Goal: Task Accomplishment & Management: Manage account settings

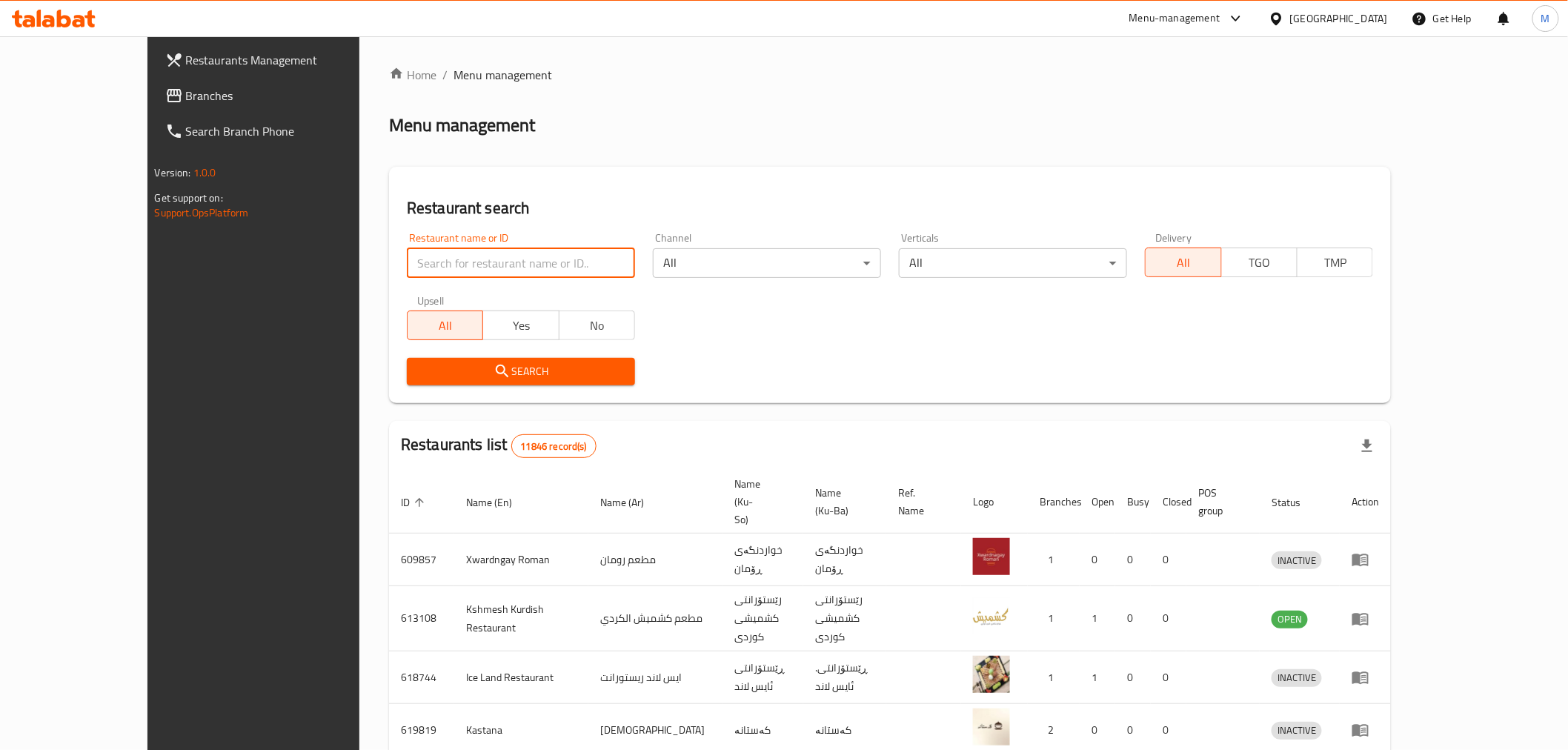
click at [407, 250] on input "search" at bounding box center [521, 263] width 229 height 30
type input "u"
type input "[PERSON_NAME]"
click button "Search" at bounding box center [521, 372] width 229 height 27
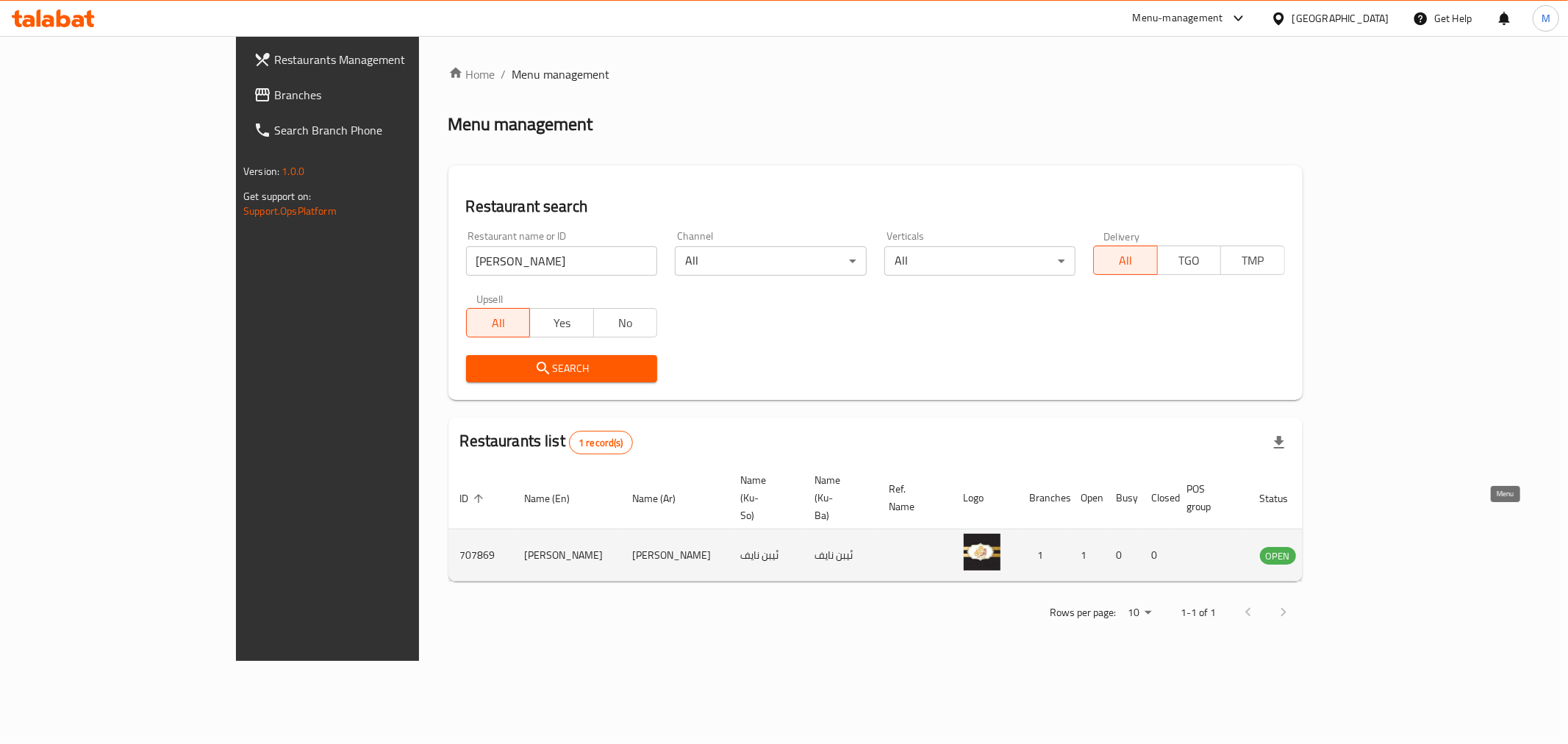
click at [1364, 547] on link "enhanced table" at bounding box center [1350, 556] width 27 height 18
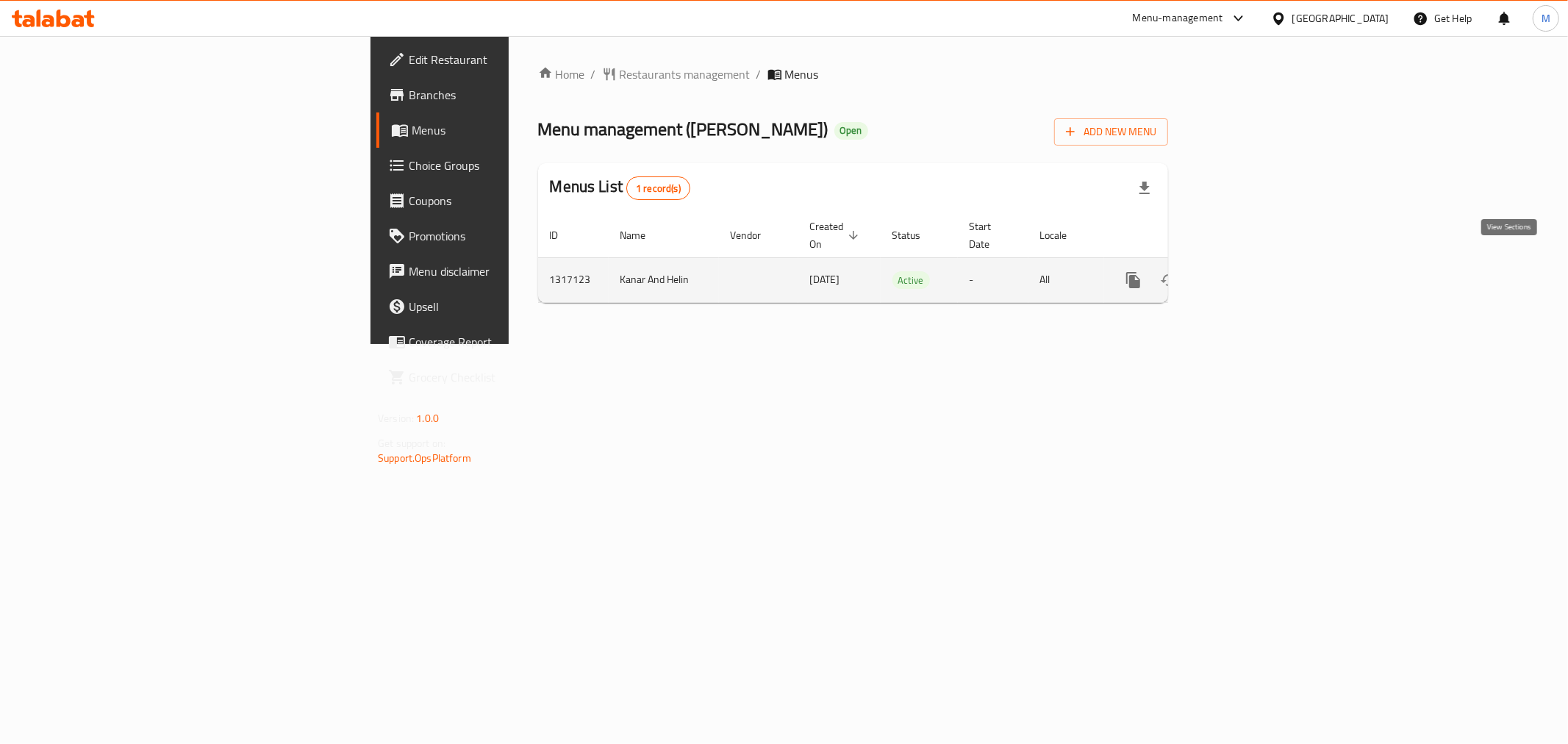
click at [1257, 267] on link "enhanced table" at bounding box center [1239, 280] width 36 height 36
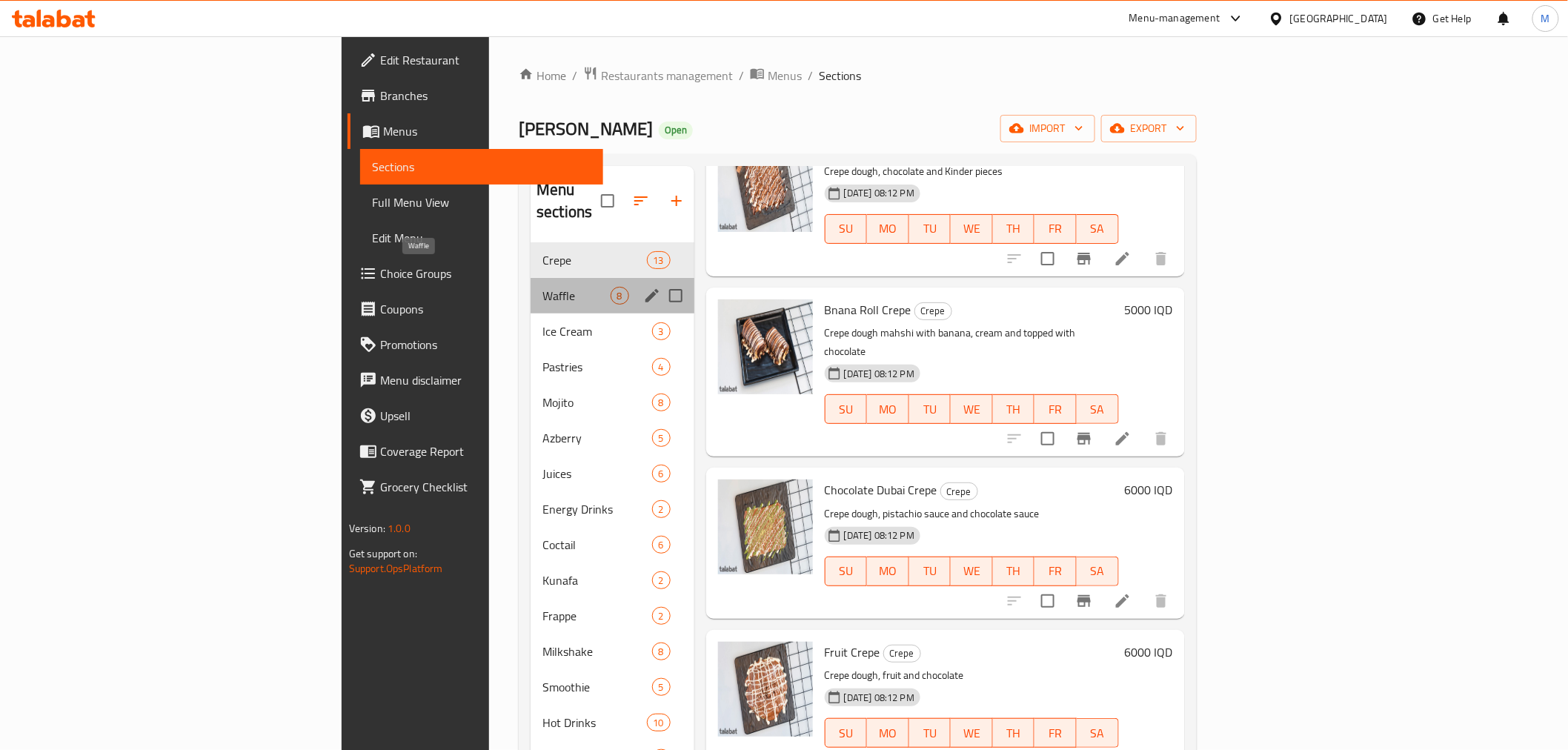
click at [543, 287] on span "Waffle" at bounding box center [576, 296] width 68 height 18
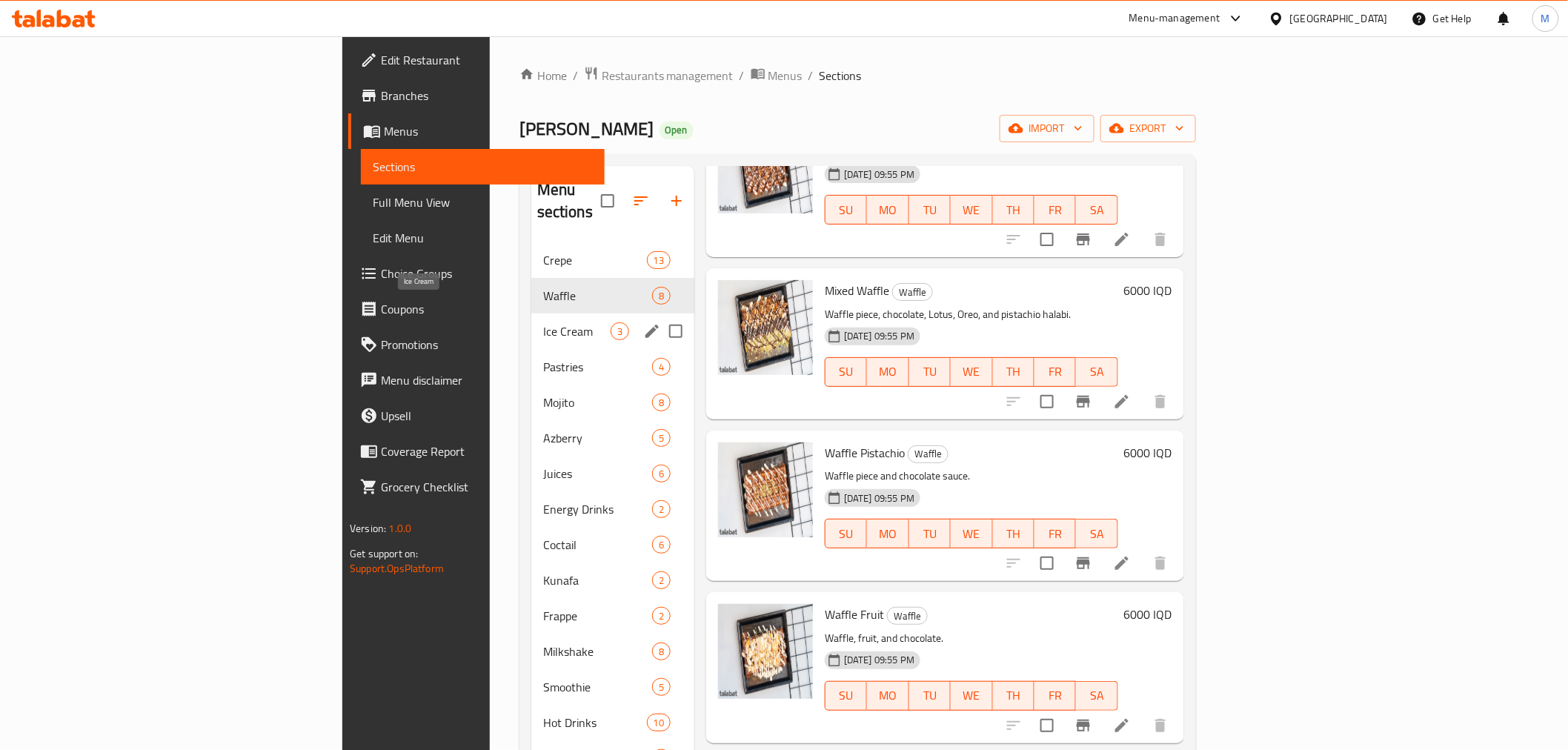
click at [543, 322] on span "Ice Cream" at bounding box center [576, 331] width 68 height 18
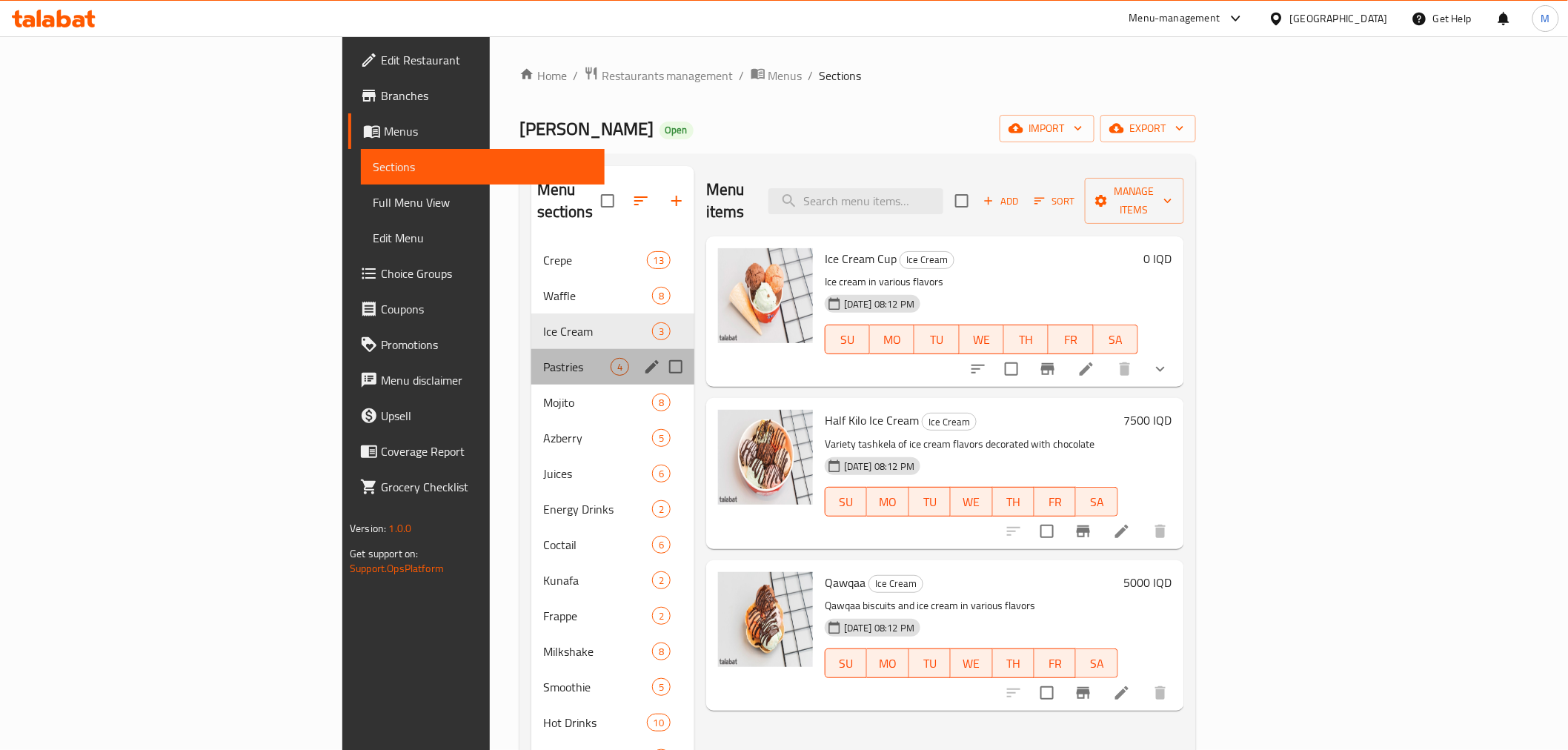
click at [531, 349] on div "Pastries 4" at bounding box center [612, 367] width 163 height 36
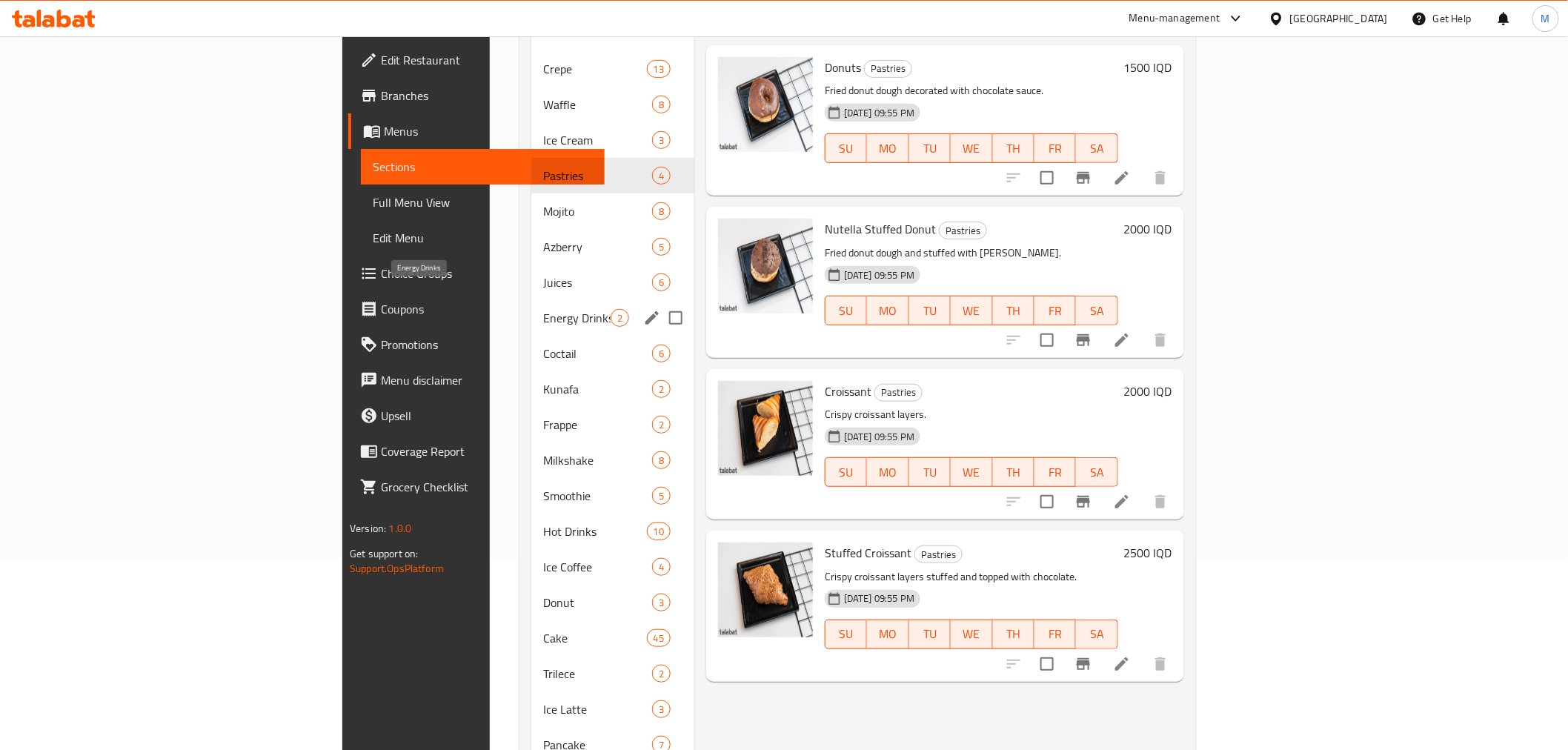
scroll to position [5, 0]
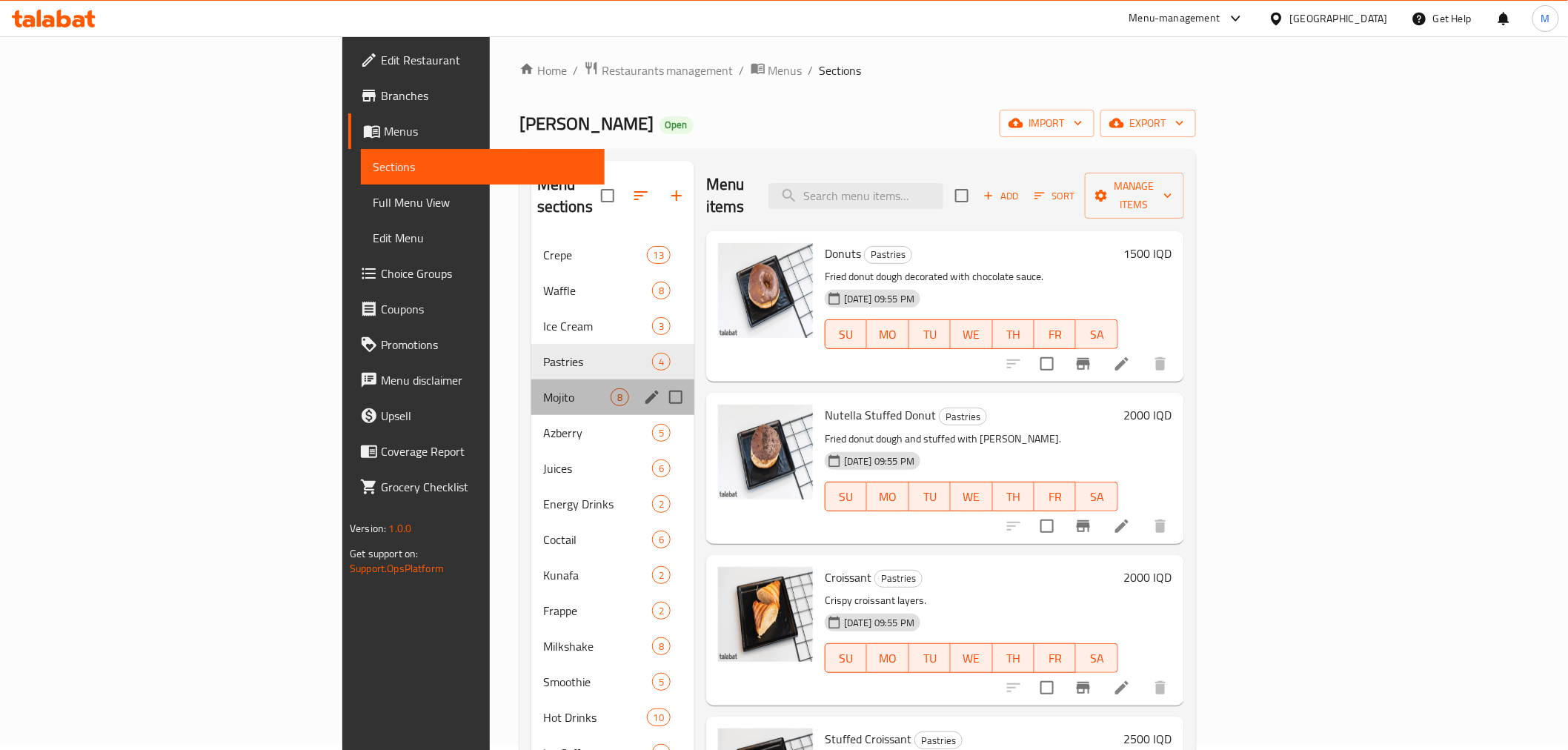
click at [531, 379] on div "Mojito 8" at bounding box center [612, 397] width 163 height 36
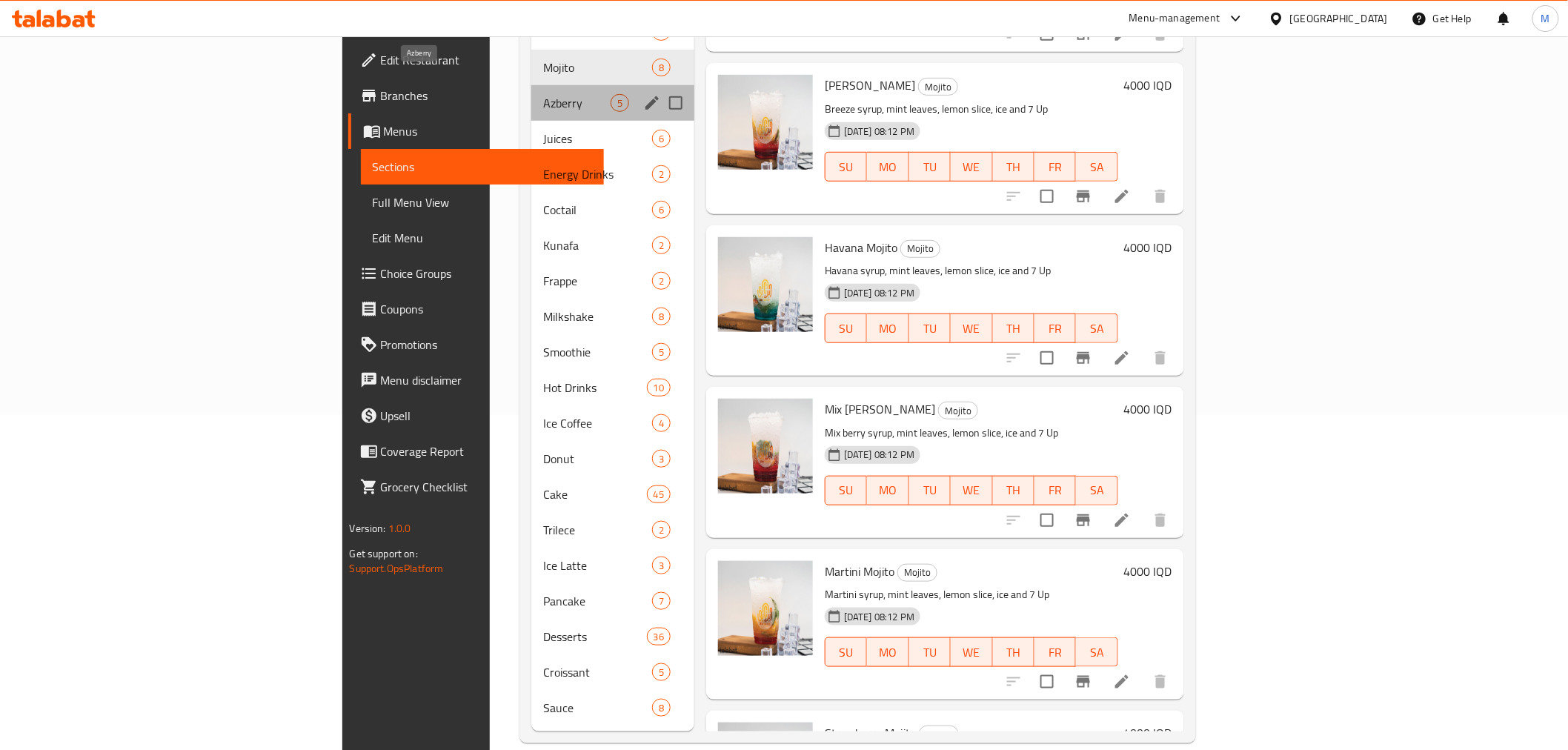
click at [543, 95] on span "Azberry" at bounding box center [576, 104] width 68 height 18
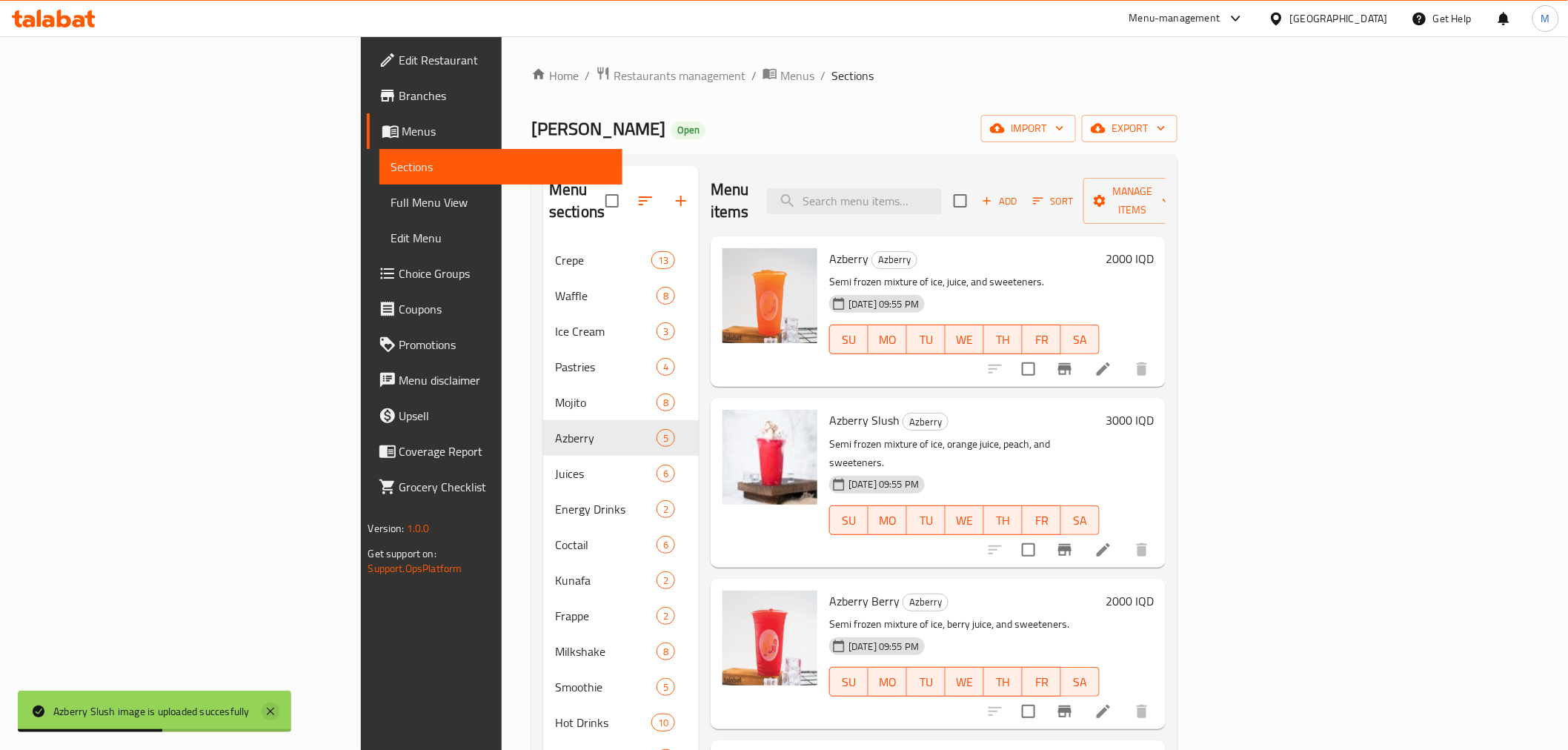
click at [271, 713] on icon at bounding box center [270, 711] width 7 height 7
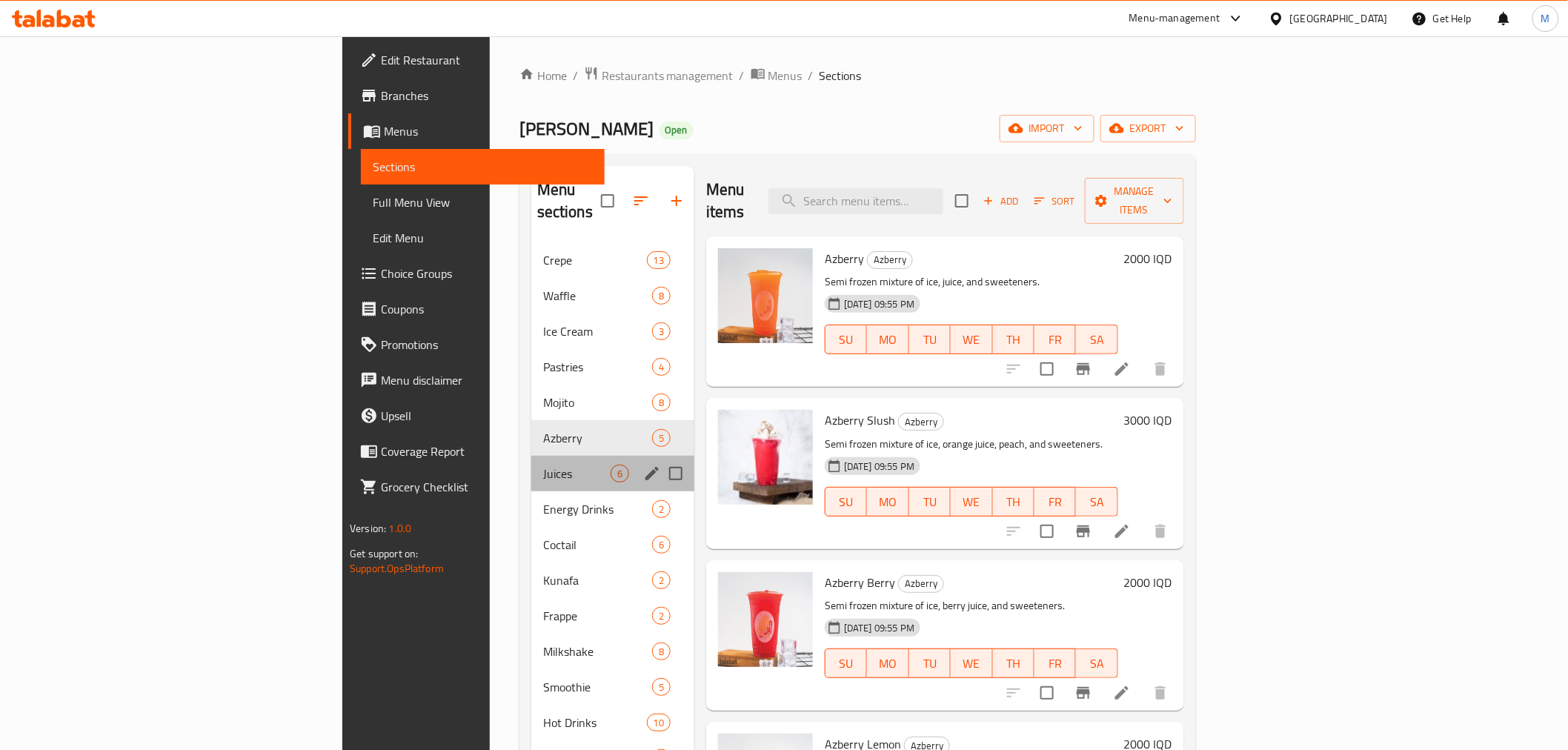
click at [531, 462] on div "Juices 6" at bounding box center [612, 474] width 163 height 36
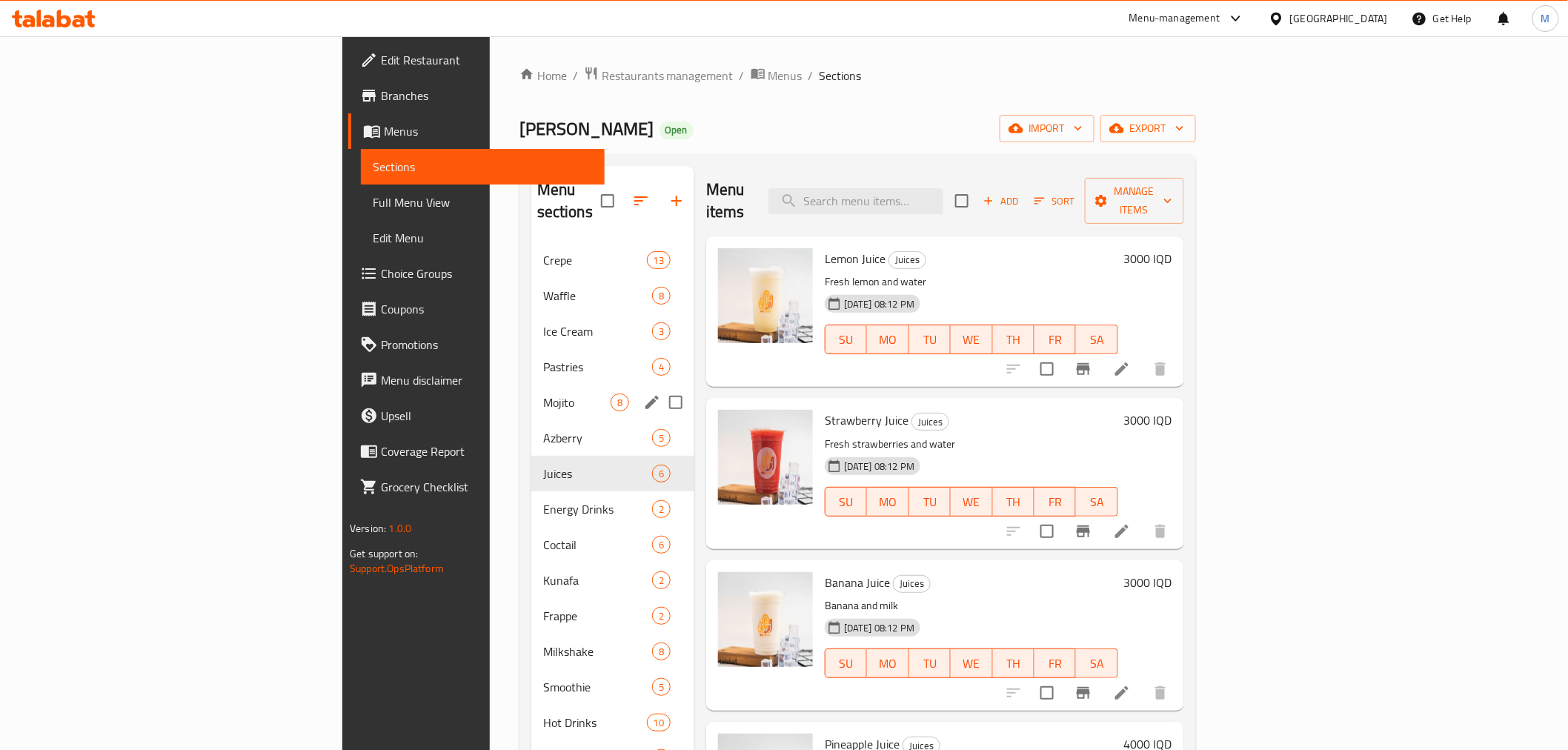
click at [531, 395] on div "Mojito 8" at bounding box center [612, 402] width 163 height 36
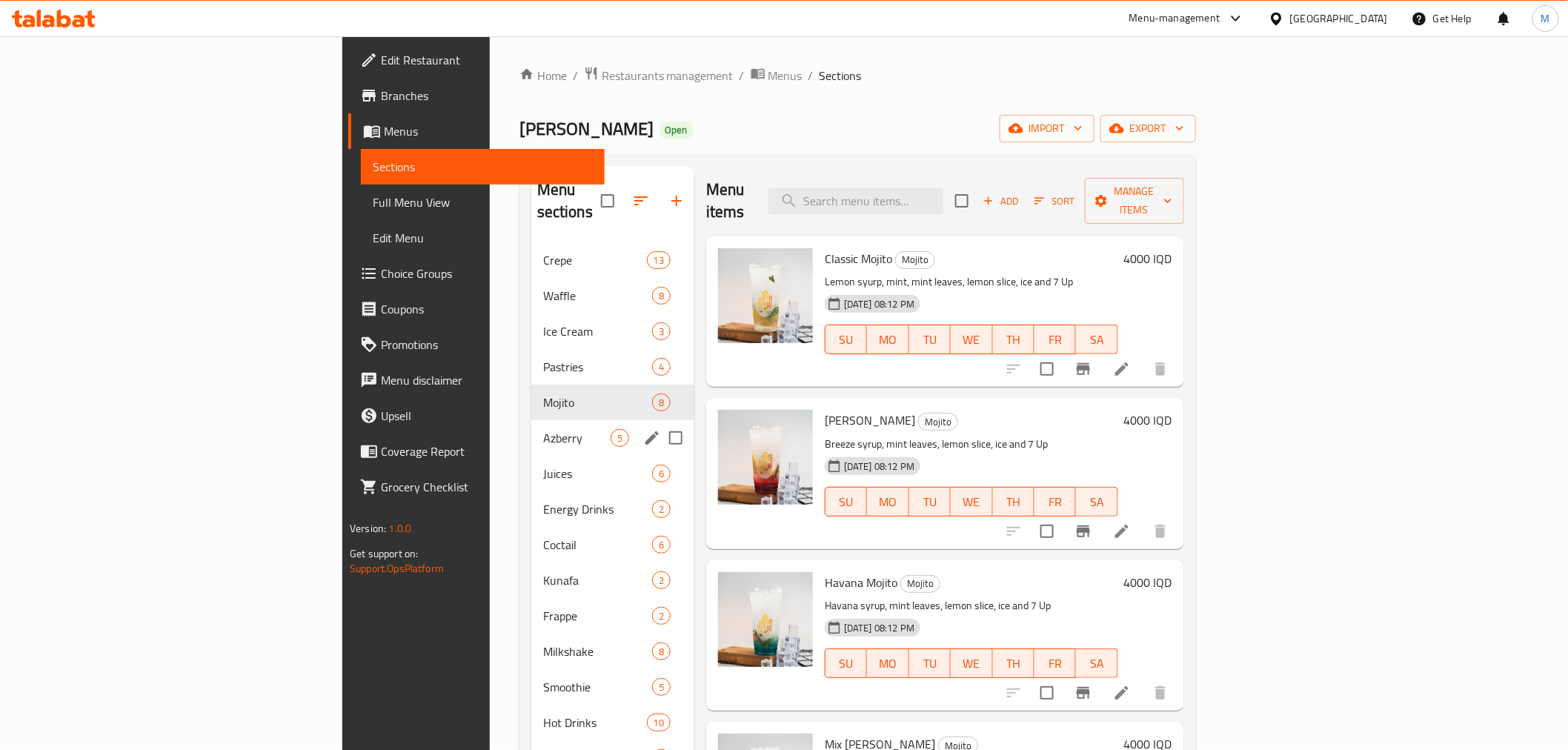
click at [543, 429] on span "Azberry" at bounding box center [576, 438] width 68 height 18
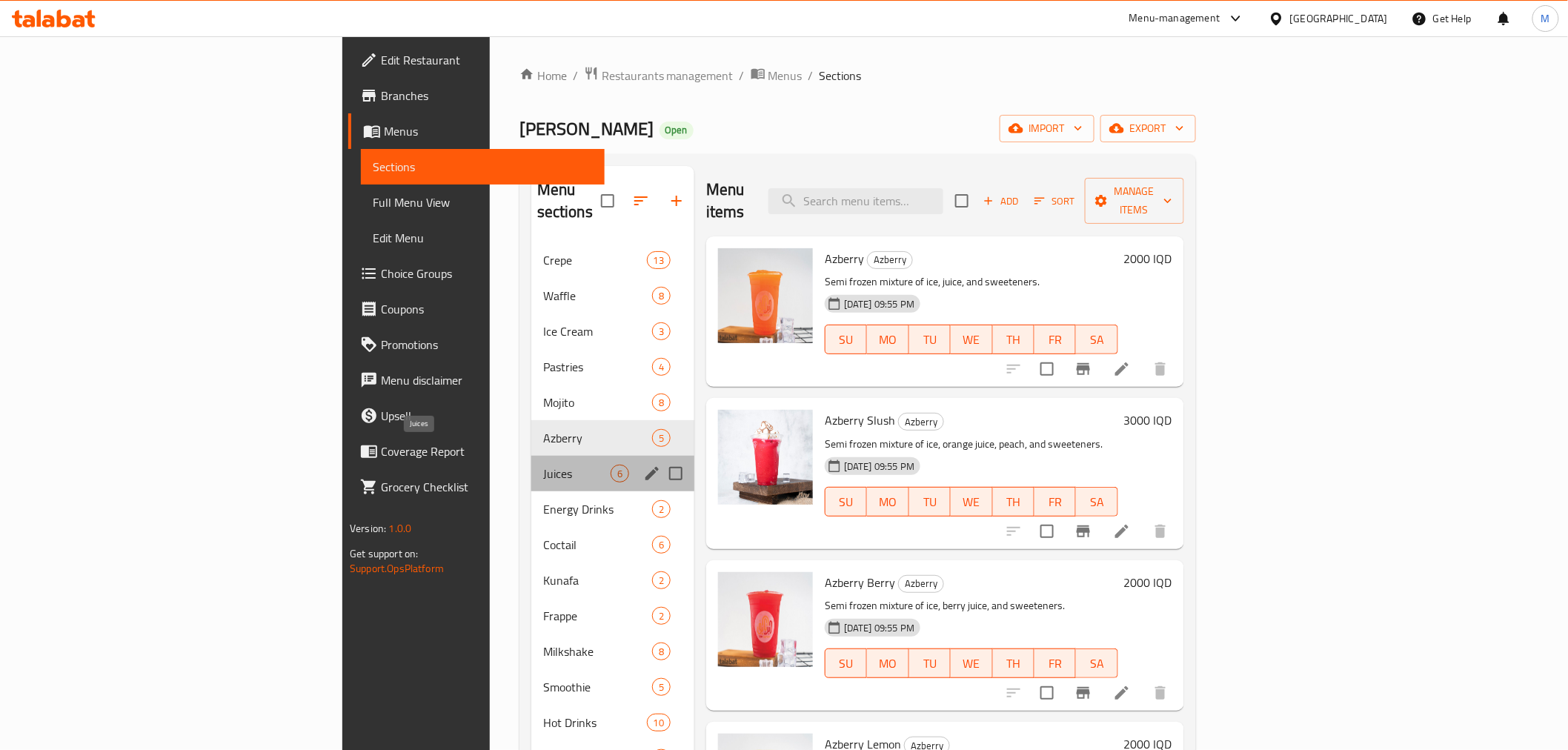
click at [543, 465] on span "Juices" at bounding box center [576, 474] width 68 height 18
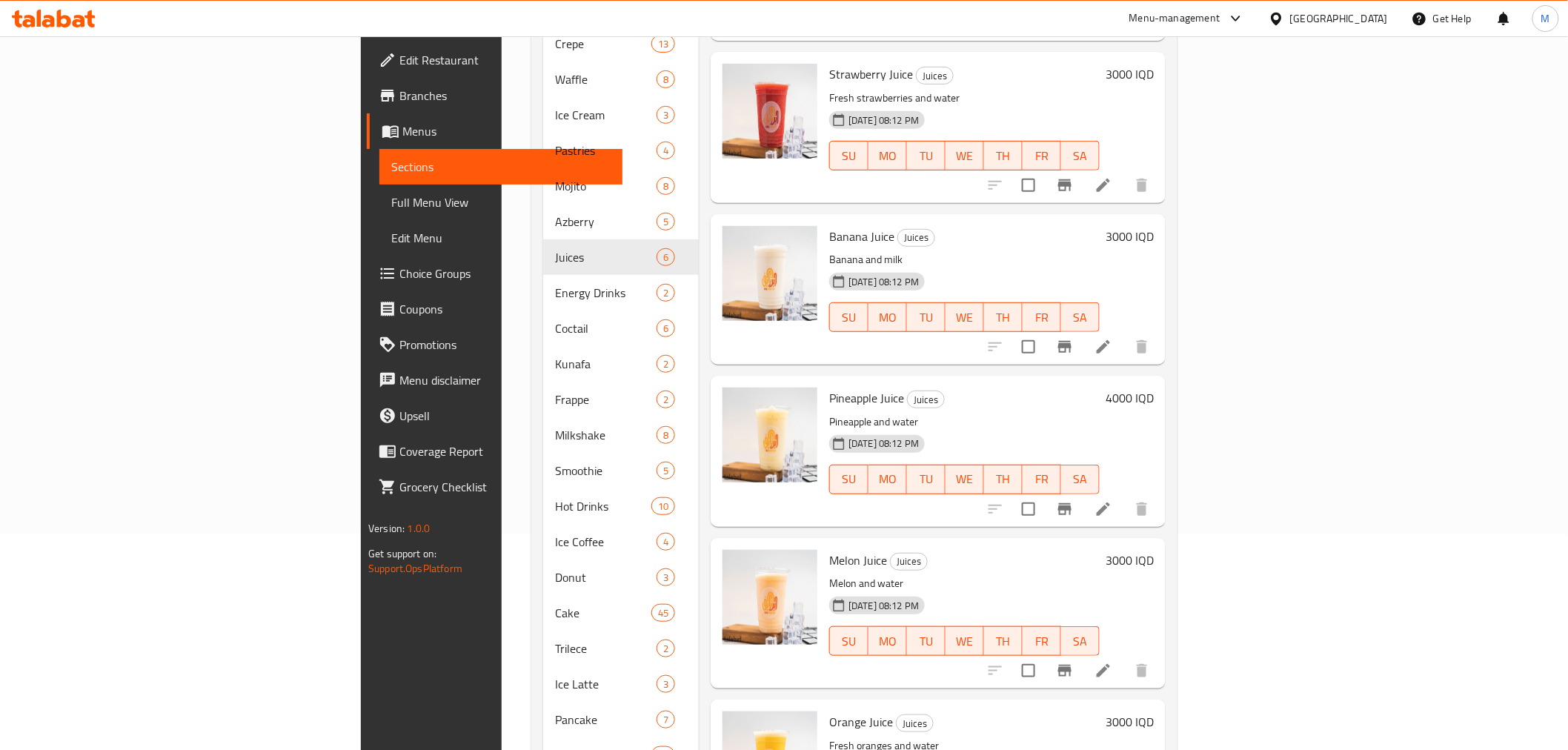
scroll to position [335, 0]
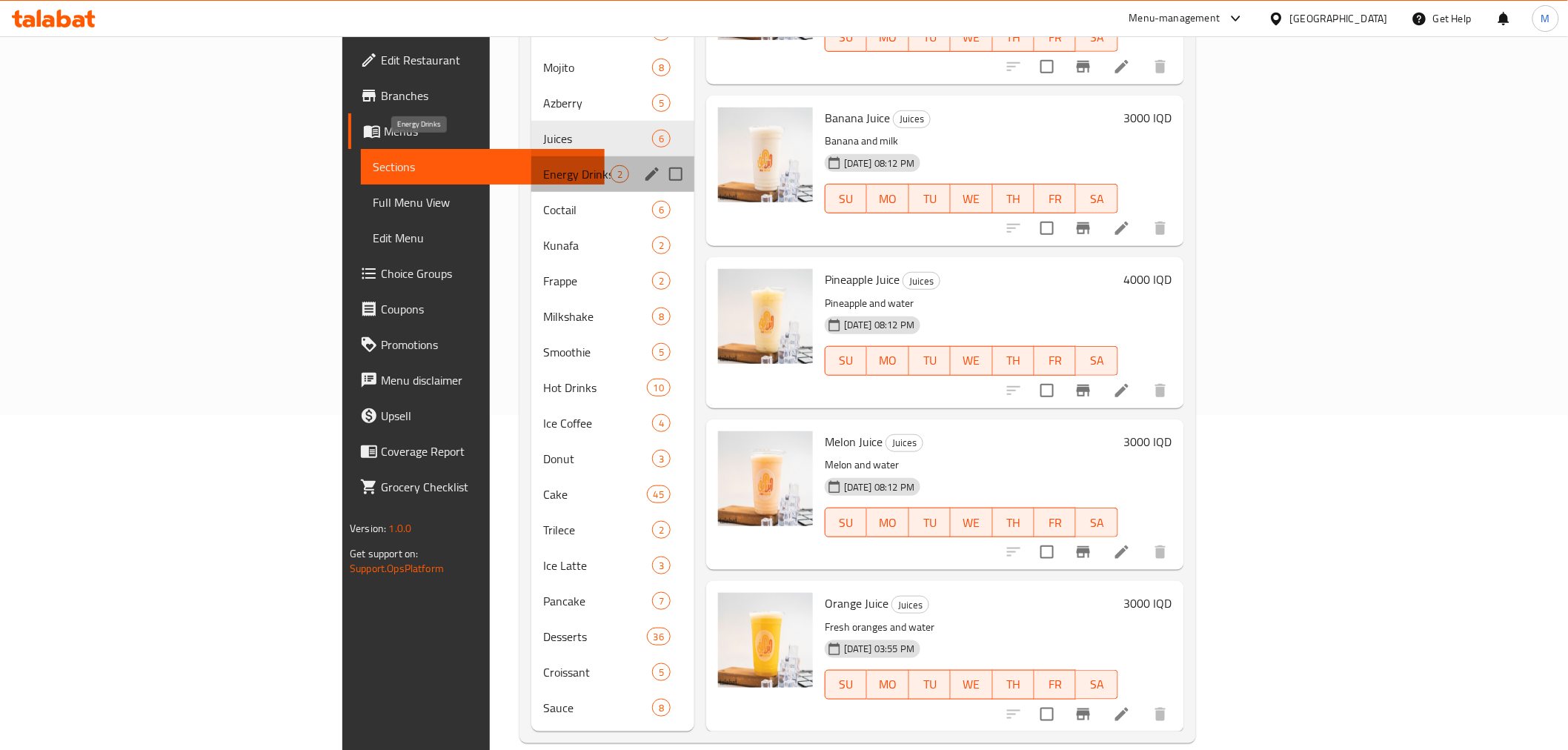
click at [543, 166] on span "Energy Drinks" at bounding box center [576, 175] width 68 height 18
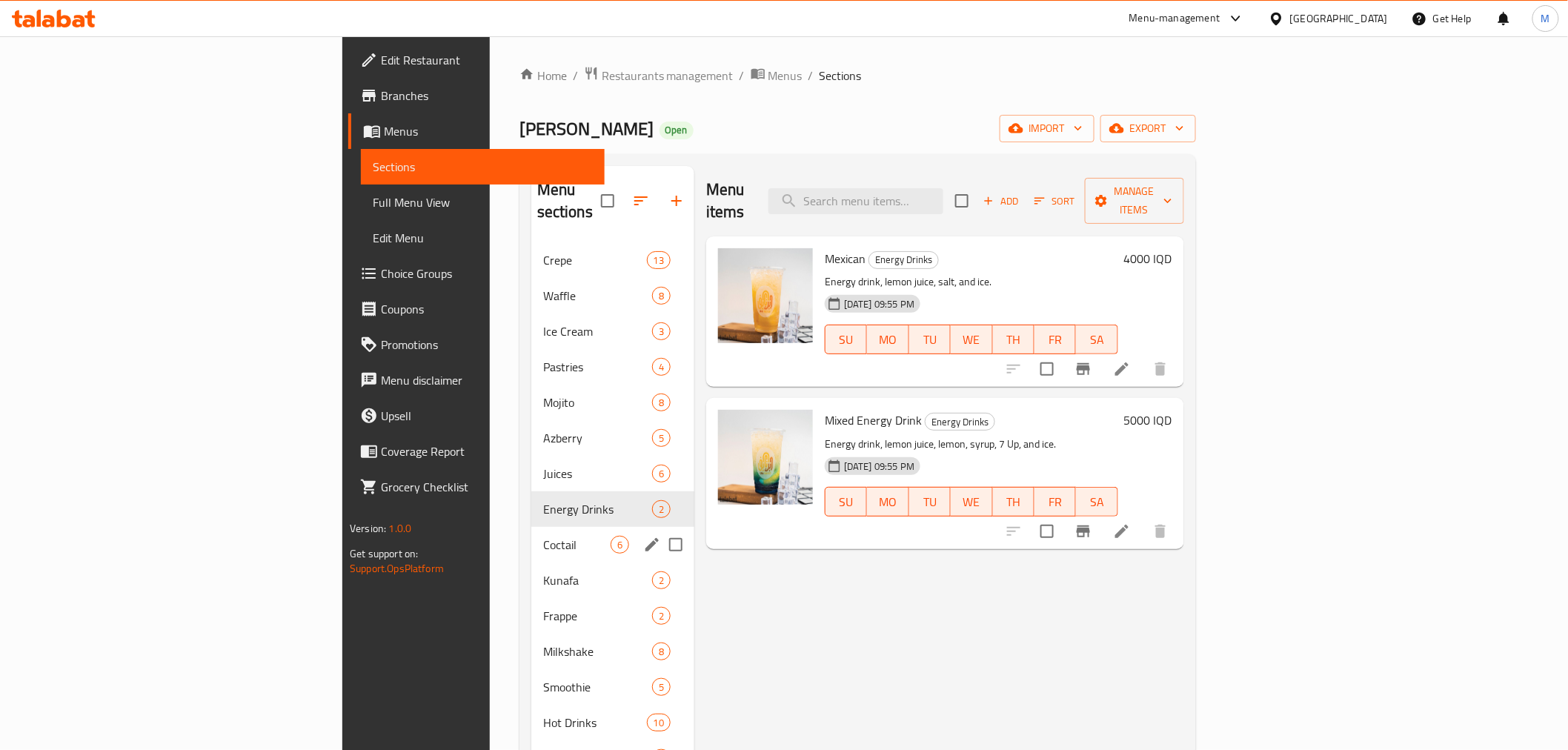
click at [531, 531] on div "Coctail 6" at bounding box center [612, 545] width 163 height 36
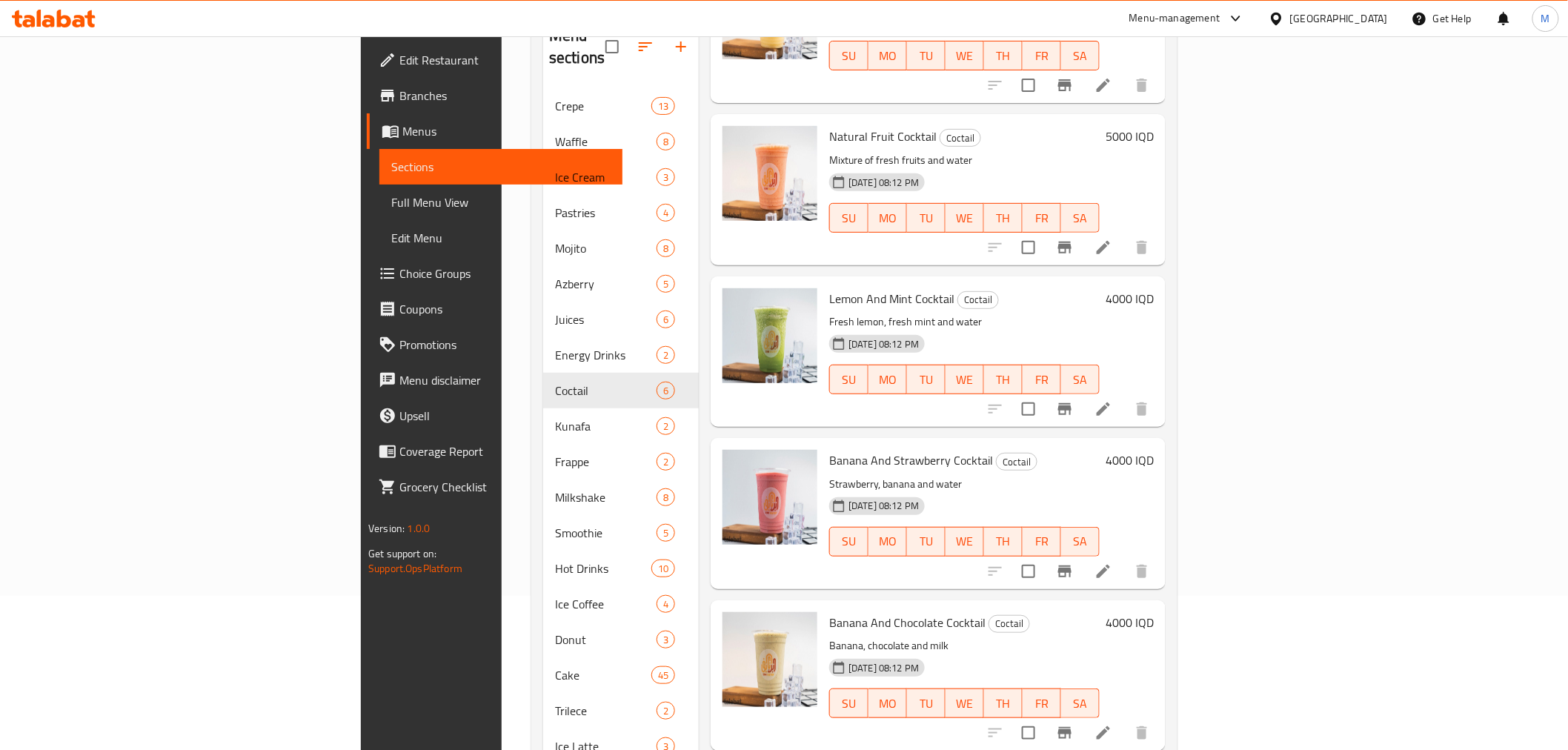
scroll to position [335, 0]
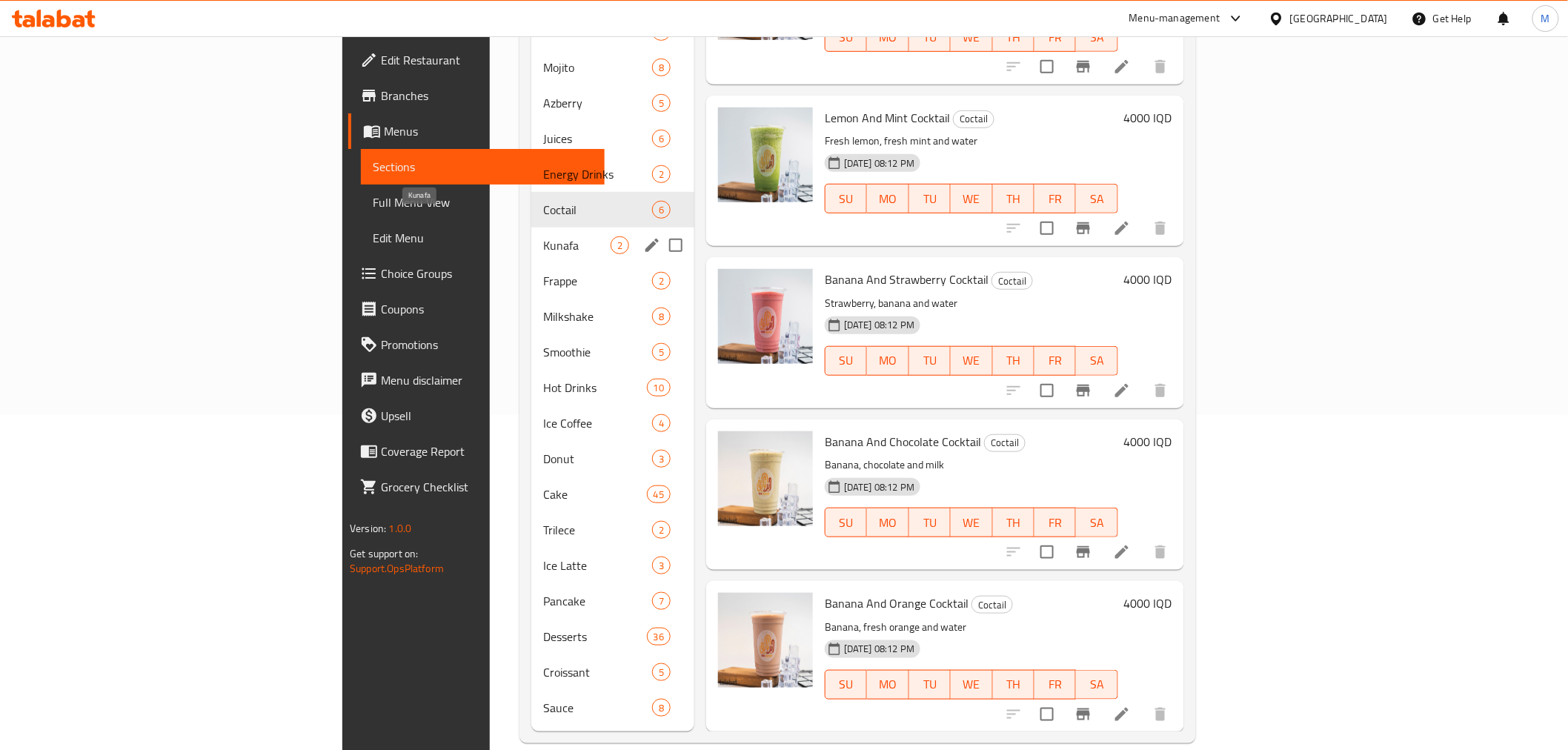
click at [543, 237] on span "Kunafa" at bounding box center [576, 246] width 68 height 18
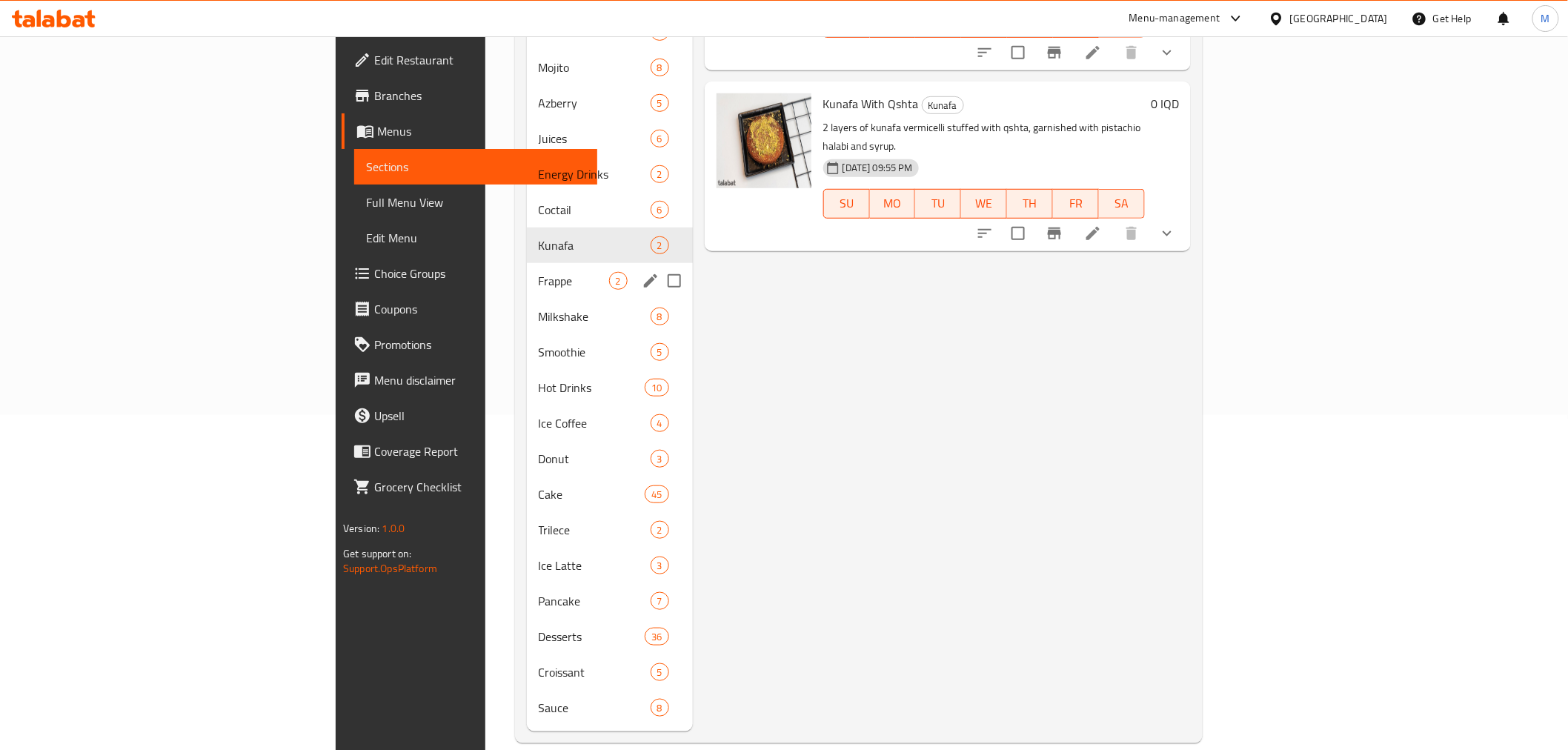
click at [527, 272] on div "Frappe 2" at bounding box center [609, 281] width 166 height 36
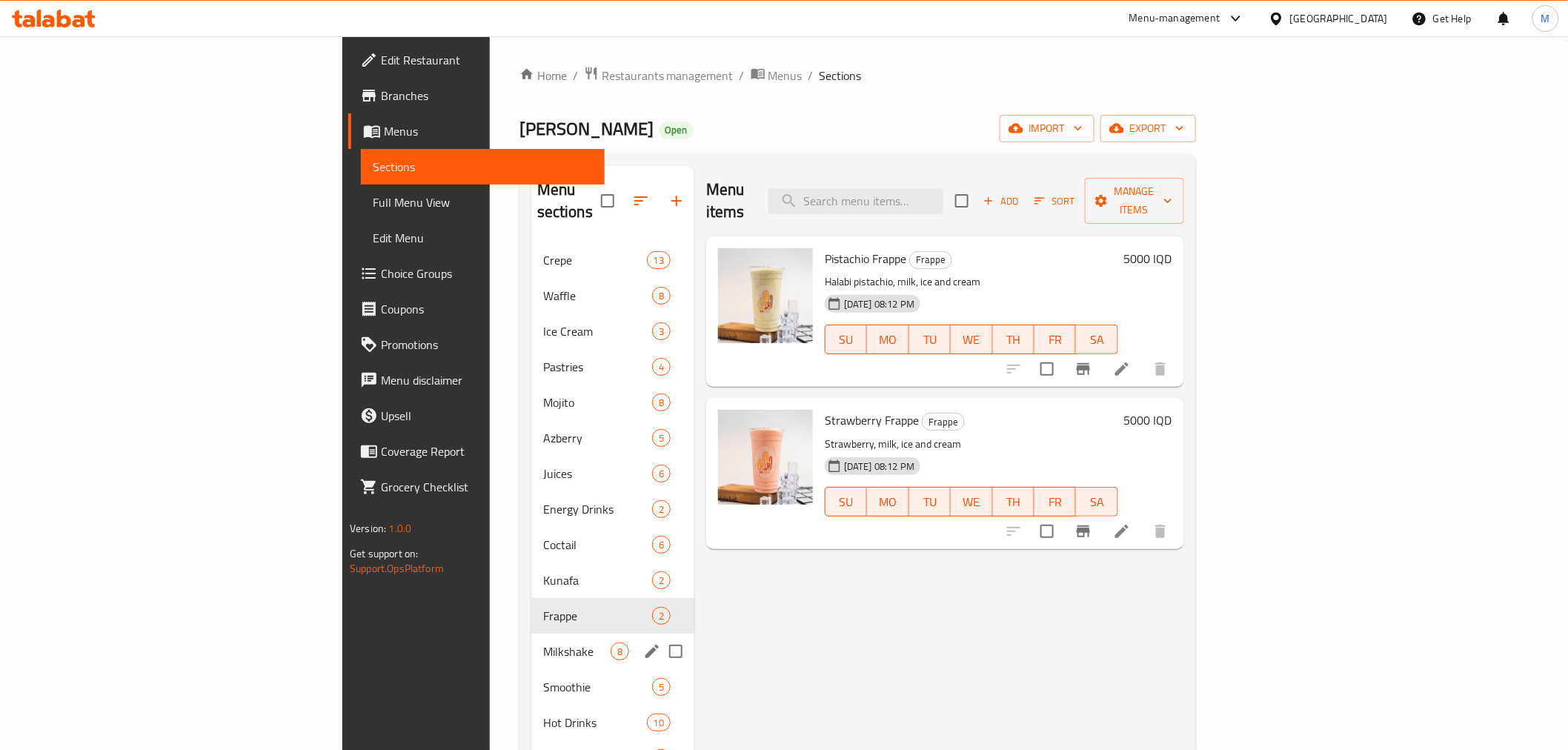
click at [531, 634] on div "Milkshake 8" at bounding box center [612, 652] width 163 height 36
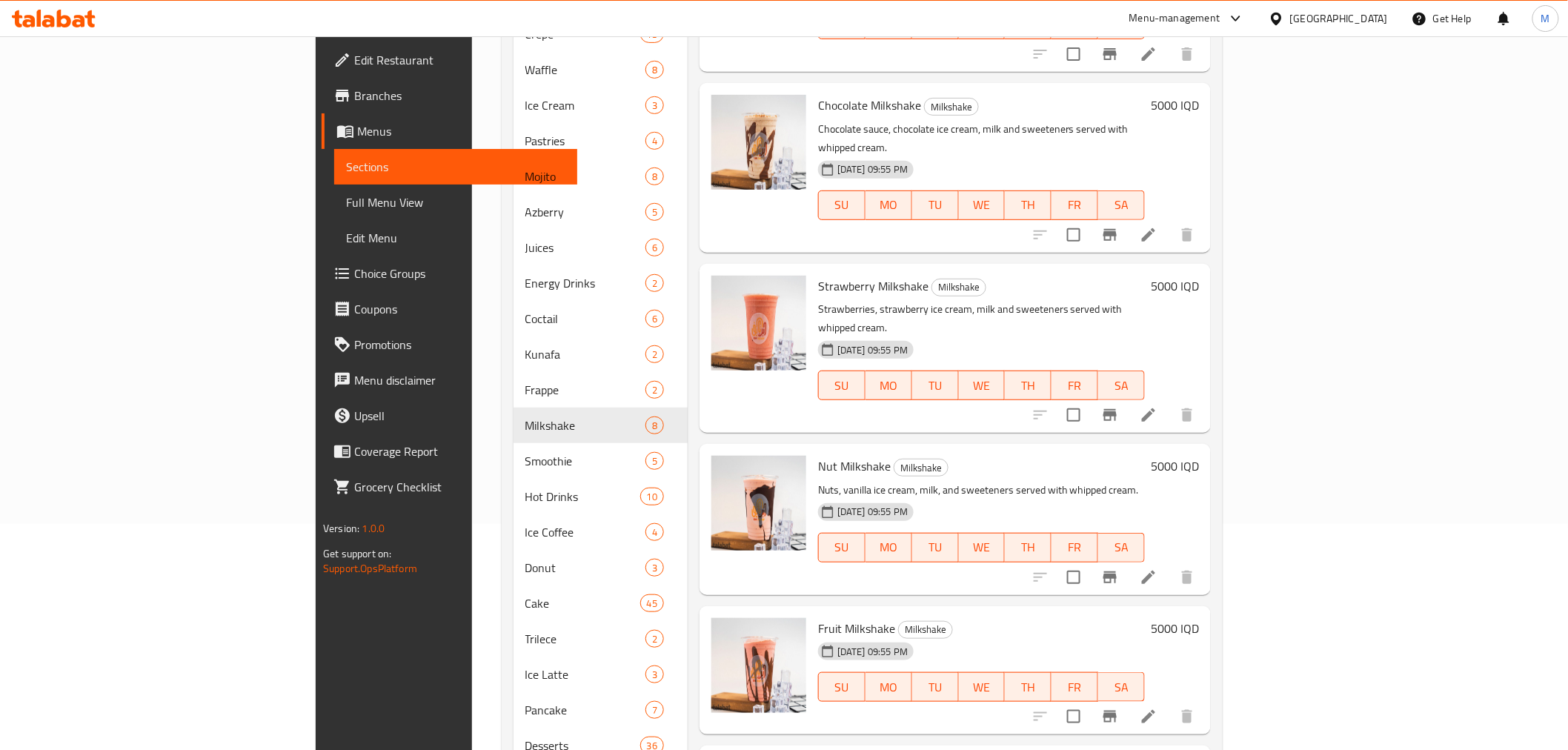
scroll to position [335, 0]
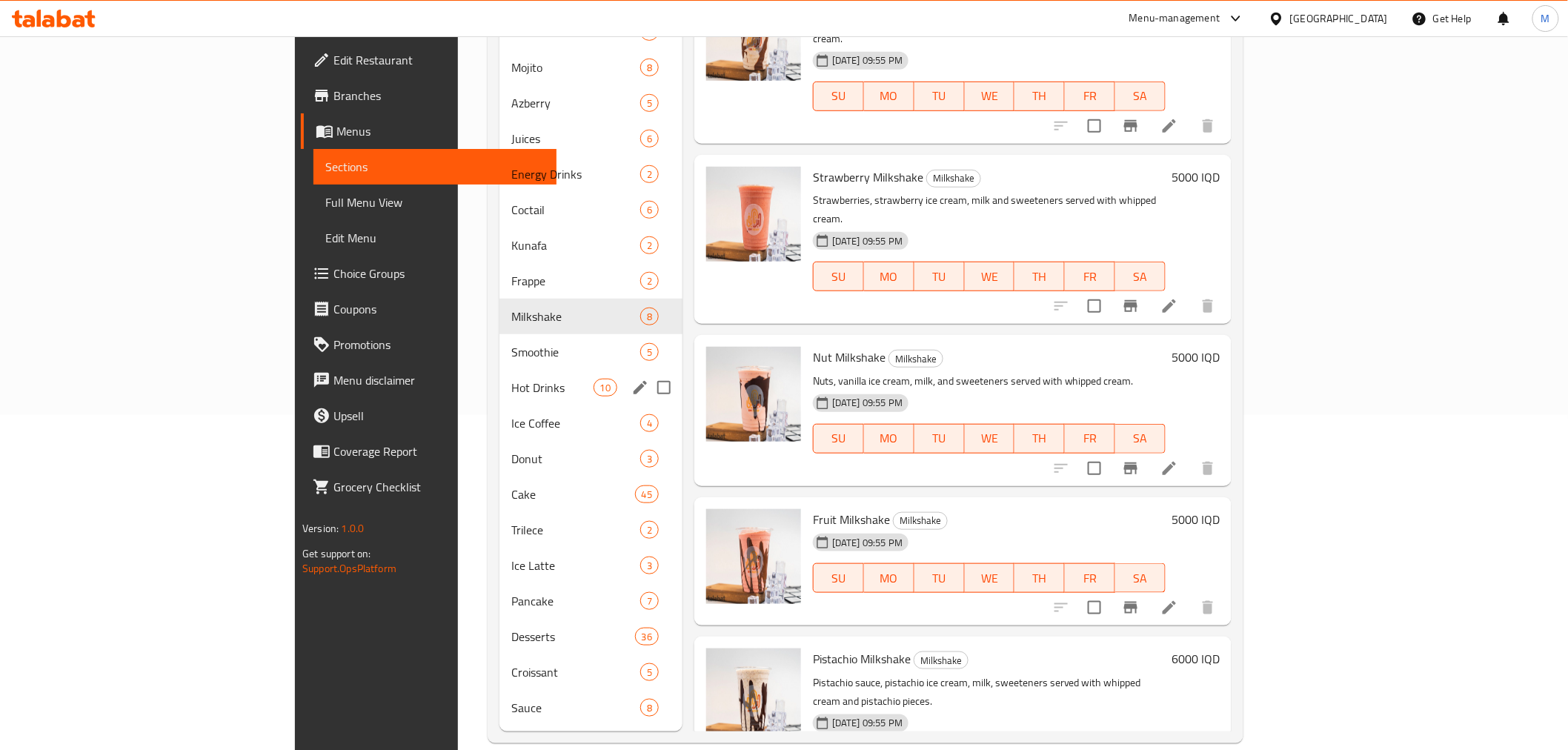
click at [500, 338] on div "Smoothie 5" at bounding box center [590, 352] width 183 height 36
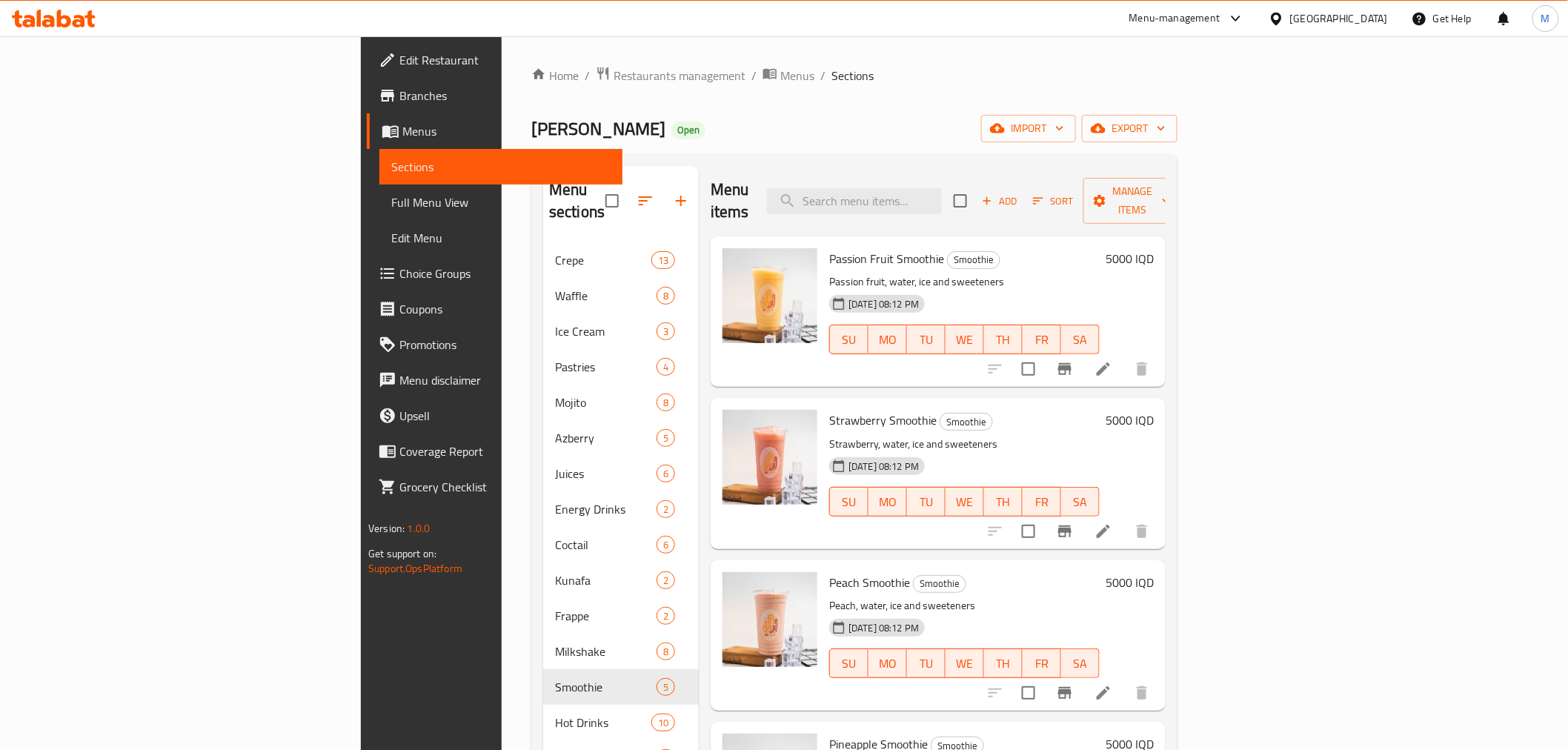
scroll to position [335, 0]
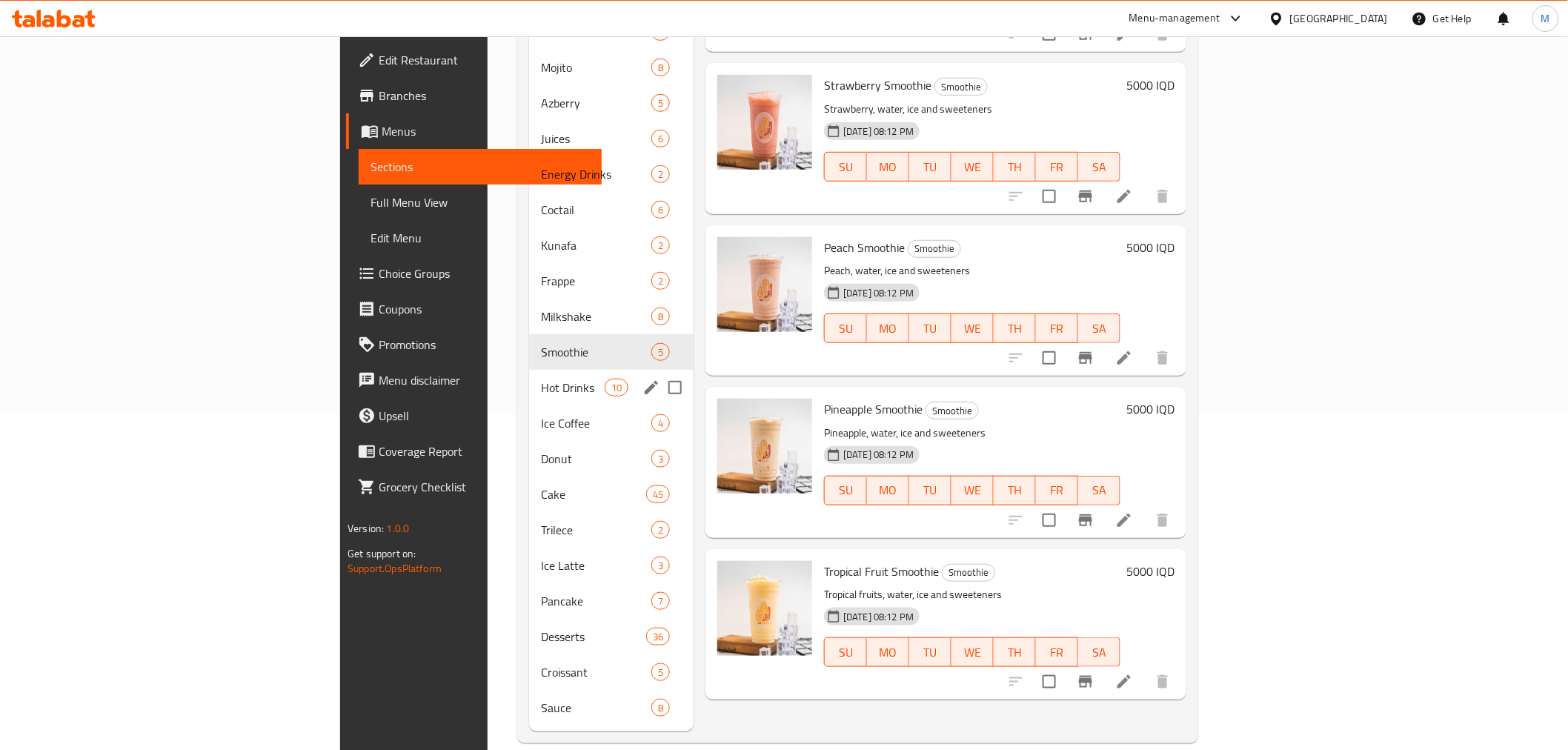
click at [529, 375] on div "Hot Drinks 10" at bounding box center [611, 388] width 165 height 36
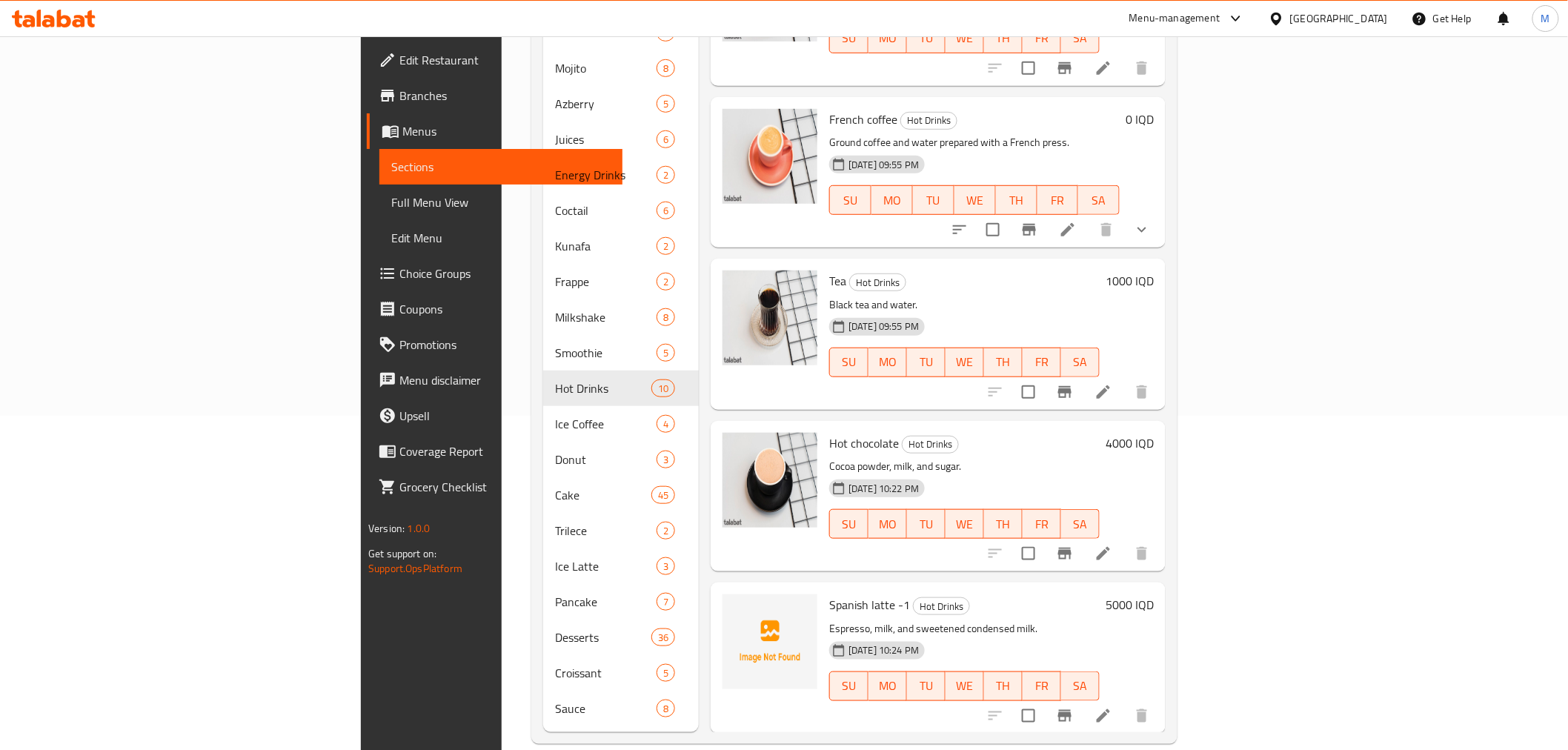
scroll to position [335, 0]
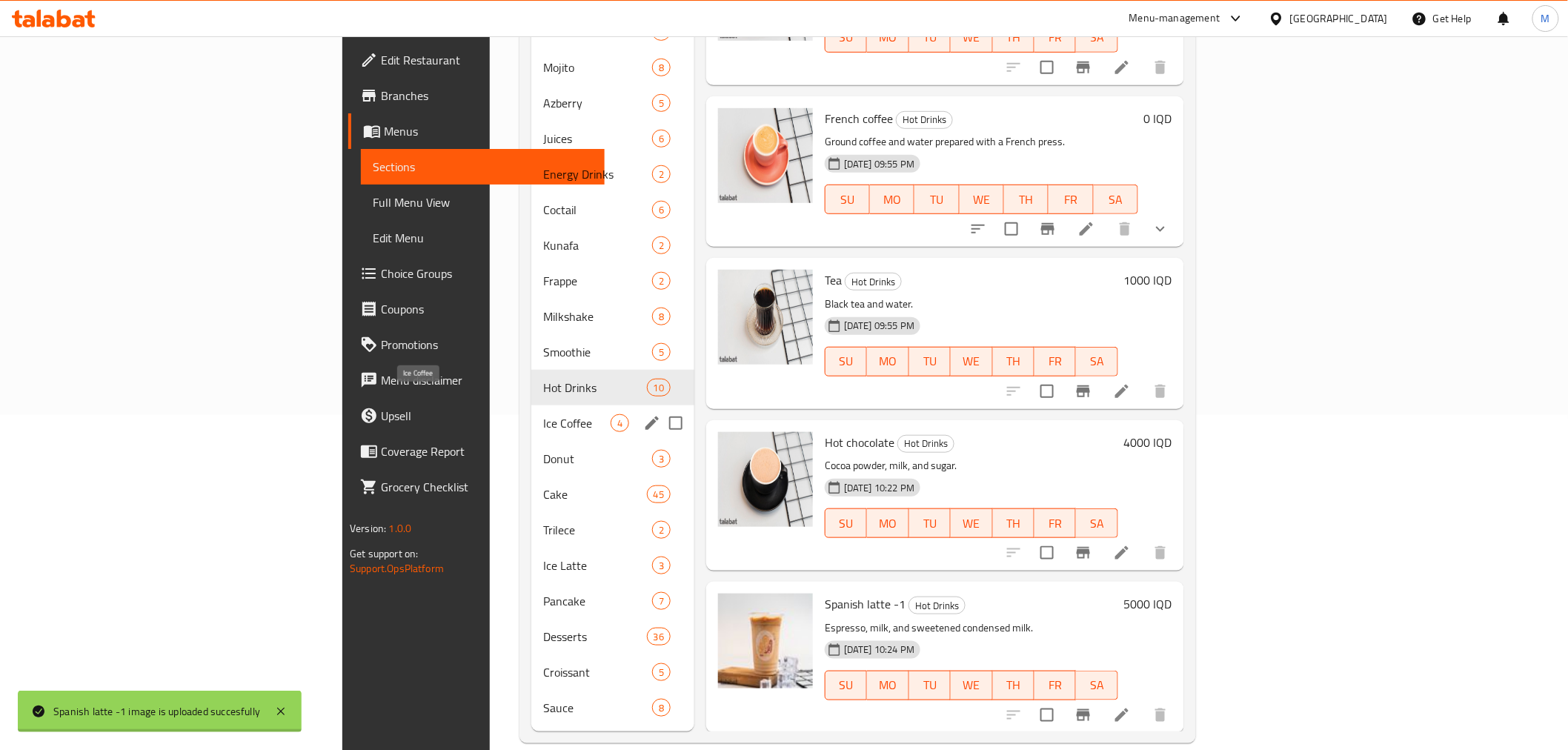
click at [543, 414] on span "Ice Coffee" at bounding box center [576, 423] width 68 height 18
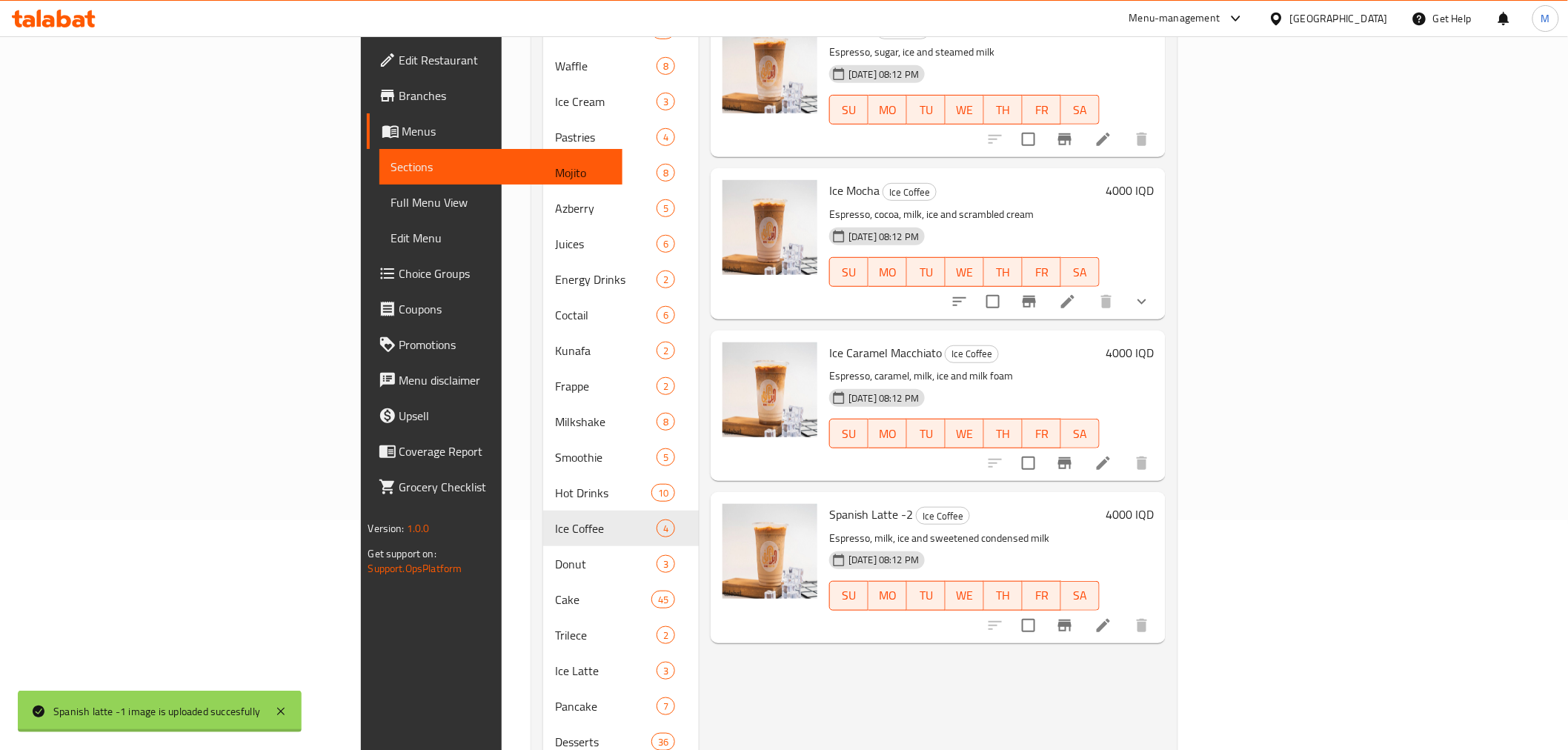
scroll to position [335, 0]
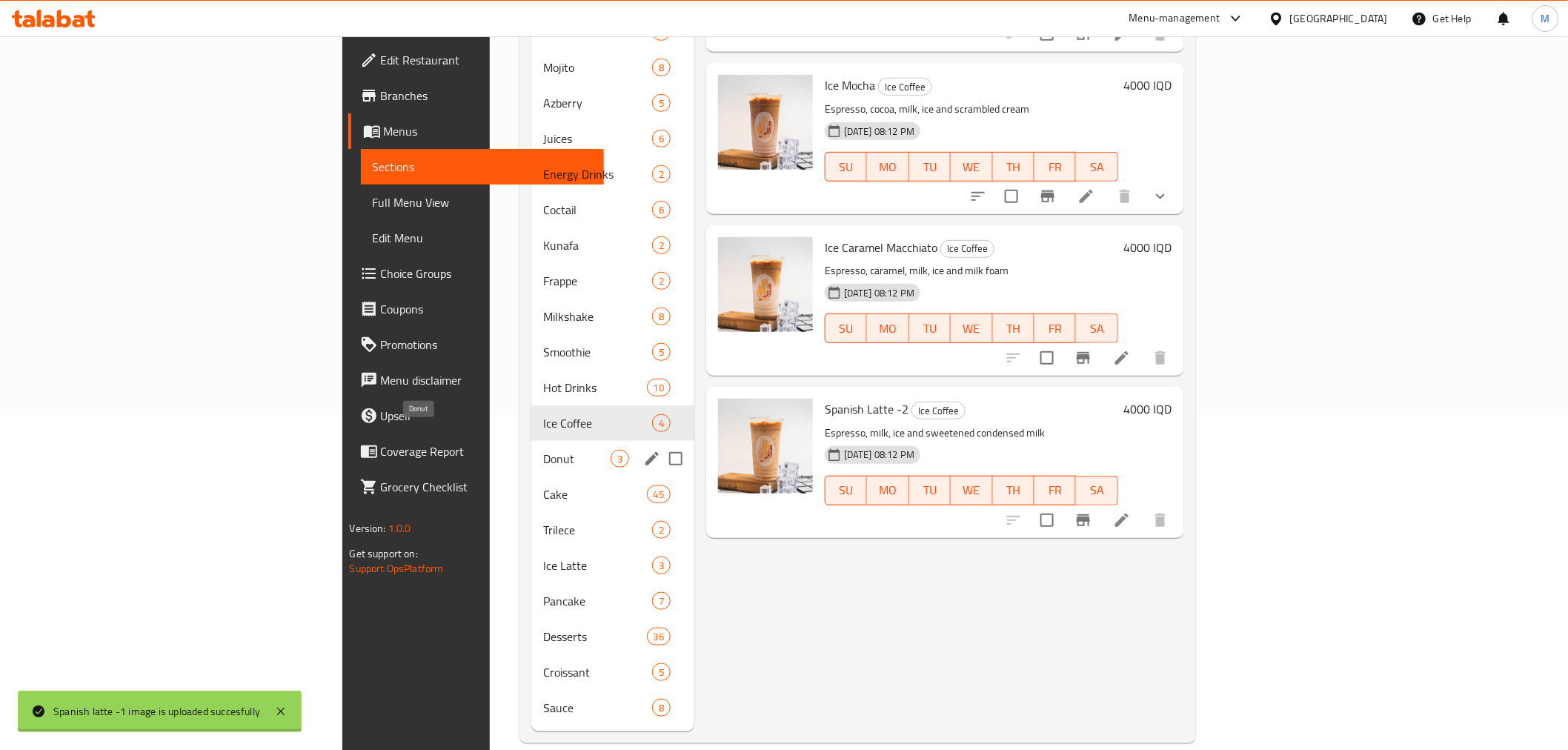
click at [543, 450] on span "Donut" at bounding box center [576, 459] width 68 height 18
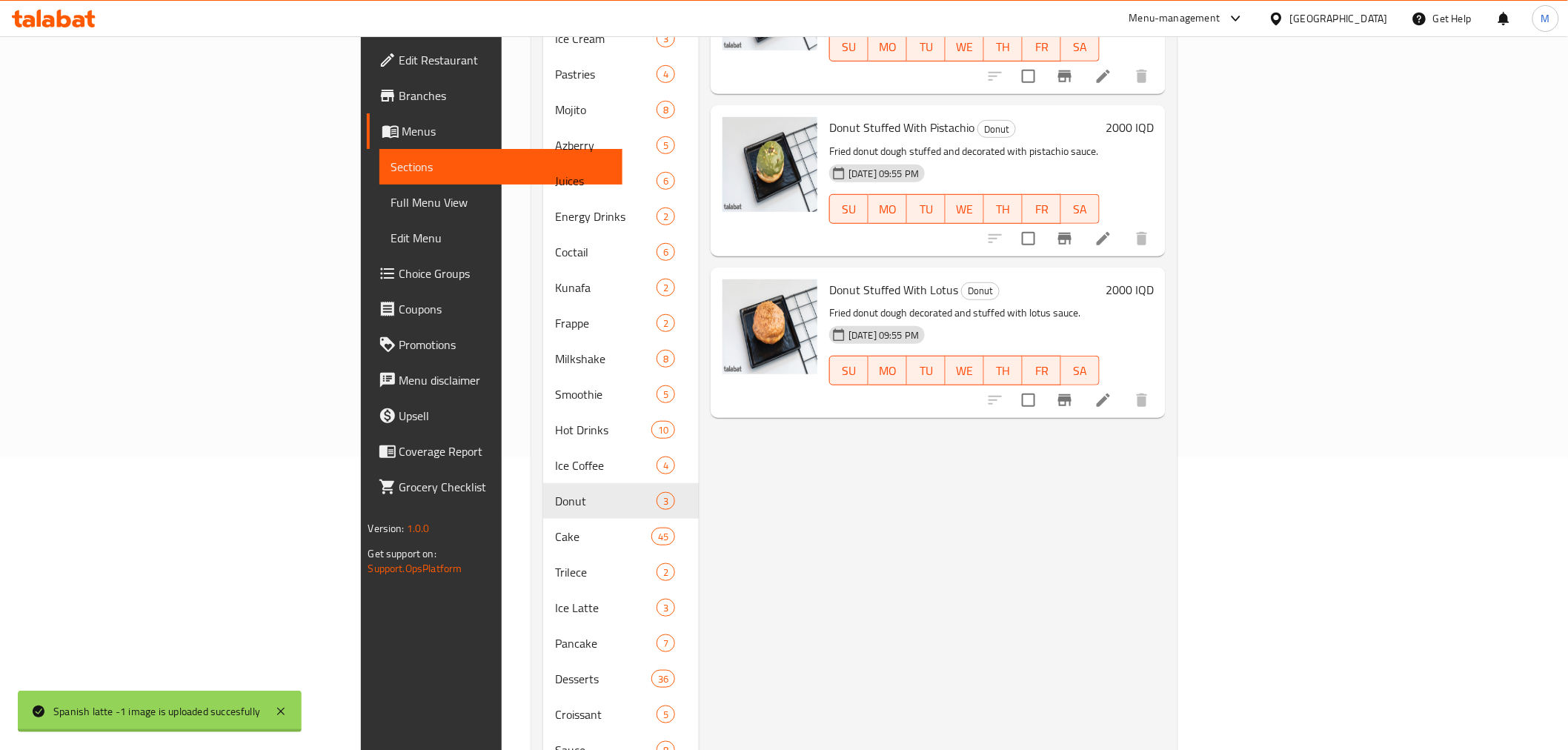
scroll to position [335, 0]
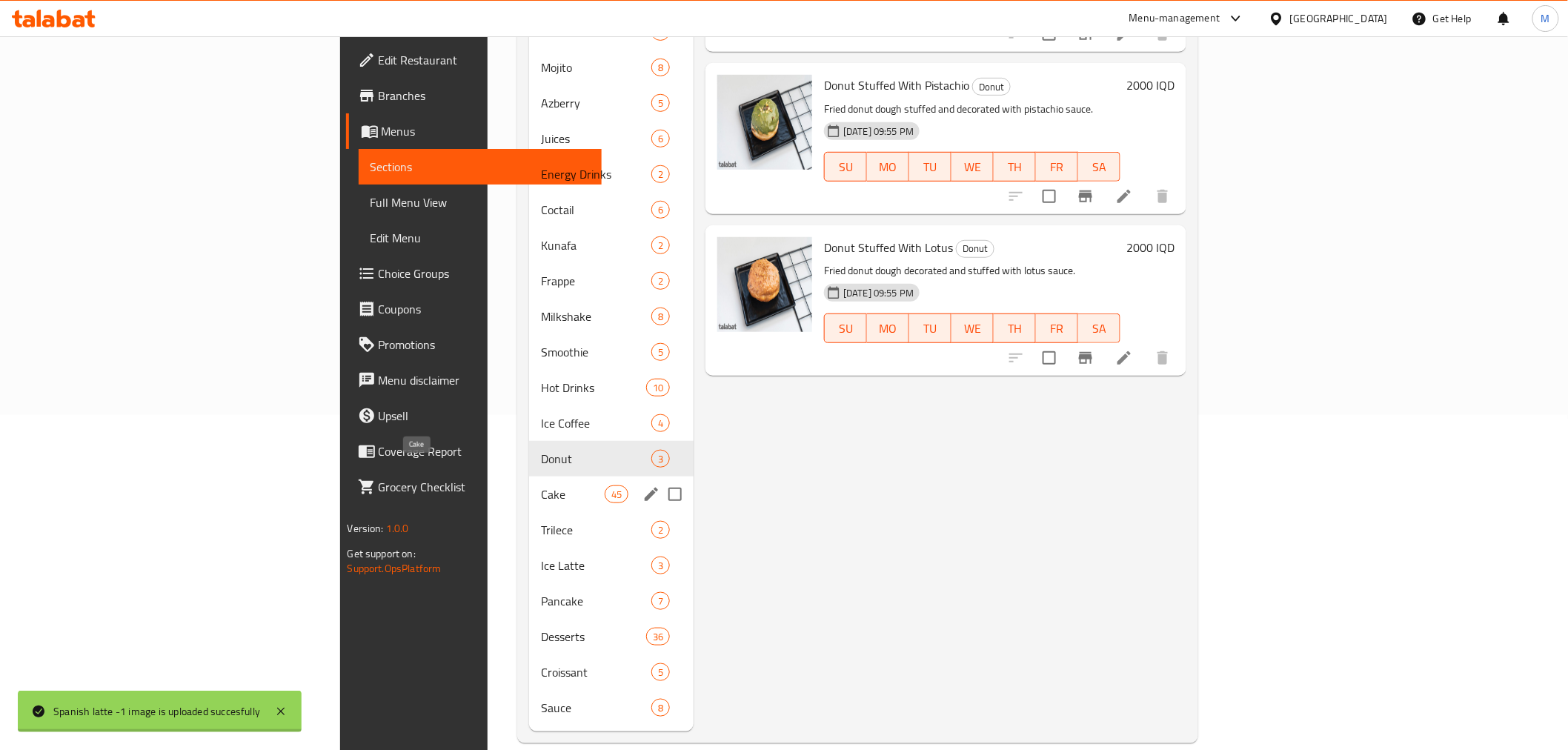
click at [541, 485] on span "Cake" at bounding box center [572, 494] width 63 height 18
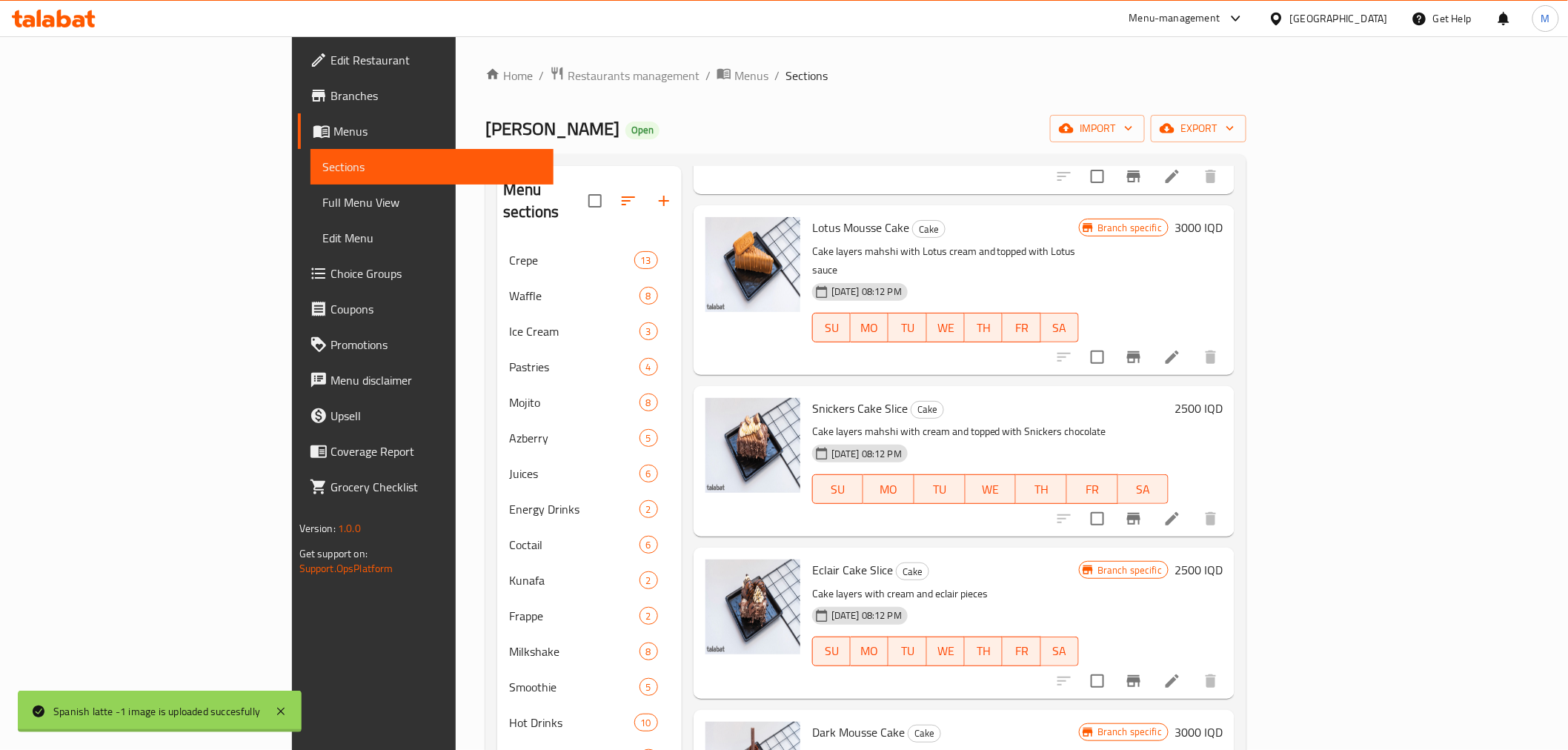
scroll to position [1234, 0]
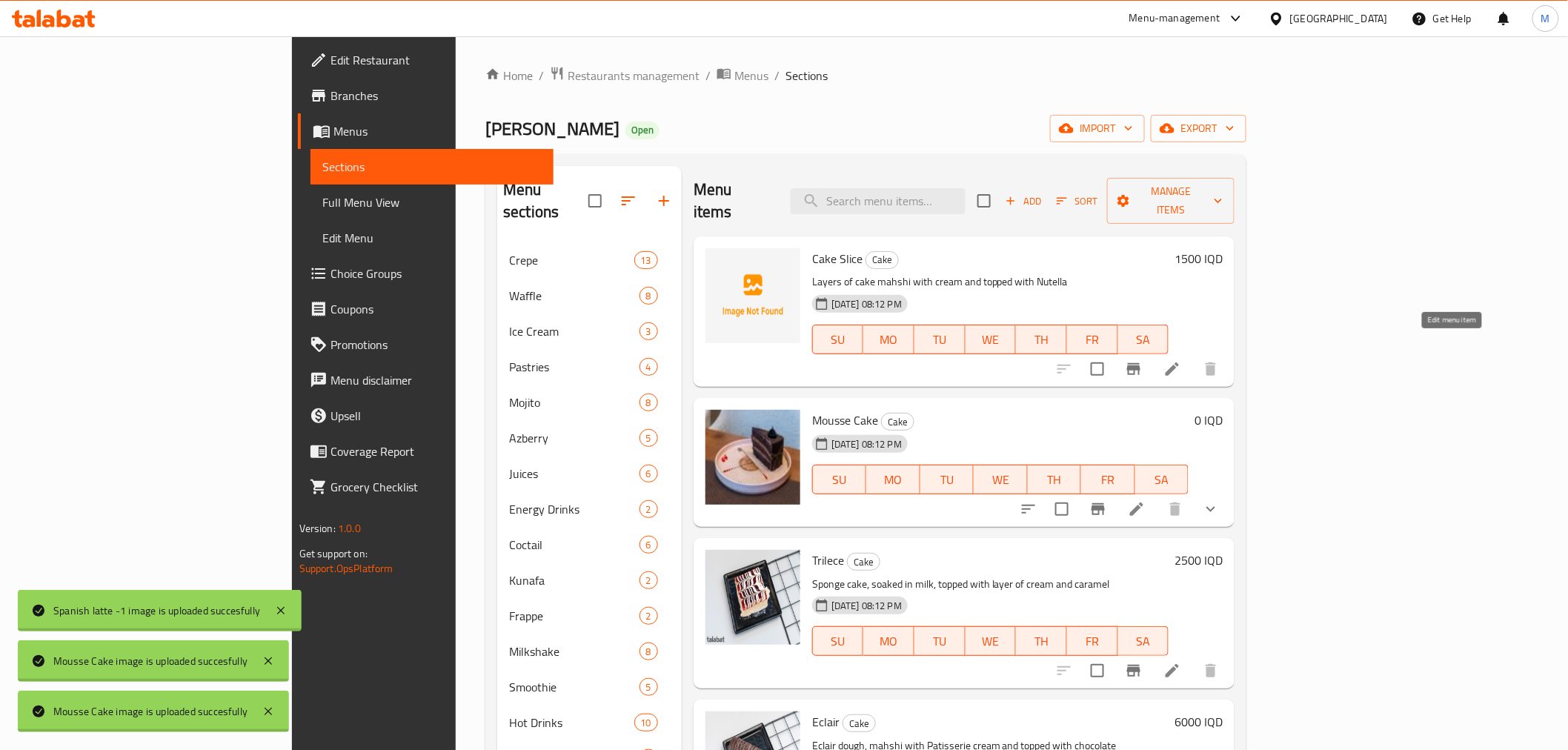
click at [1181, 360] on icon at bounding box center [1172, 369] width 18 height 18
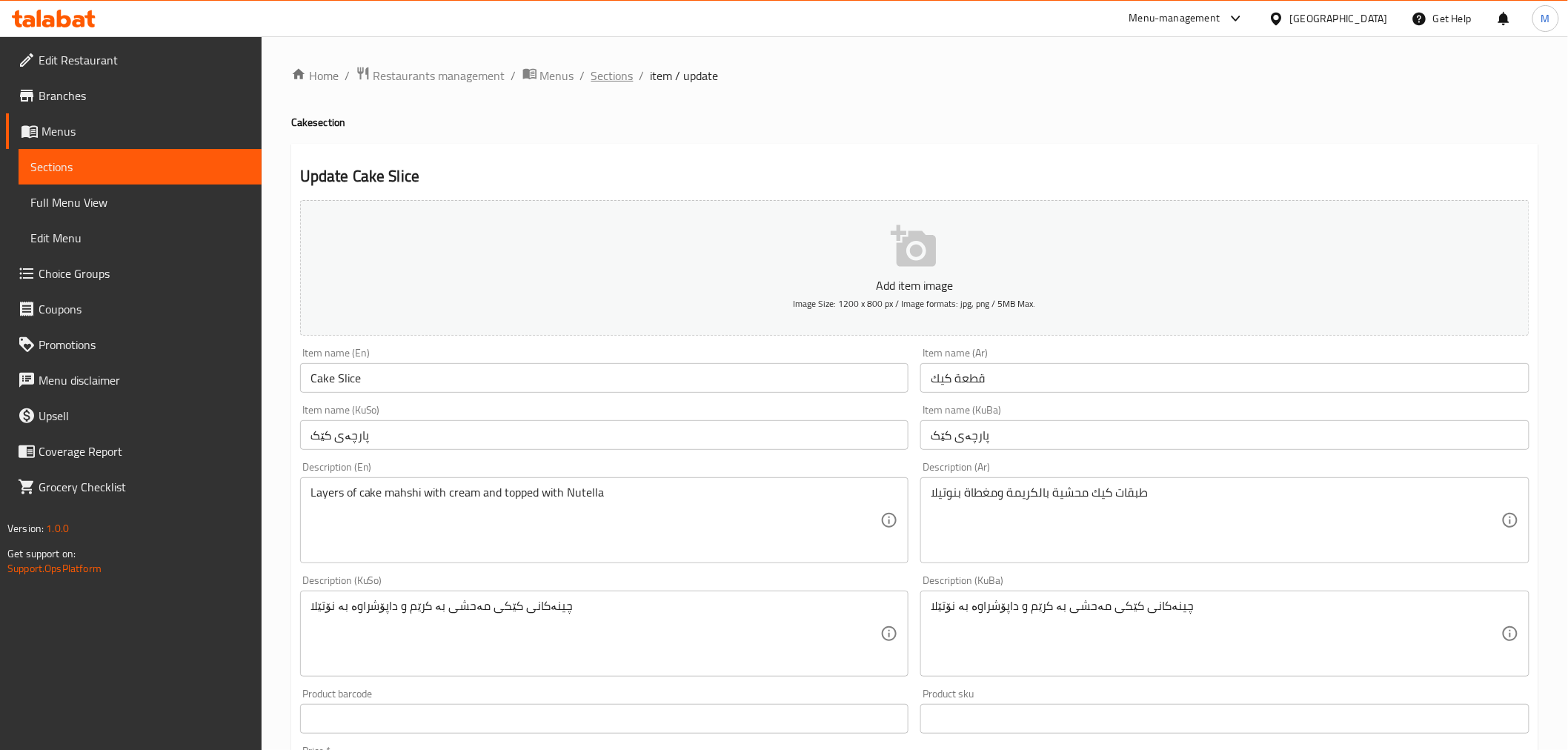
click at [613, 76] on span "Sections" at bounding box center [612, 76] width 42 height 18
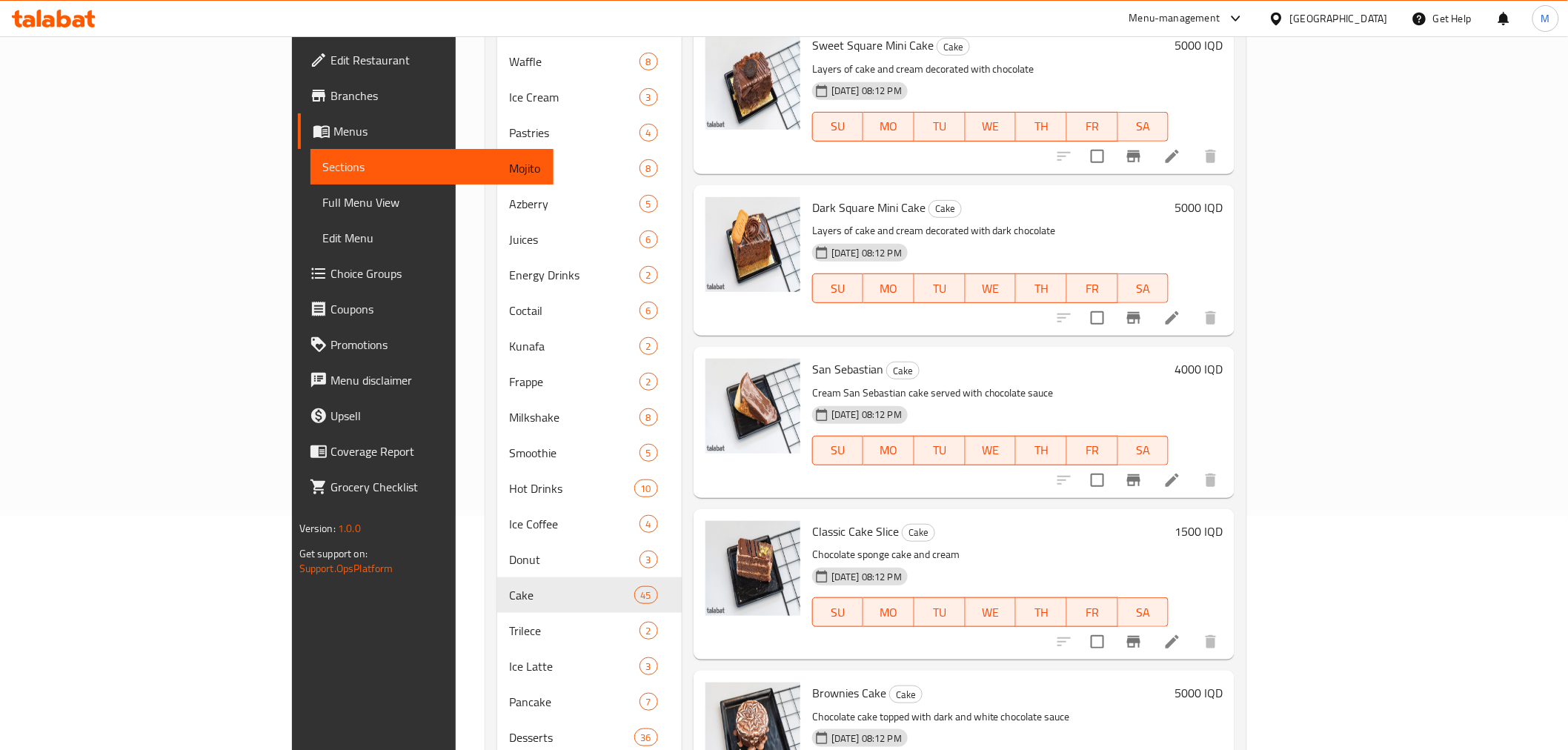
scroll to position [335, 0]
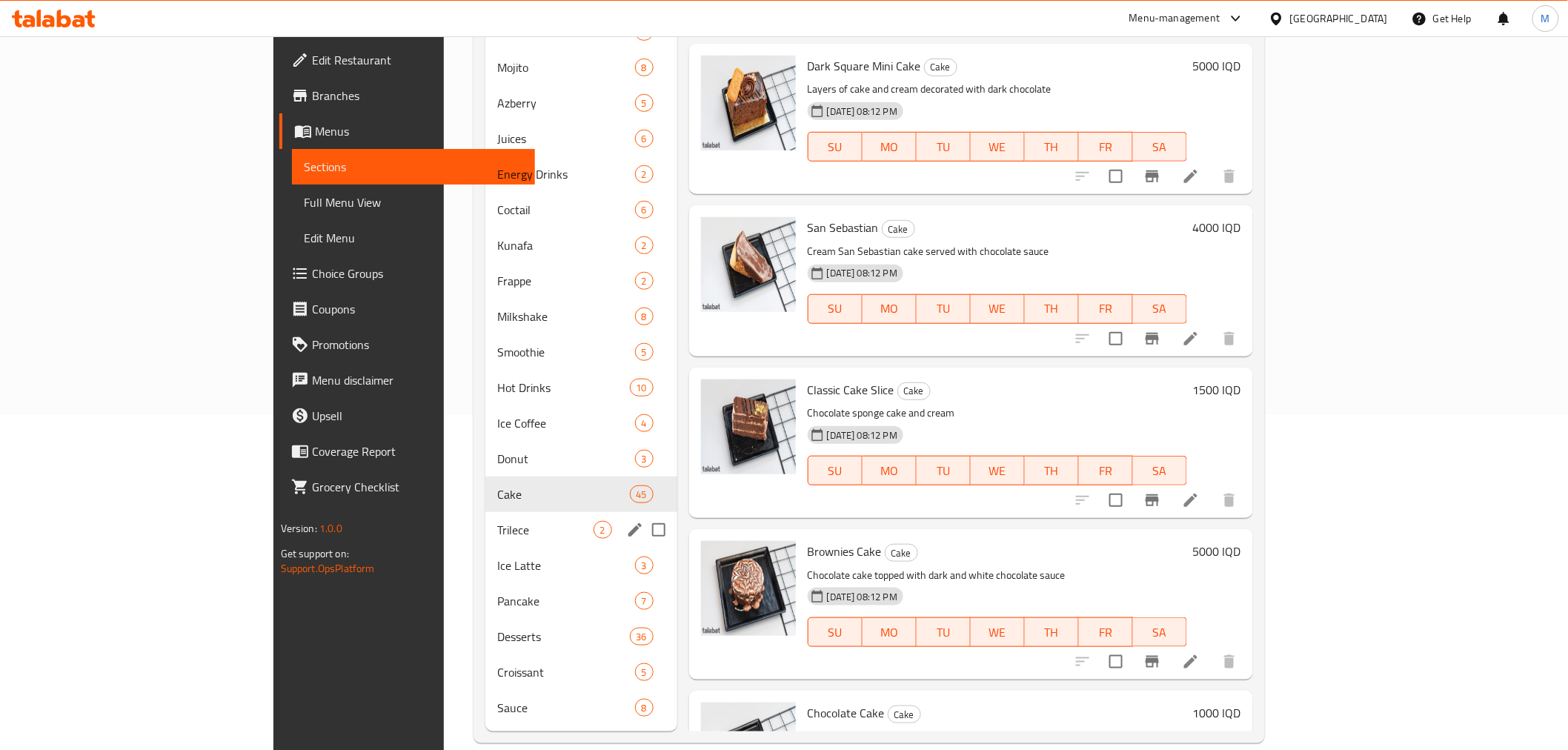
click at [485, 520] on div "Trilece 2" at bounding box center [581, 530] width 192 height 36
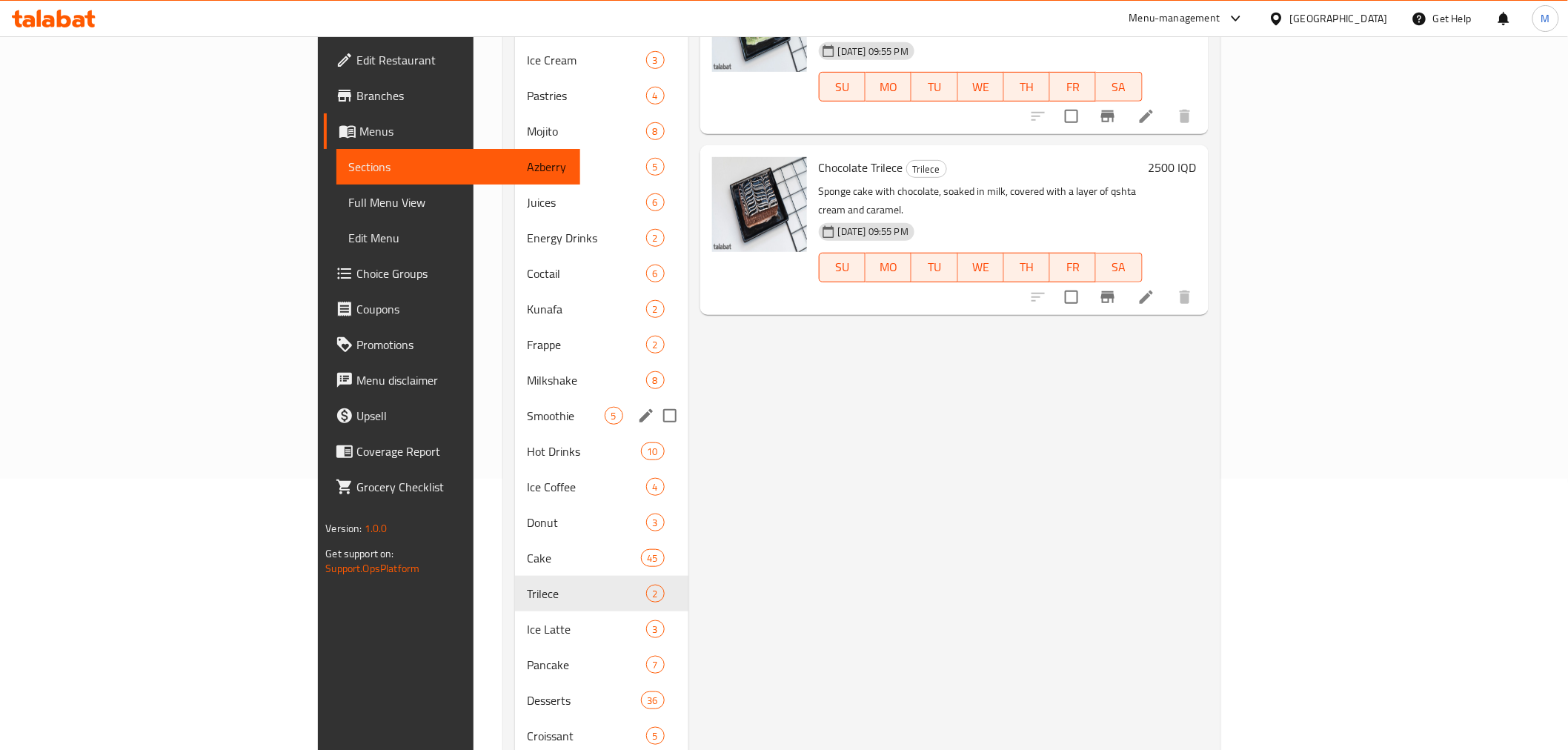
scroll to position [335, 0]
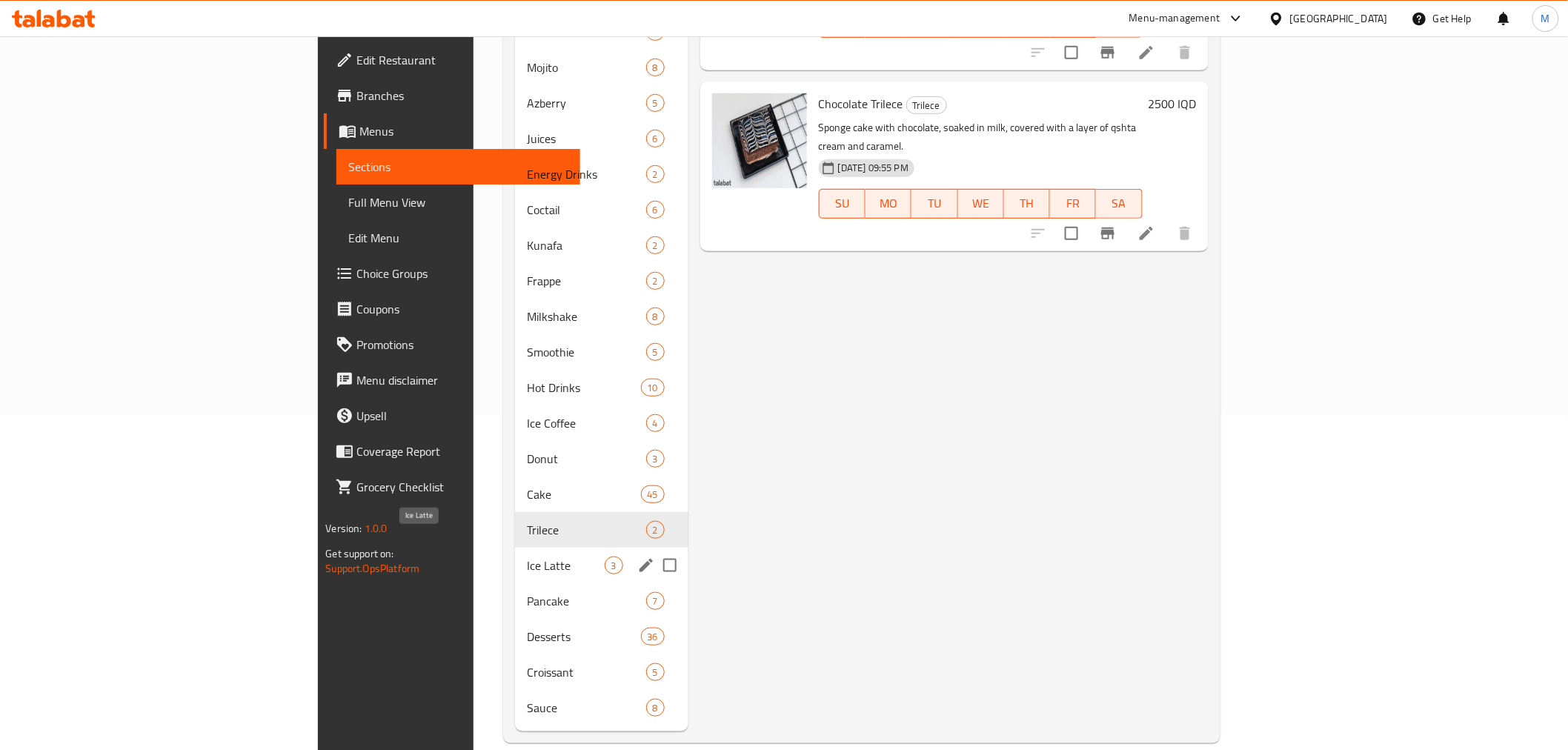
click at [527, 556] on span "Ice Latte" at bounding box center [565, 565] width 77 height 18
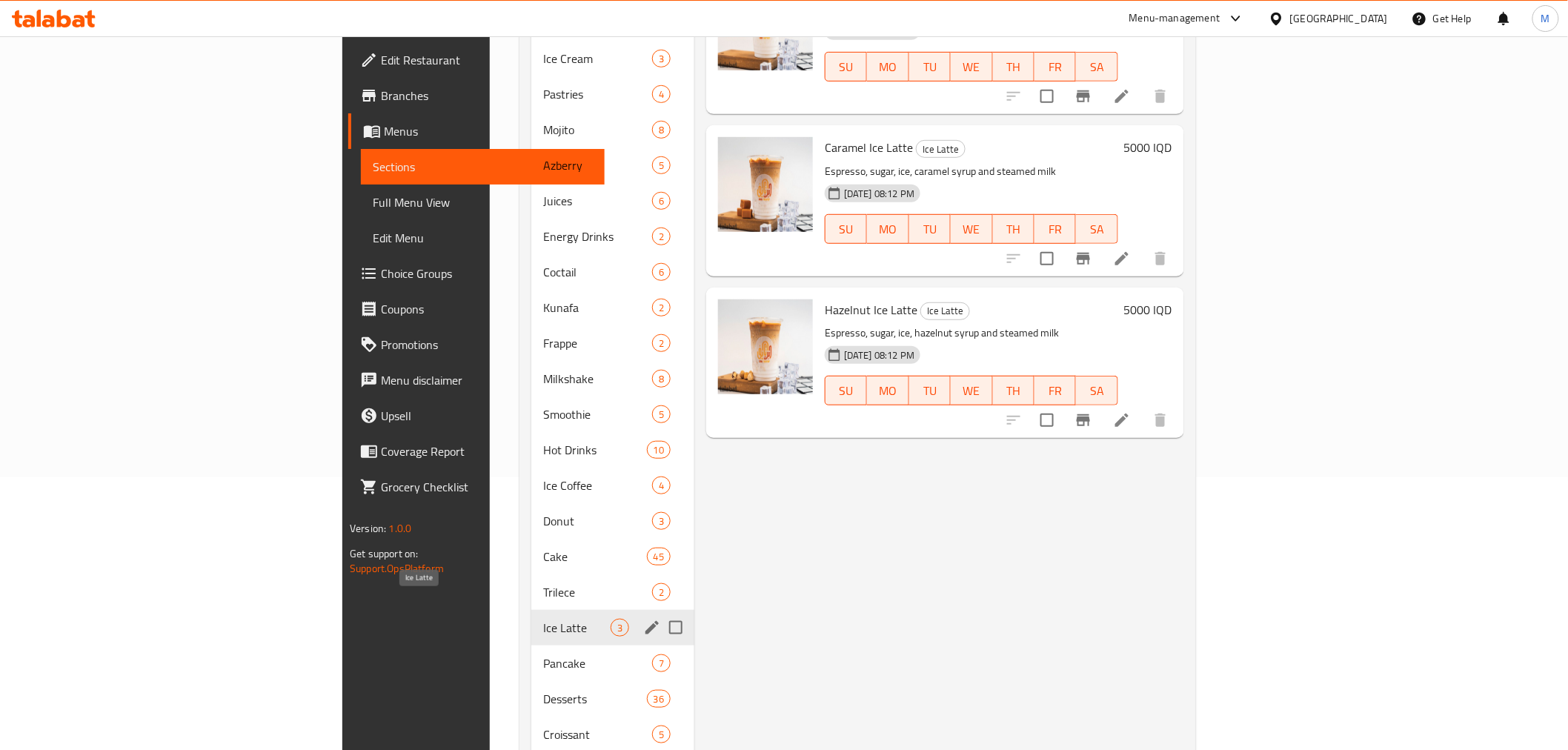
scroll to position [335, 0]
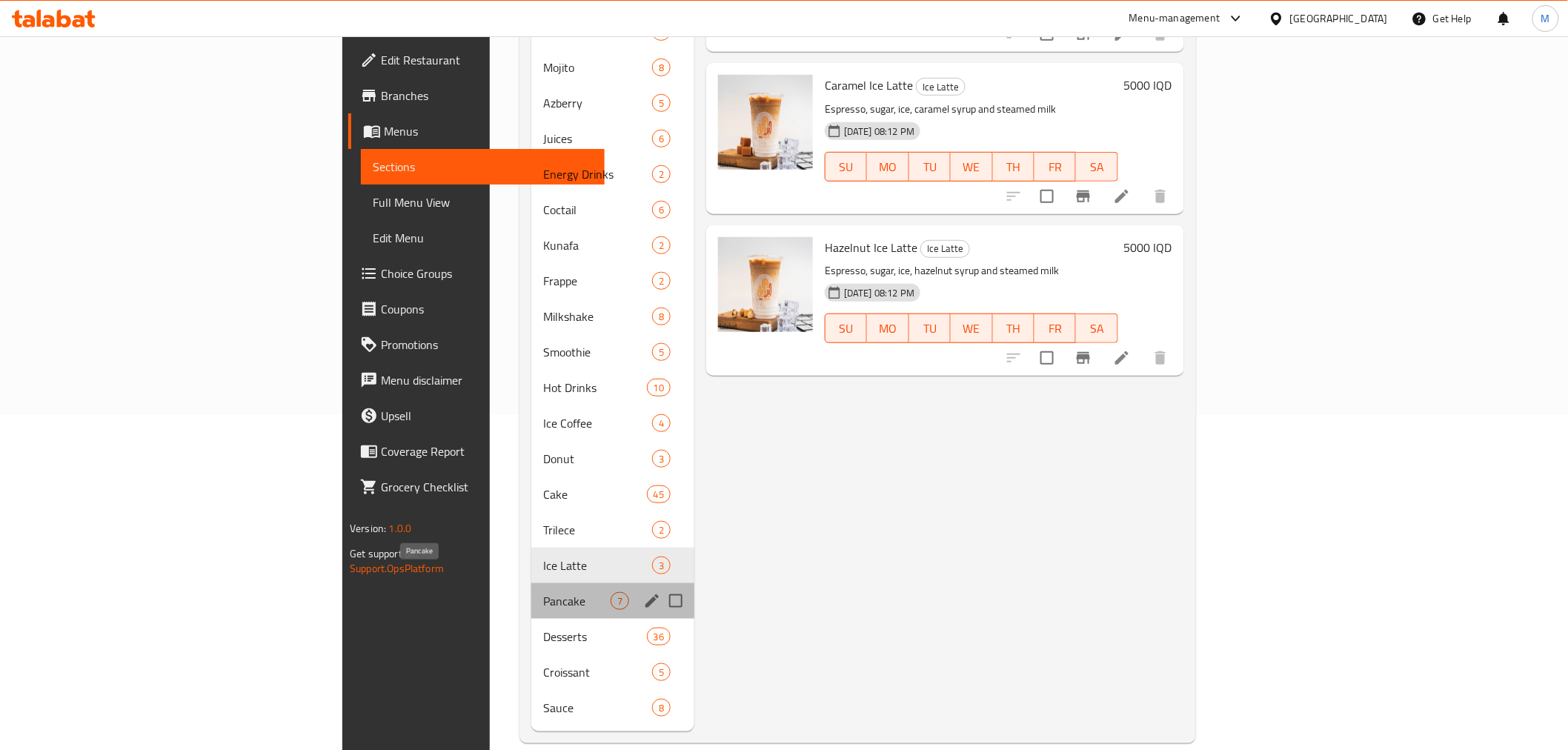
click at [543, 592] on span "Pancake" at bounding box center [576, 601] width 68 height 18
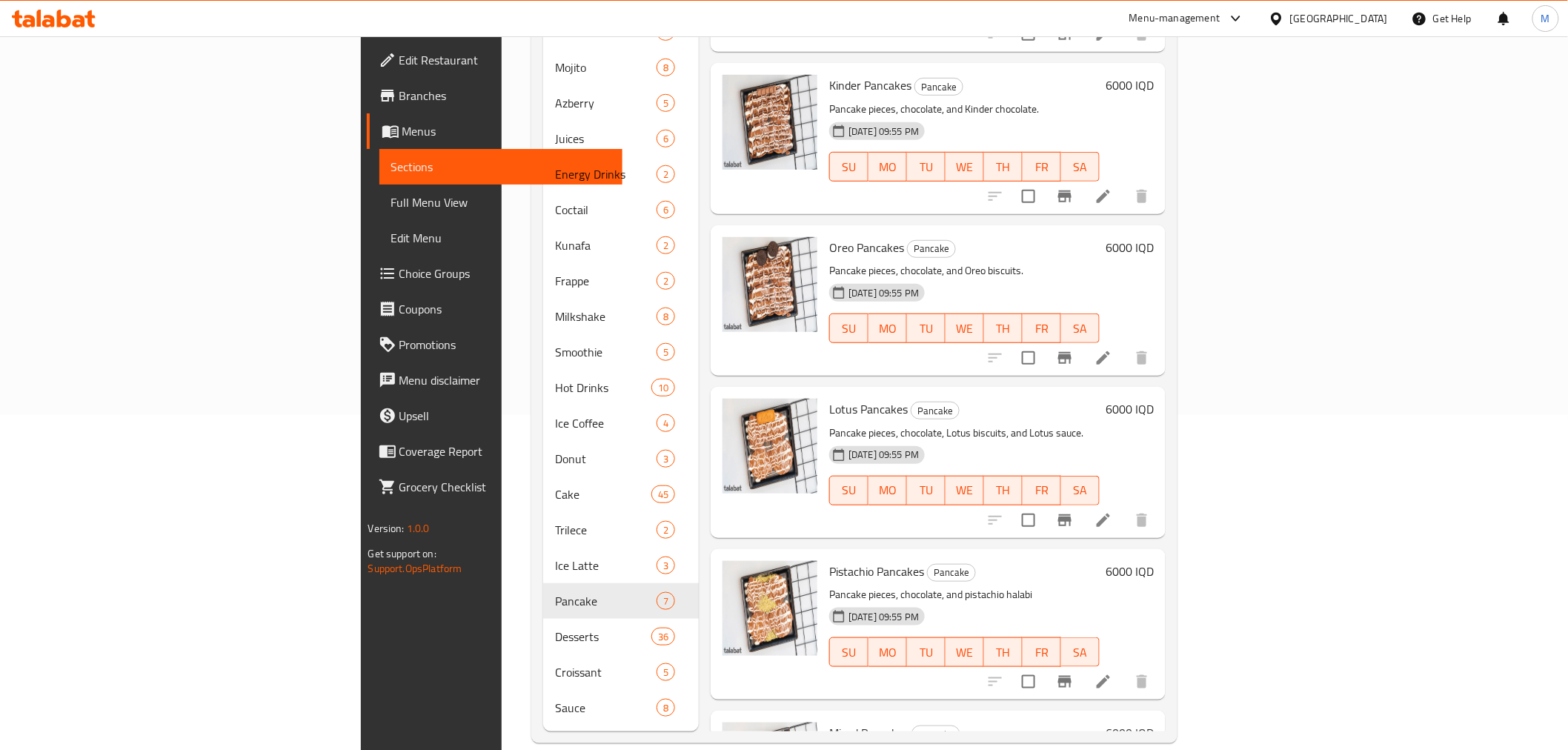
scroll to position [292, 0]
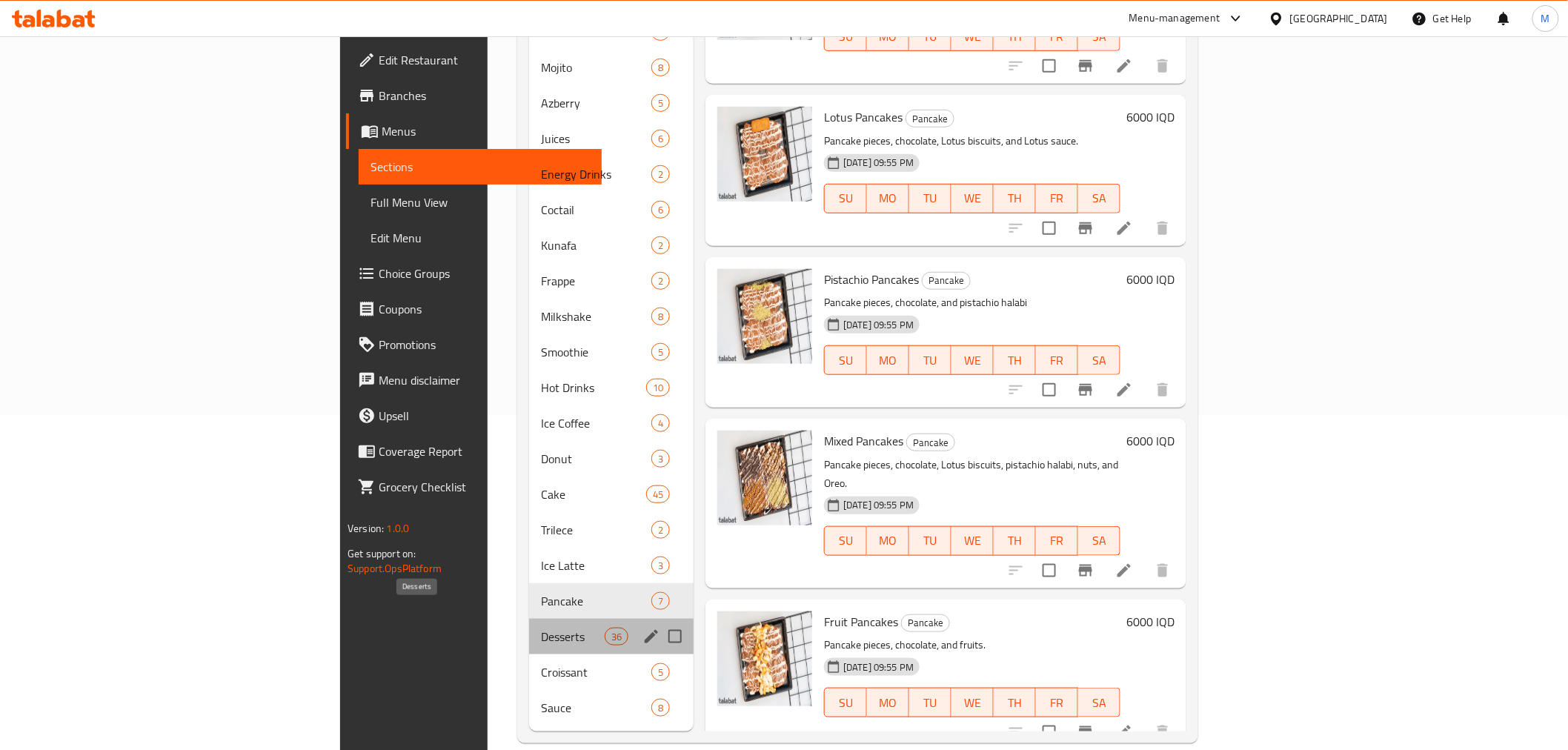
click at [541, 628] on span "Desserts" at bounding box center [572, 637] width 63 height 18
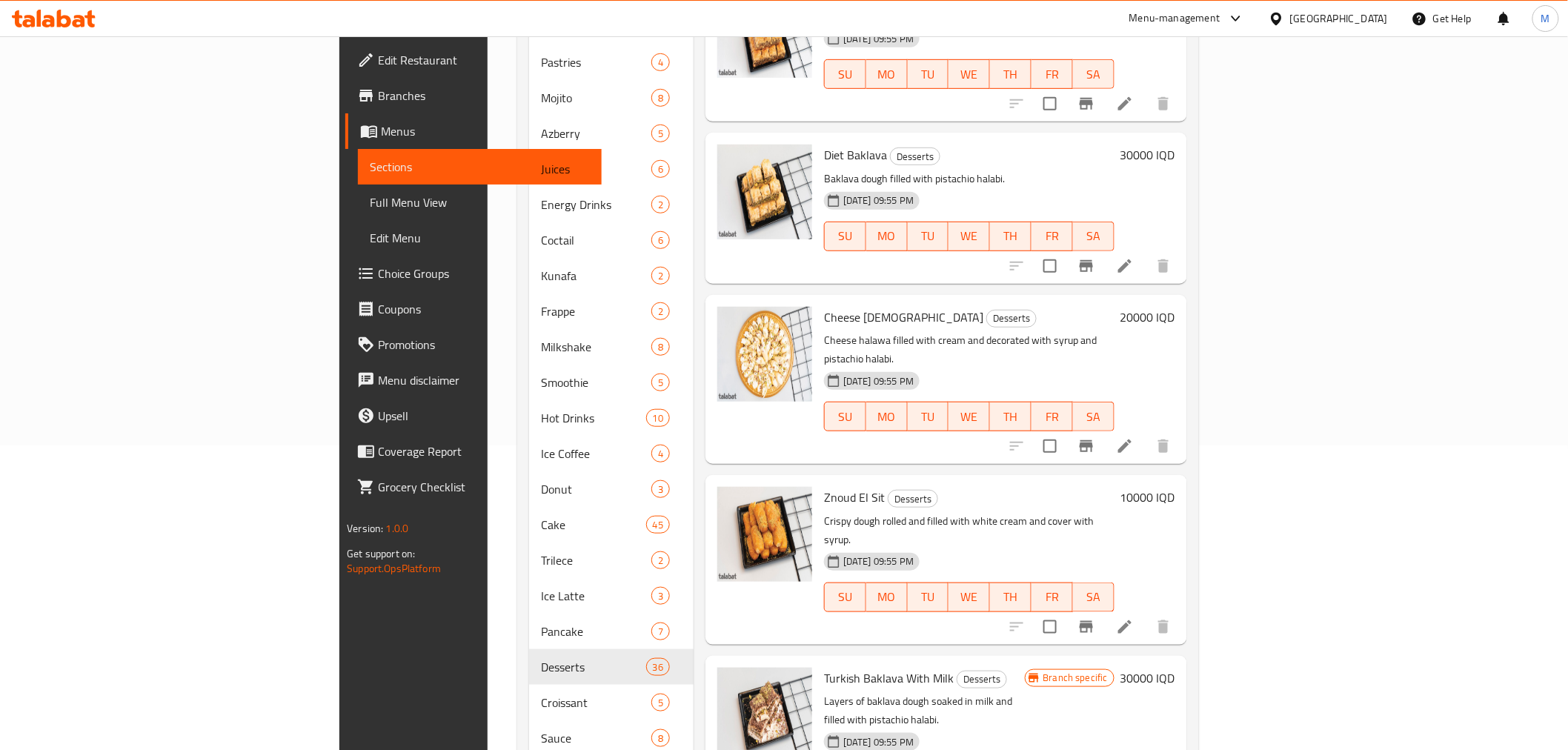
scroll to position [335, 0]
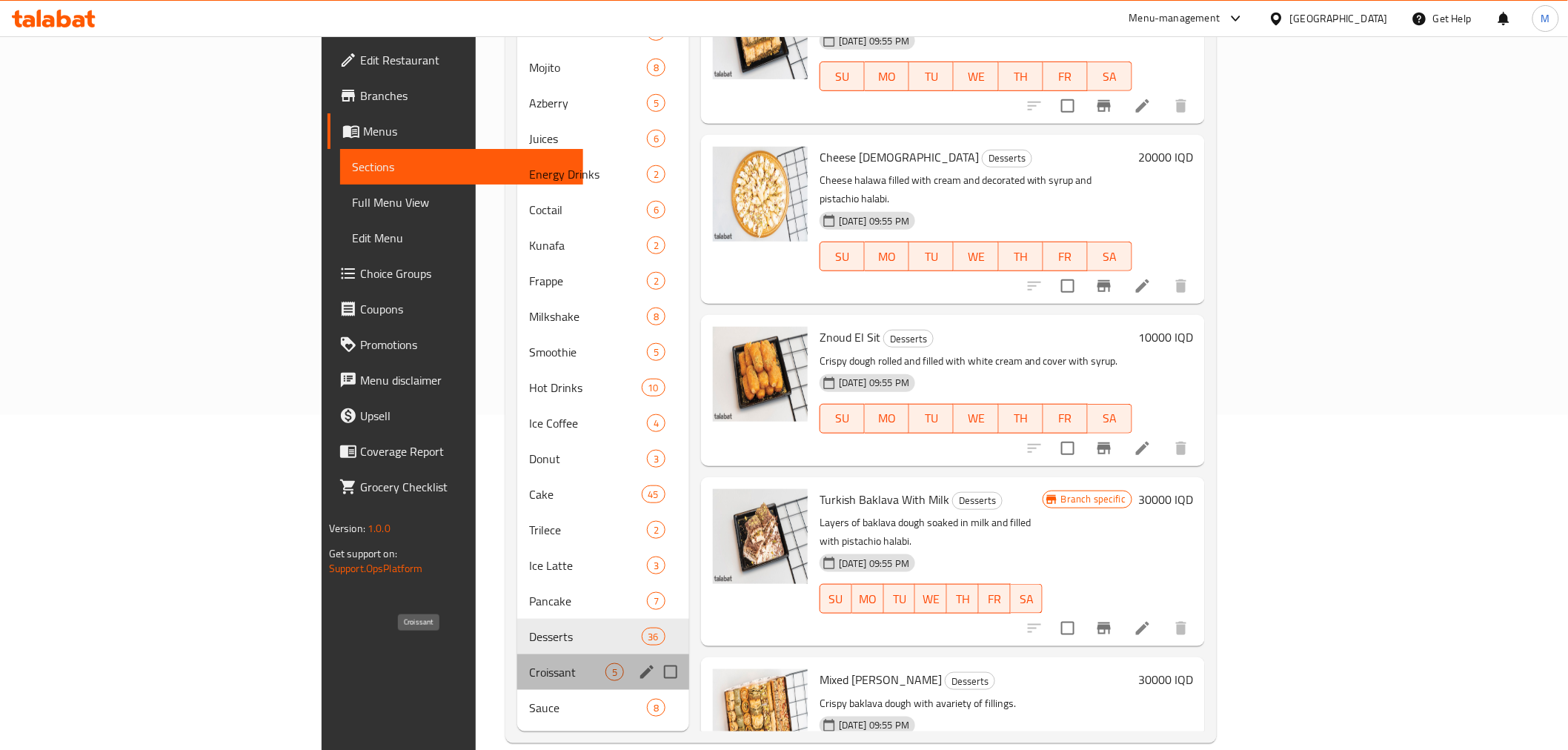
click at [529, 664] on span "Croissant" at bounding box center [567, 673] width 77 height 18
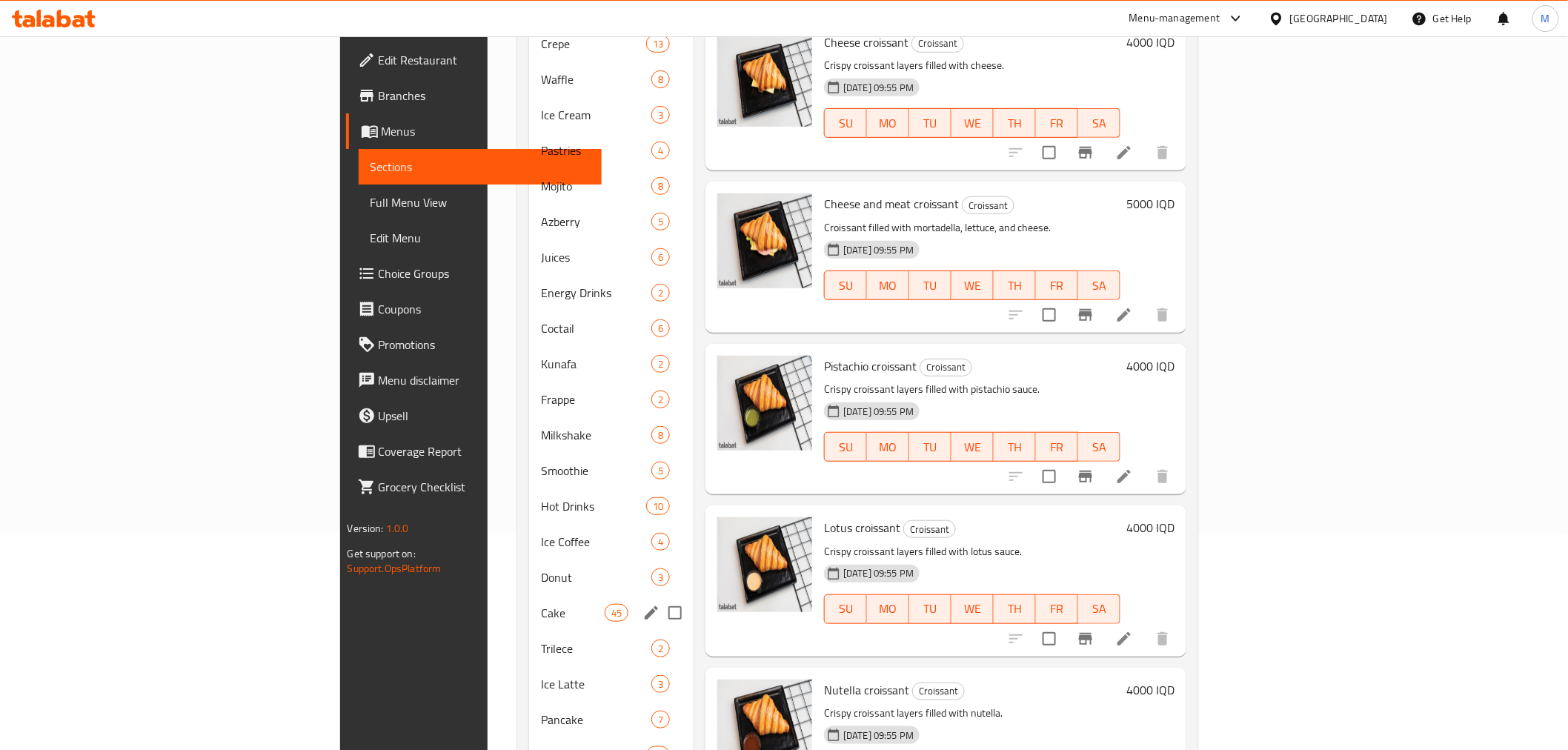
scroll to position [335, 0]
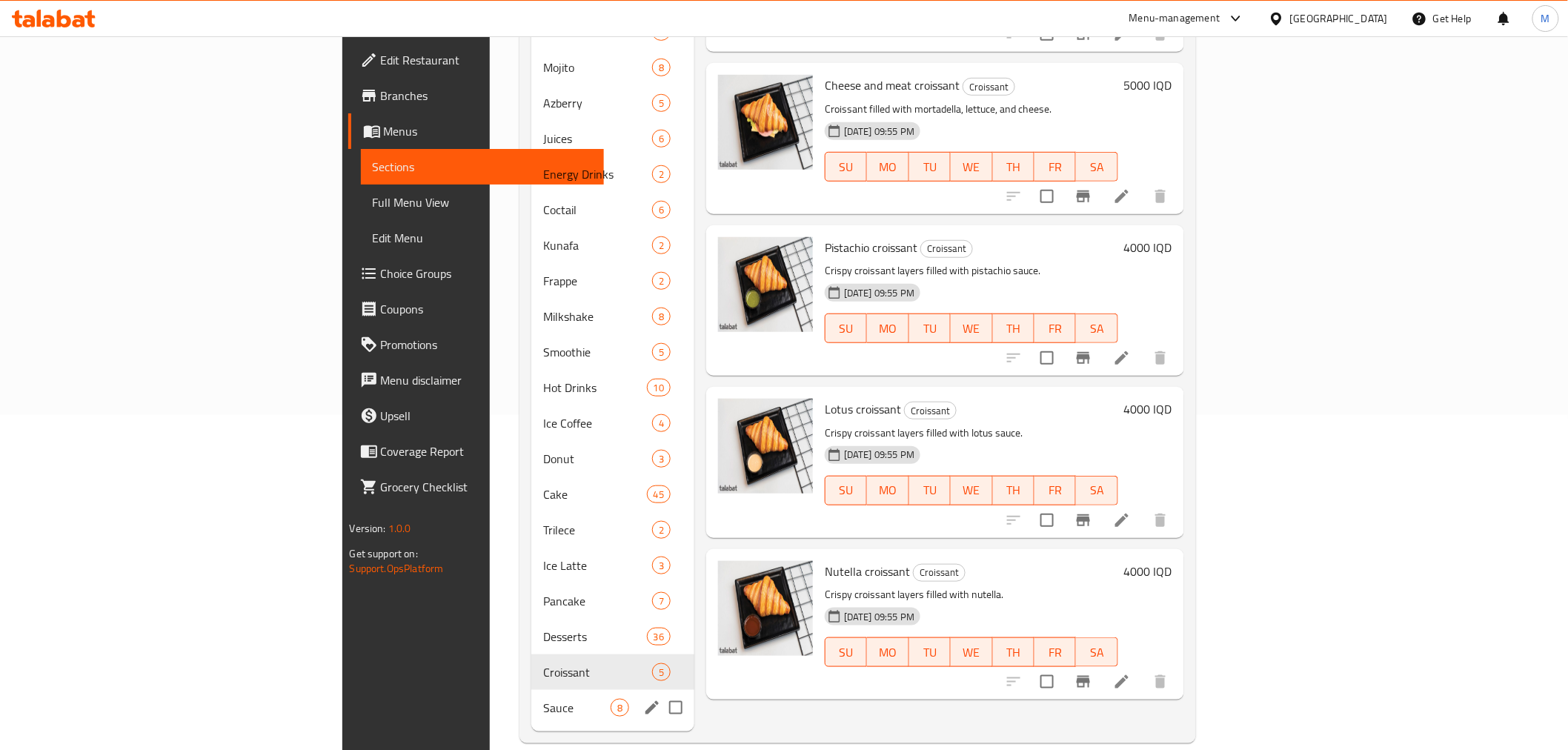
click at [543, 699] on span "Sauce" at bounding box center [576, 708] width 68 height 18
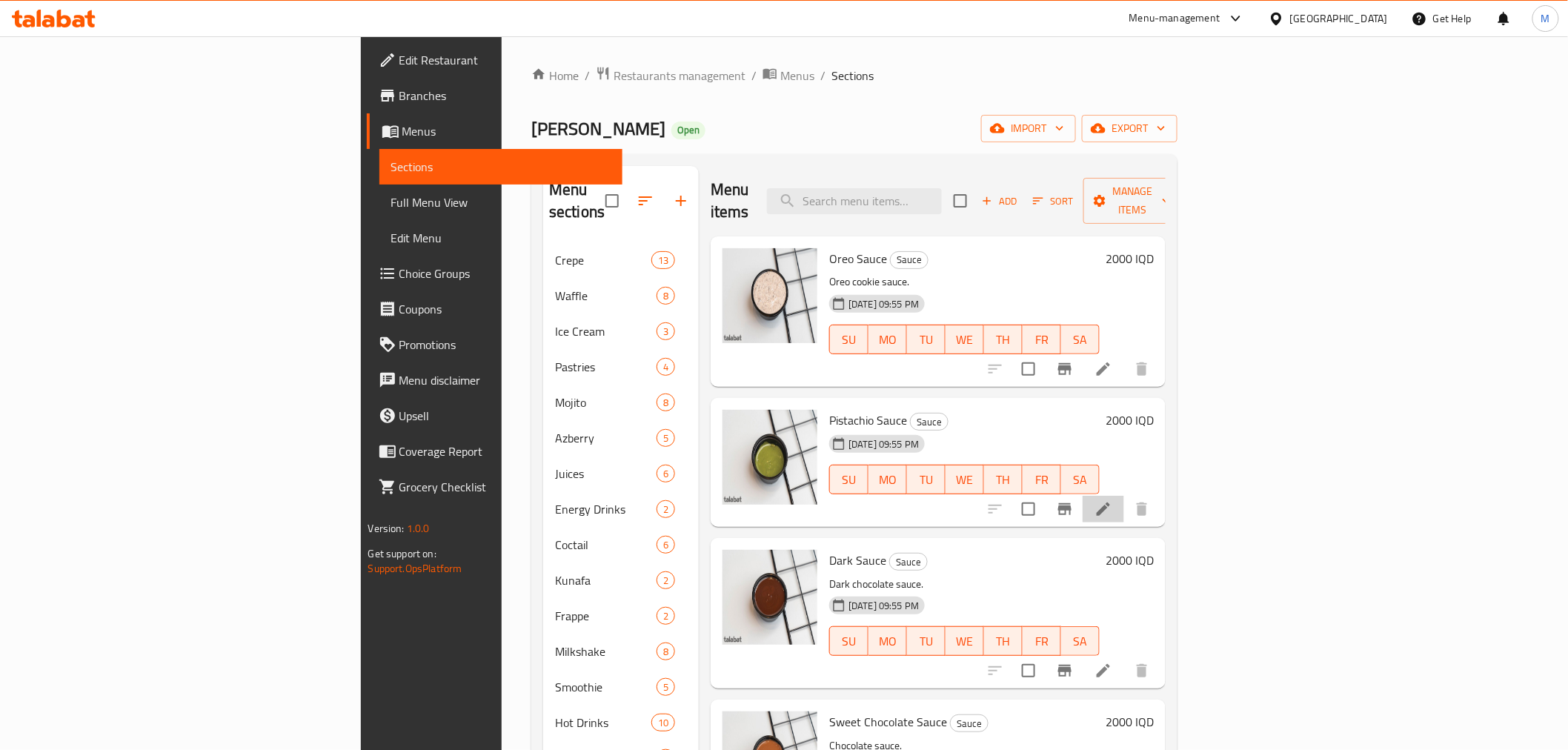
click at [1124, 496] on li at bounding box center [1104, 510] width 41 height 27
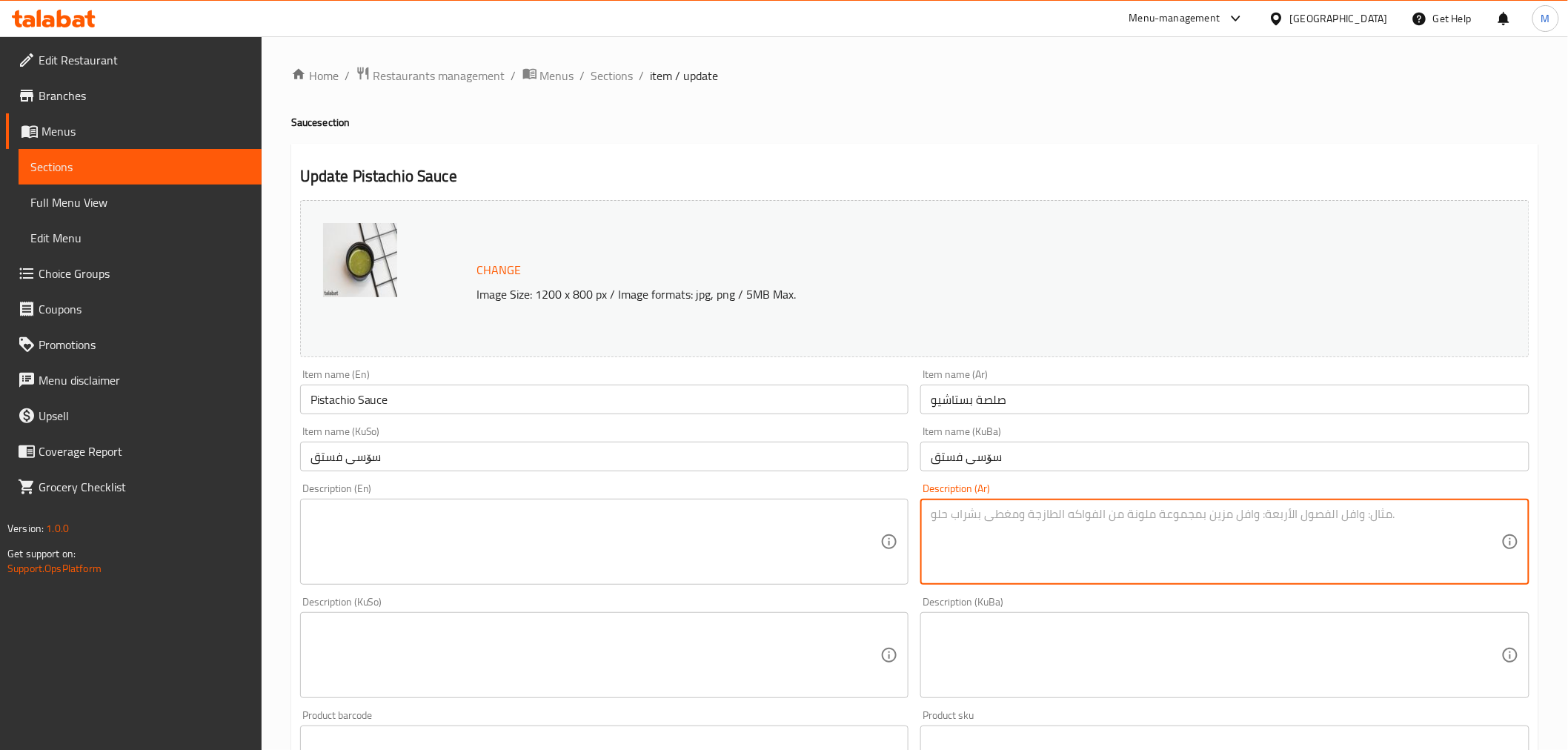
click at [1042, 538] on textarea at bounding box center [1216, 542] width 571 height 70
type textarea "2"
type textarea "صوص الفستق الحلبي"
click at [635, 526] on textarea at bounding box center [596, 542] width 571 height 70
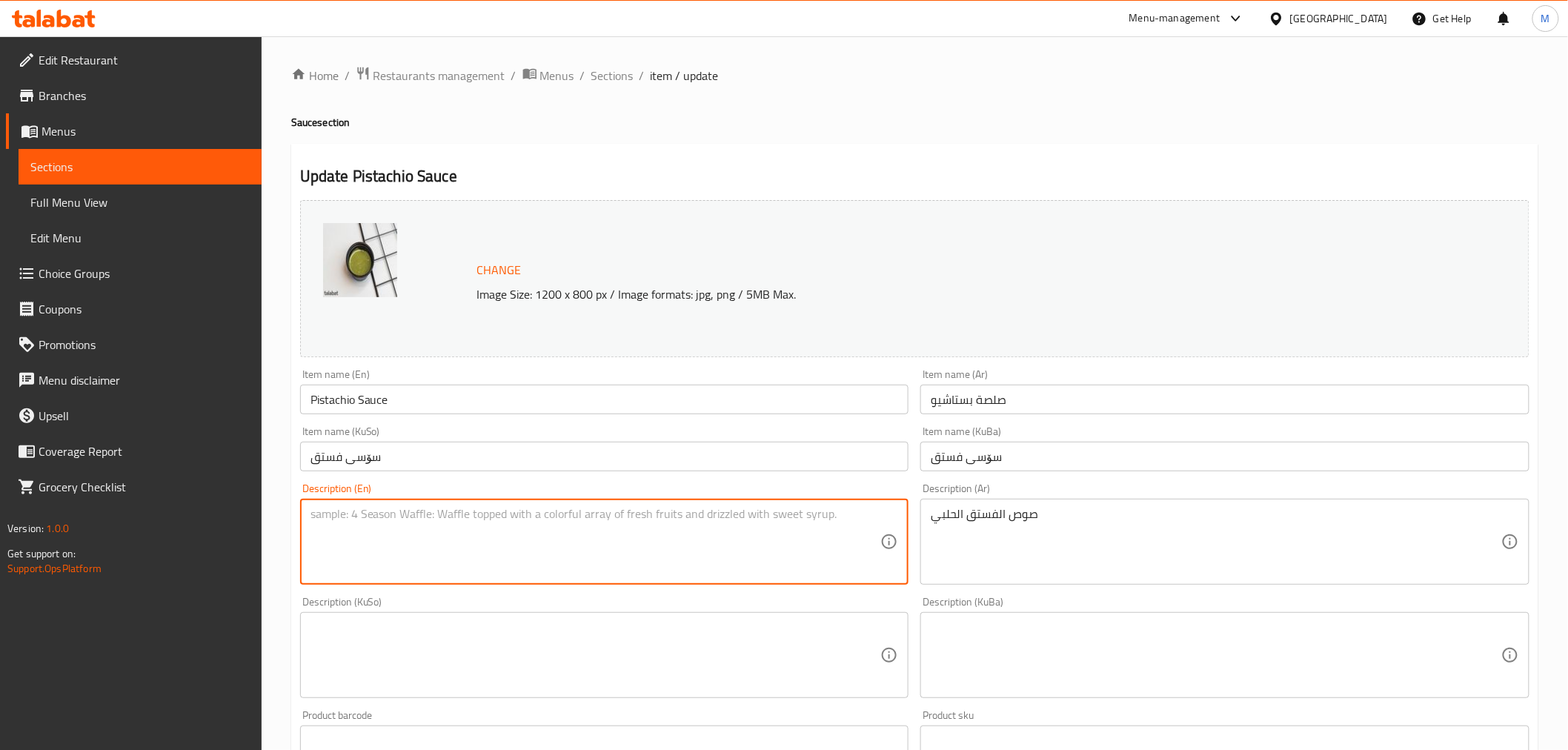
click at [425, 395] on input "Pistachio Sauce" at bounding box center [604, 399] width 609 height 30
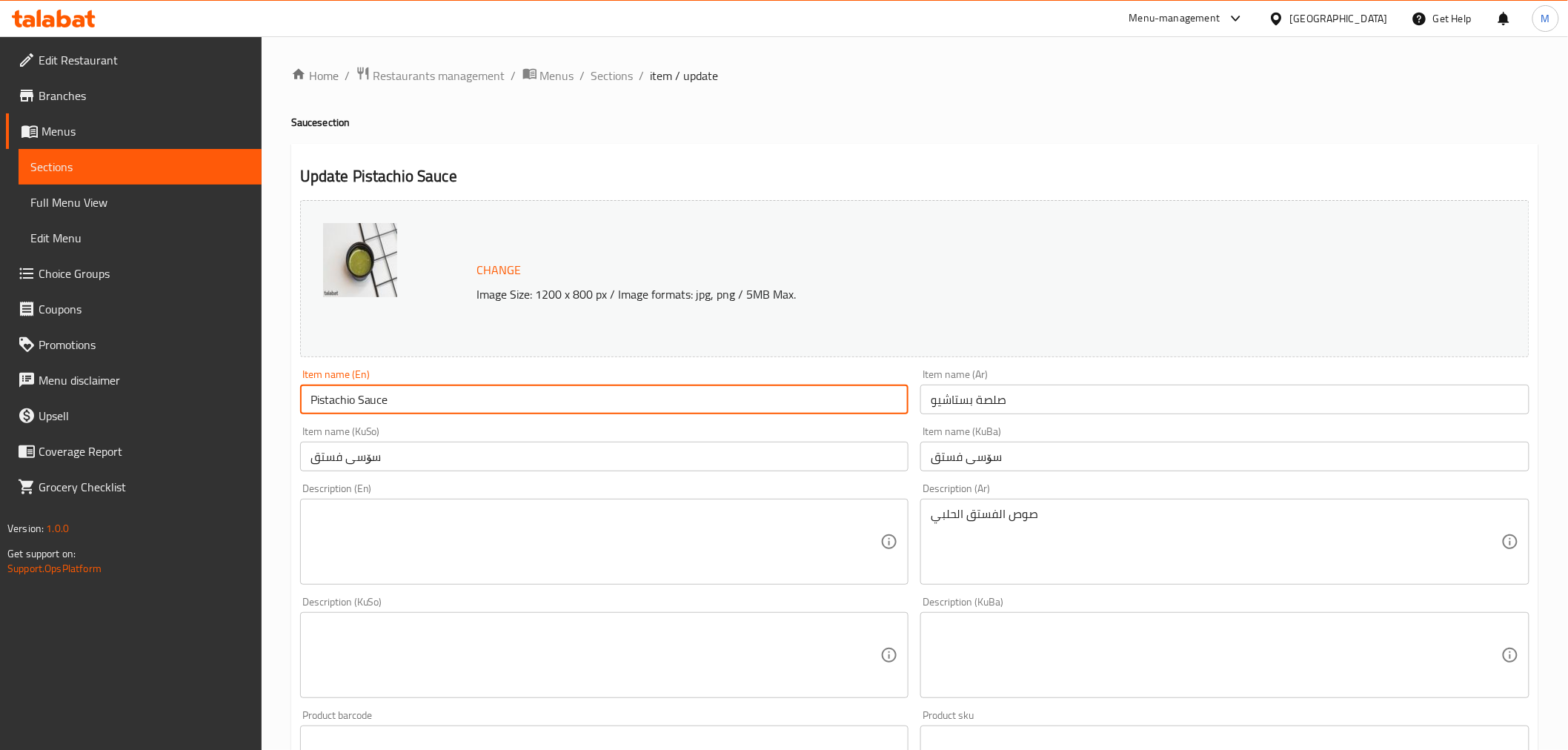
click at [425, 395] on input "Pistachio Sauce" at bounding box center [604, 399] width 609 height 30
click at [330, 520] on textarea at bounding box center [596, 542] width 571 height 70
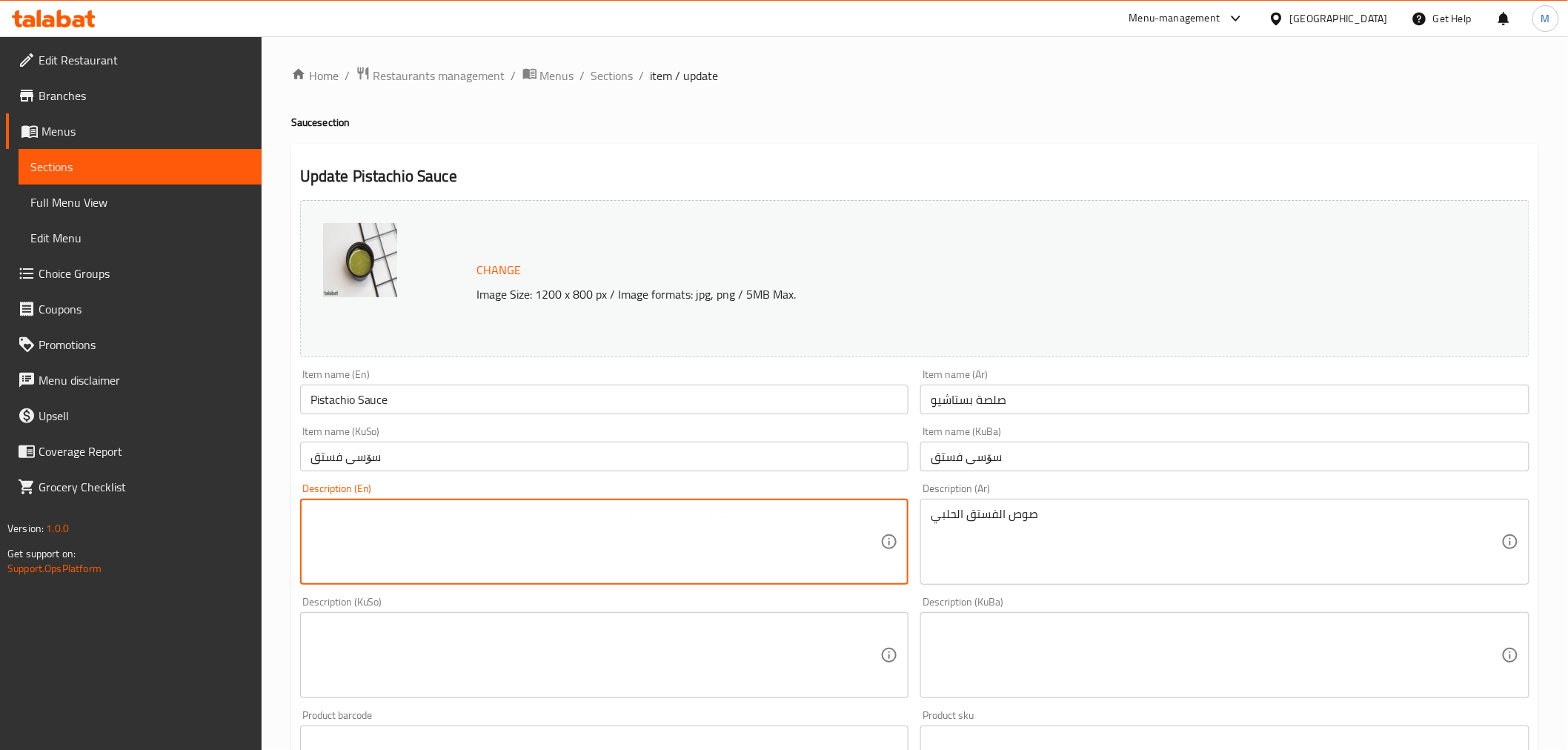
paste textarea "Pistachio Sauce"
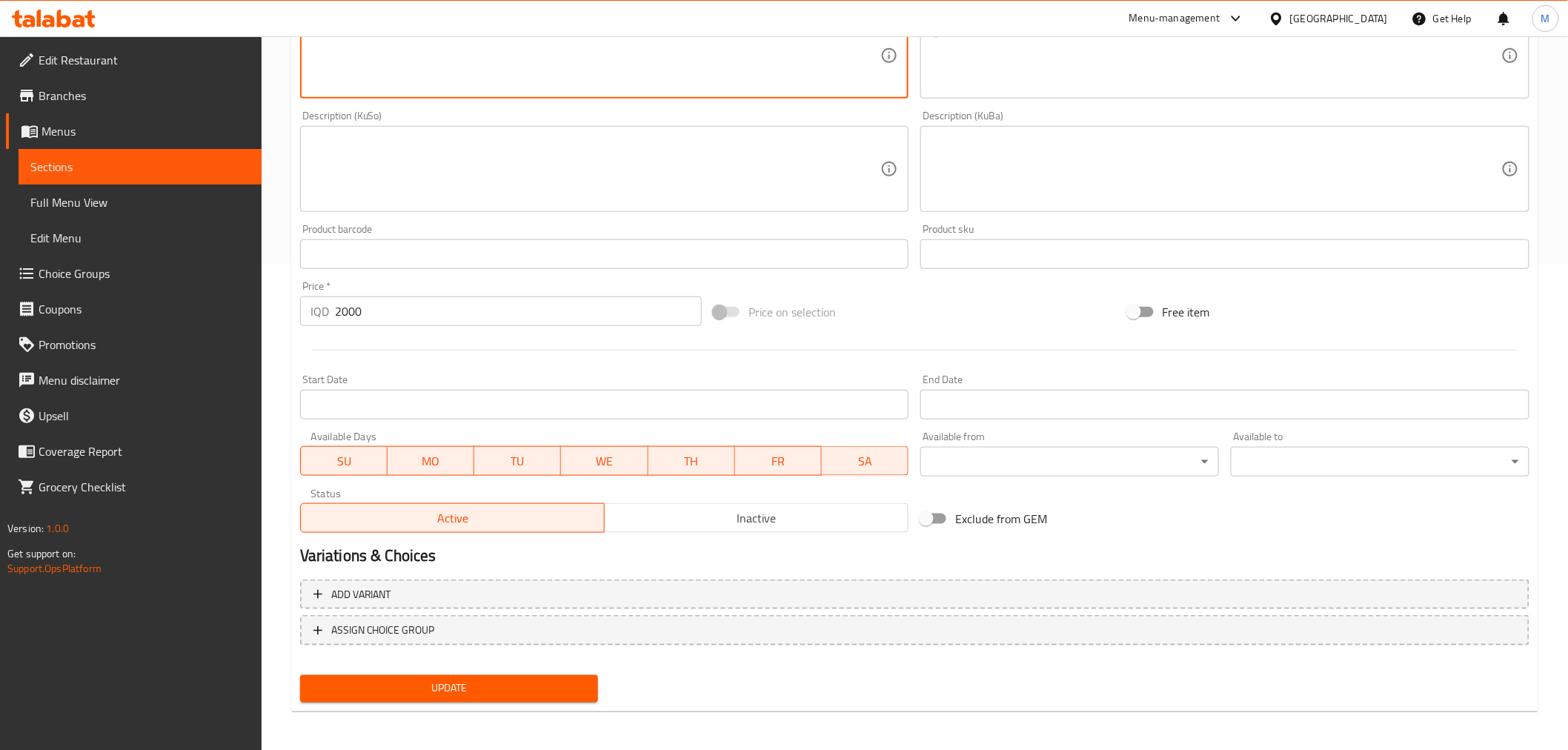
click at [529, 682] on div "Update" at bounding box center [449, 689] width 311 height 40
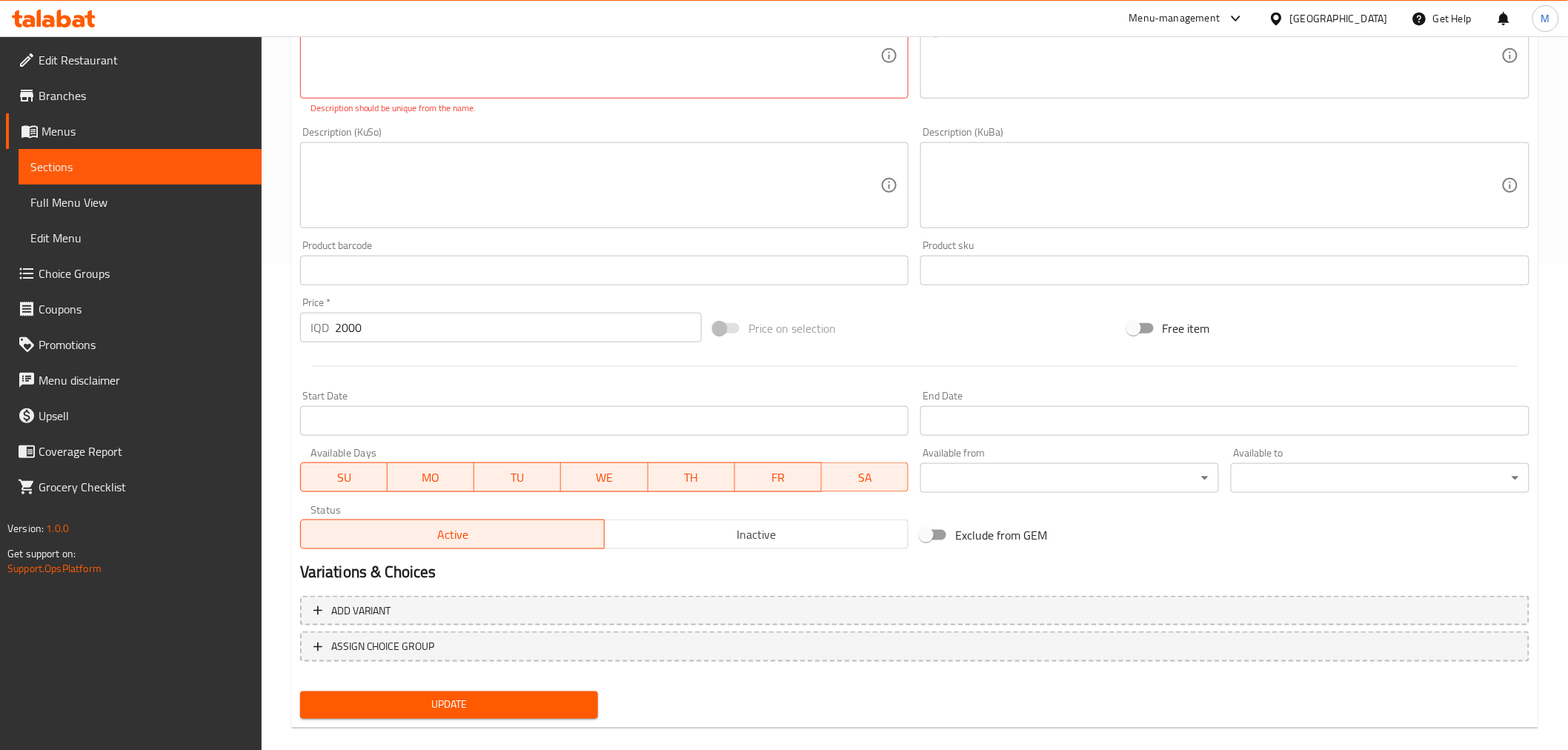
scroll to position [0, 0]
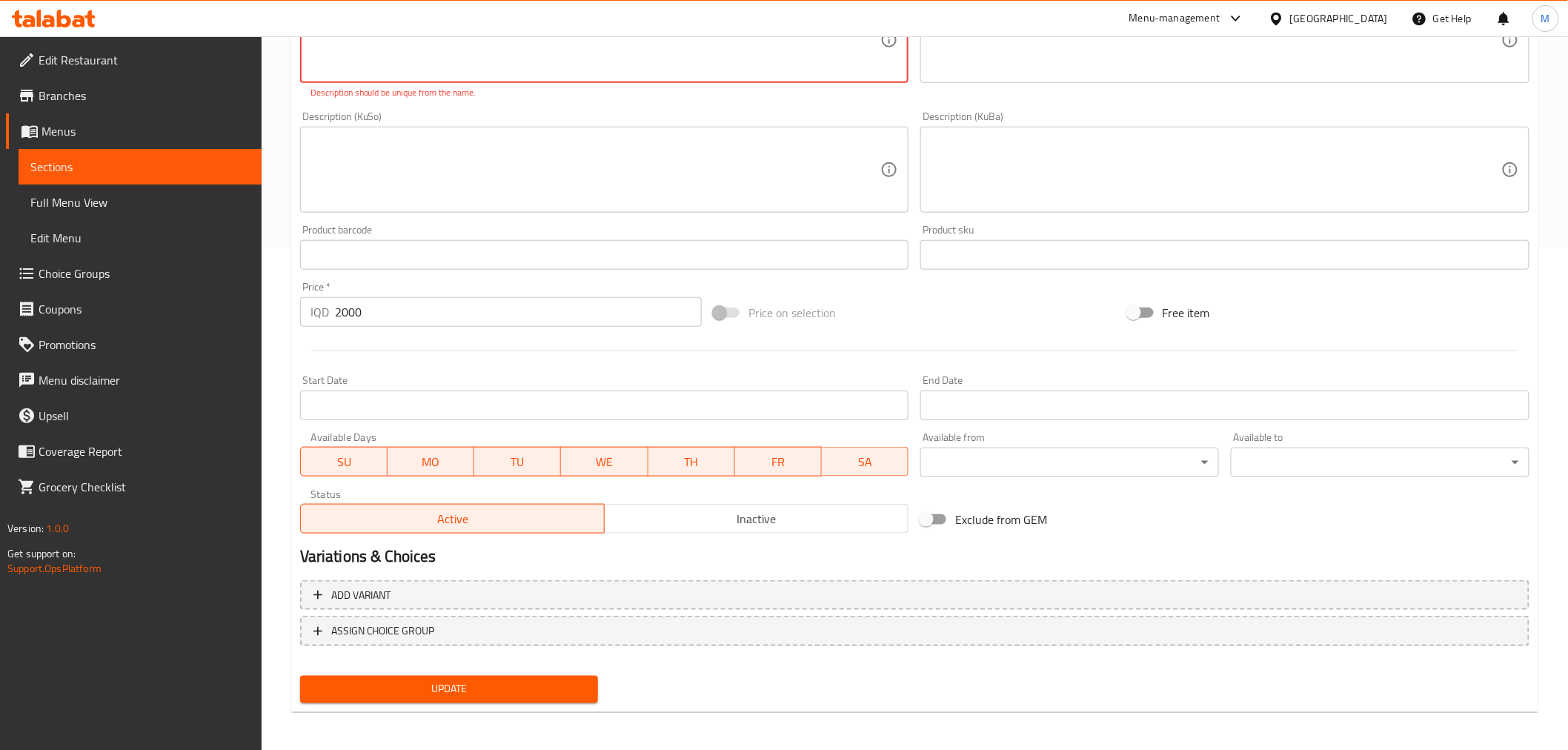
type textarea "Pistachio butter Sauce"
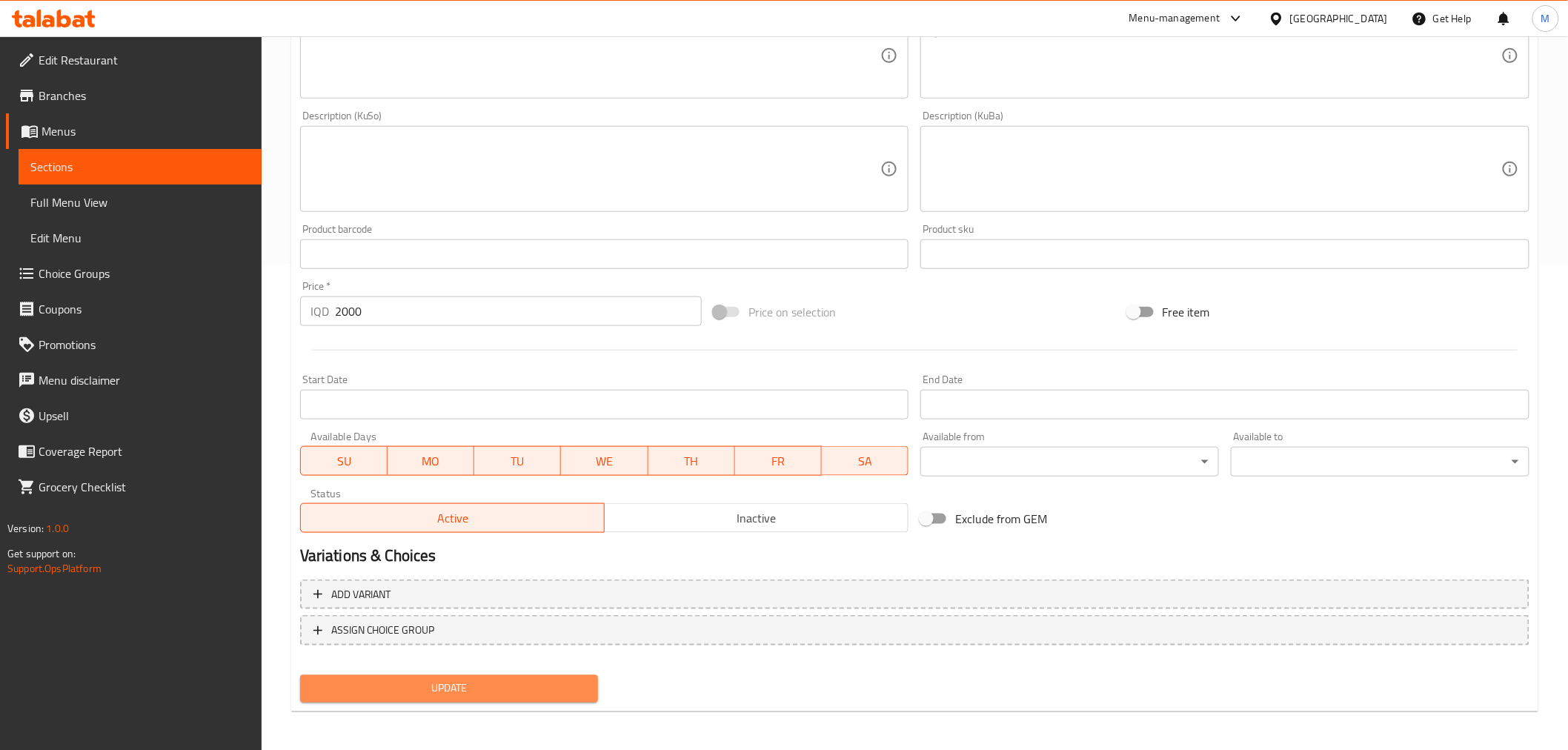
click at [442, 691] on span "Update" at bounding box center [449, 689] width 275 height 19
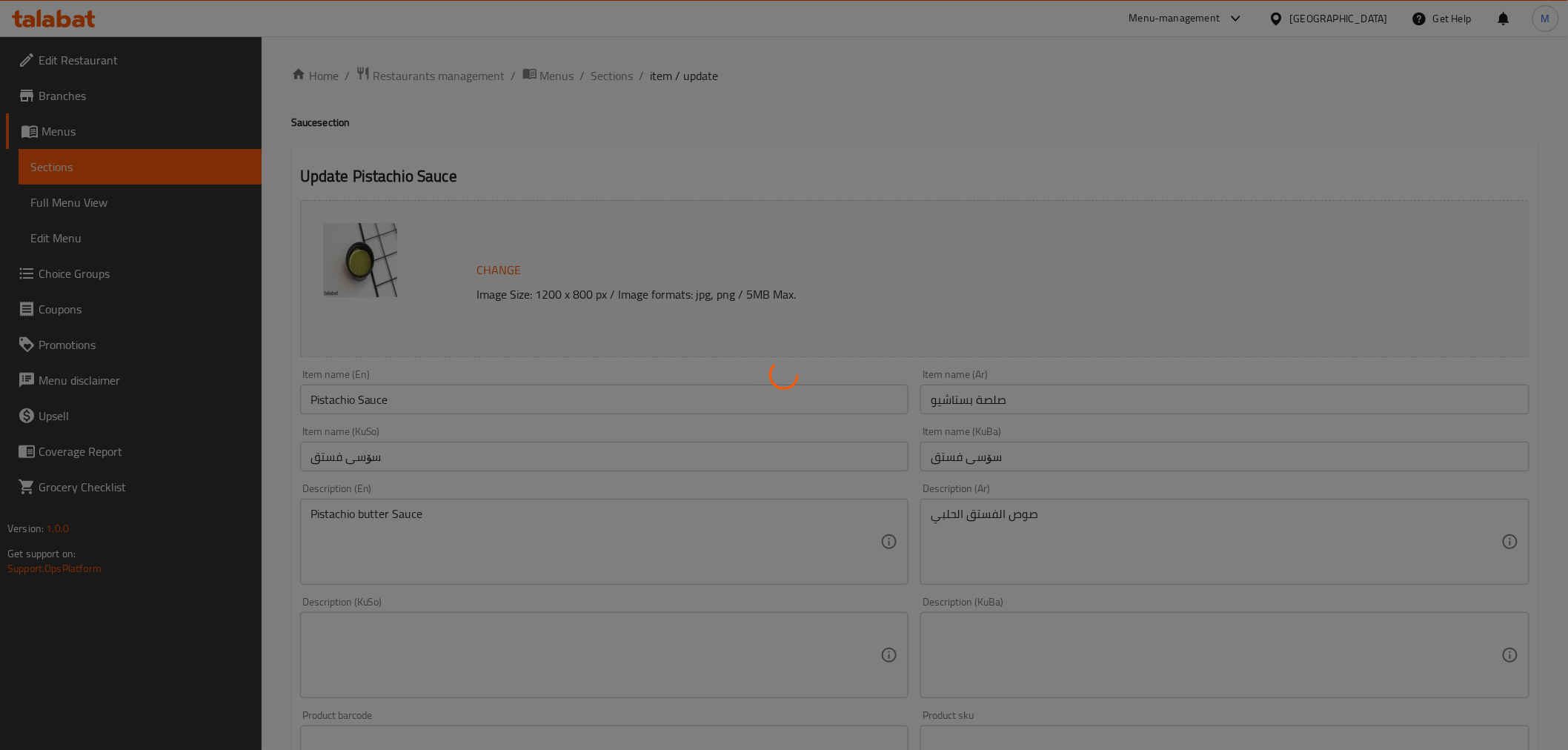
click at [966, 518] on div at bounding box center [784, 375] width 1568 height 750
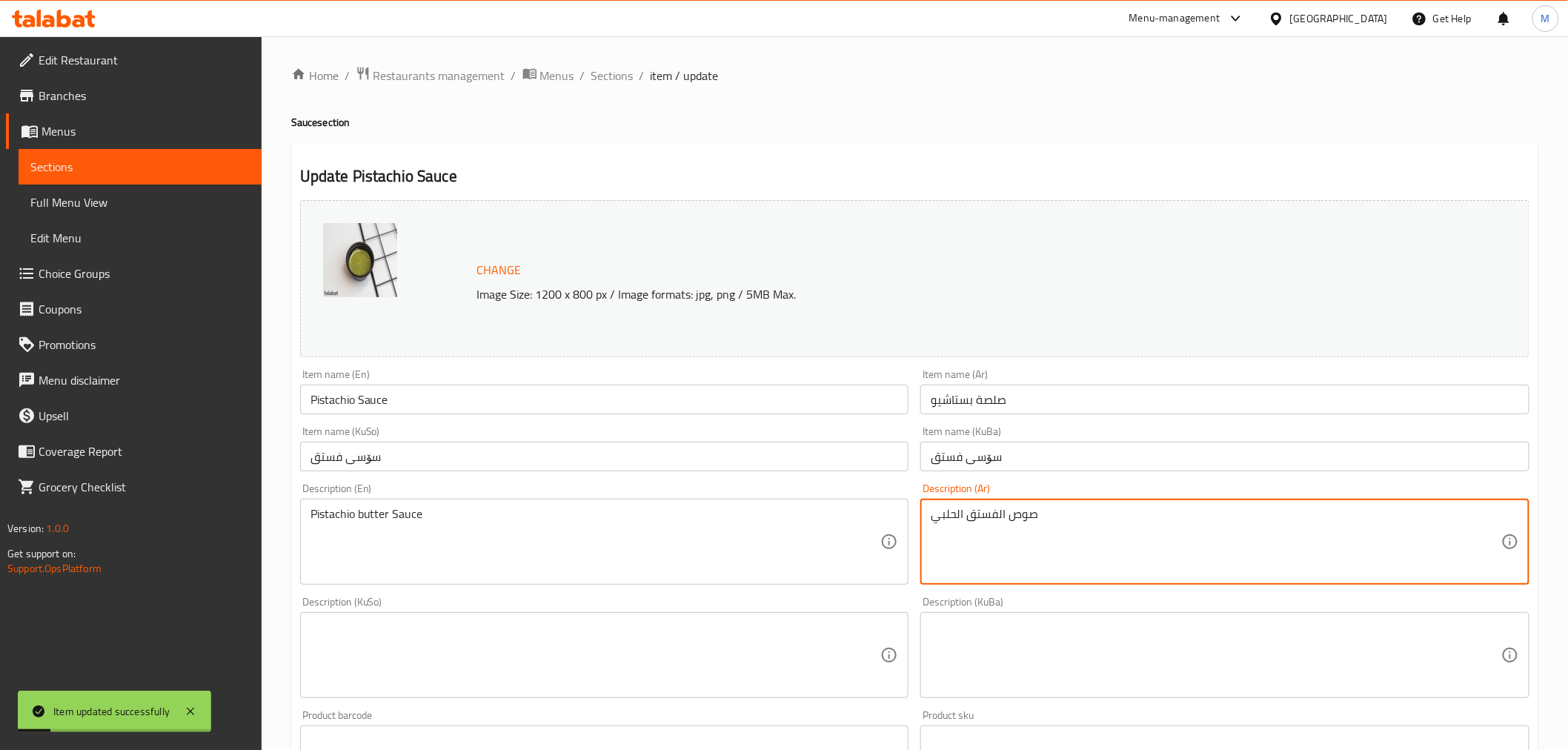
click at [1006, 509] on textarea "صوص الفستق الحلبي" at bounding box center [1216, 542] width 571 height 70
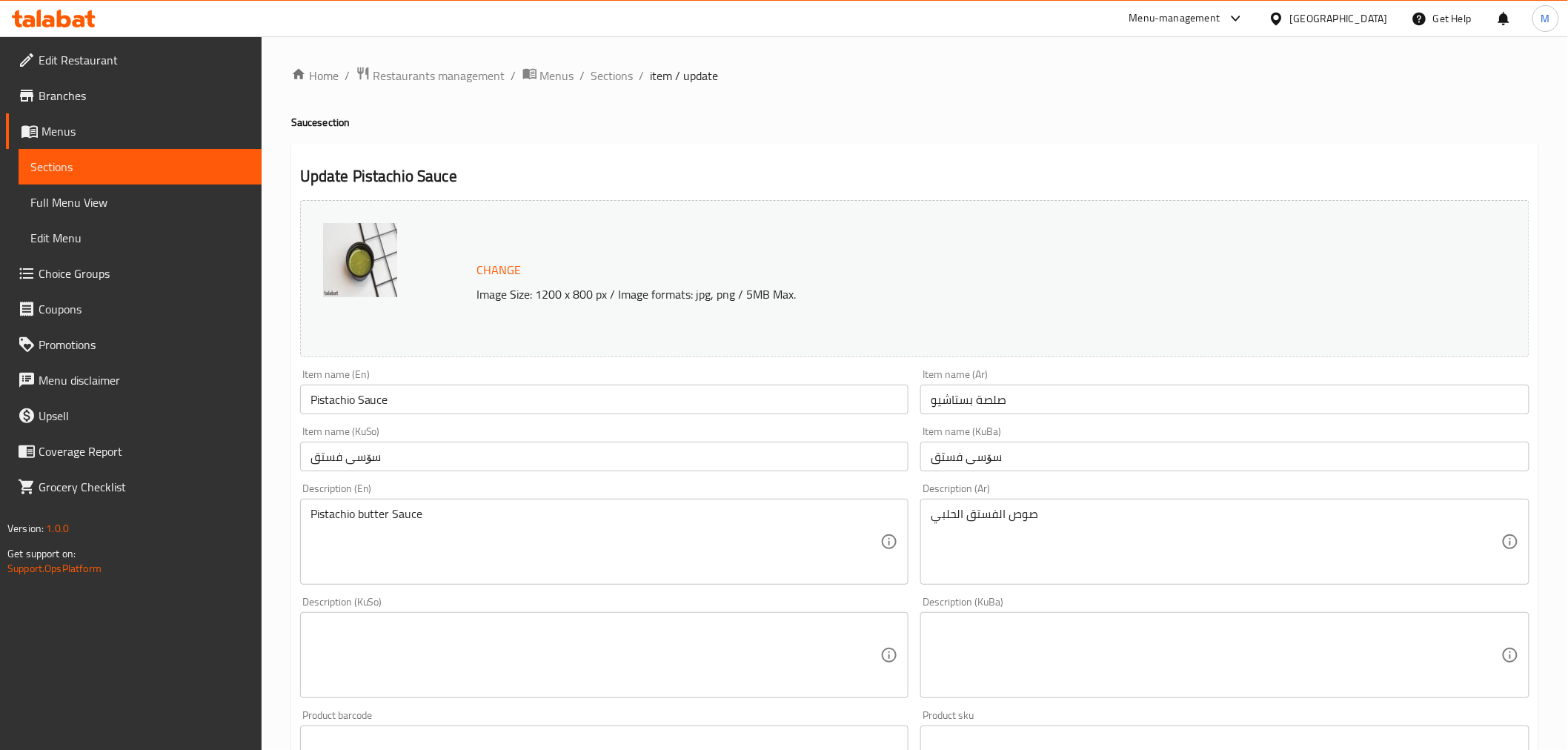
click at [1010, 513] on textarea "صوص الفستق الحلبي" at bounding box center [1216, 542] width 571 height 70
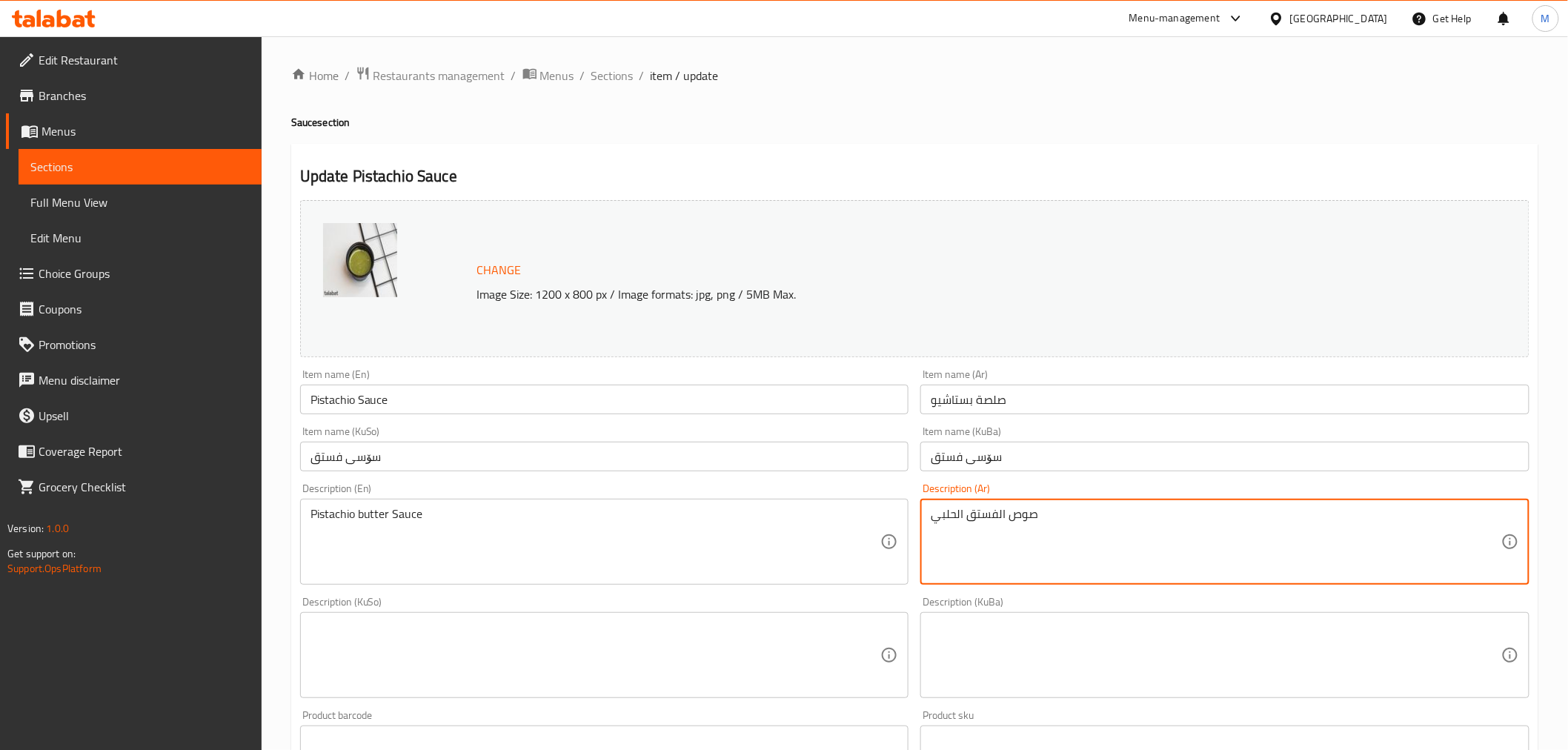
click at [1010, 513] on textarea "صوص الفستق الحلبي" at bounding box center [1216, 542] width 571 height 70
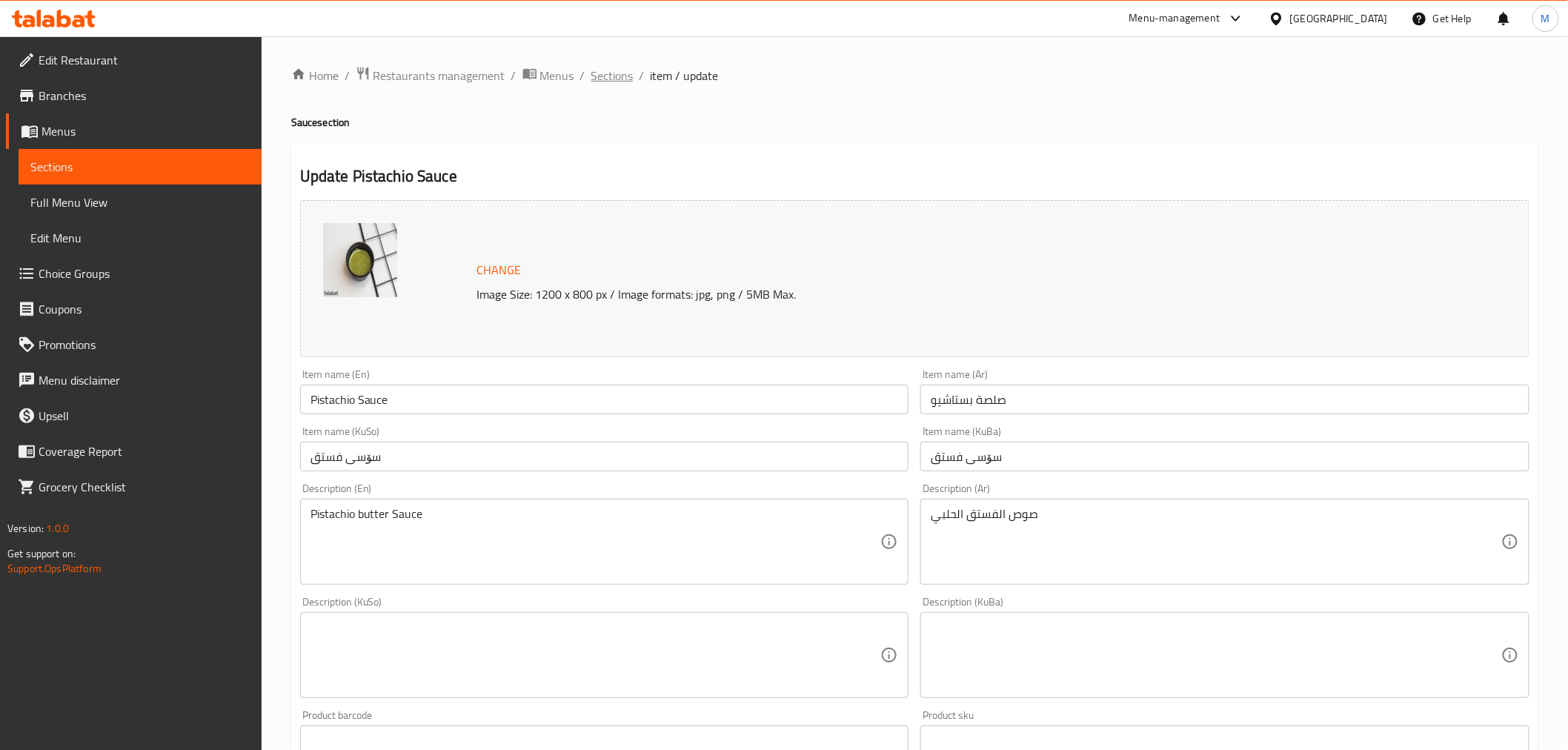
click at [616, 77] on span "Sections" at bounding box center [612, 76] width 42 height 18
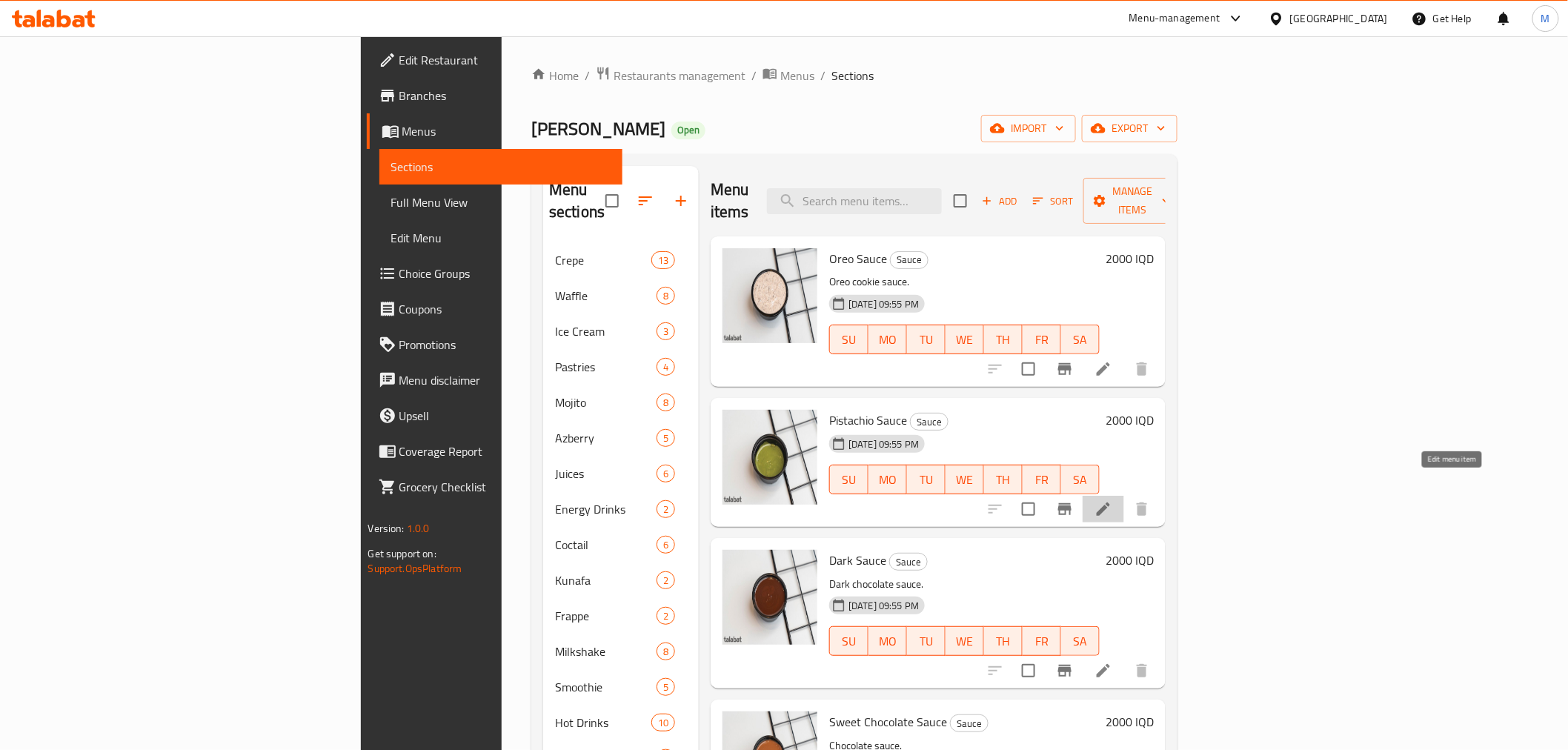
click at [1112, 501] on icon at bounding box center [1104, 510] width 18 height 18
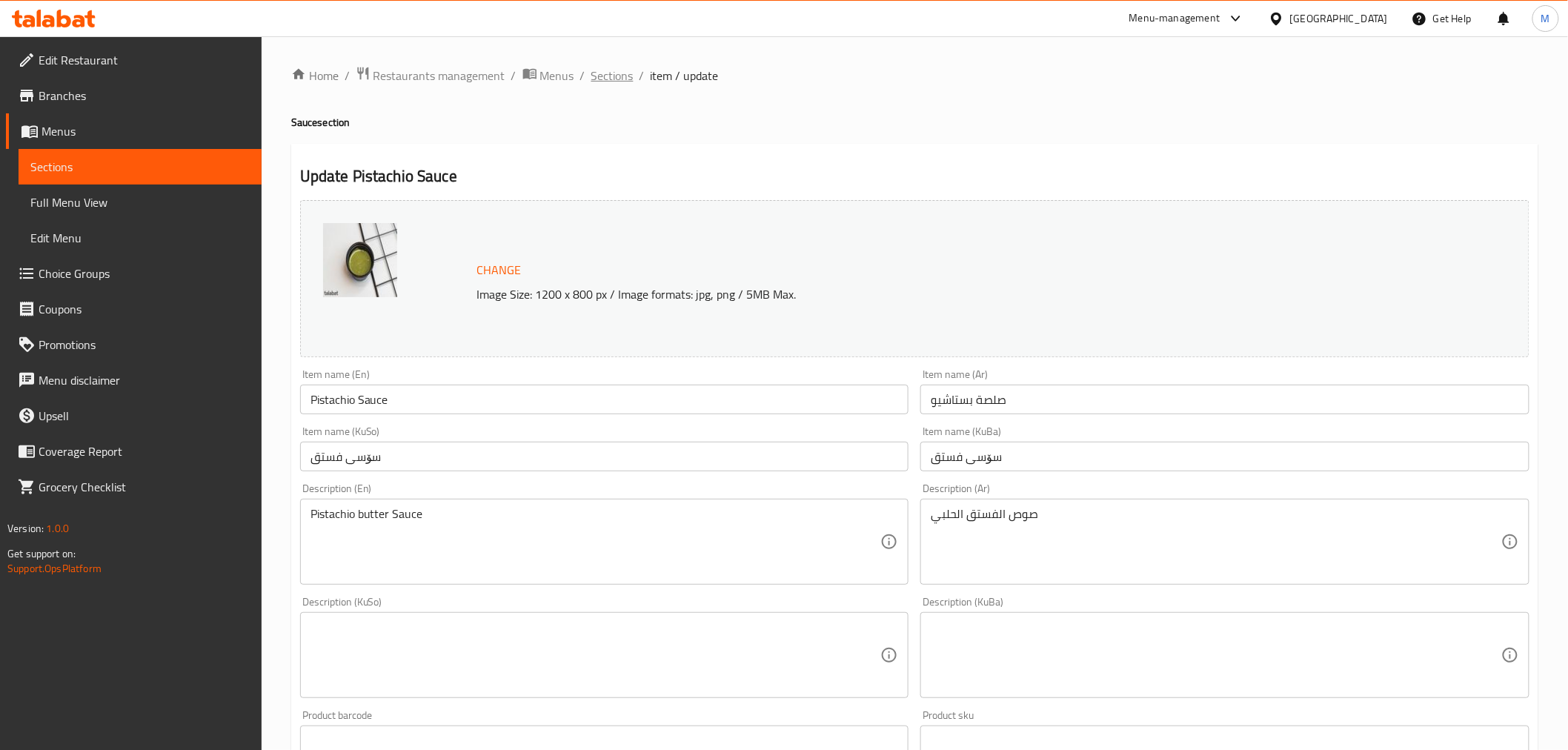
click at [626, 74] on span "Sections" at bounding box center [612, 76] width 42 height 18
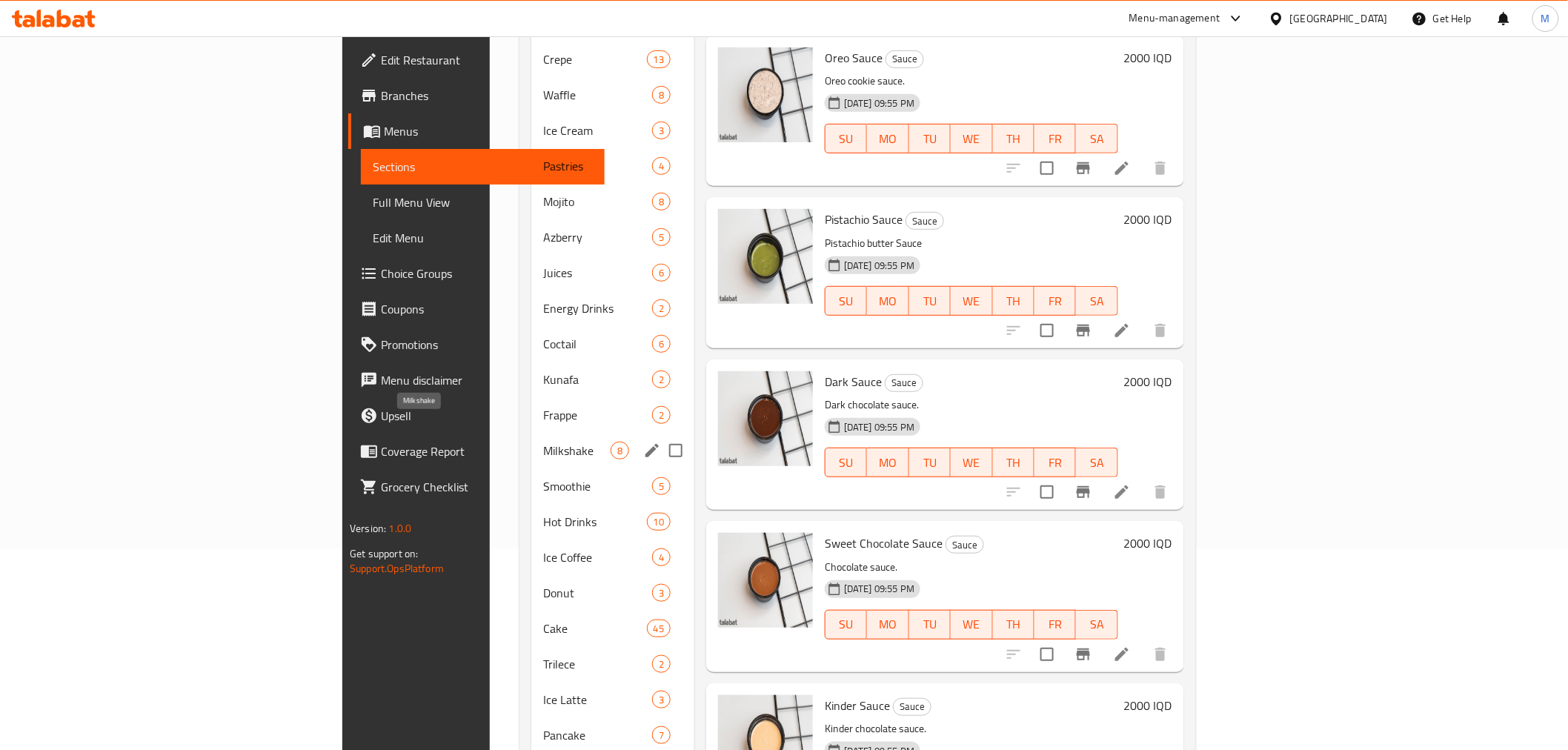
scroll to position [335, 0]
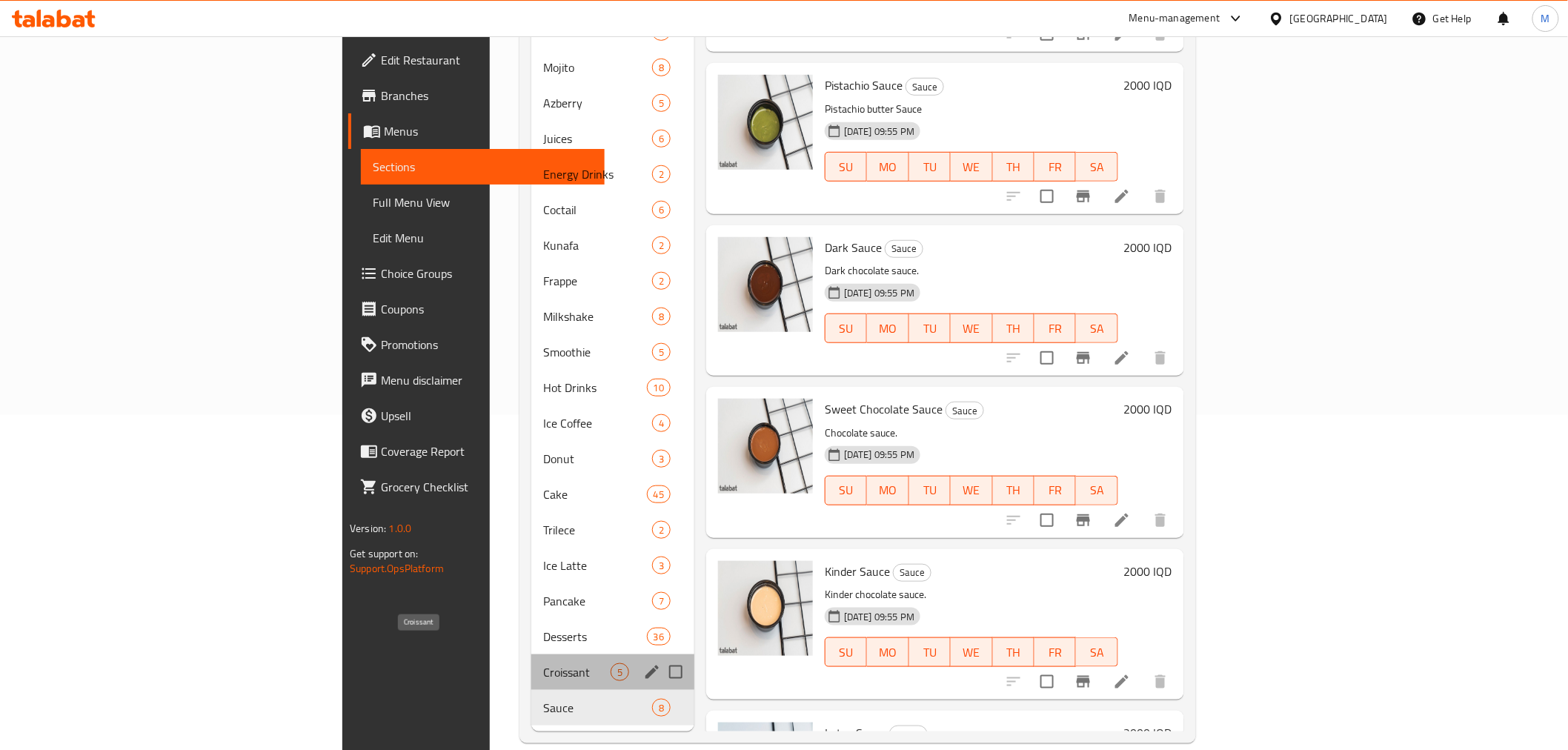
click at [543, 664] on span "Croissant" at bounding box center [576, 673] width 68 height 18
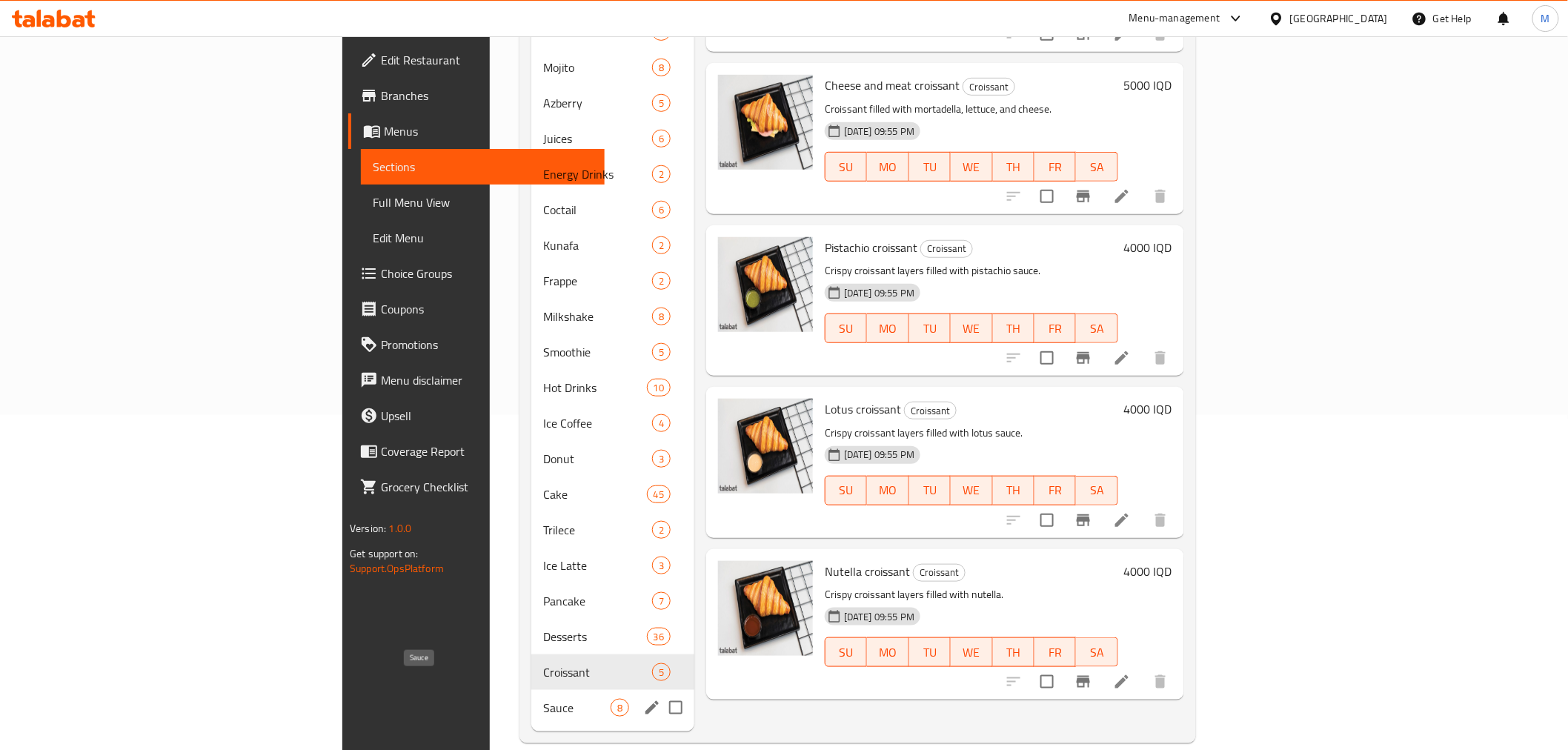
click at [543, 699] on span "Sauce" at bounding box center [576, 708] width 68 height 18
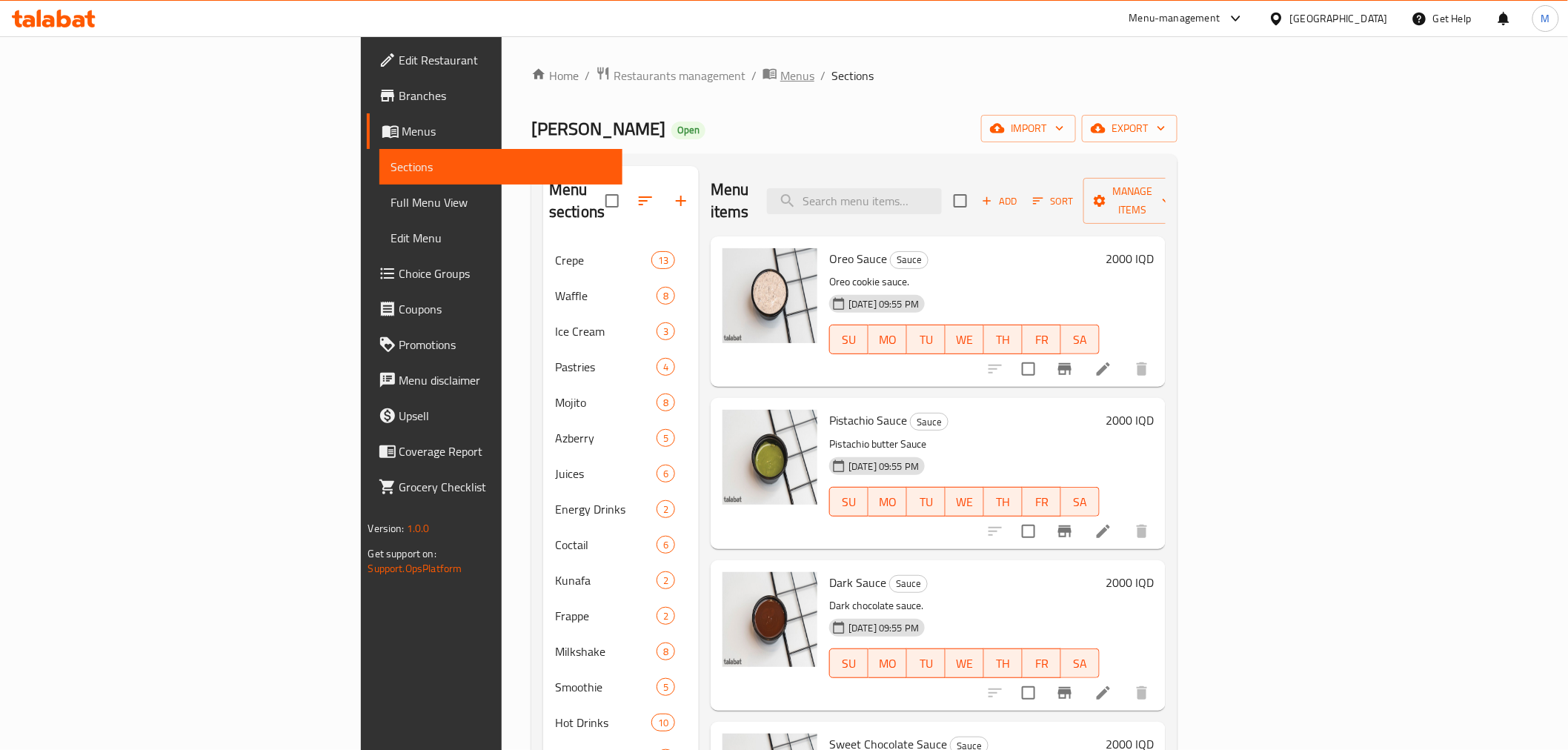
click at [780, 67] on span "Menus" at bounding box center [798, 76] width 34 height 18
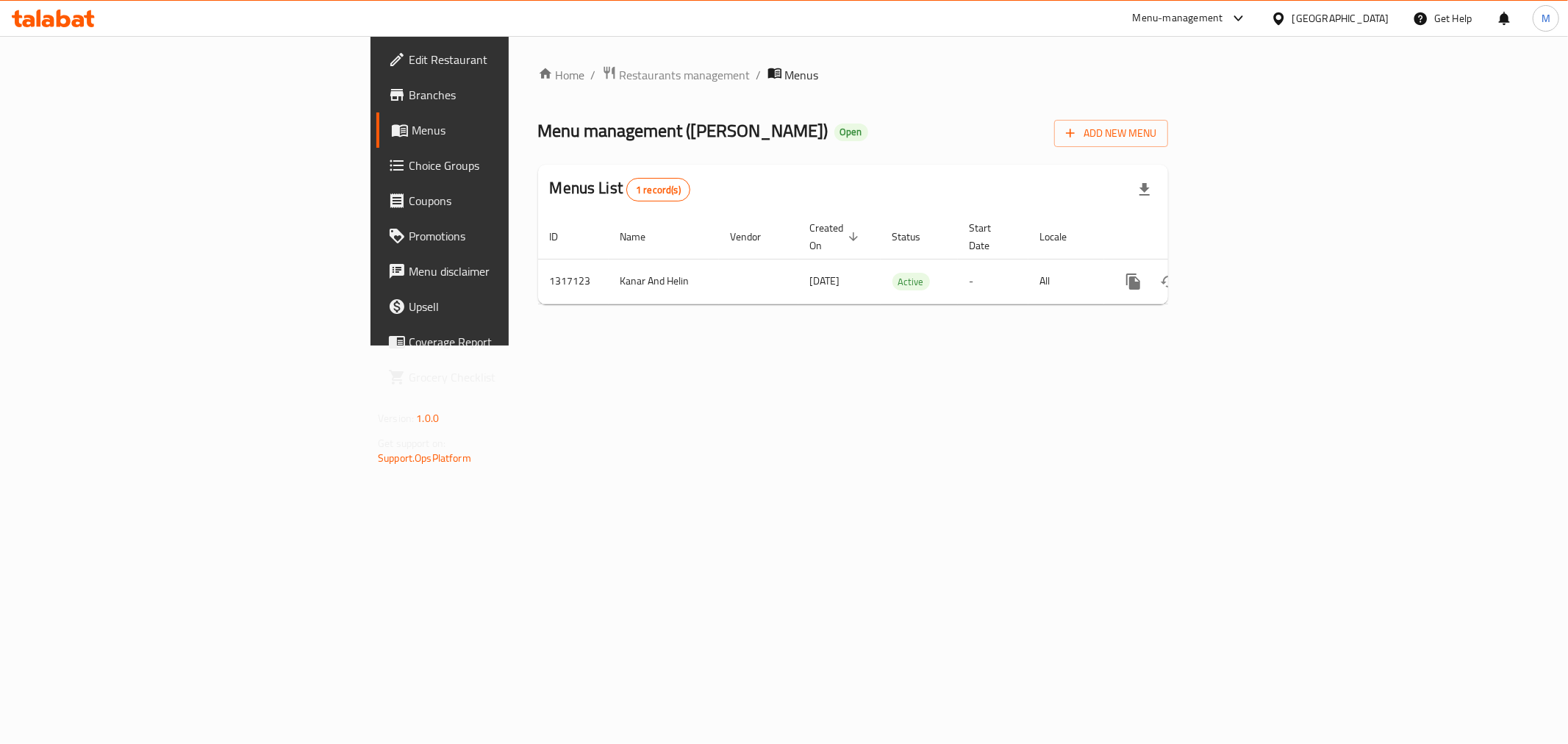
click at [509, 48] on div "Home / Restaurants management / Menus Menu management ( [PERSON_NAME] ) Open Ad…" at bounding box center [853, 190] width 688 height 310
click at [620, 73] on span "Restaurants management" at bounding box center [685, 75] width 131 height 18
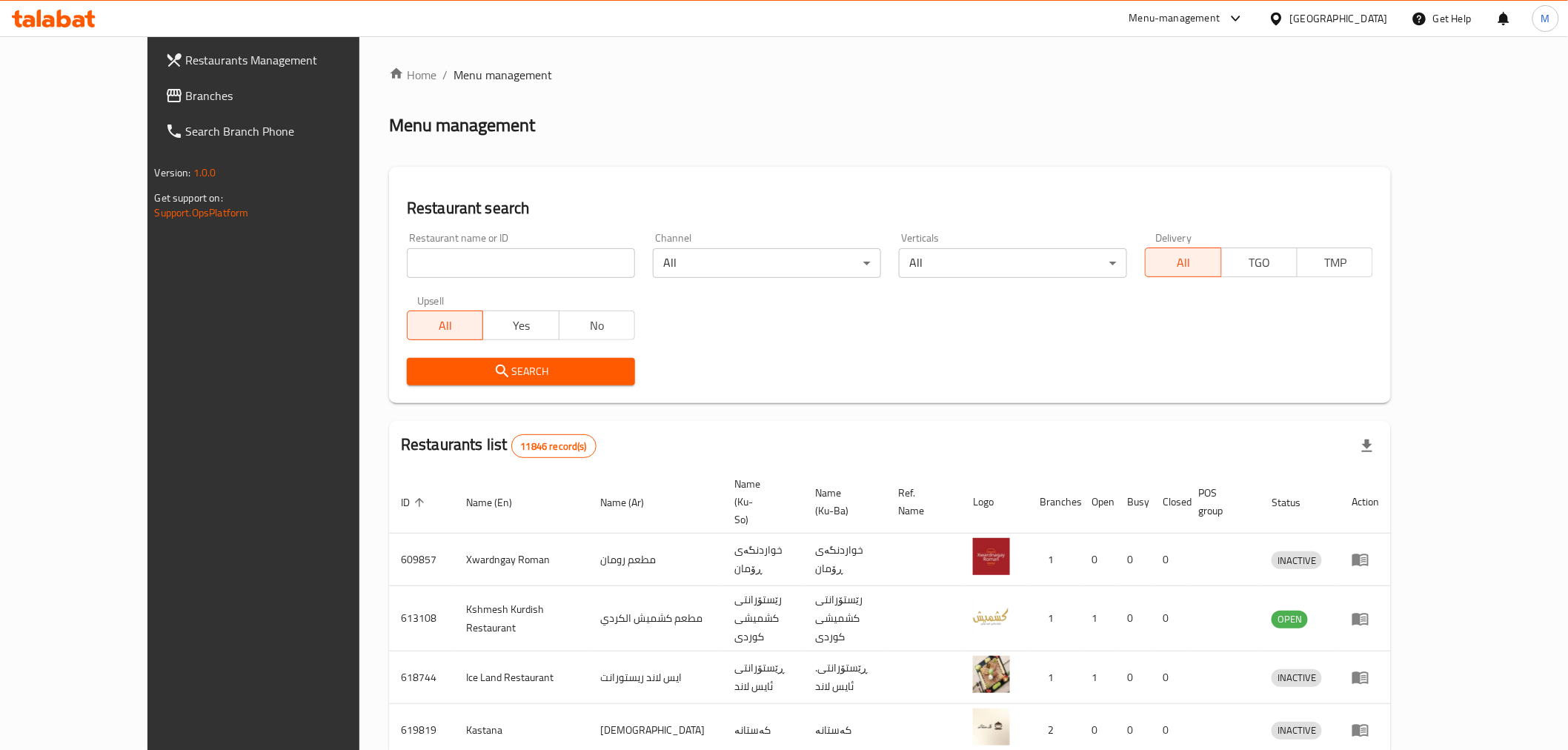
click at [498, 271] on input "search" at bounding box center [521, 263] width 229 height 30
type input "[GEOGRAPHIC_DATA]"
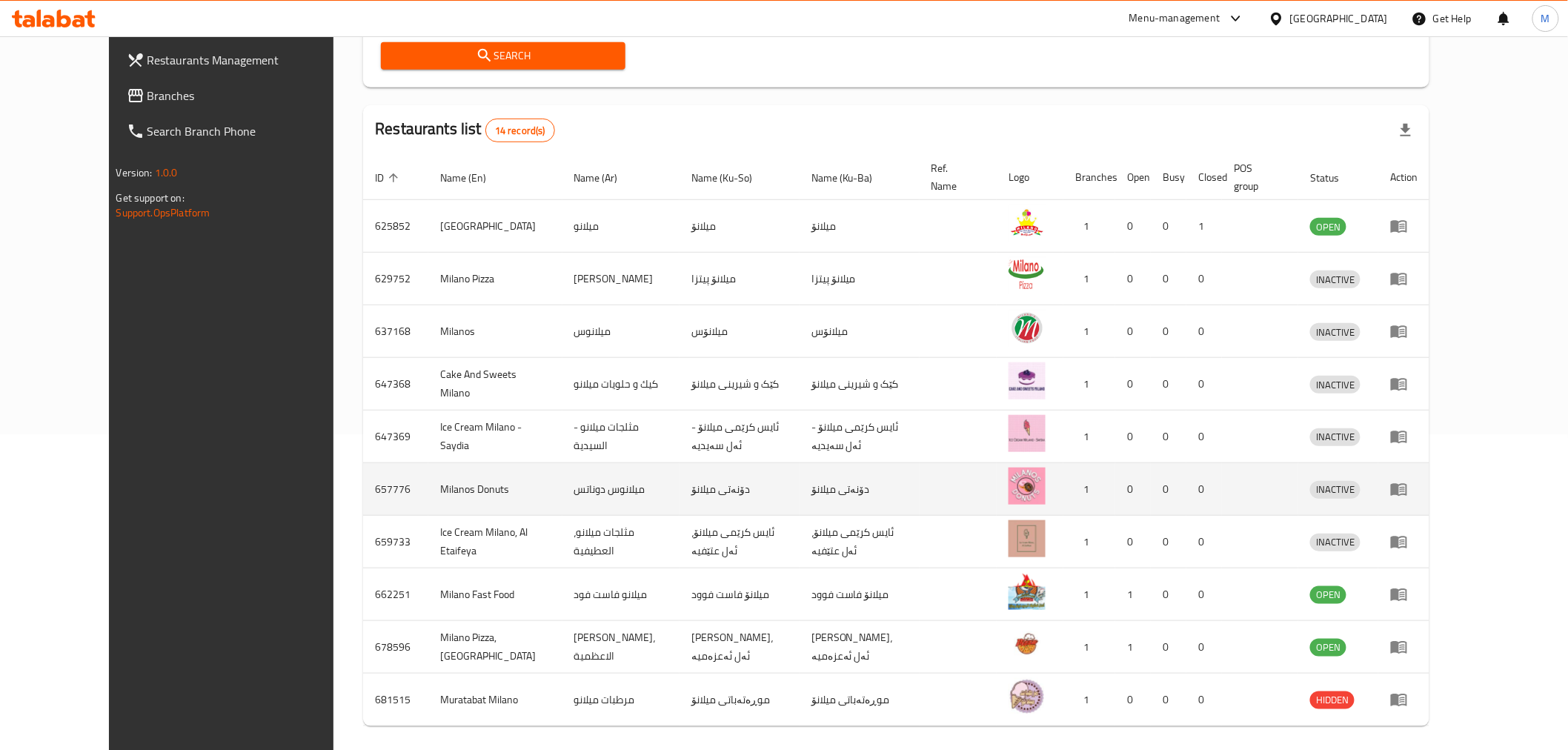
scroll to position [358, 0]
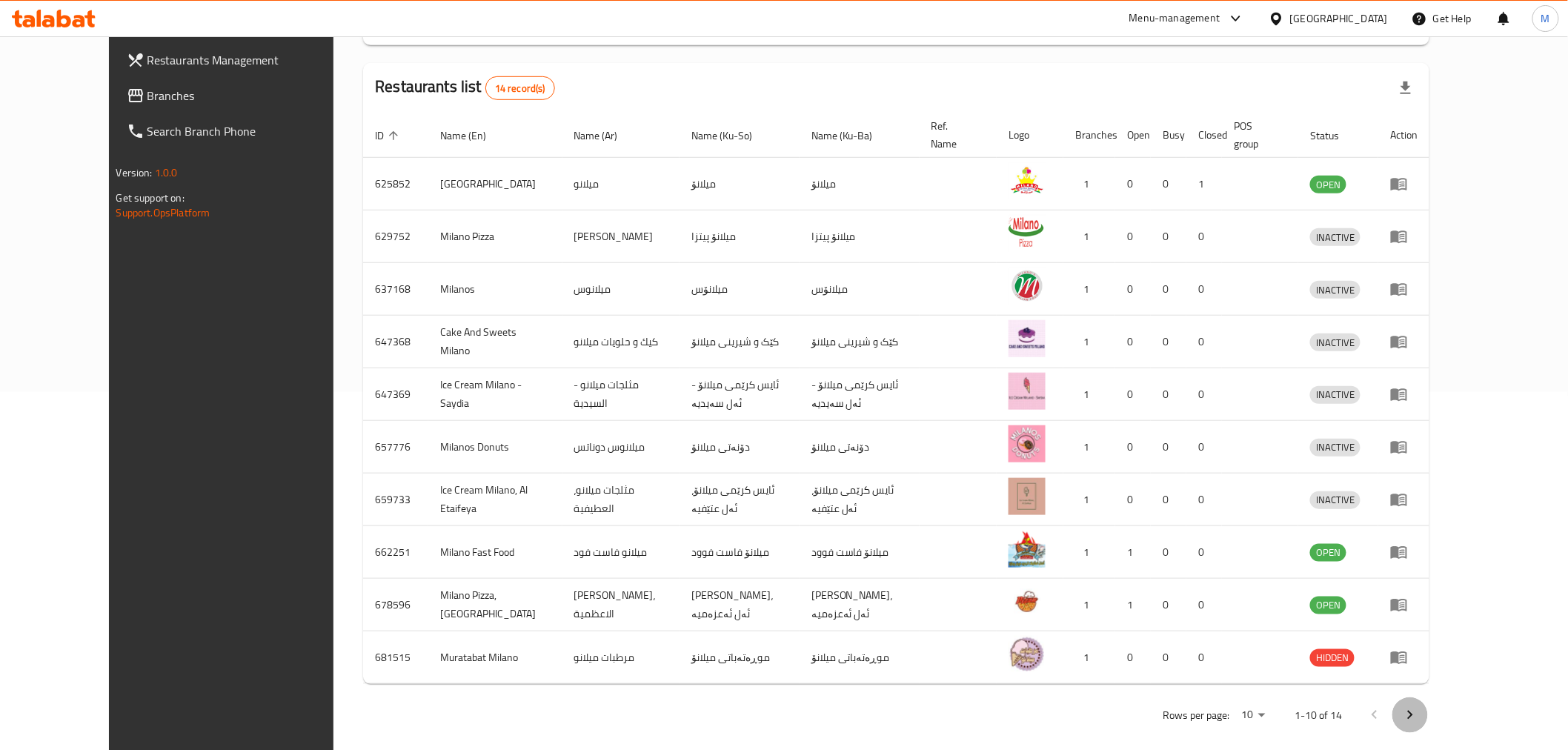
click at [1419, 706] on icon "Next page" at bounding box center [1410, 715] width 18 height 18
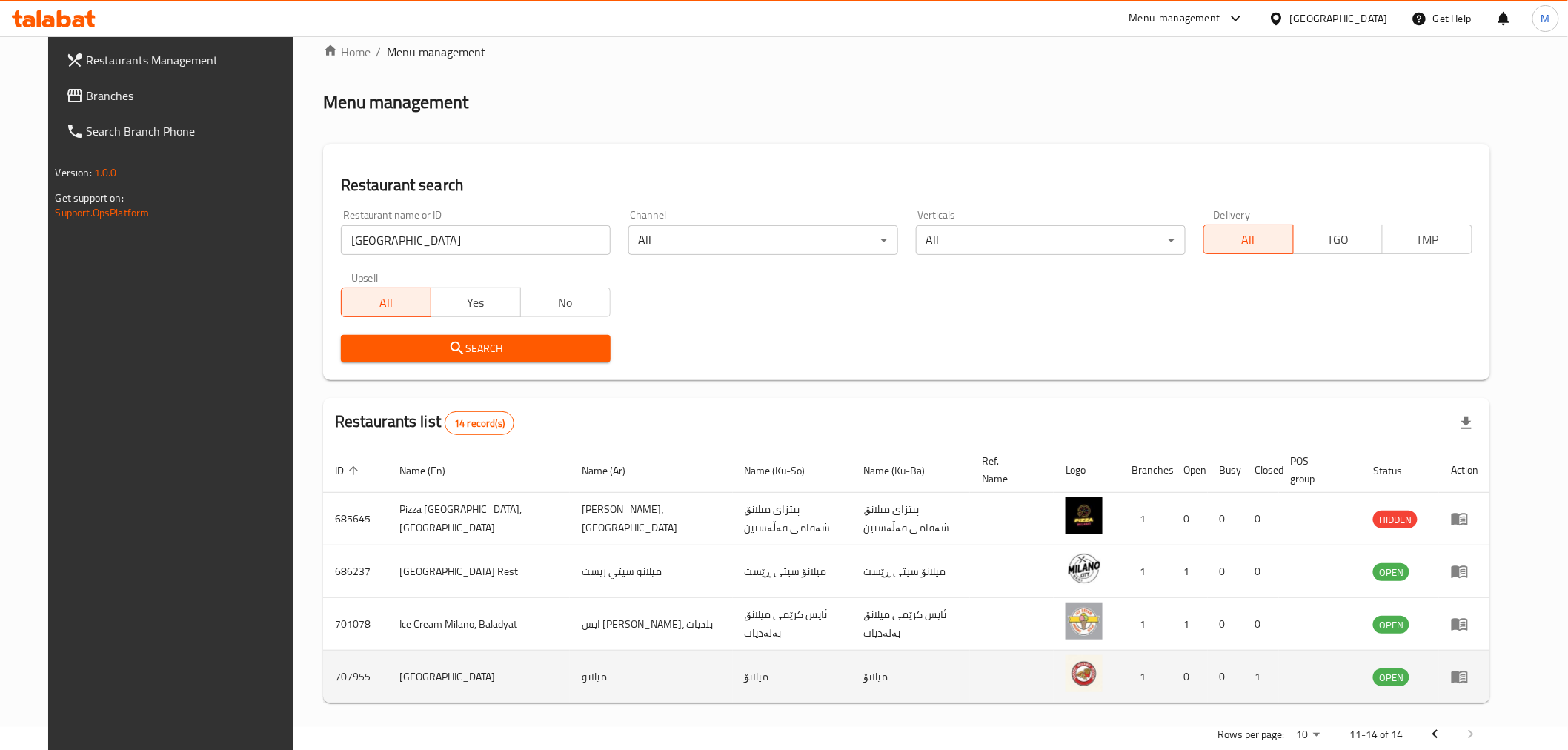
scroll to position [41, 0]
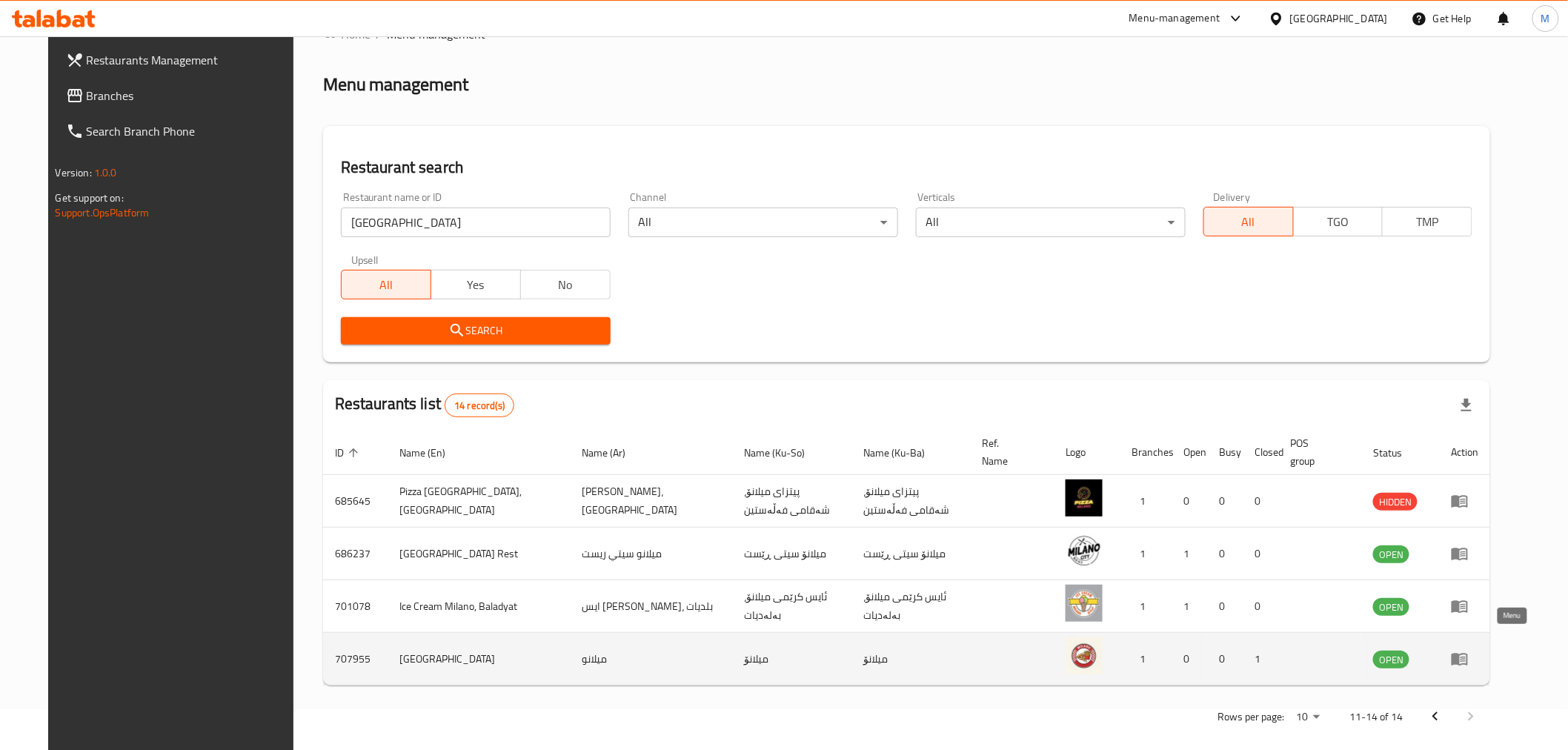
click at [1465, 656] on icon "enhanced table" at bounding box center [1463, 659] width 5 height 6
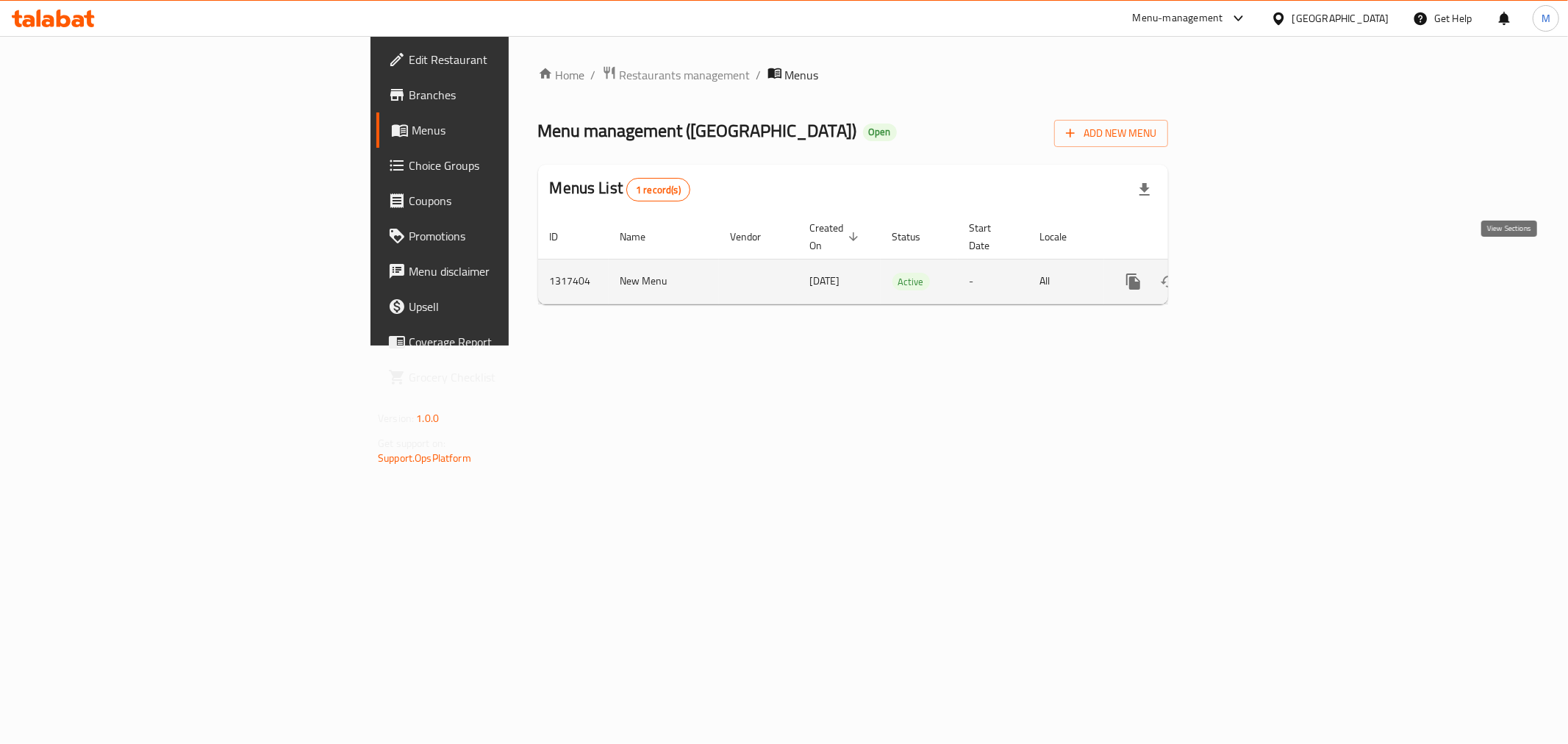
click at [1248, 272] on icon "enhanced table" at bounding box center [1239, 281] width 18 height 18
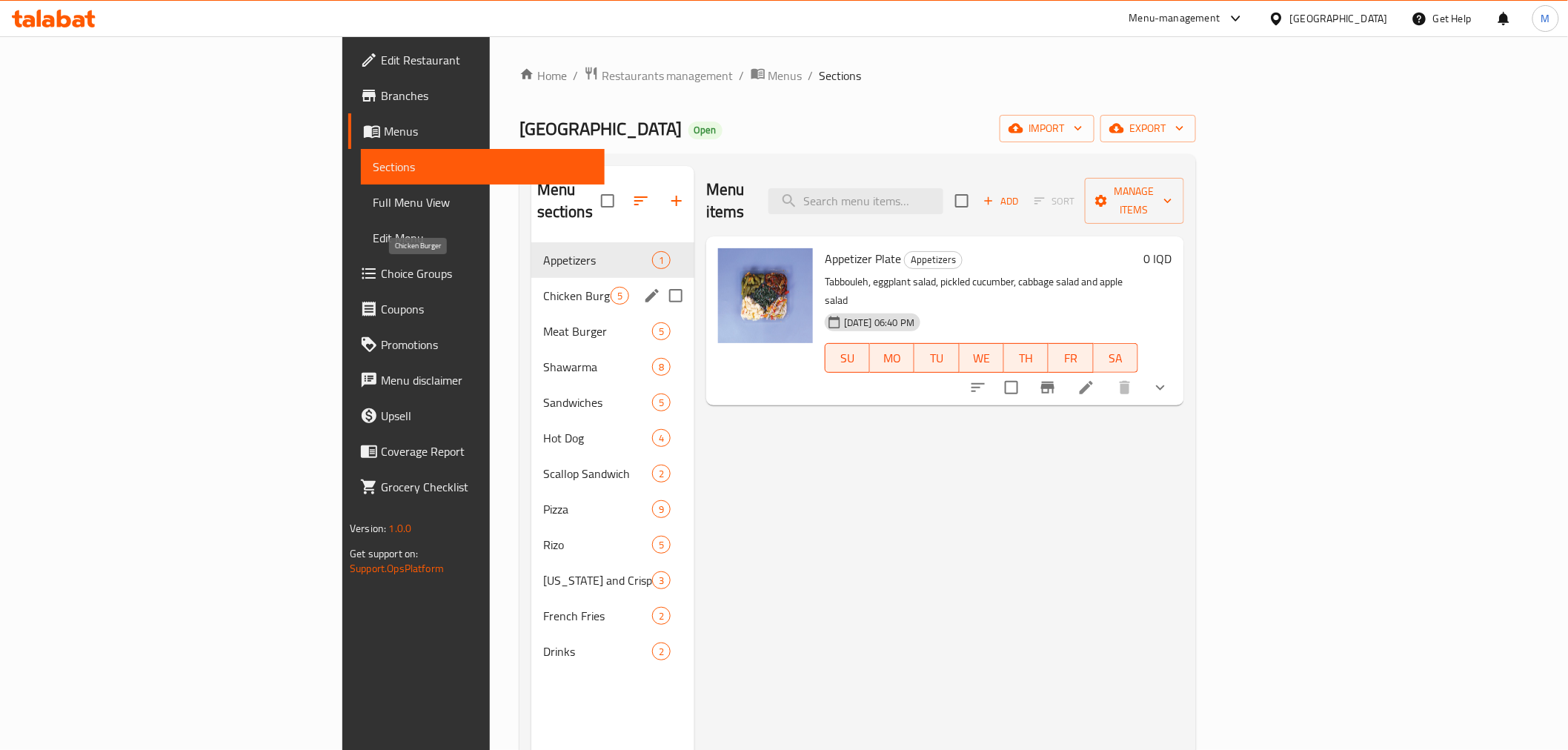
click at [543, 287] on span "Chicken Burger" at bounding box center [576, 296] width 68 height 18
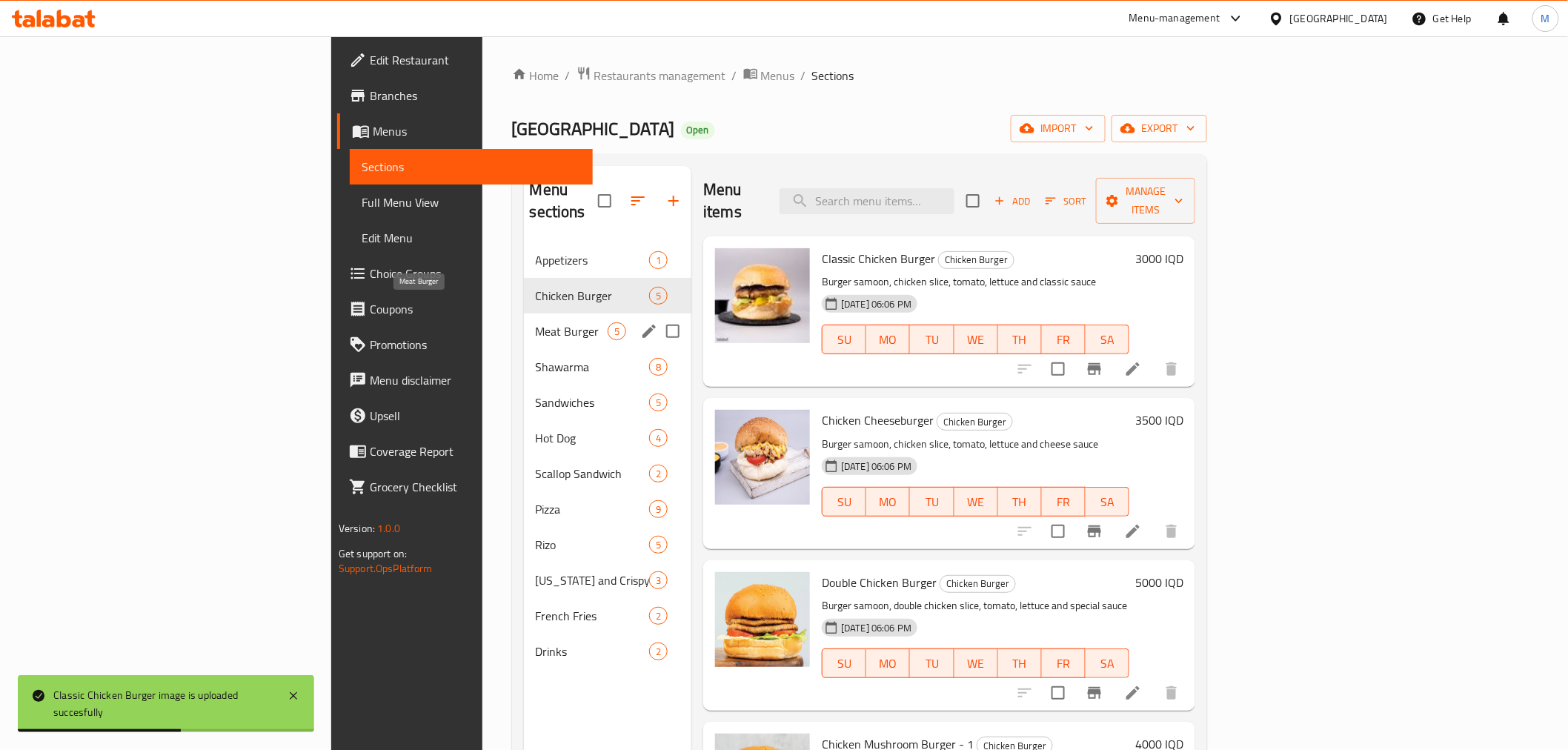
click at [536, 322] on span "Meat Burger" at bounding box center [572, 331] width 72 height 18
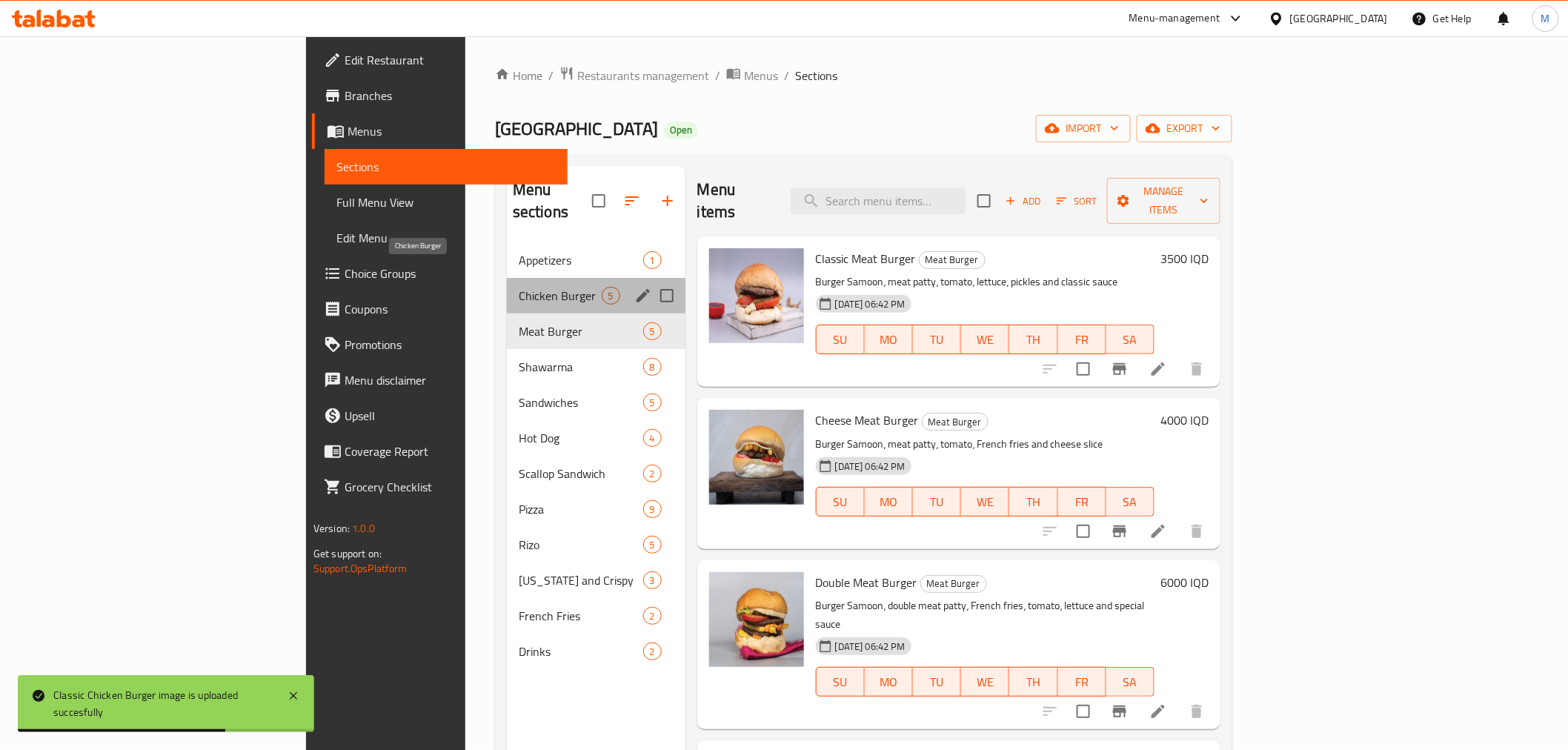
click at [518, 287] on span "Chicken Burger" at bounding box center [560, 296] width 83 height 18
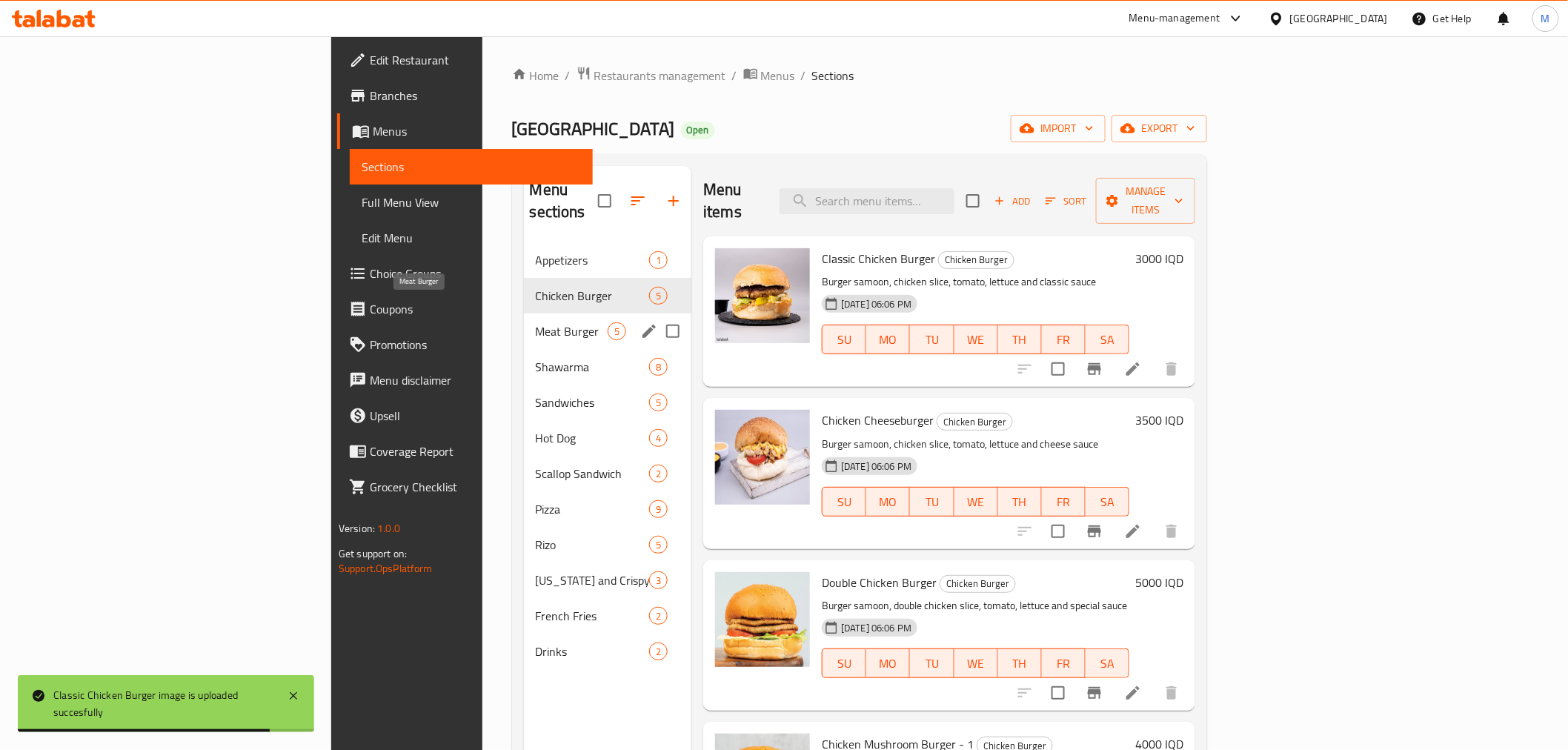
click at [536, 322] on span "Meat Burger" at bounding box center [572, 331] width 72 height 18
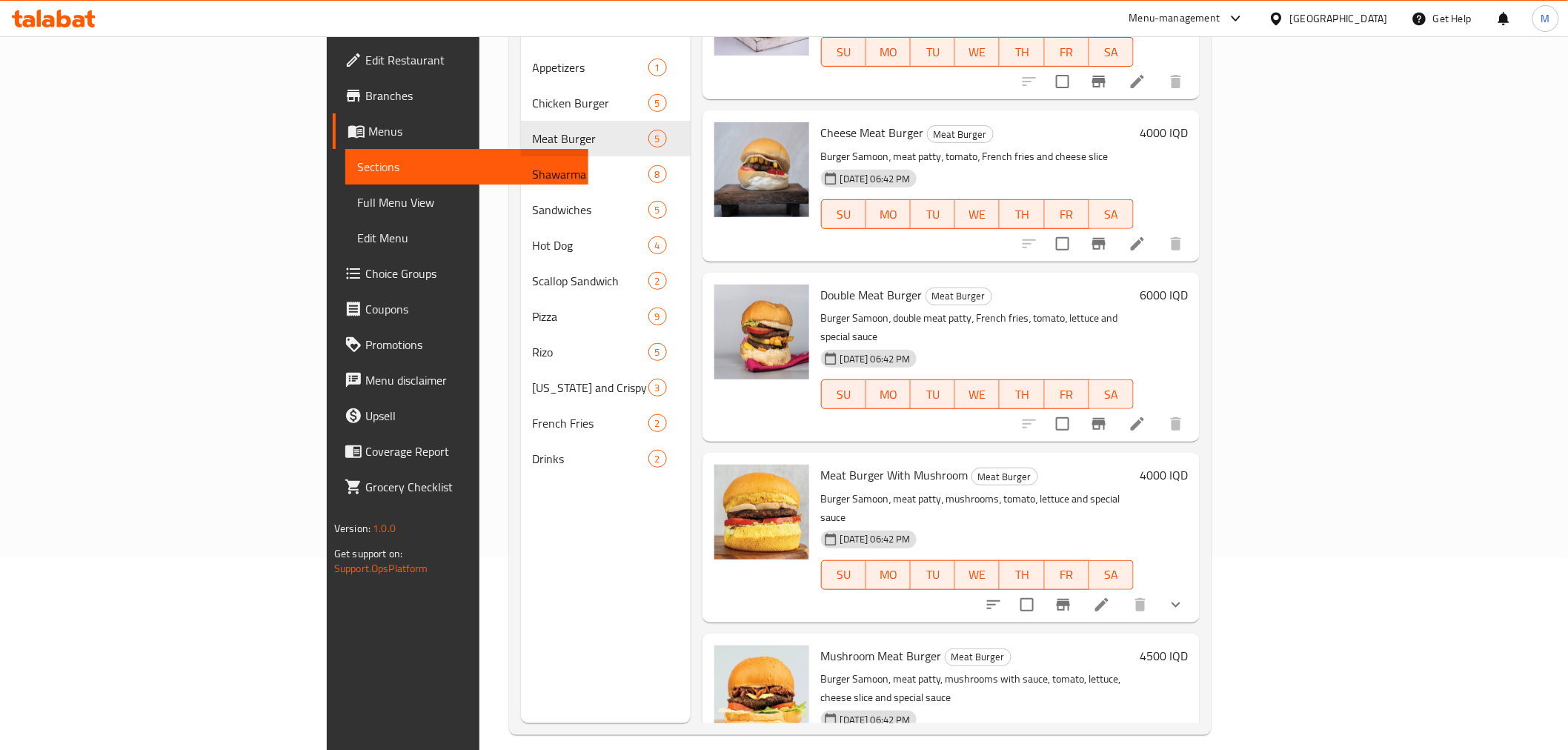
scroll to position [207, 0]
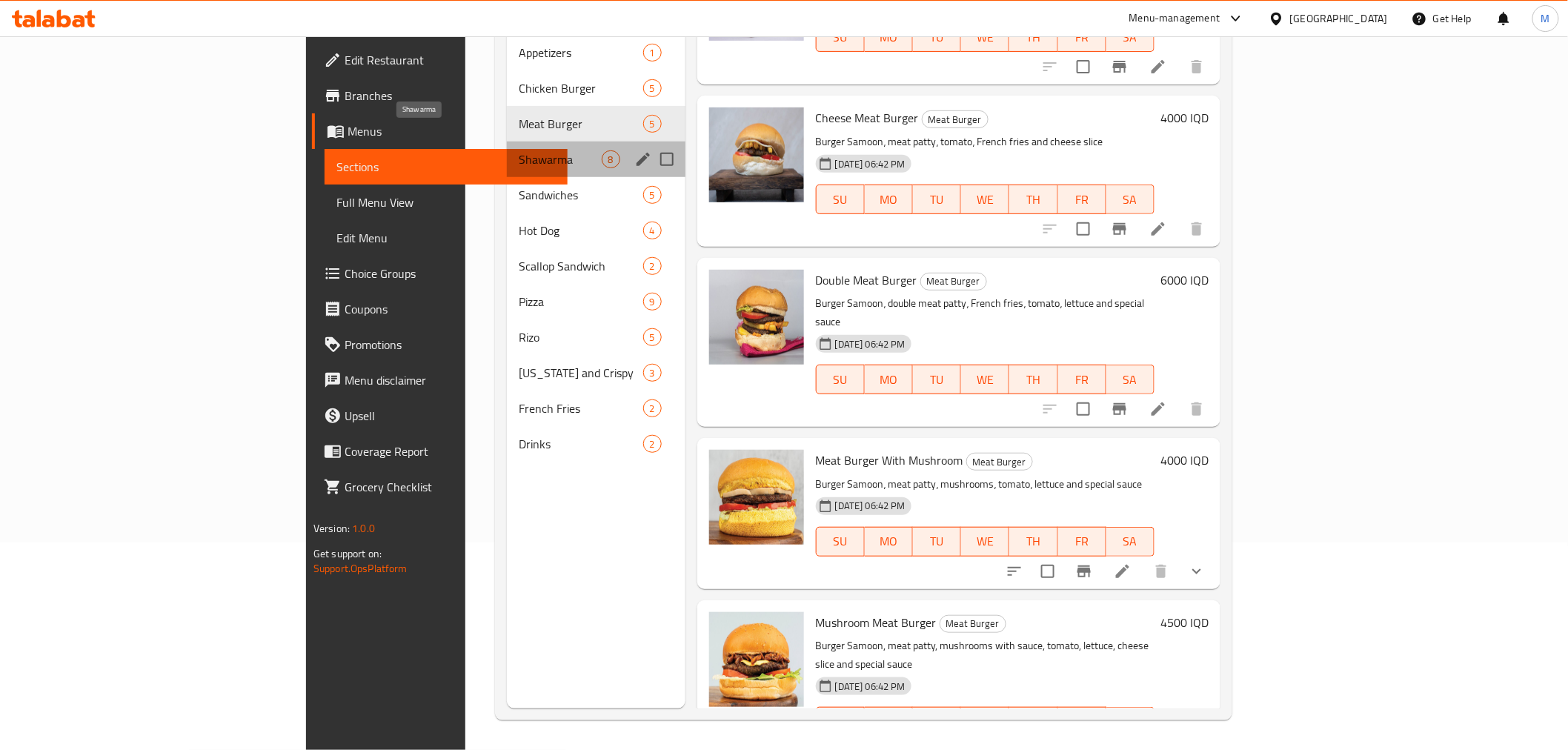
click at [518, 150] on span "Shawarma" at bounding box center [560, 159] width 83 height 18
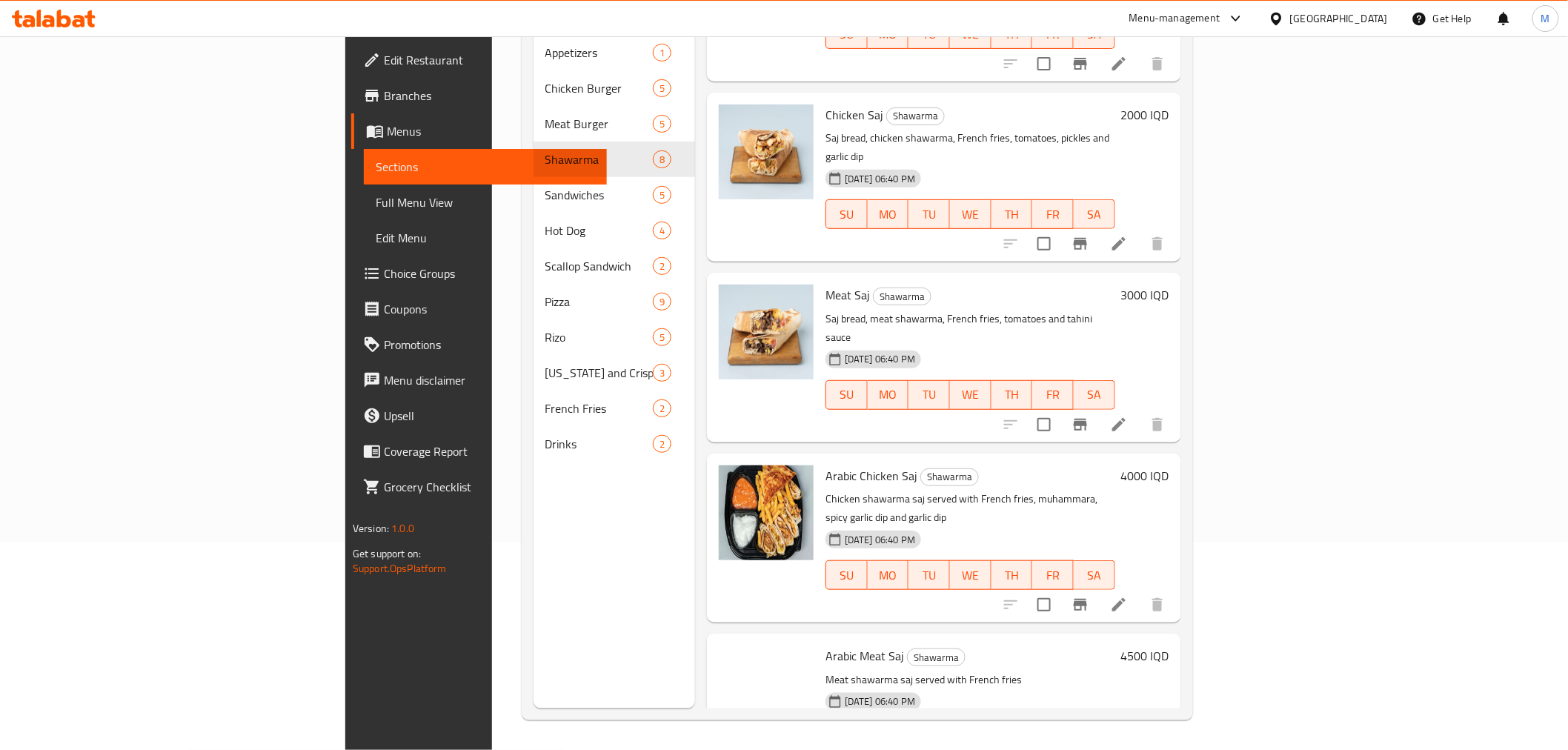
scroll to position [581, 0]
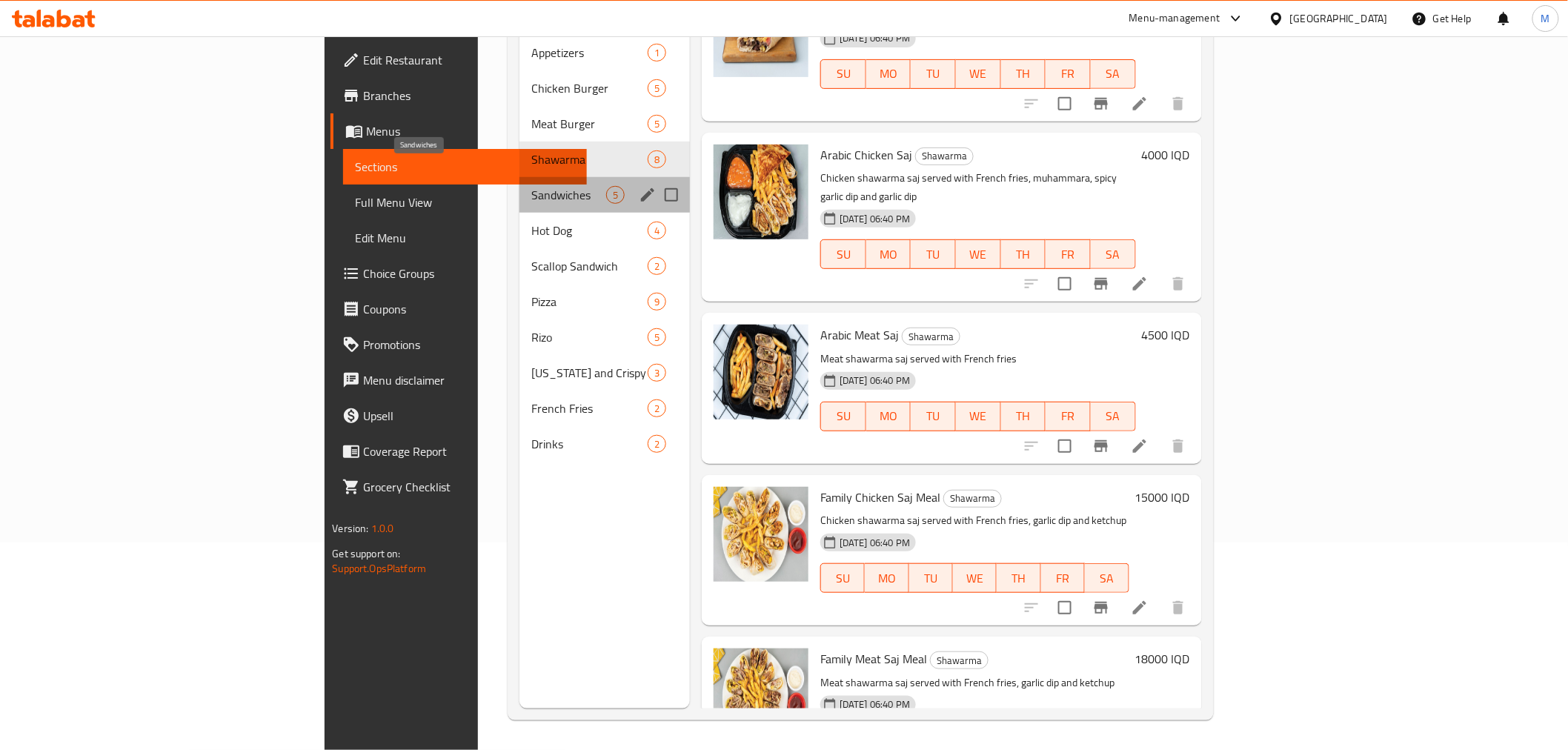
click at [531, 186] on span "Sandwiches" at bounding box center [568, 195] width 75 height 18
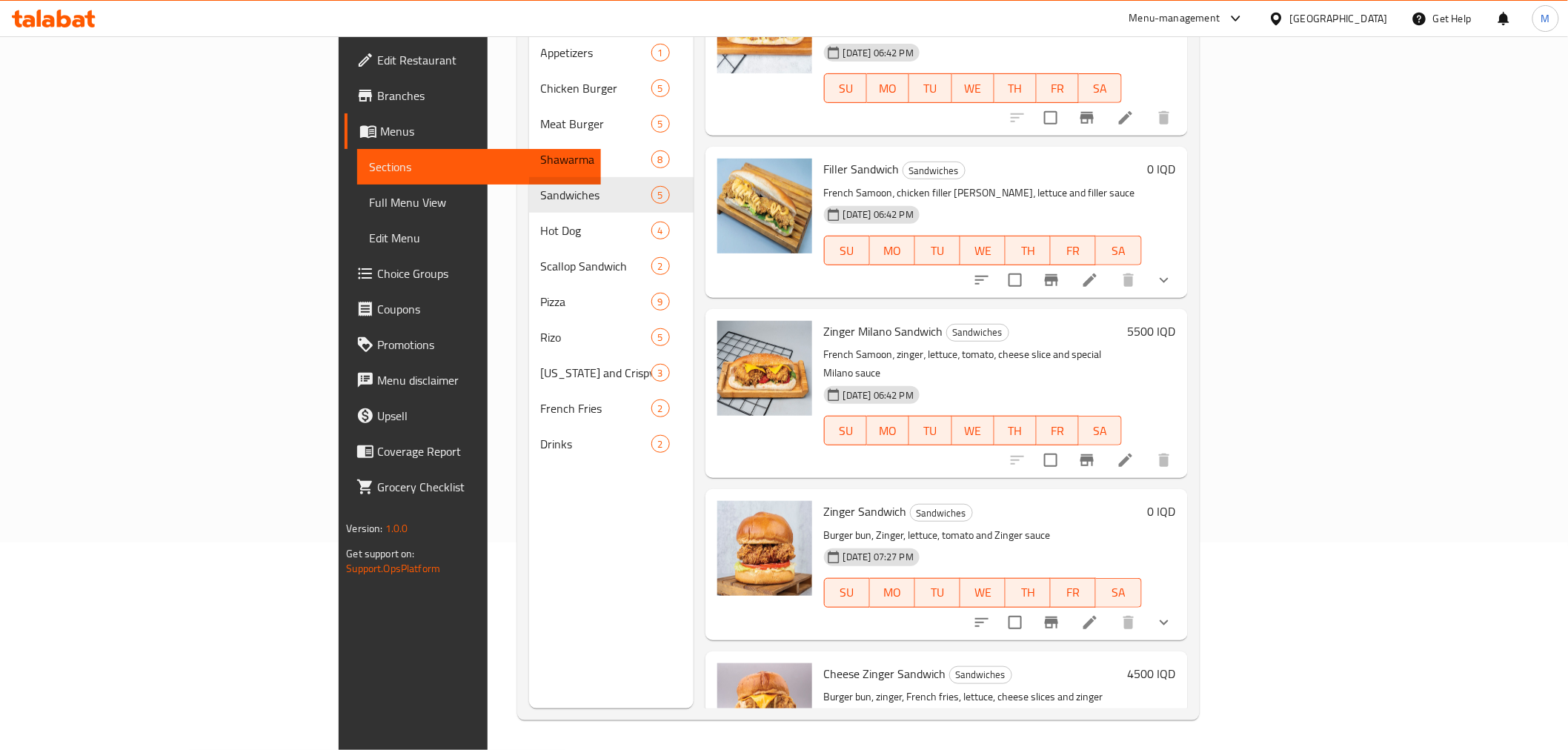
scroll to position [95, 0]
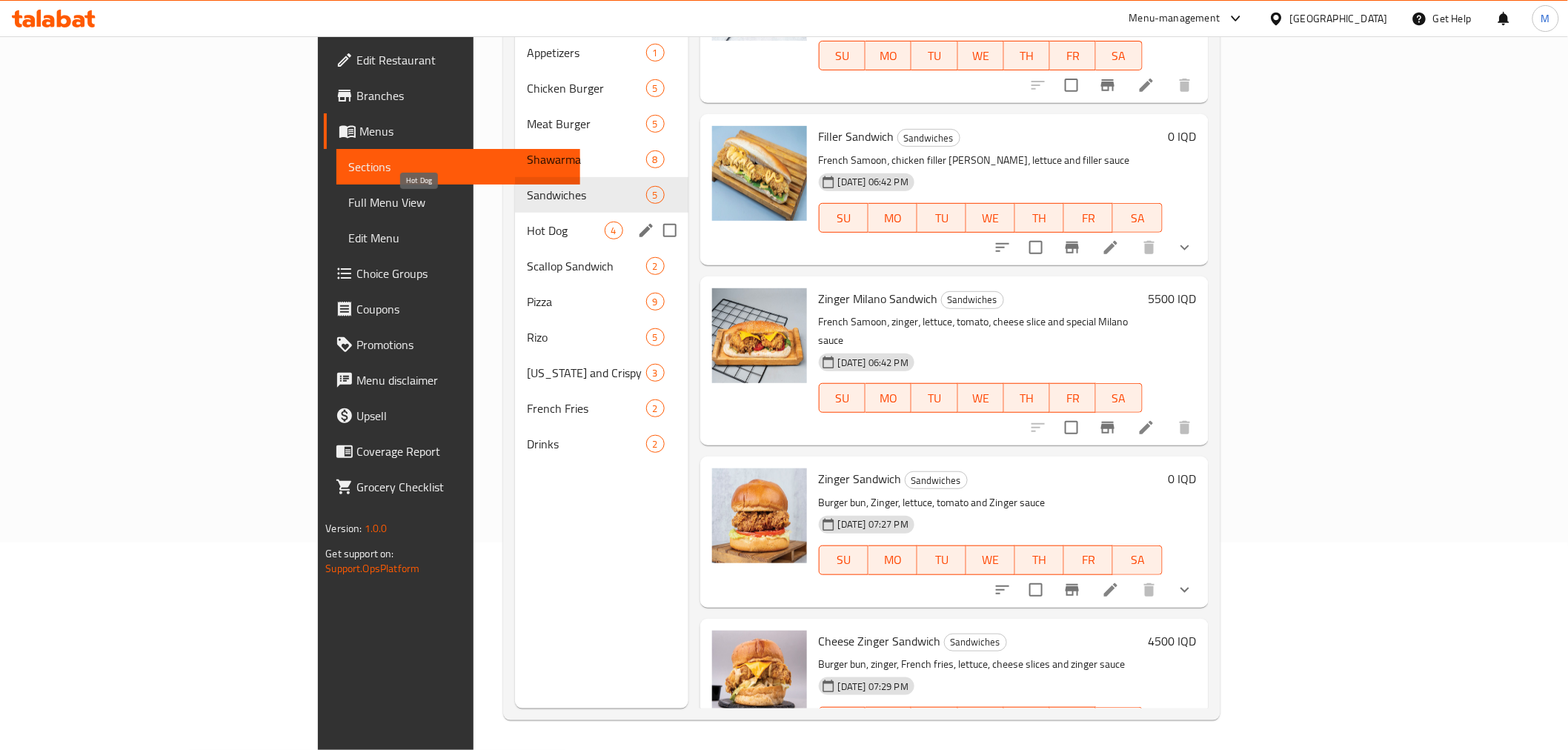
click at [527, 221] on span "Hot Dog" at bounding box center [565, 230] width 77 height 18
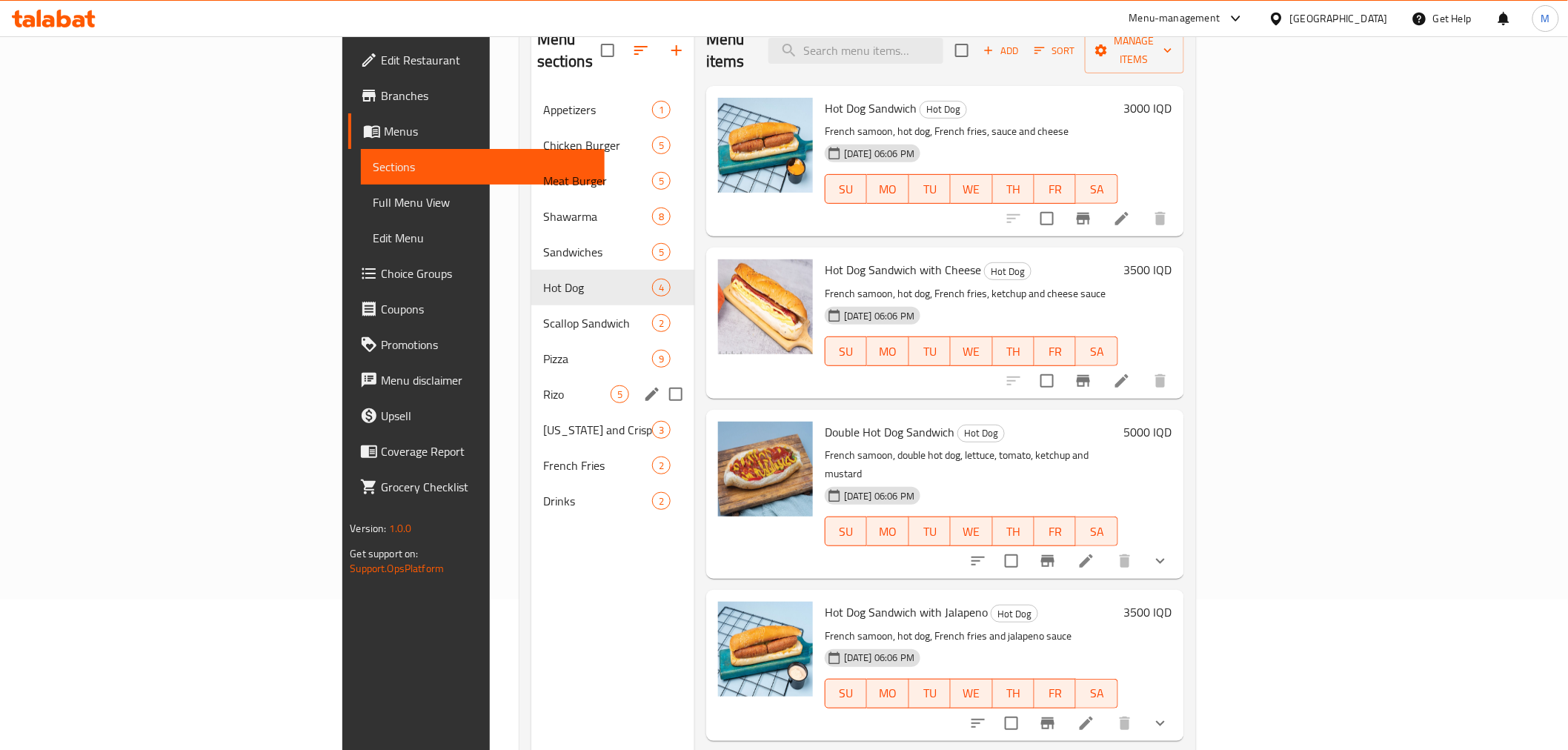
scroll to position [207, 0]
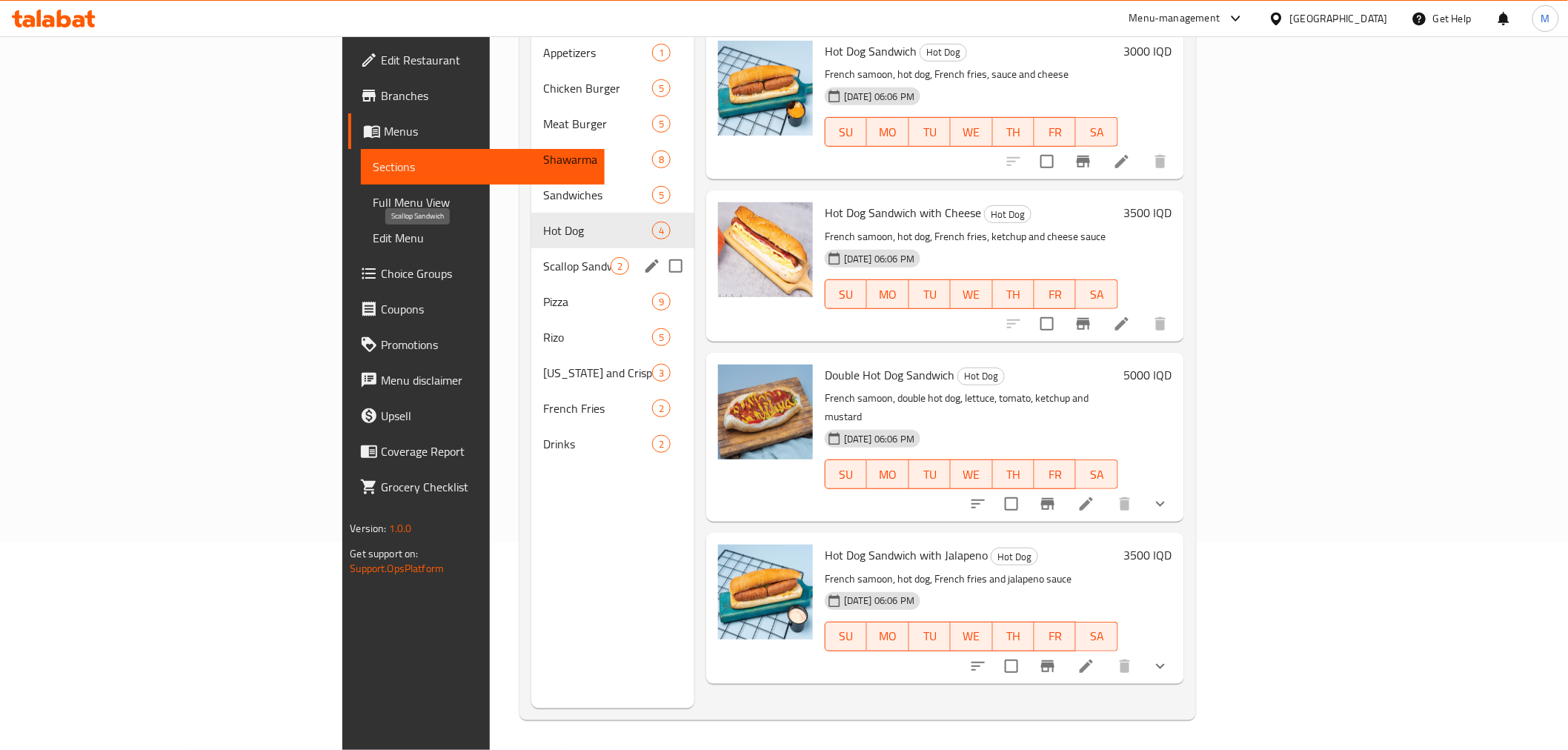
click at [543, 258] on span "Scallop Sandwich" at bounding box center [576, 267] width 68 height 18
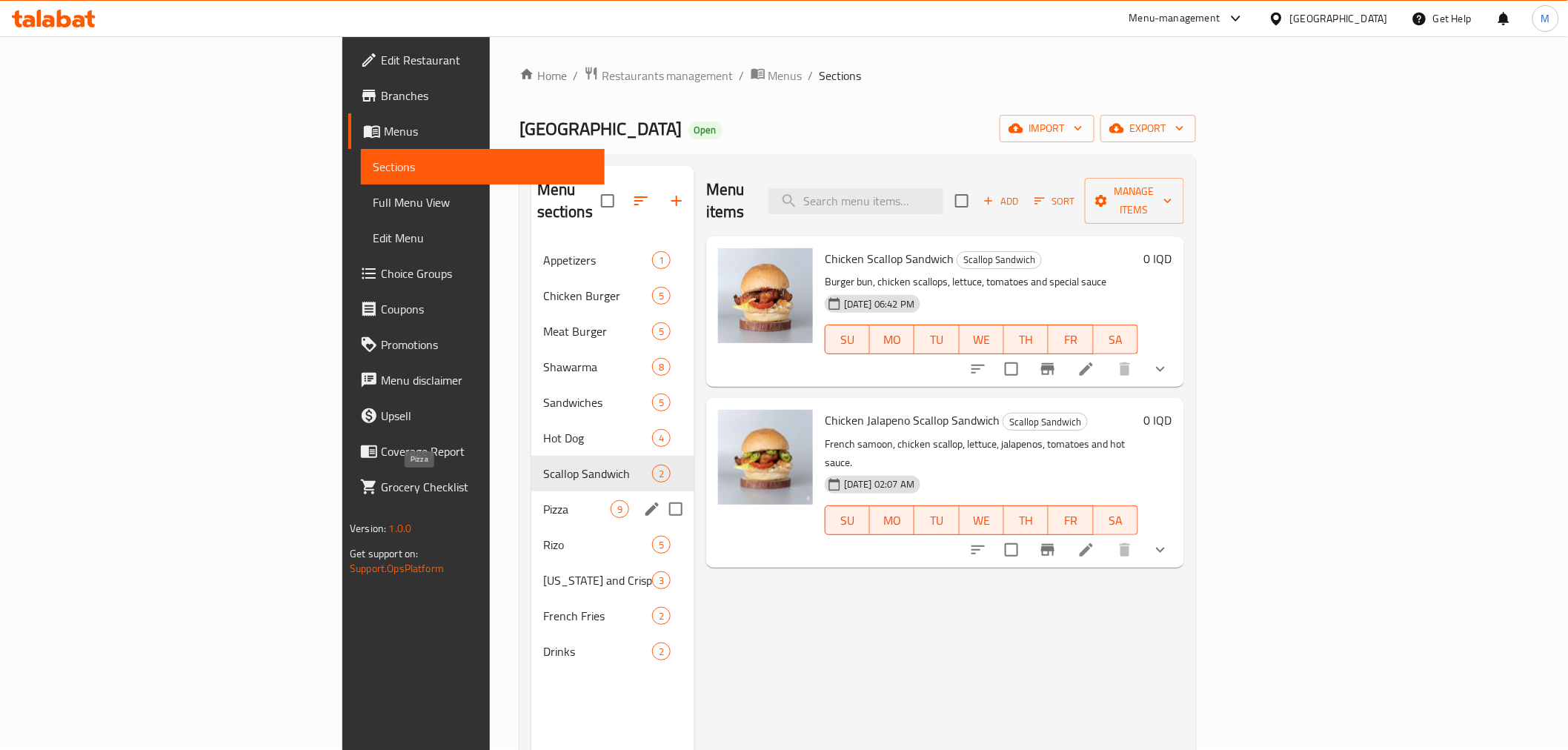
click at [543, 501] on span "Pizza" at bounding box center [576, 510] width 68 height 18
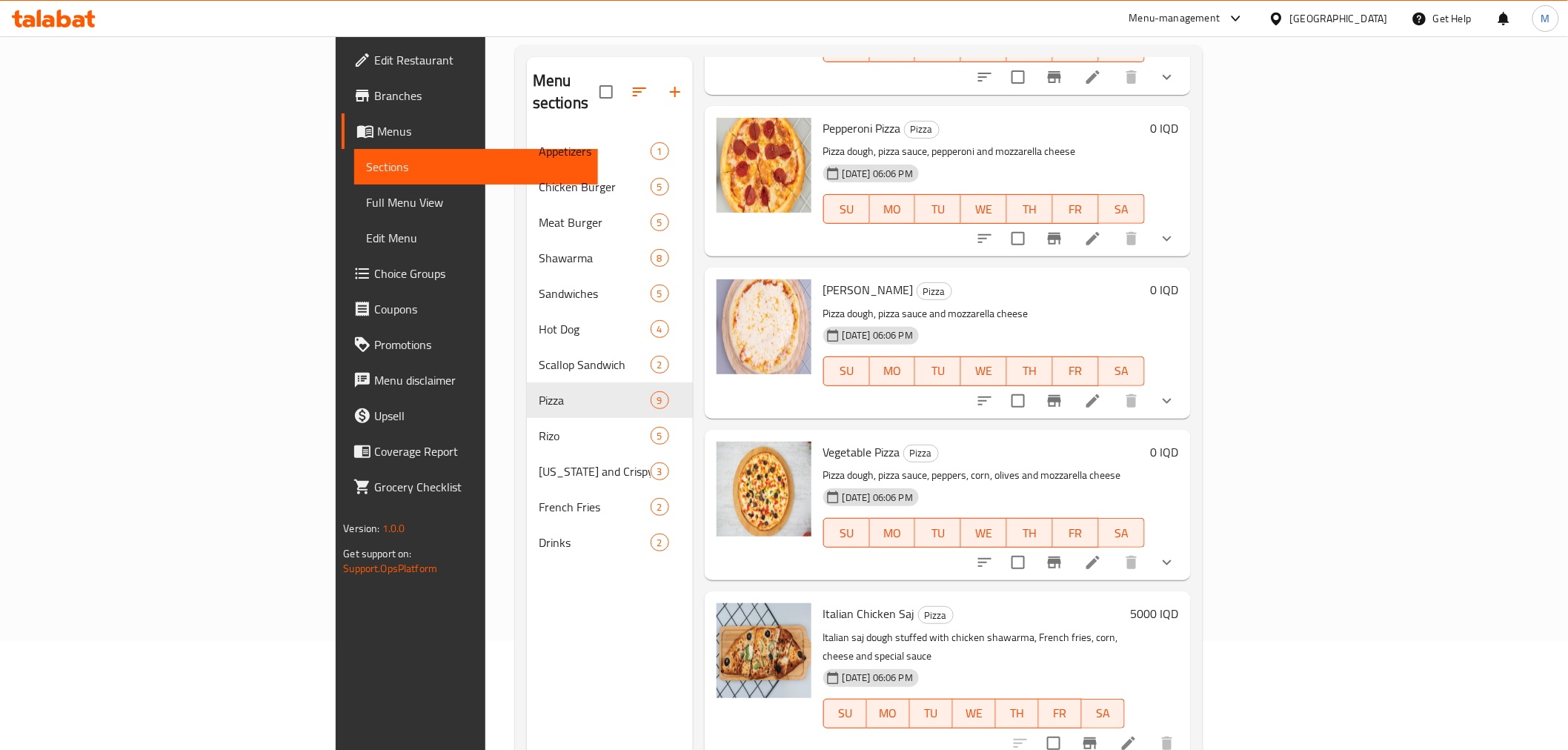
scroll to position [207, 0]
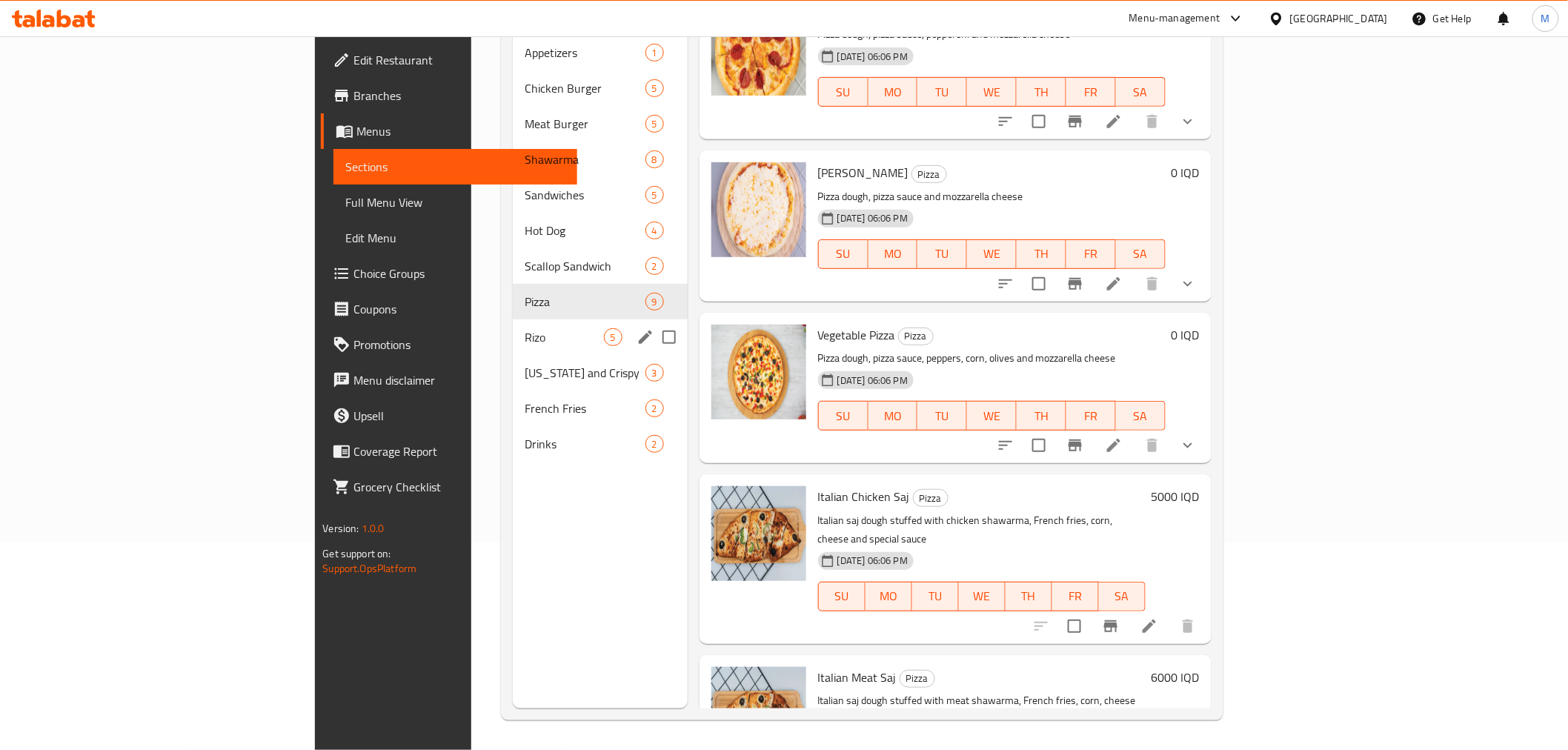
click at [525, 329] on span "Rizo" at bounding box center [563, 338] width 78 height 18
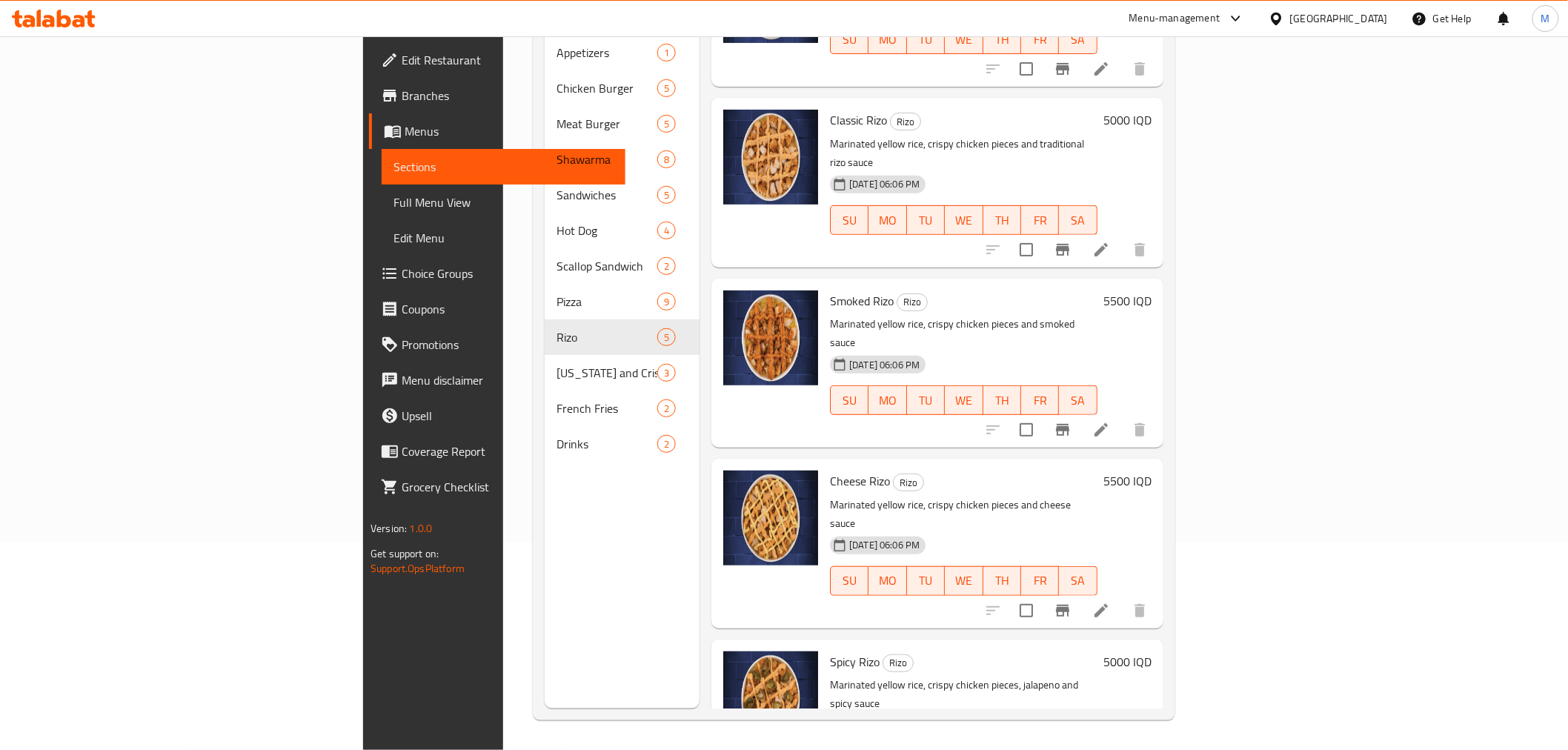
scroll to position [95, 0]
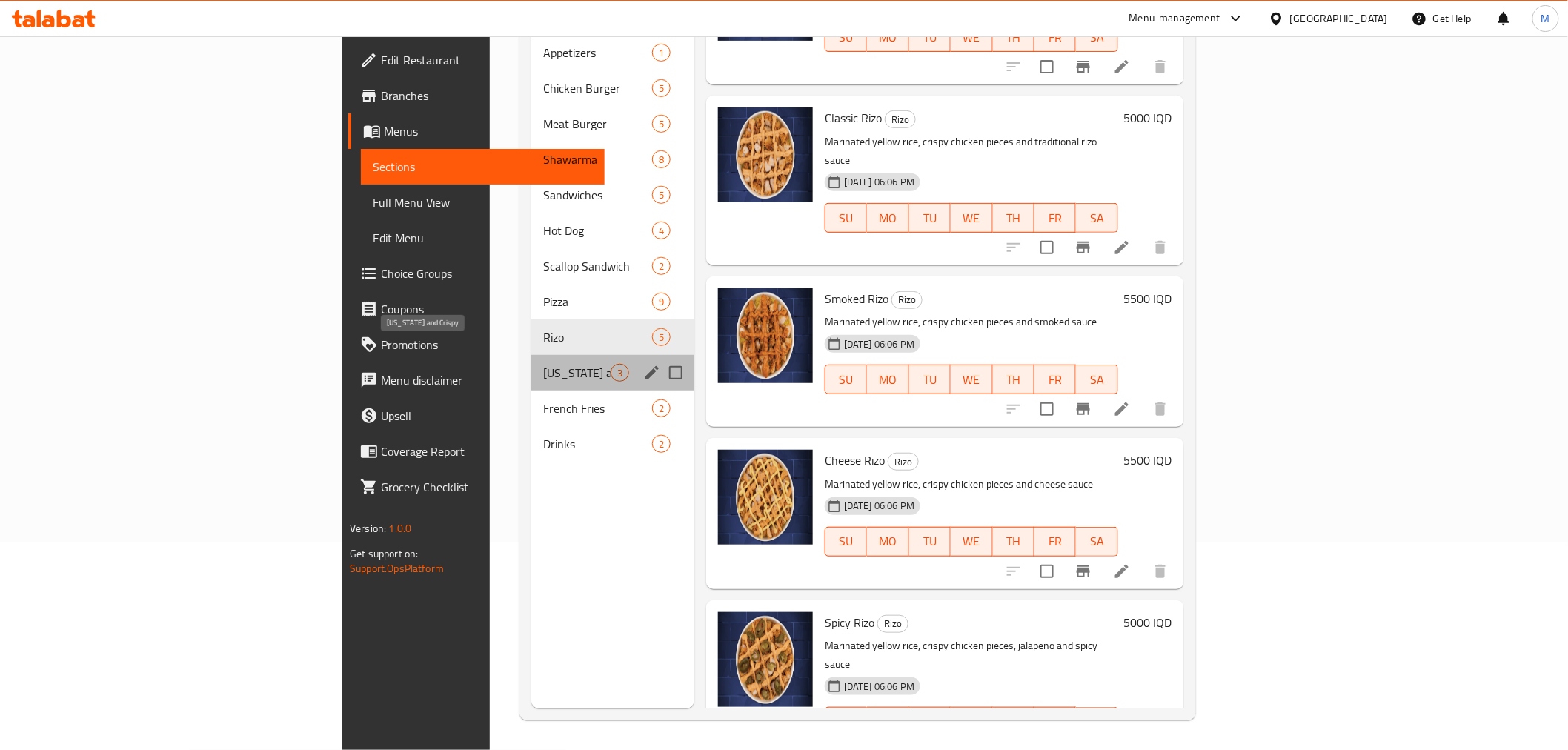
click at [543, 364] on span "[US_STATE] and Crispy" at bounding box center [576, 373] width 68 height 18
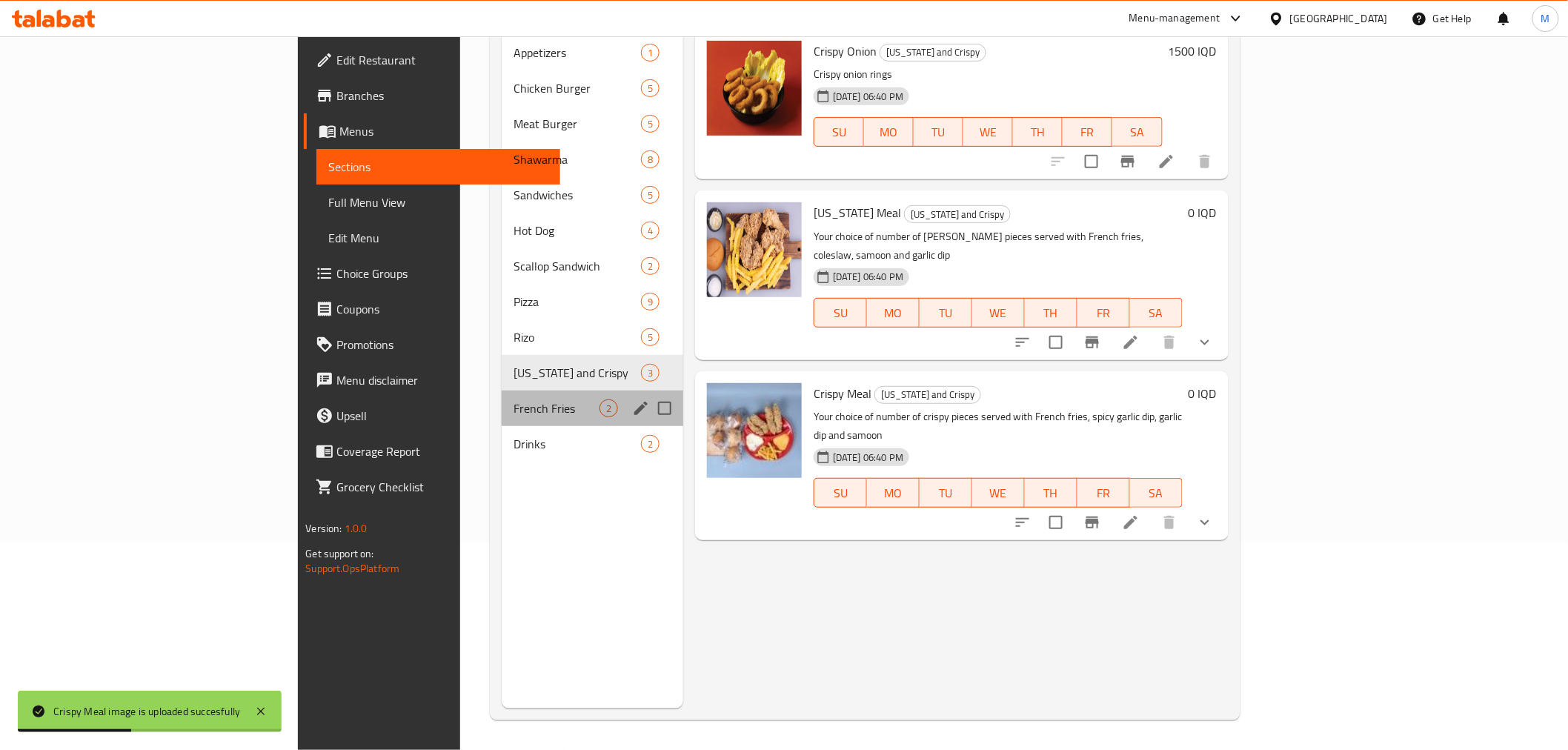
click at [513, 391] on div "French Fries 2" at bounding box center [592, 409] width 182 height 36
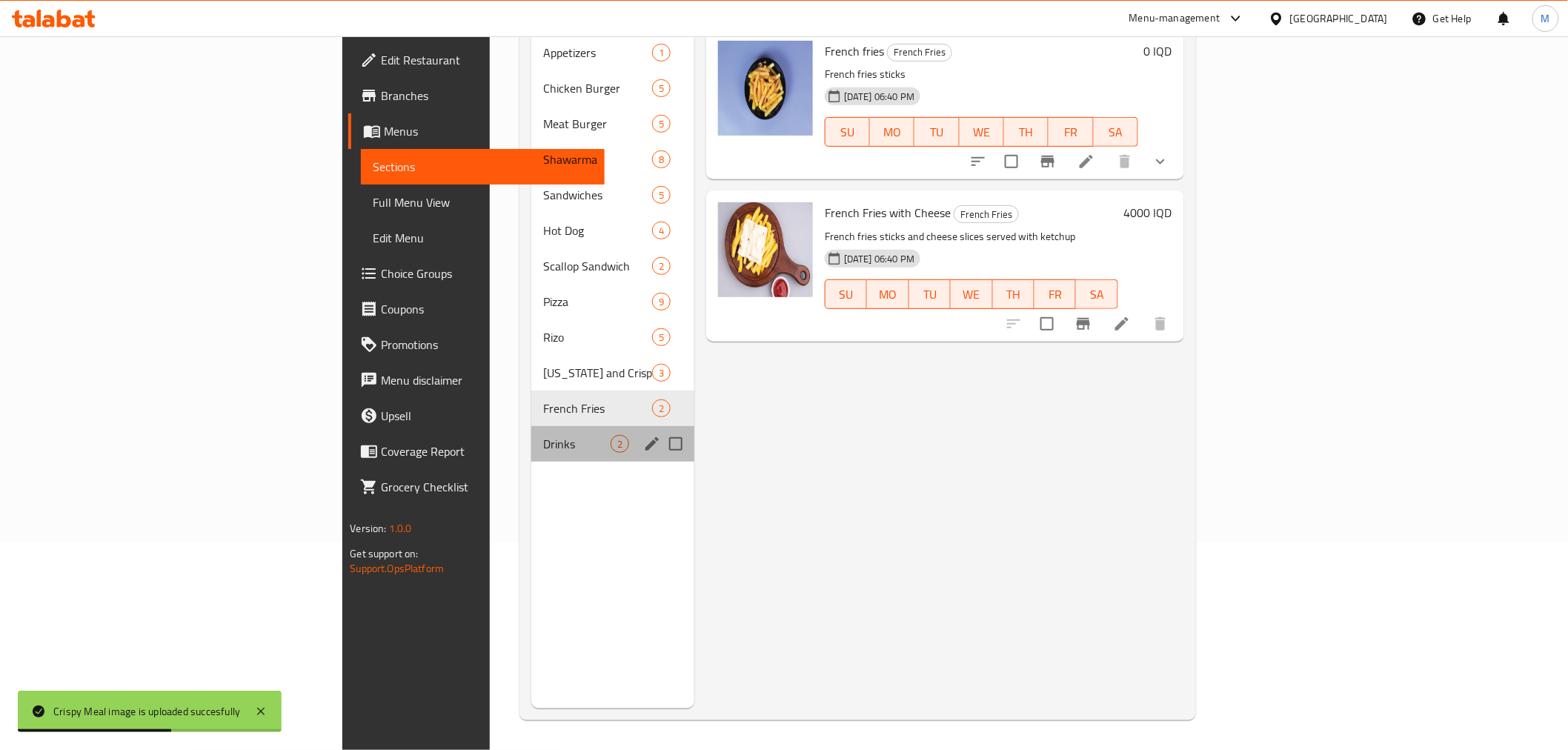
click at [531, 426] on div "Drinks 2" at bounding box center [612, 444] width 163 height 36
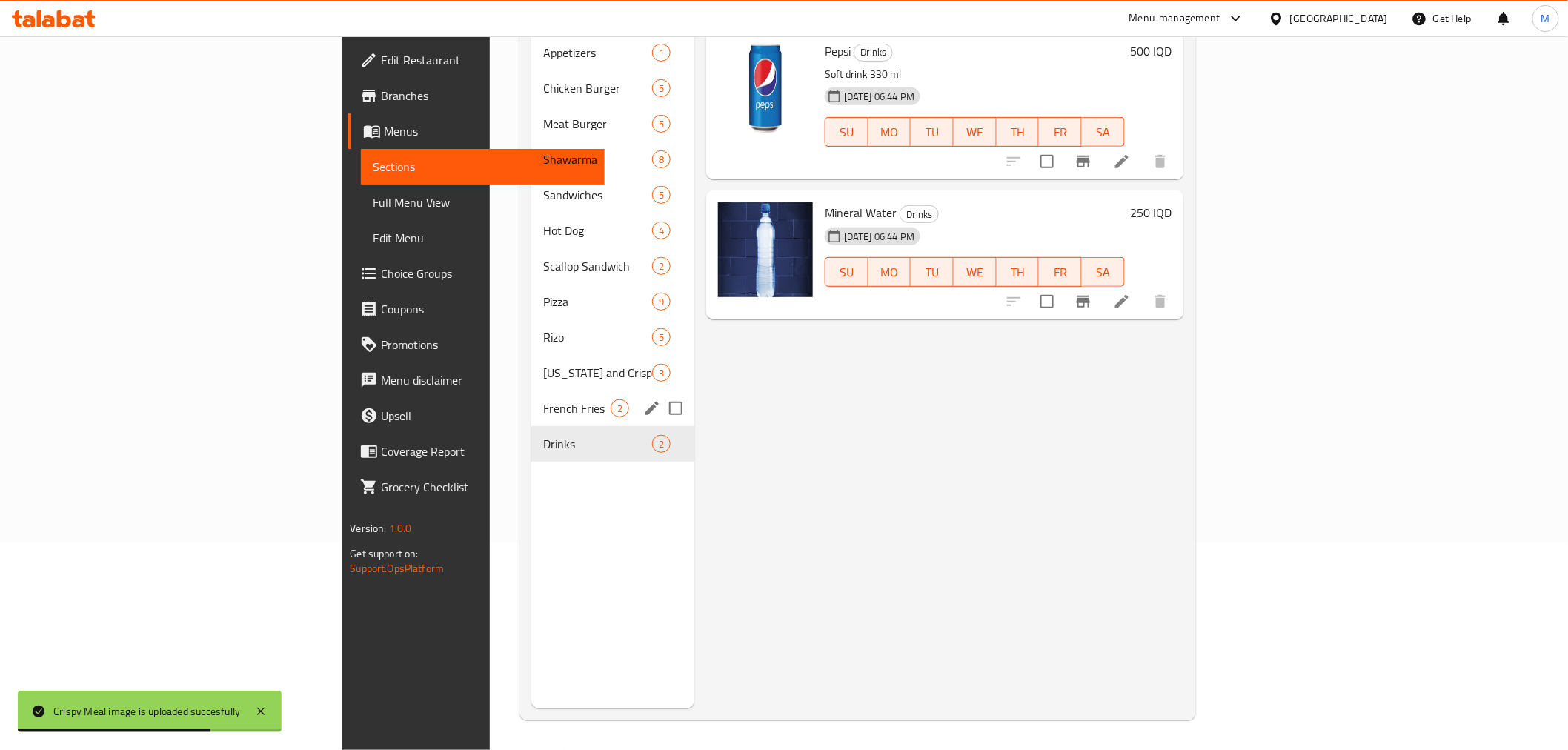
click at [531, 400] on div "French Fries 2" at bounding box center [612, 409] width 163 height 36
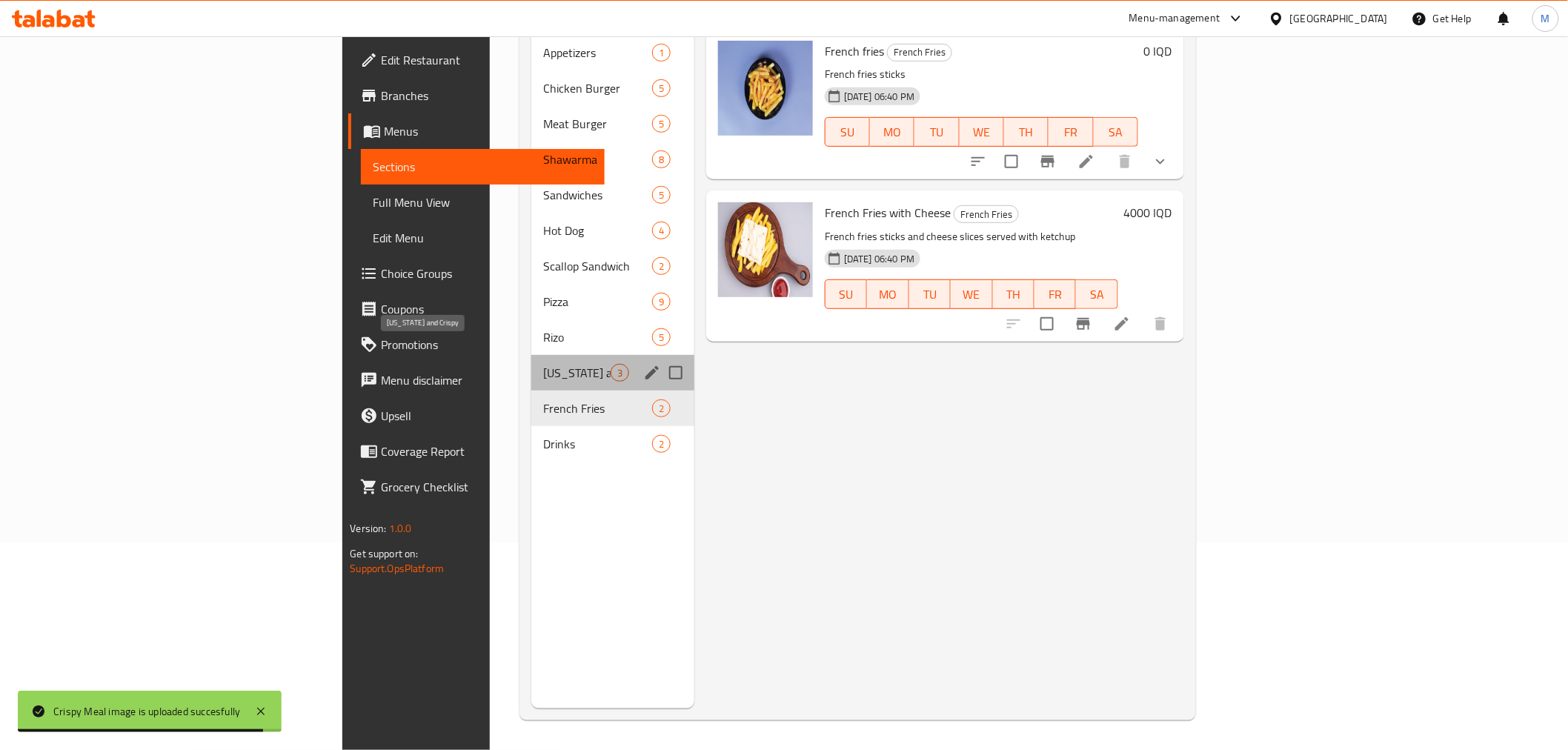
click at [543, 364] on span "[US_STATE] and Crispy" at bounding box center [576, 373] width 68 height 18
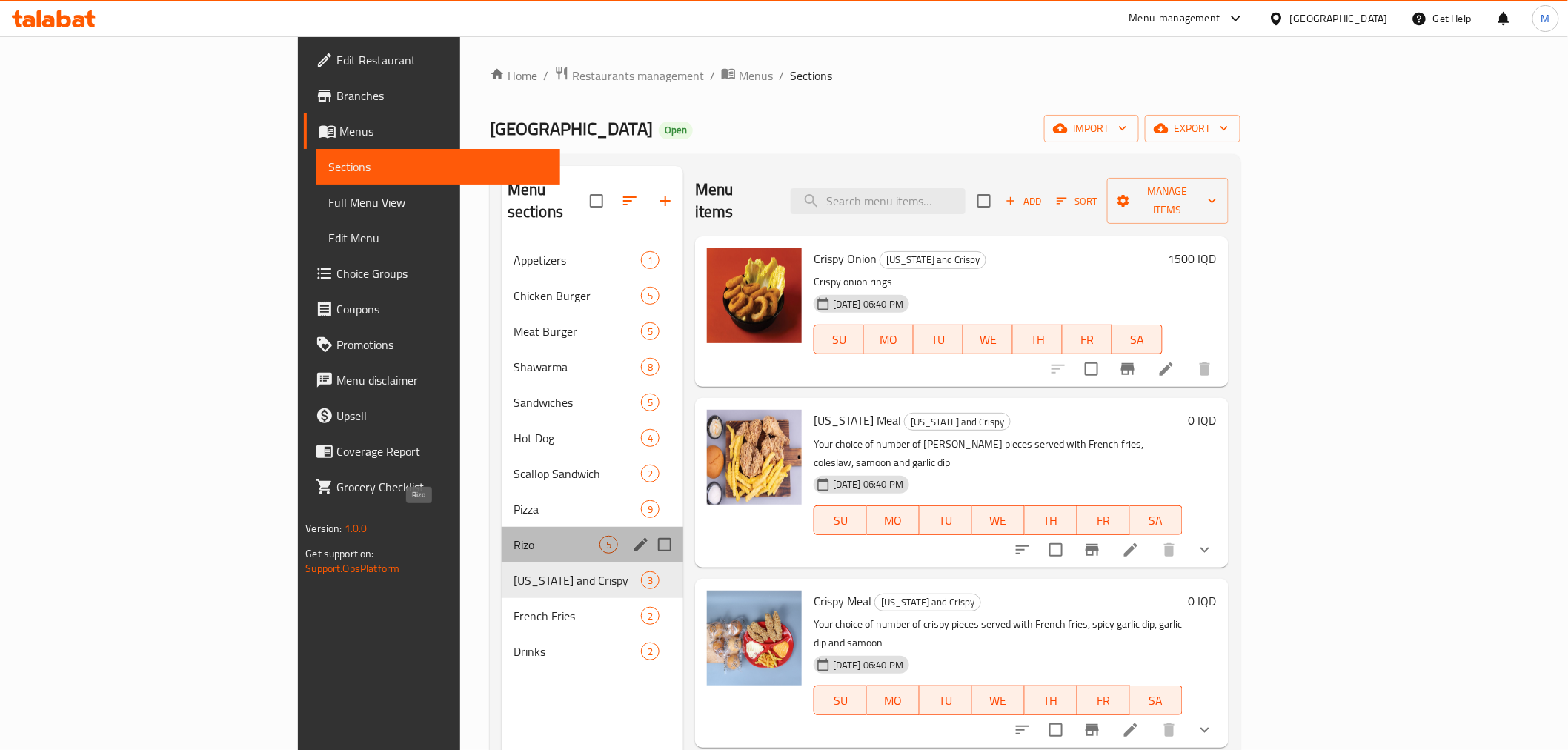
click at [513, 536] on span "Rizo" at bounding box center [555, 545] width 86 height 18
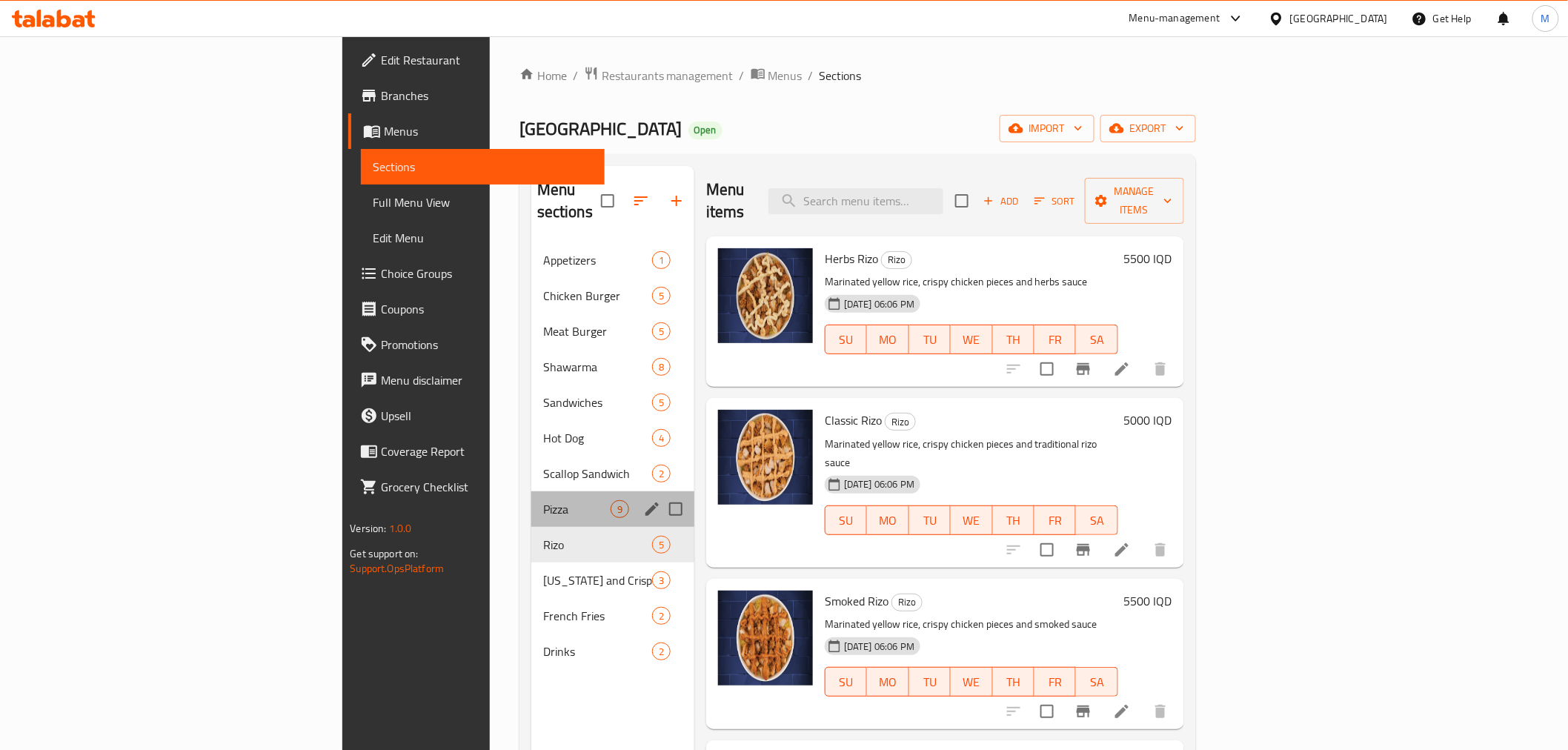
click at [531, 492] on div "Pizza 9" at bounding box center [612, 510] width 163 height 36
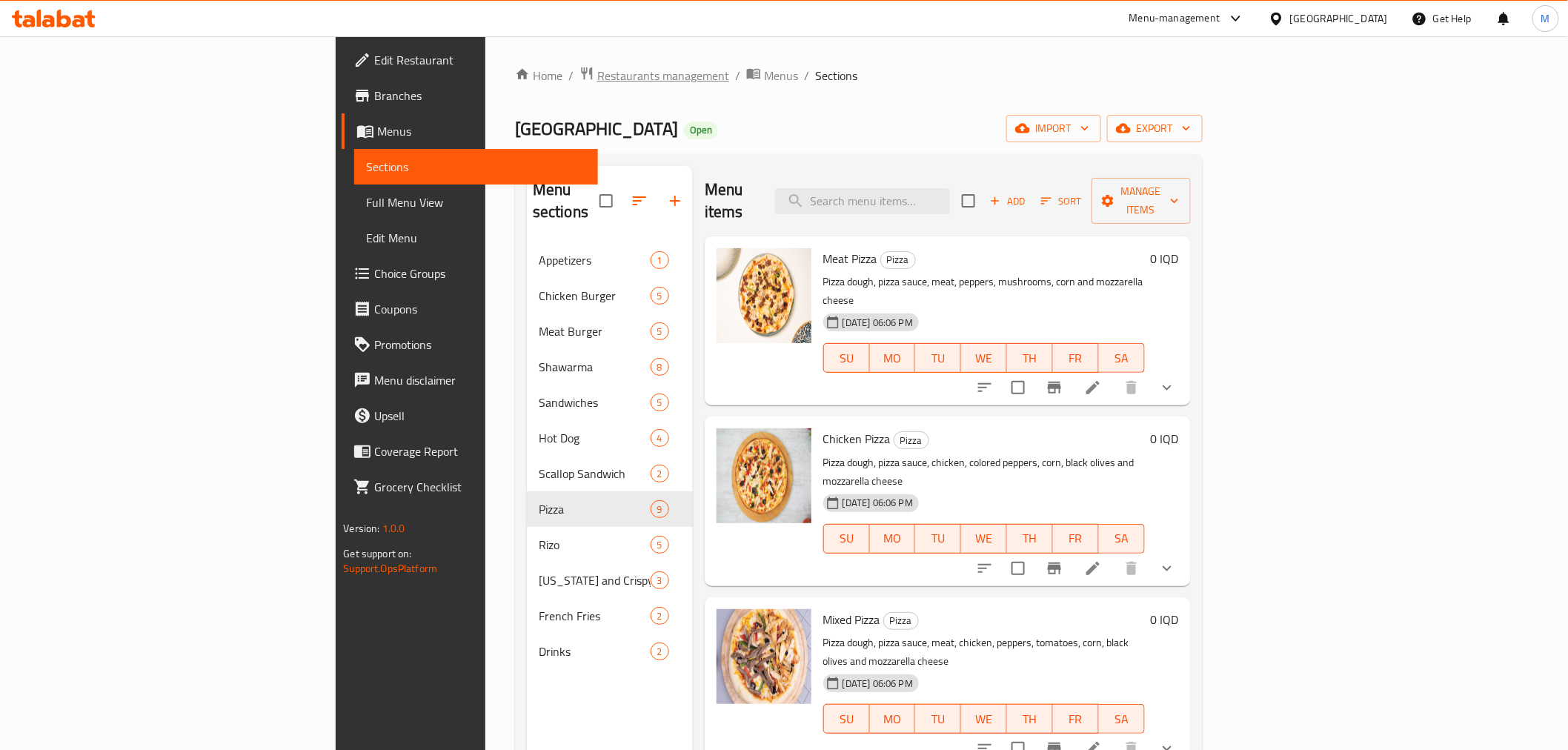
click at [597, 75] on span "Restaurants management" at bounding box center [662, 76] width 132 height 18
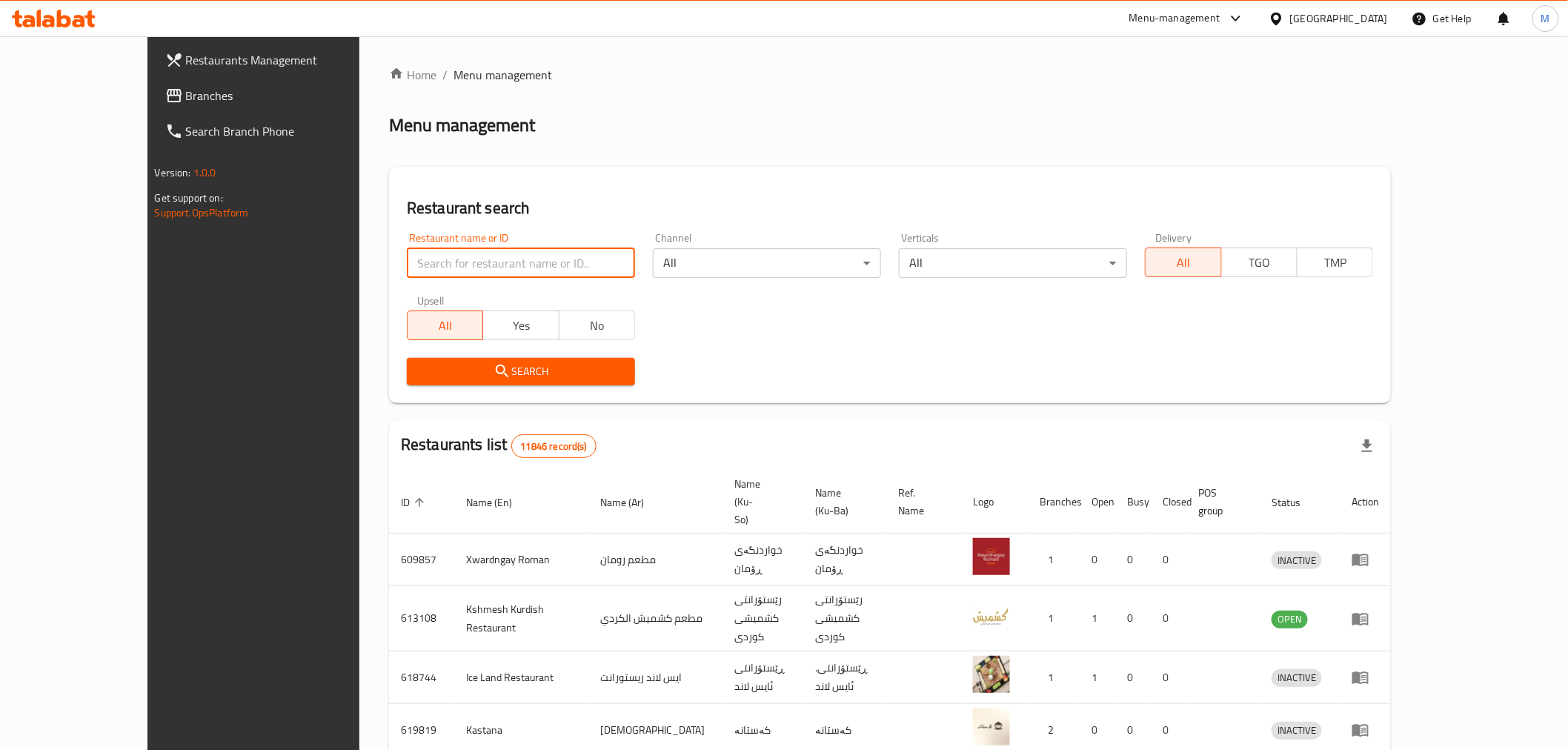
click at [407, 264] on input "search" at bounding box center [521, 263] width 229 height 30
type input "add burger"
click button "Search" at bounding box center [521, 372] width 229 height 27
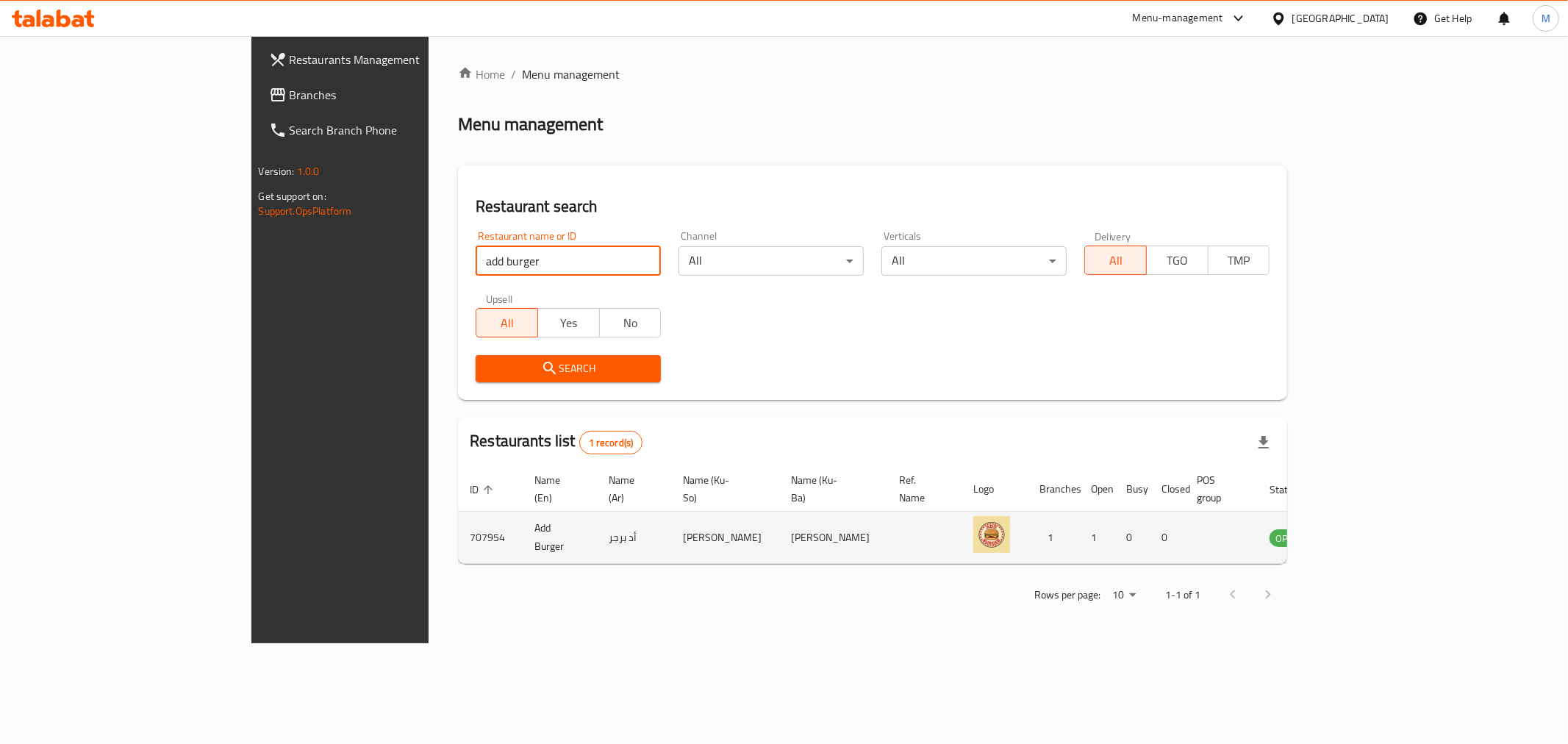
click at [1361, 535] on icon "enhanced table" at bounding box center [1359, 538] width 5 height 6
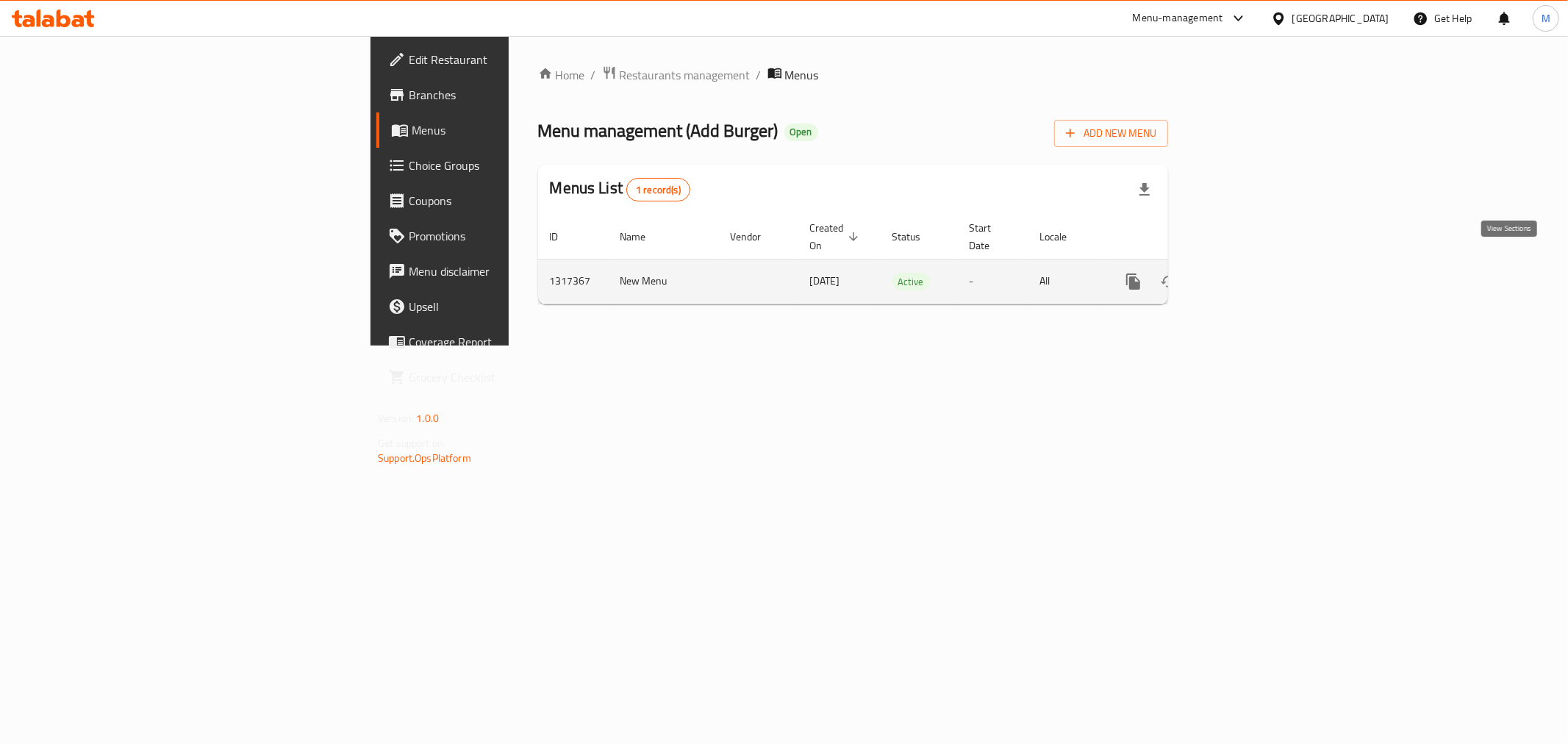
click at [1257, 263] on link "enhanced table" at bounding box center [1239, 281] width 36 height 36
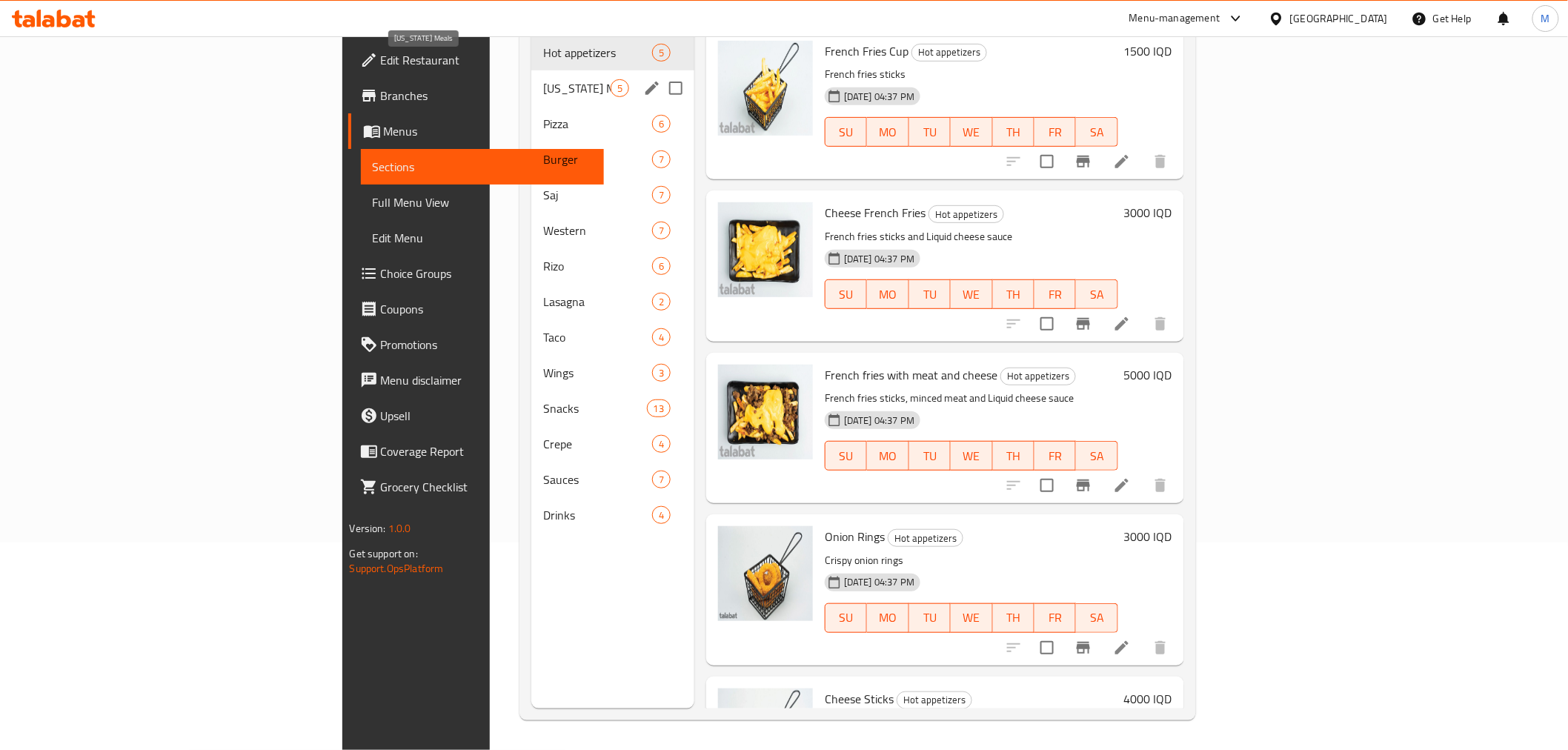
click at [543, 79] on span "[US_STATE] Meals" at bounding box center [576, 88] width 68 height 18
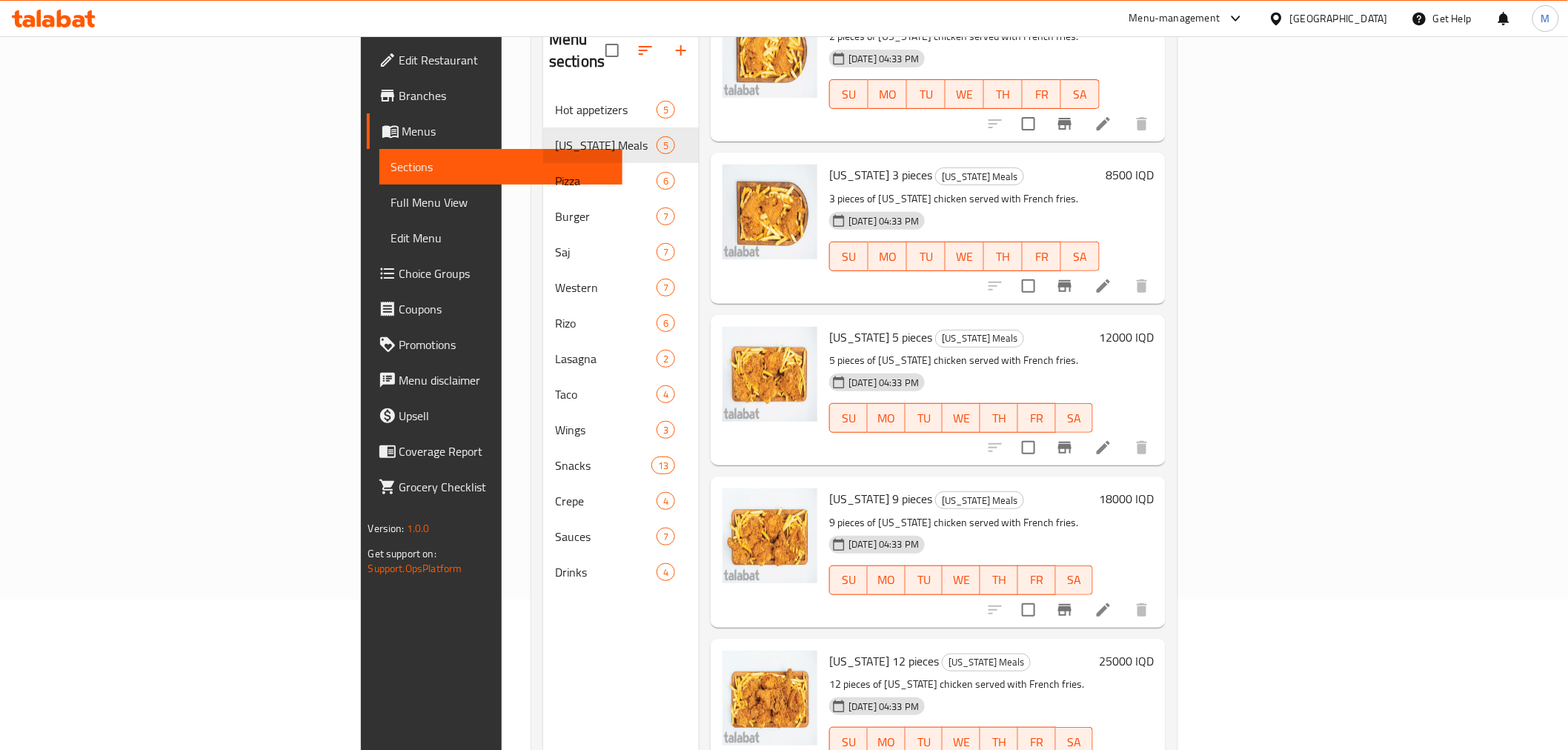
scroll to position [207, 0]
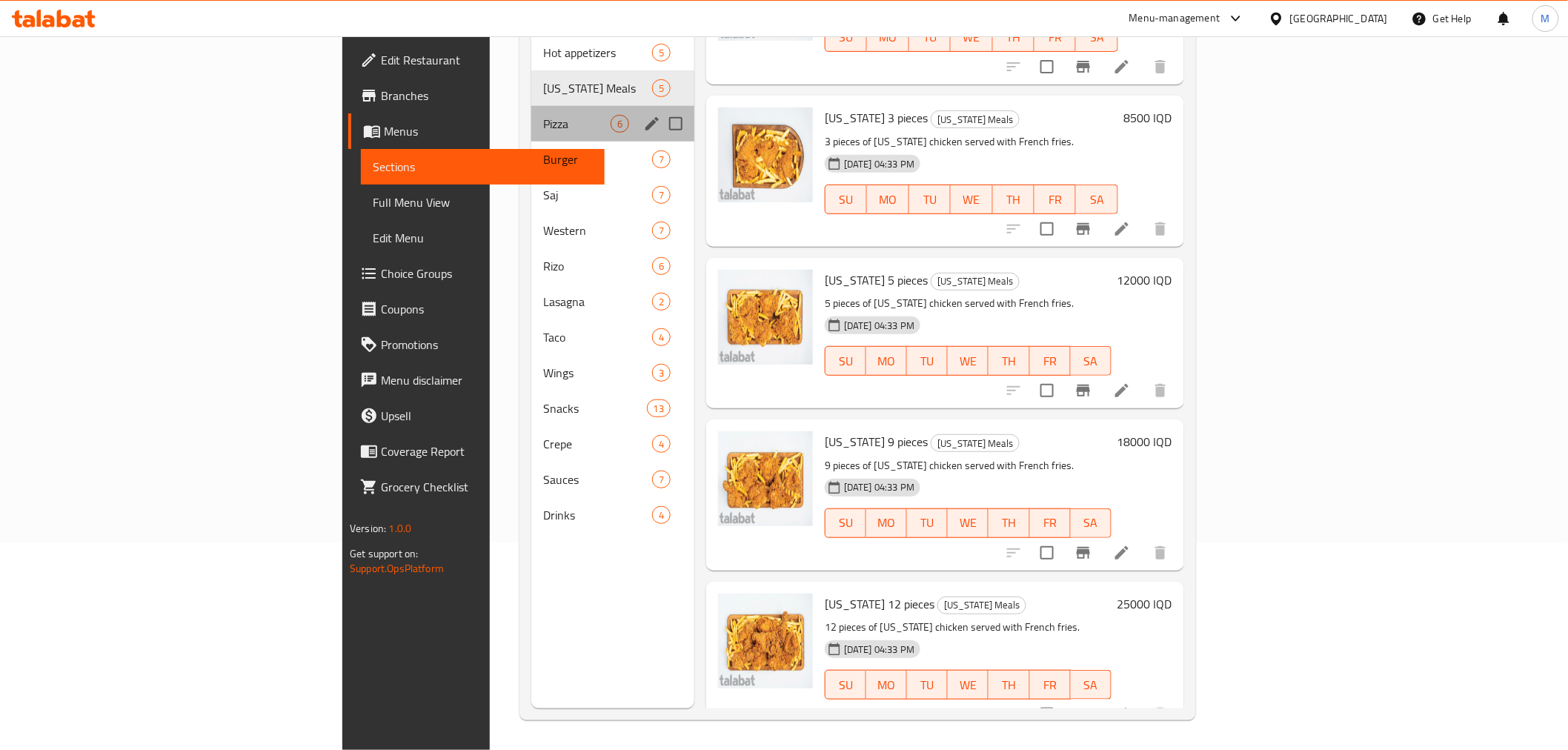
click at [531, 114] on div "Pizza 6" at bounding box center [612, 124] width 163 height 36
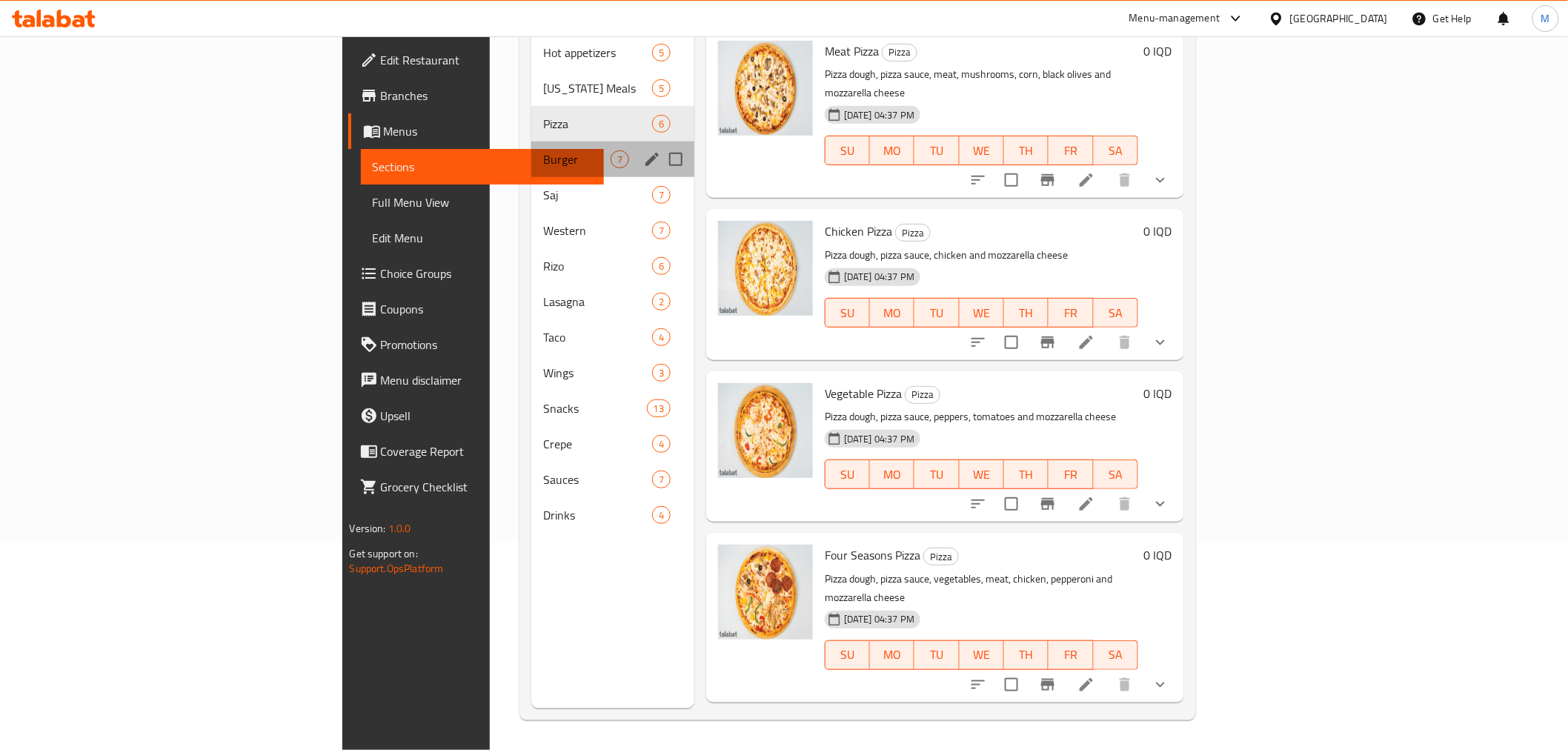
click at [531, 141] on div "Burger 7" at bounding box center [612, 159] width 163 height 36
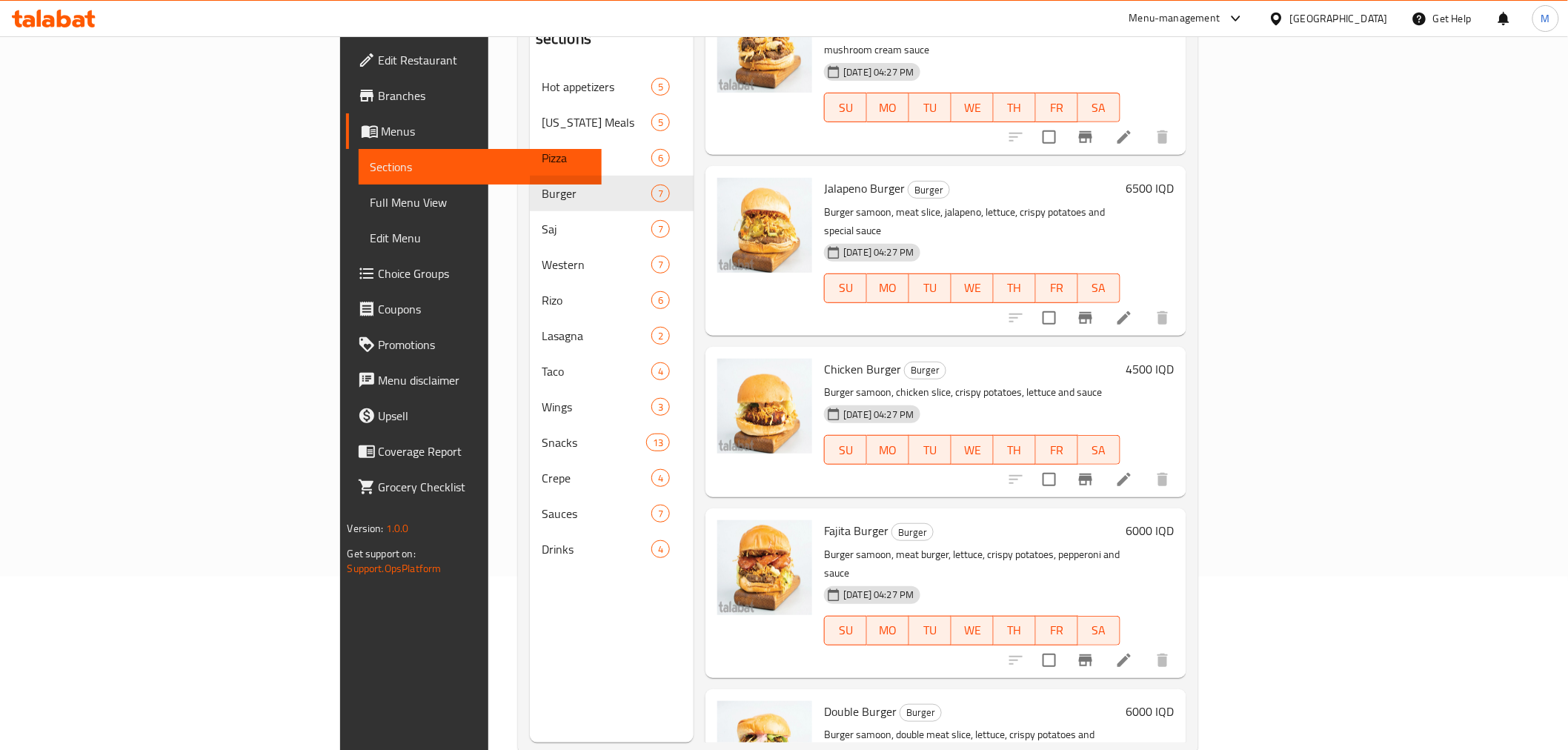
scroll to position [207, 0]
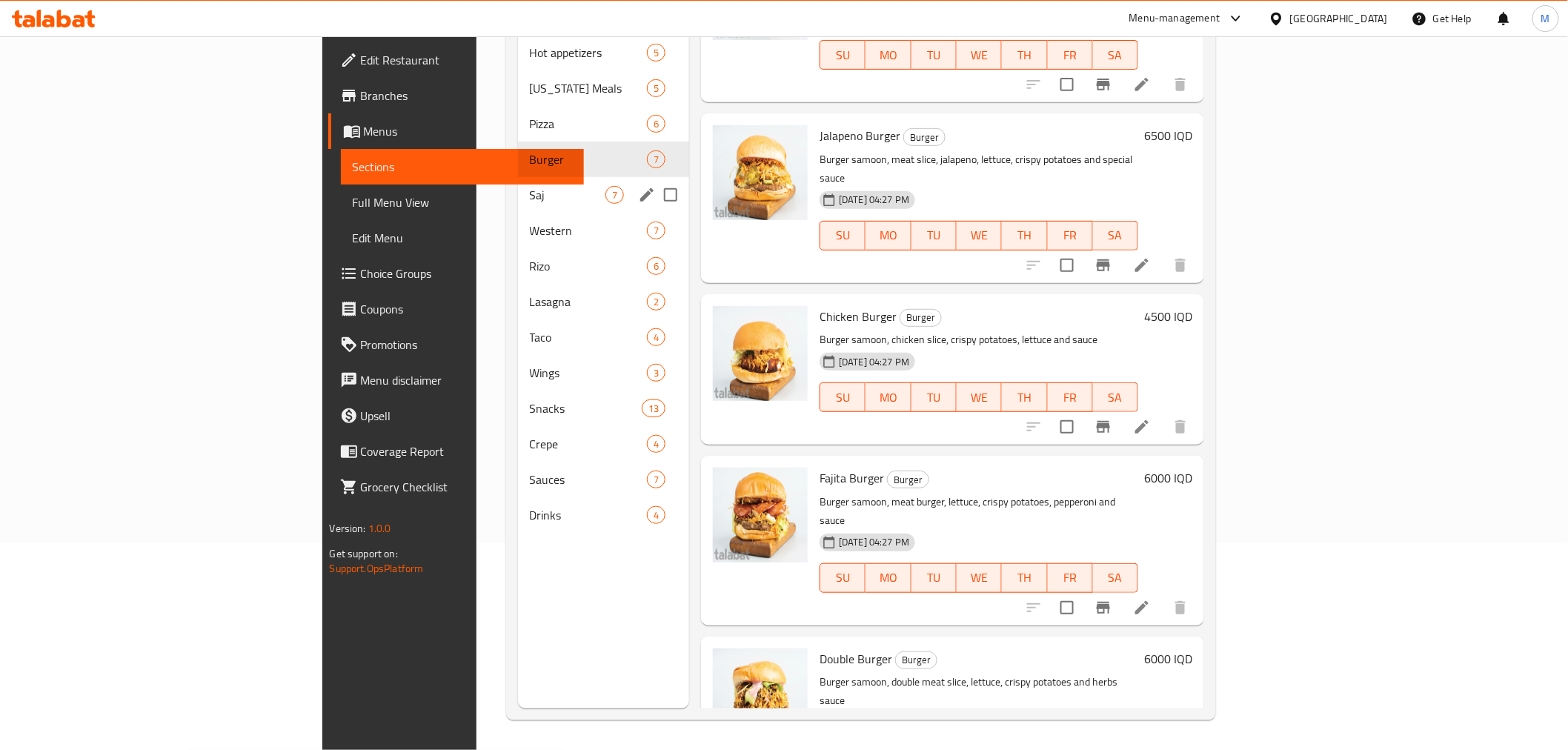
click at [530, 186] on span "Saj" at bounding box center [568, 195] width 76 height 18
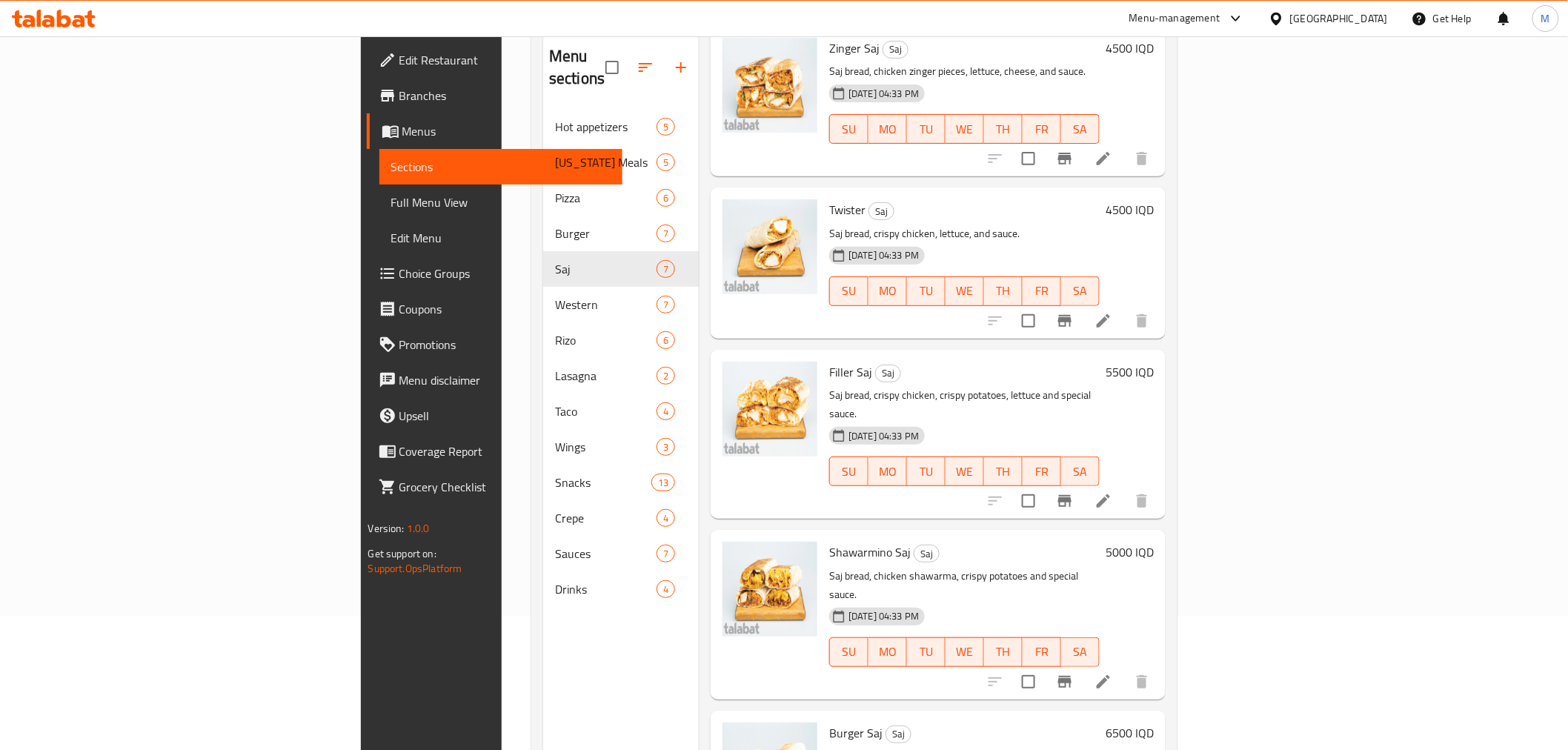
scroll to position [207, 0]
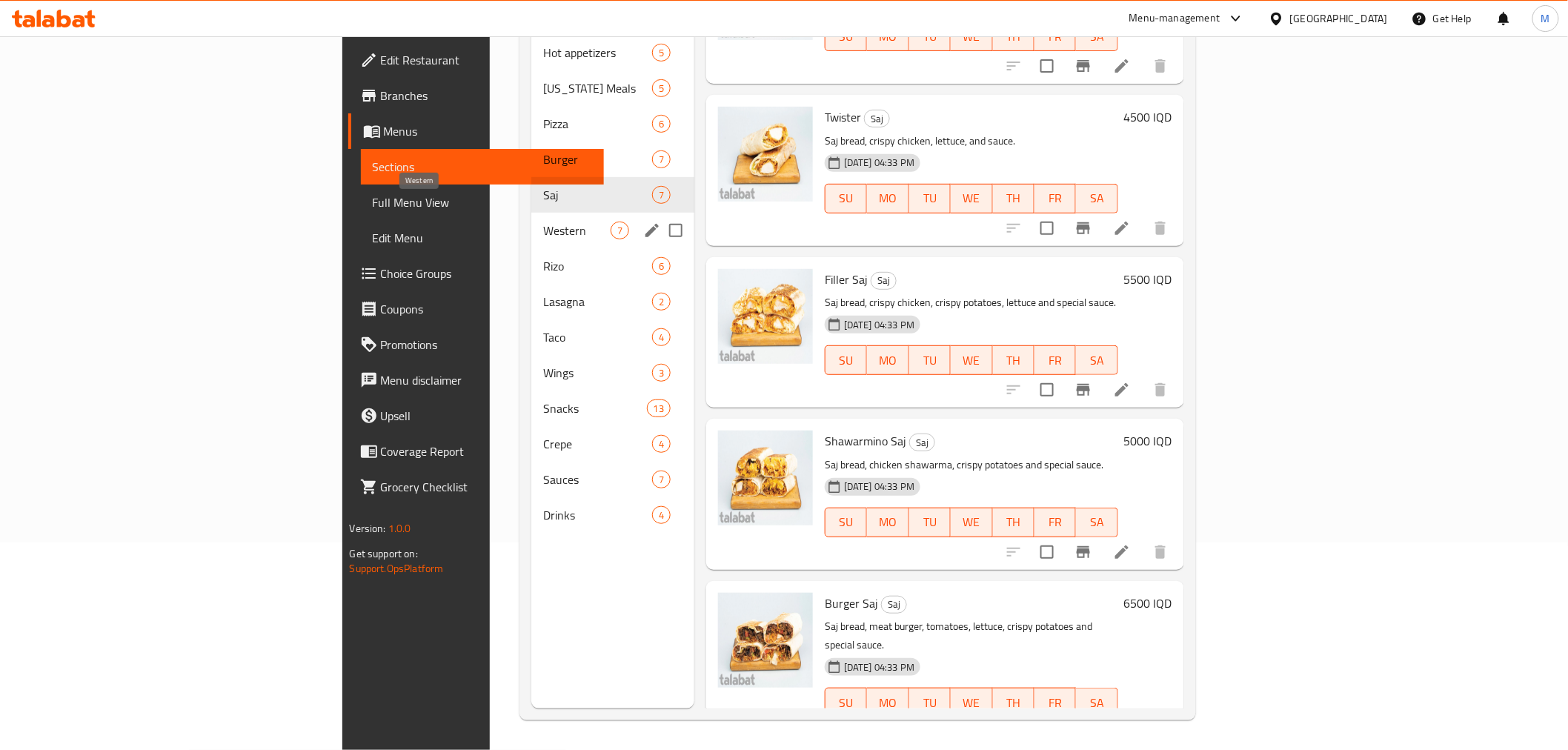
click at [543, 221] on span "Western" at bounding box center [576, 230] width 68 height 18
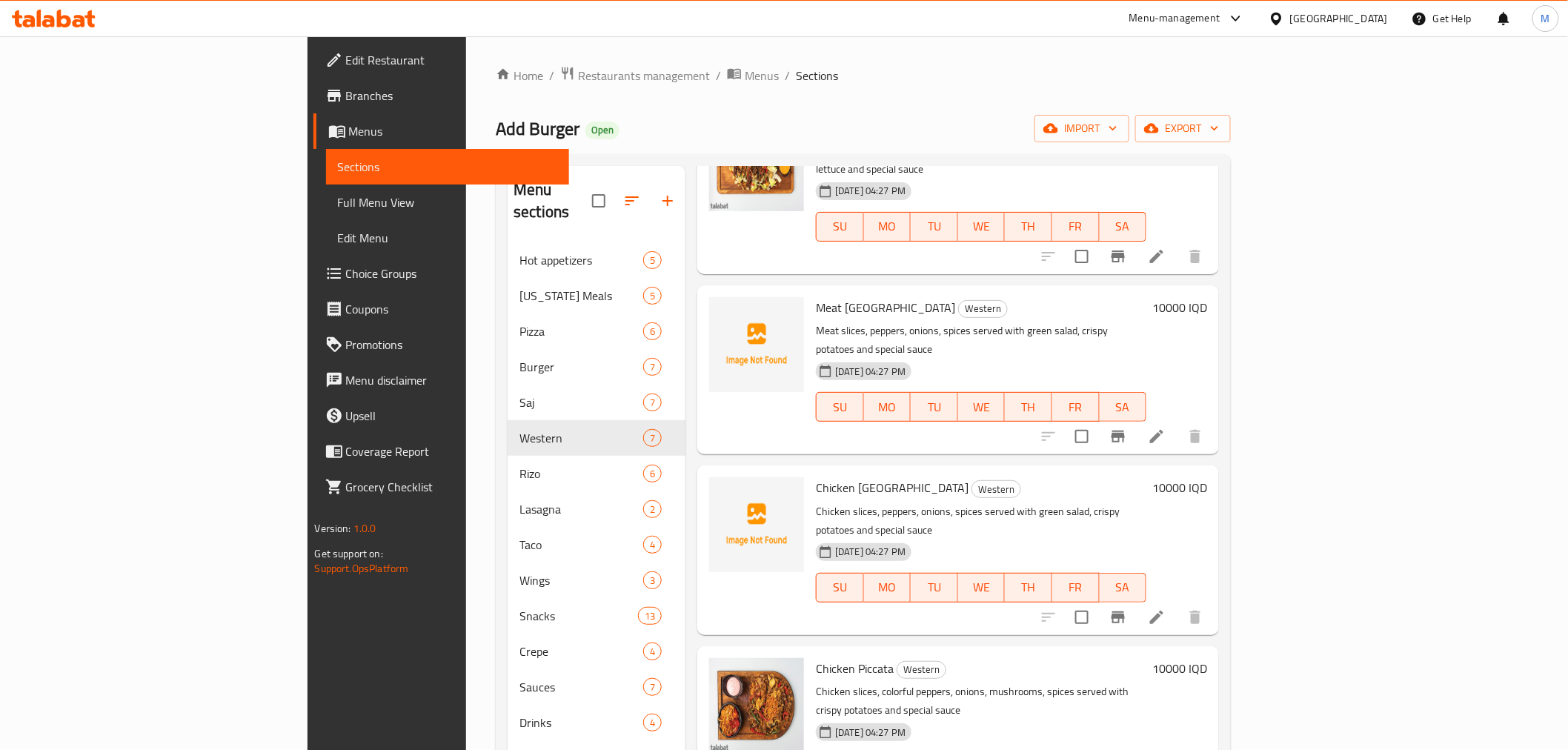
scroll to position [329, 0]
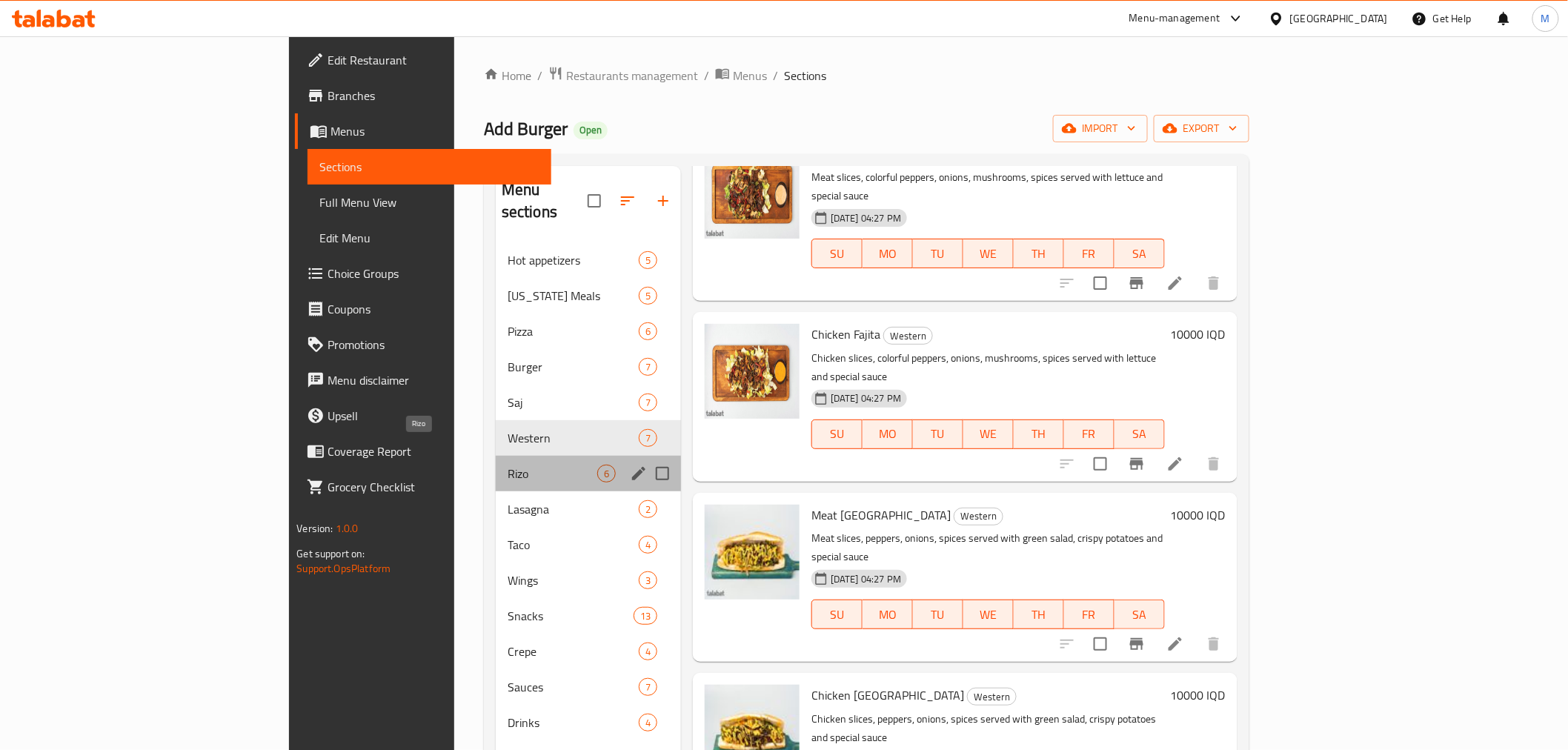
click at [508, 465] on span "Rizo" at bounding box center [553, 474] width 90 height 18
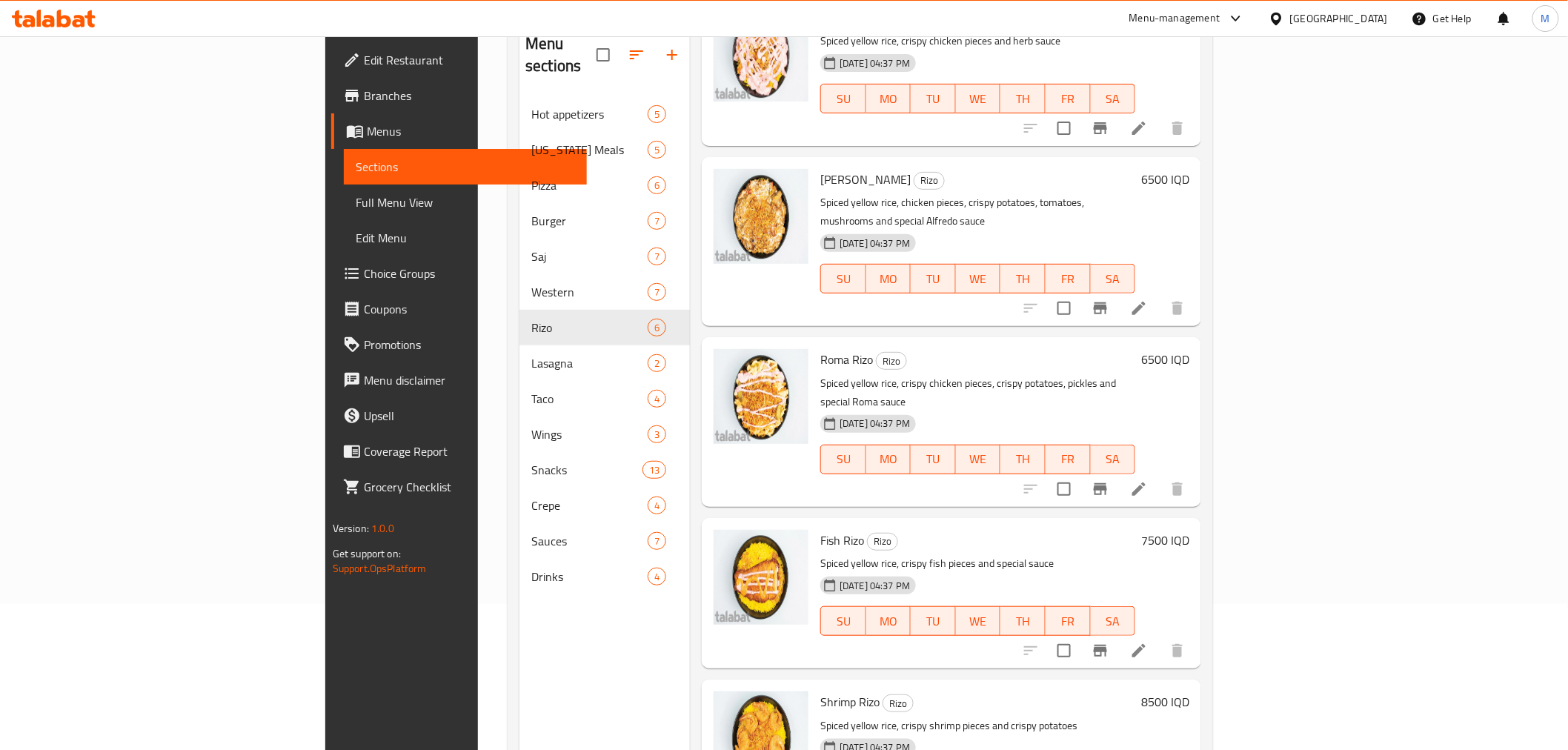
scroll to position [207, 0]
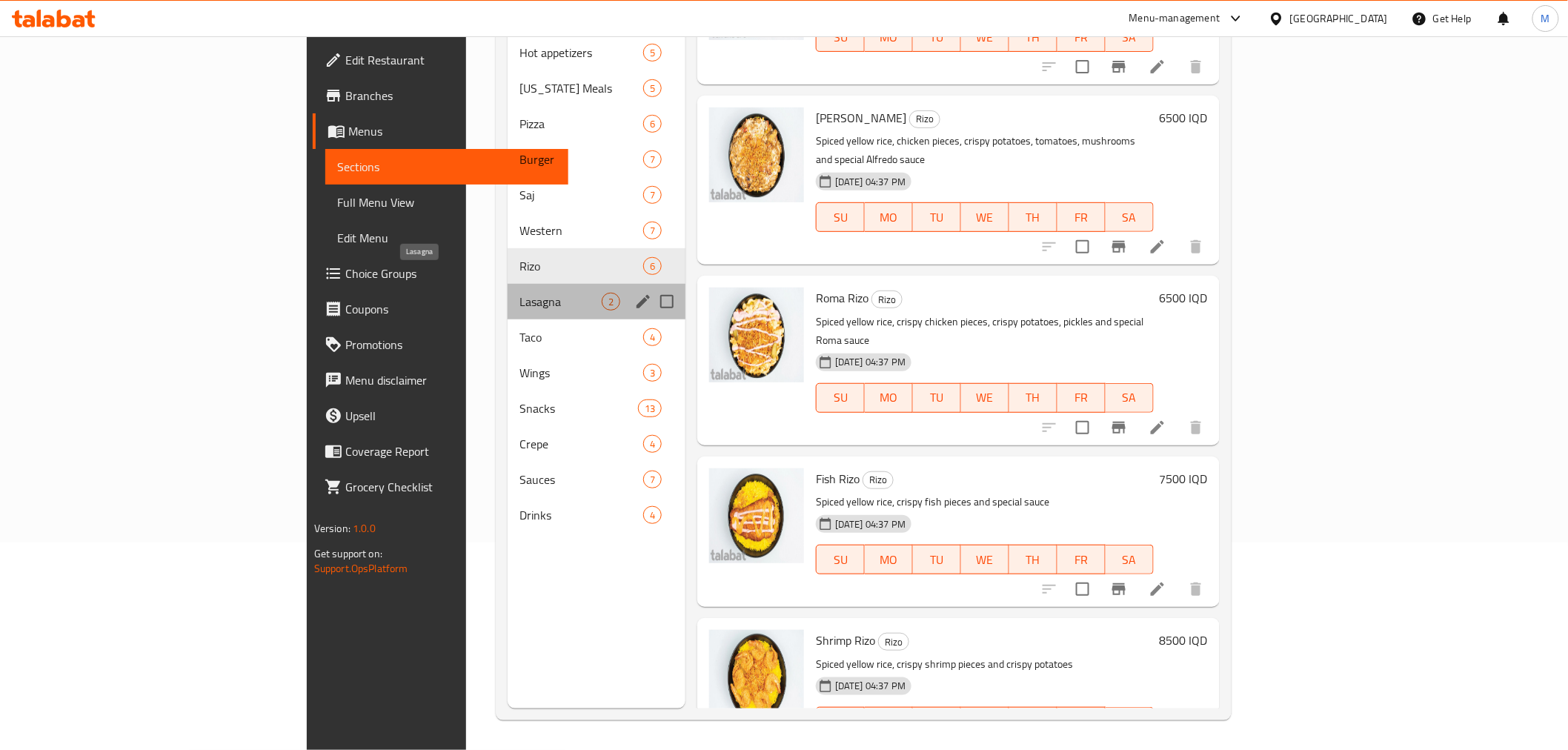
click at [519, 293] on span "Lasagna" at bounding box center [560, 302] width 82 height 18
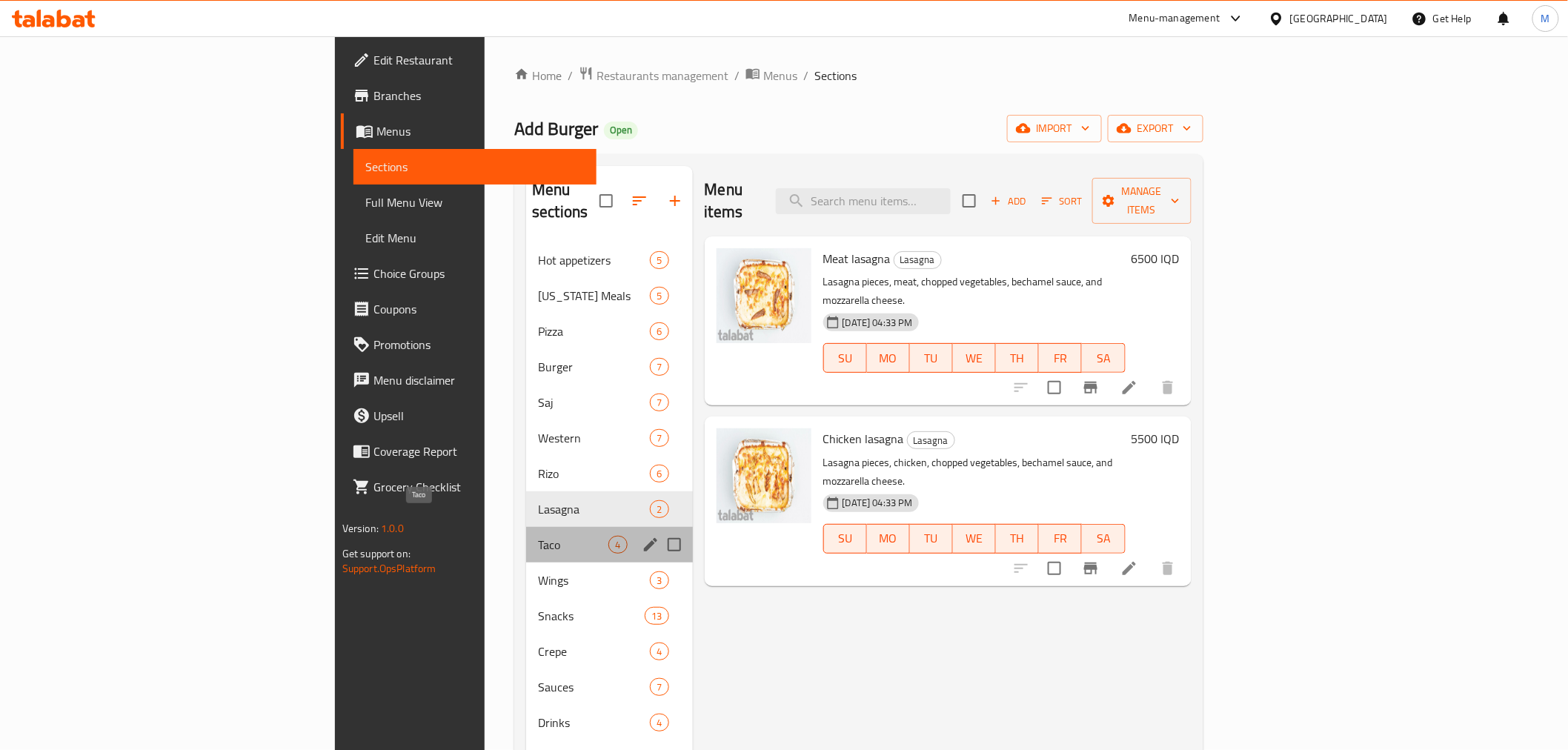
click at [538, 536] on span "Taco" at bounding box center [573, 545] width 70 height 18
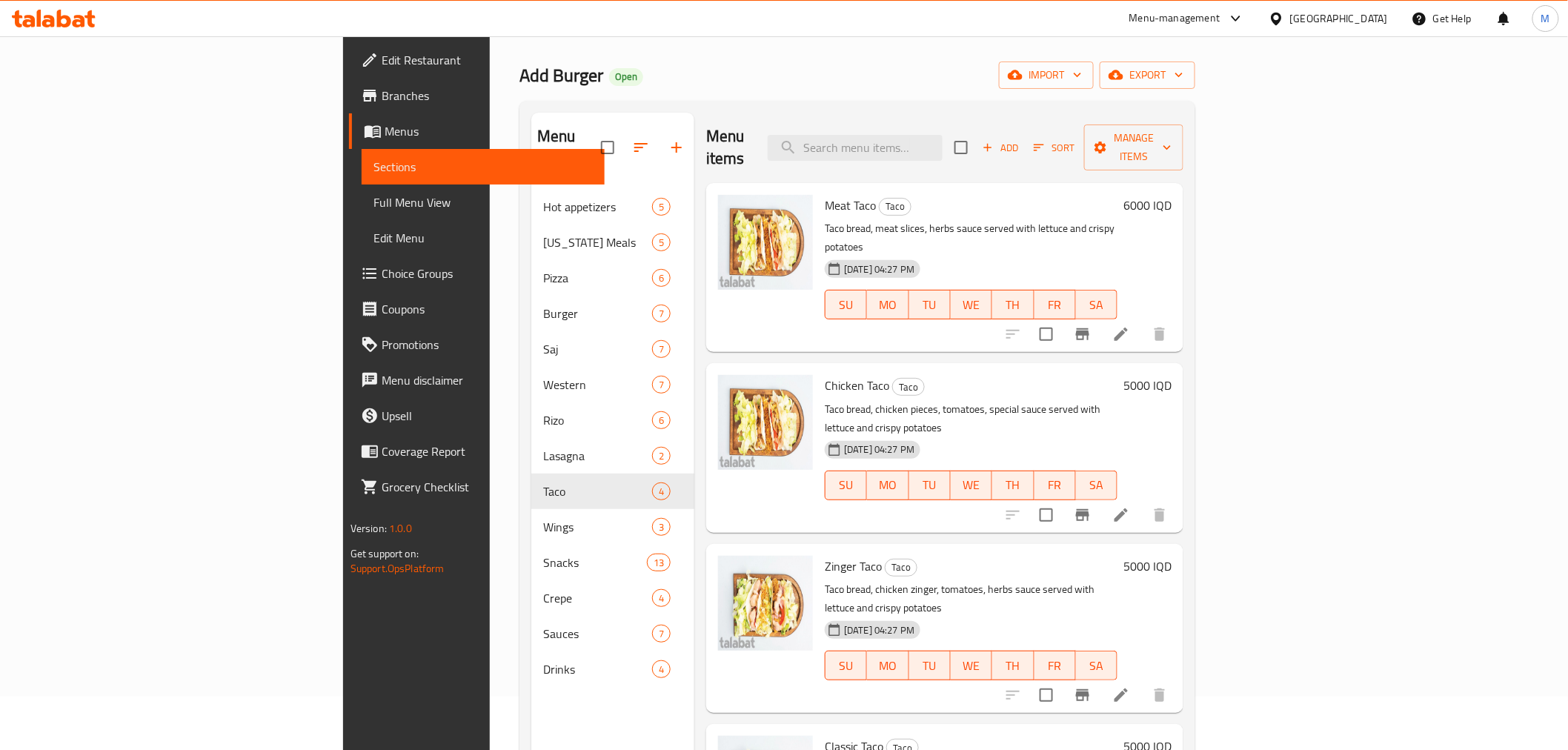
scroll to position [207, 0]
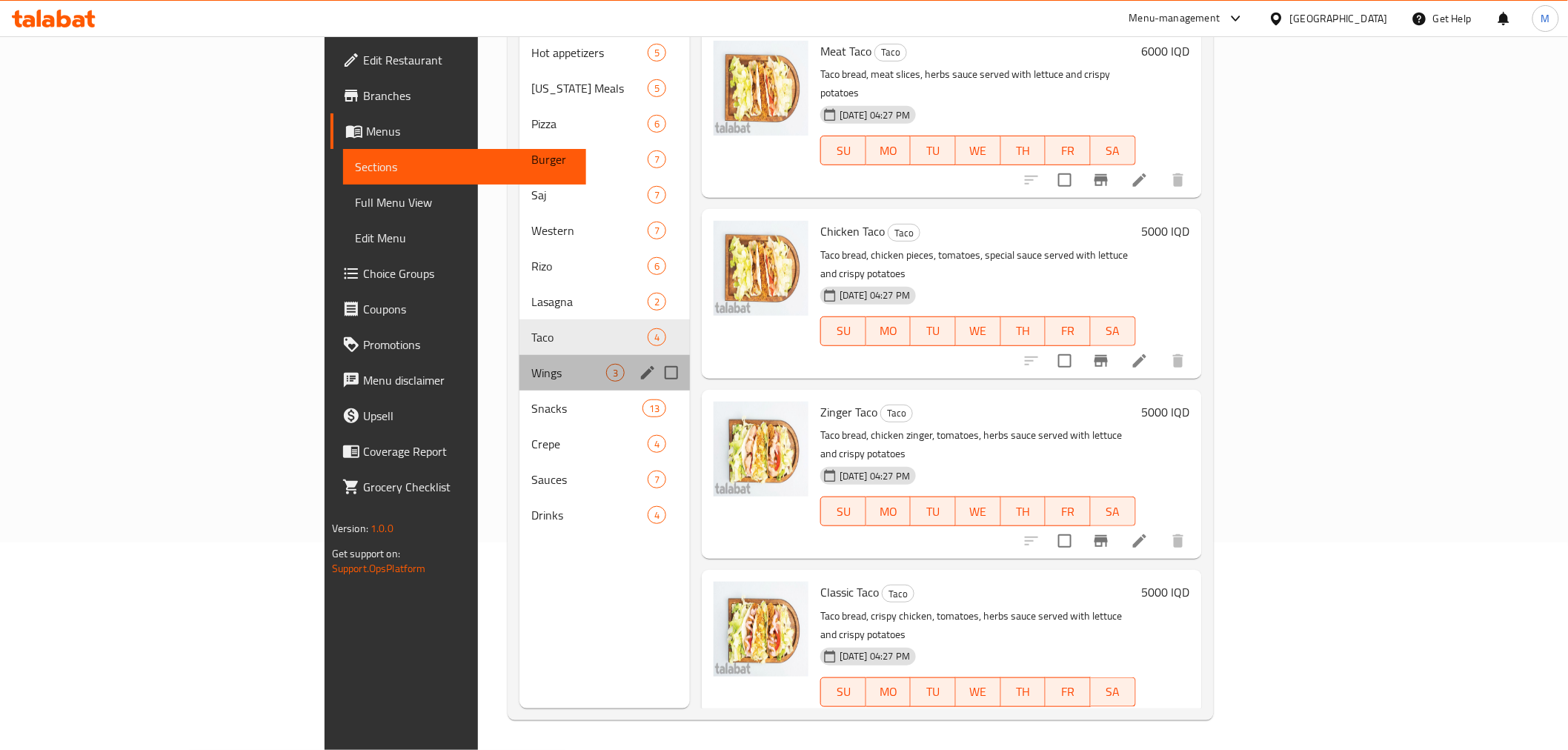
click at [519, 362] on div "Wings 3" at bounding box center [604, 373] width 170 height 36
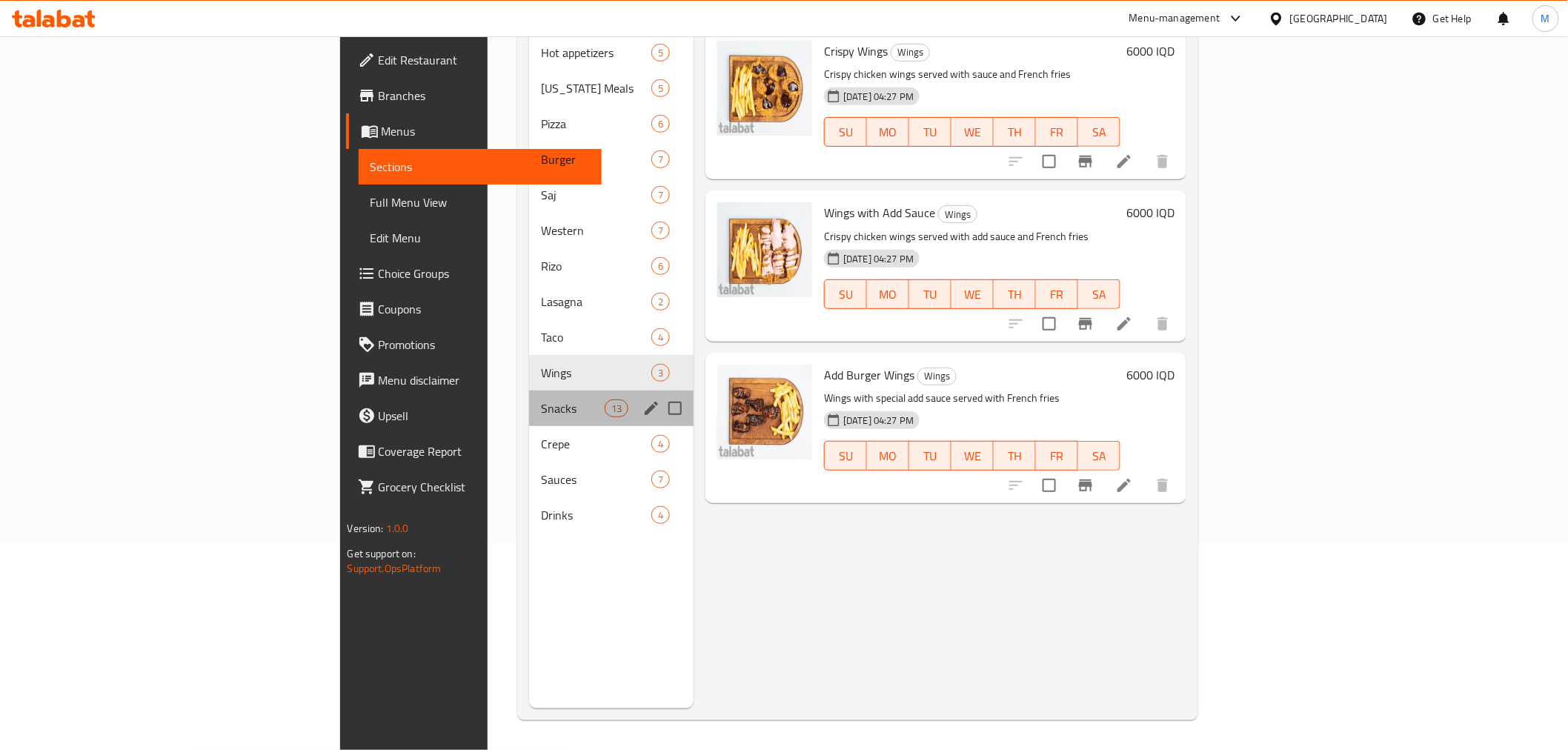
click at [529, 391] on div "Snacks 13" at bounding box center [611, 409] width 165 height 36
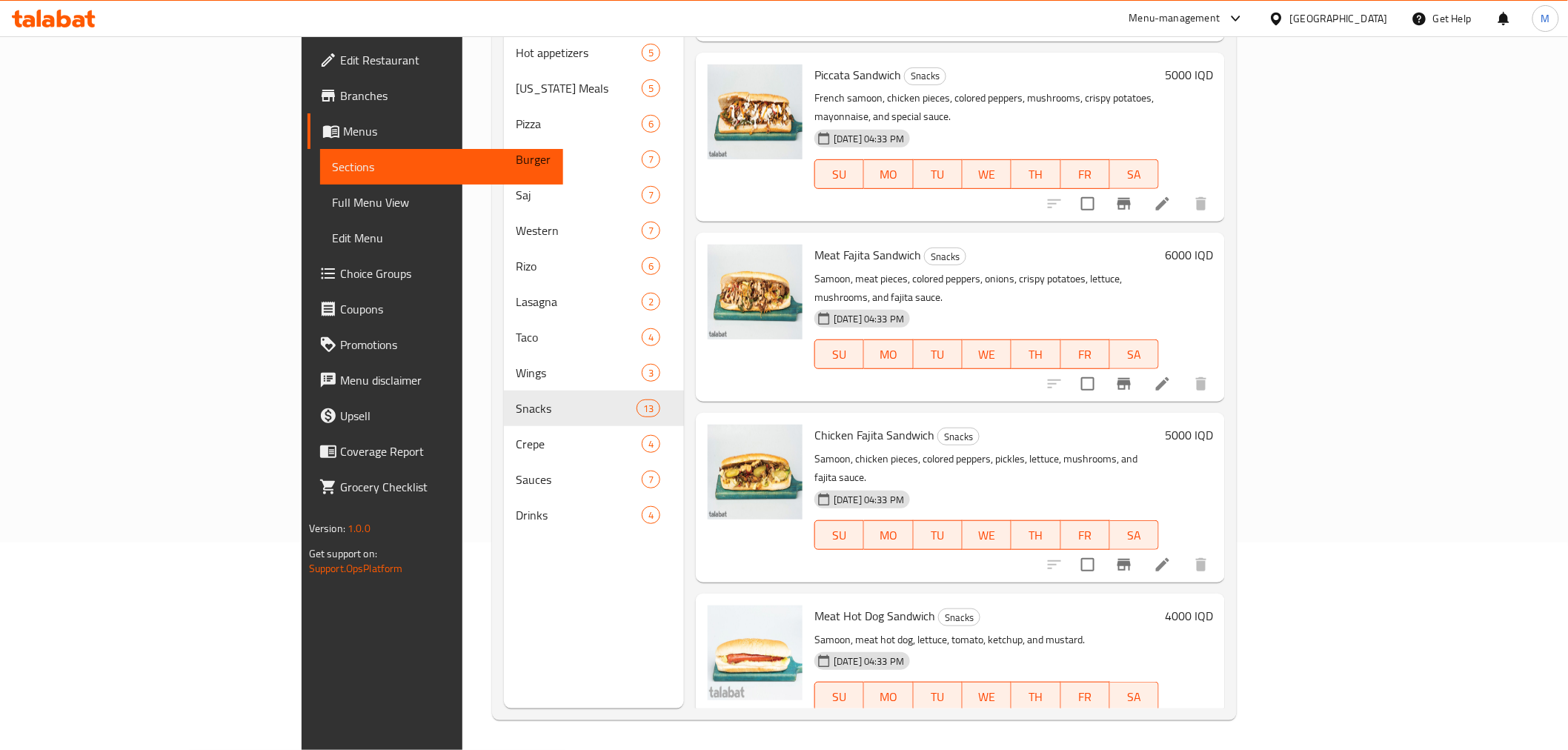
scroll to position [1390, 0]
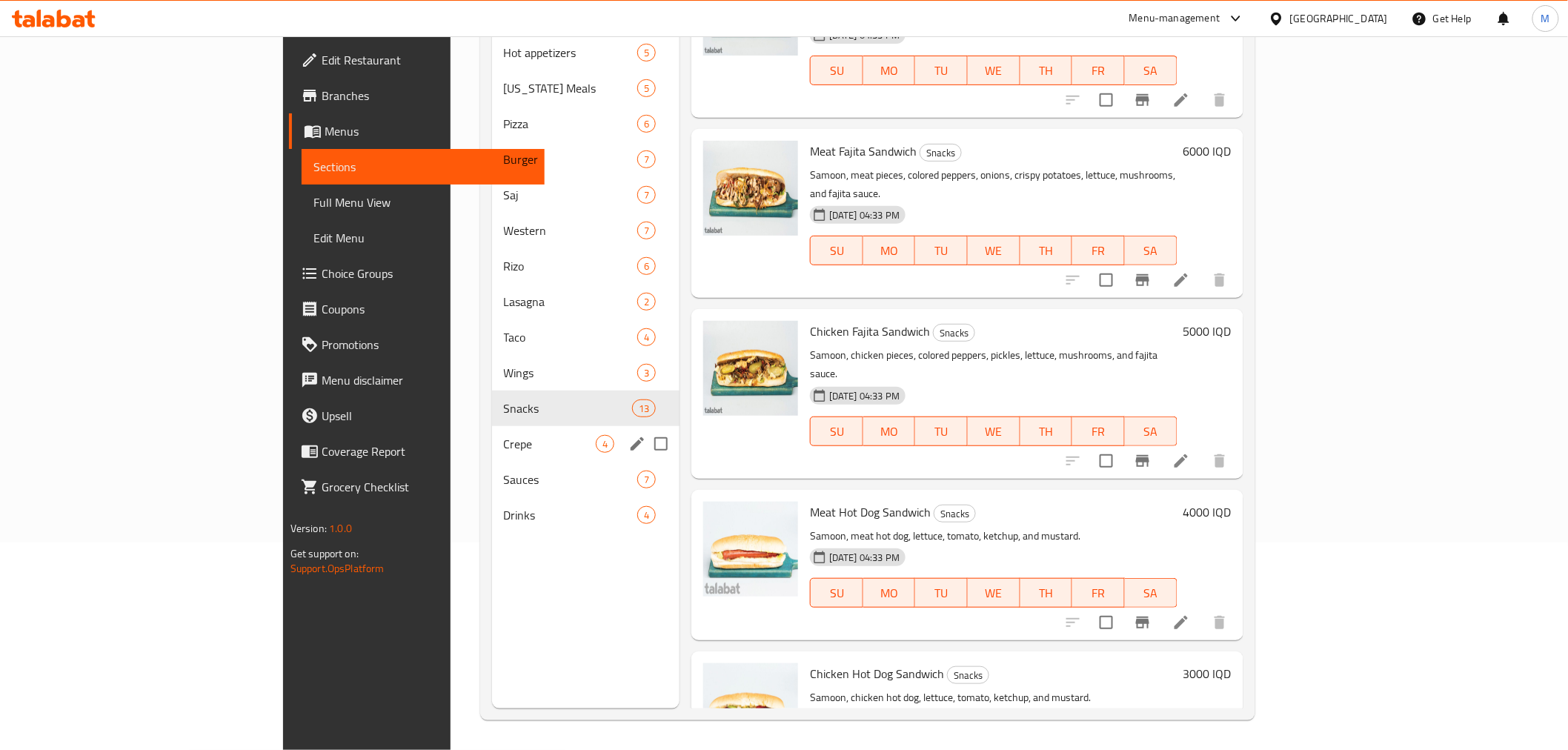
click at [492, 426] on div "Crepe 4" at bounding box center [586, 444] width 187 height 36
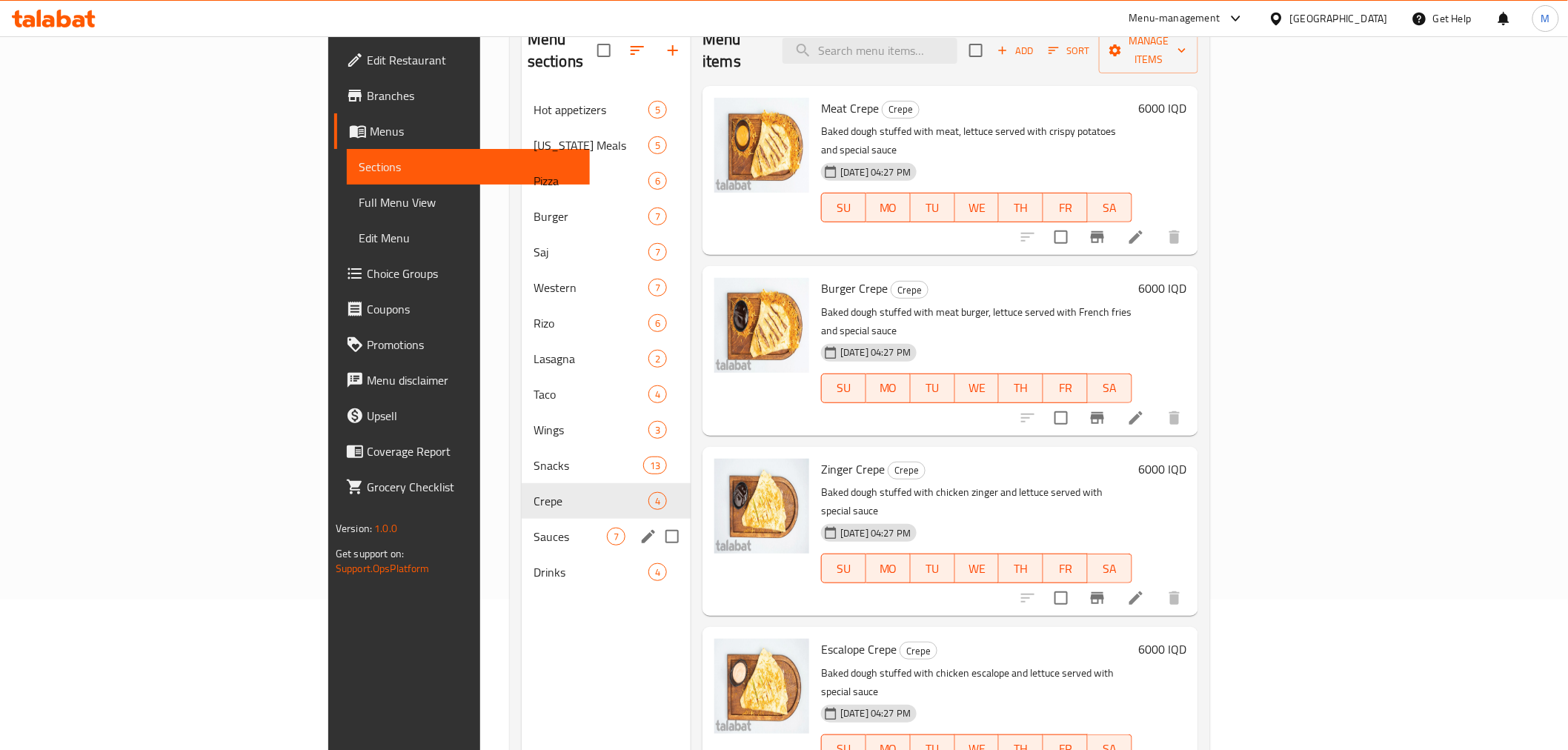
scroll to position [207, 0]
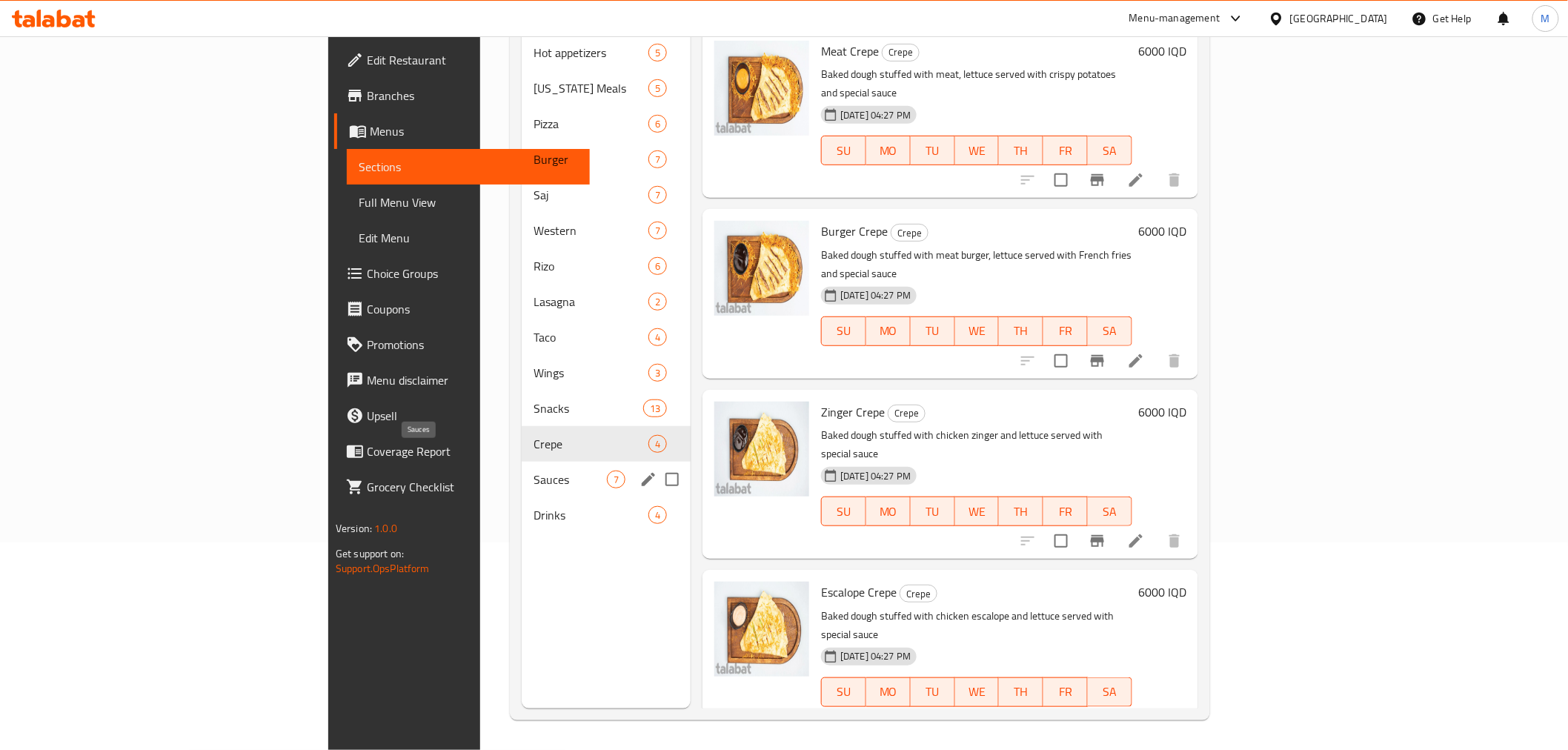
click at [534, 471] on span "Sauces" at bounding box center [570, 480] width 73 height 18
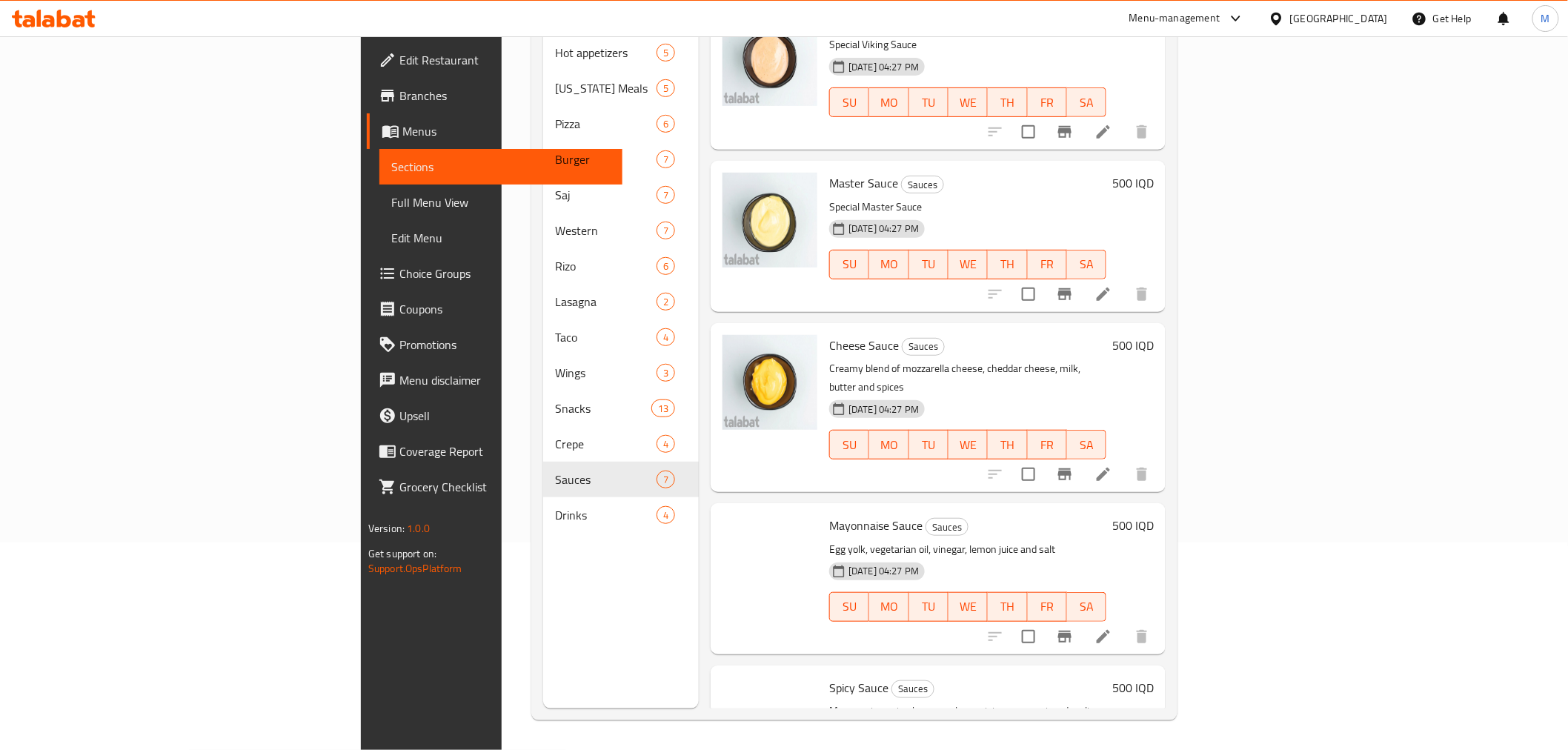
scroll to position [420, 0]
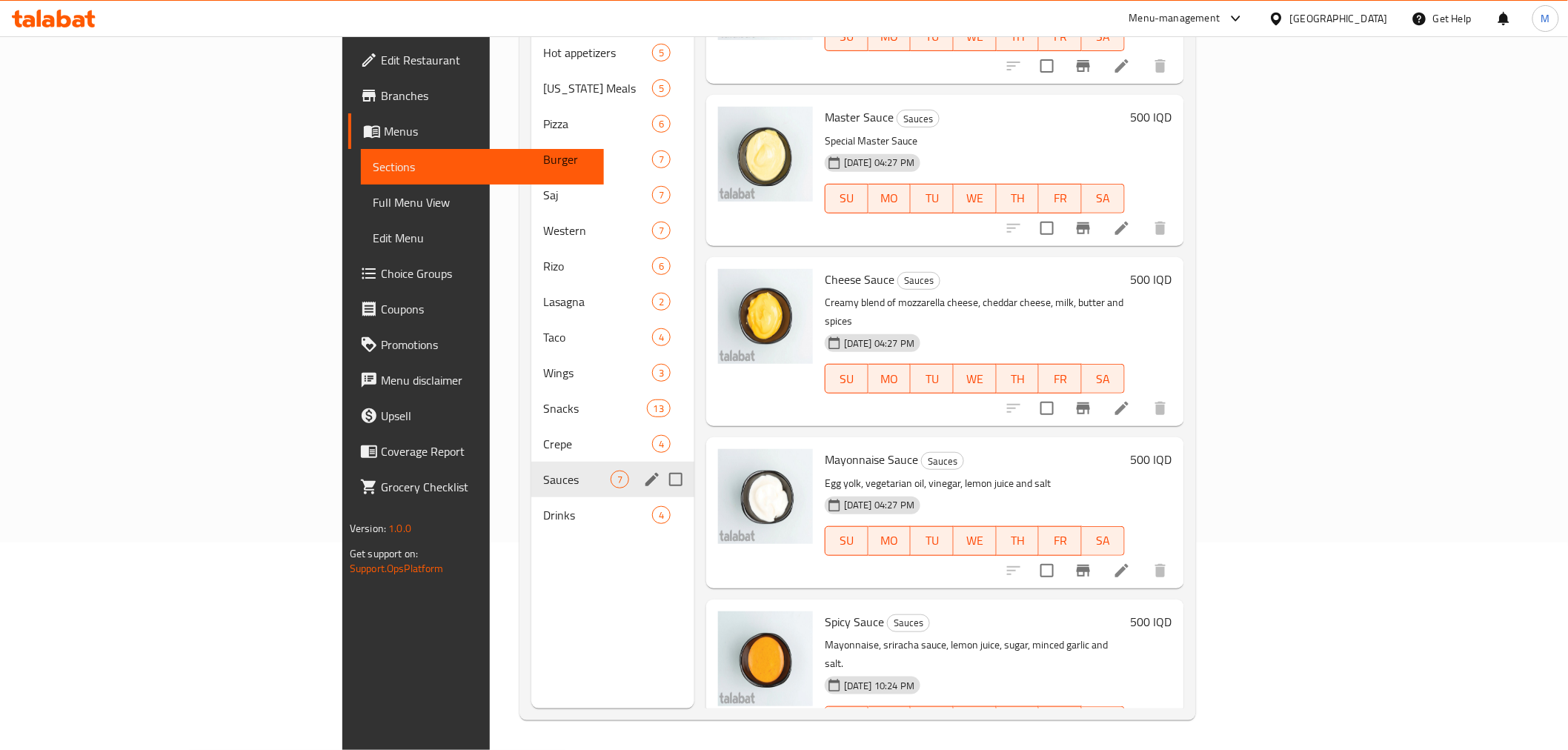
click at [531, 467] on div "Sauces 7" at bounding box center [612, 480] width 163 height 36
click at [531, 505] on div "Drinks 4" at bounding box center [612, 515] width 163 height 36
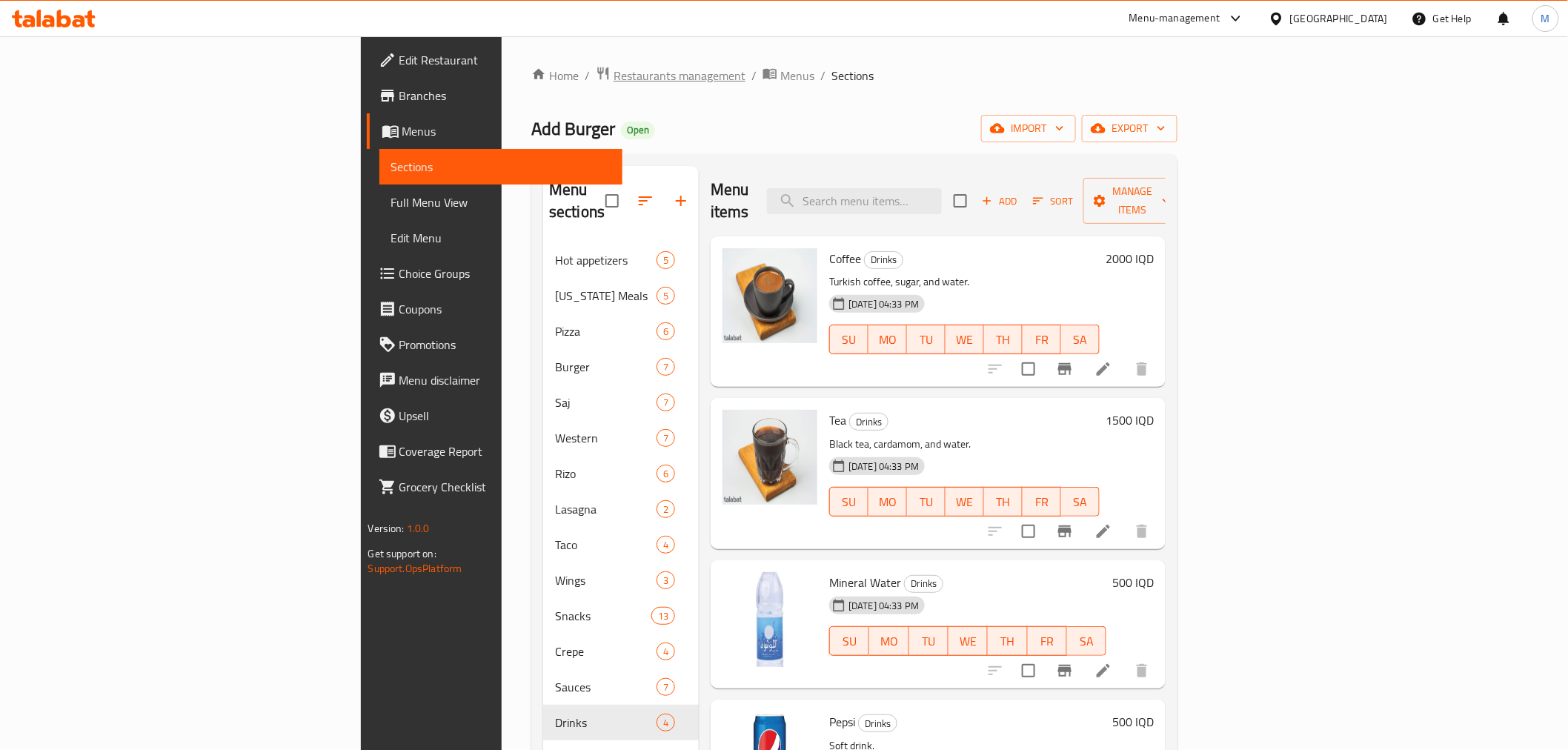
click at [614, 82] on span "Restaurants management" at bounding box center [680, 76] width 132 height 18
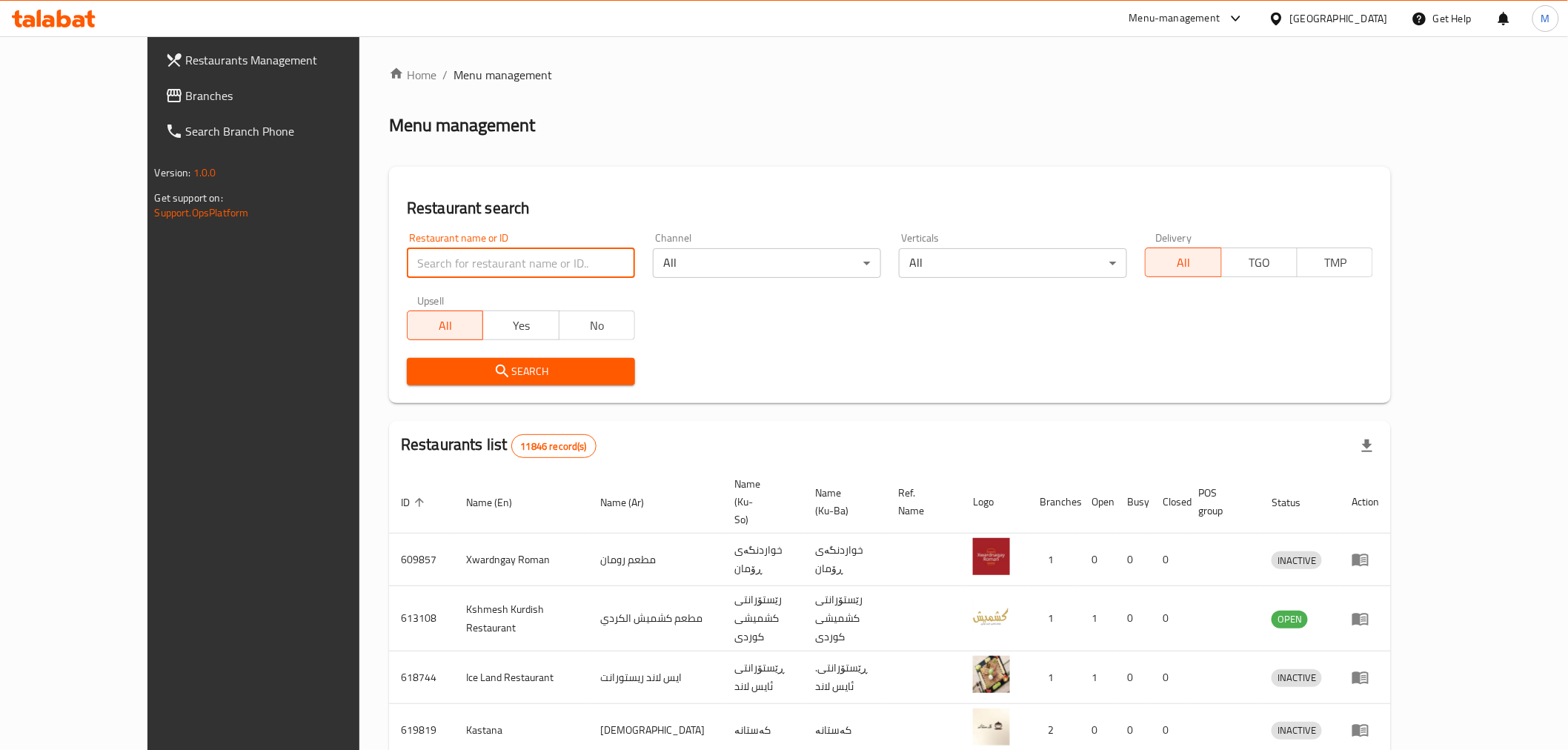
click at [436, 264] on input "search" at bounding box center [521, 263] width 229 height 30
type input "على كيفك"
click button "Search" at bounding box center [521, 372] width 229 height 27
